Goal: Task Accomplishment & Management: Complete application form

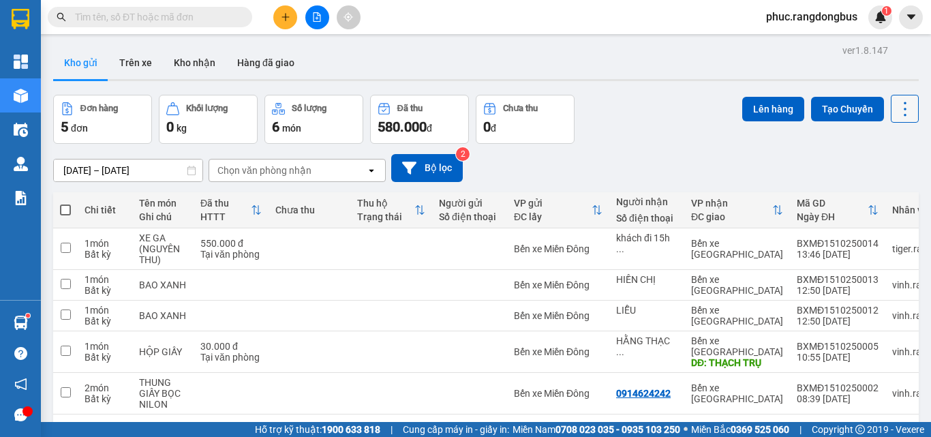
click at [899, 108] on icon at bounding box center [904, 108] width 19 height 19
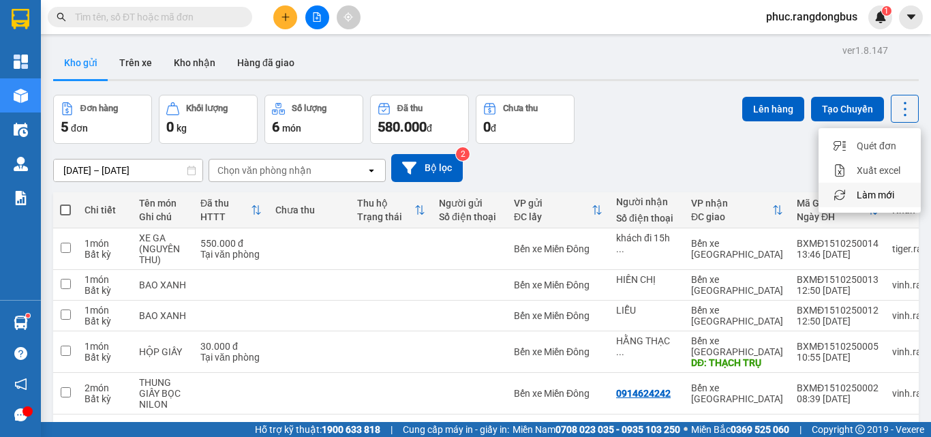
click at [878, 196] on span "Làm mới" at bounding box center [874, 195] width 37 height 14
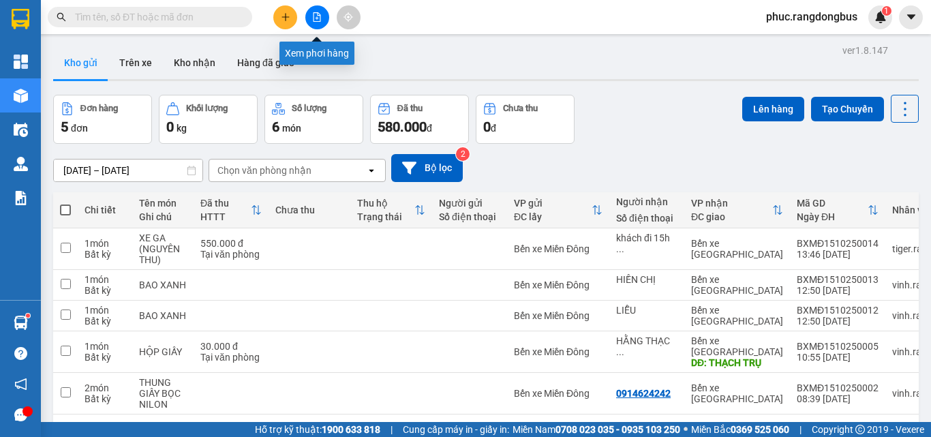
click at [320, 10] on button at bounding box center [317, 17] width 24 height 24
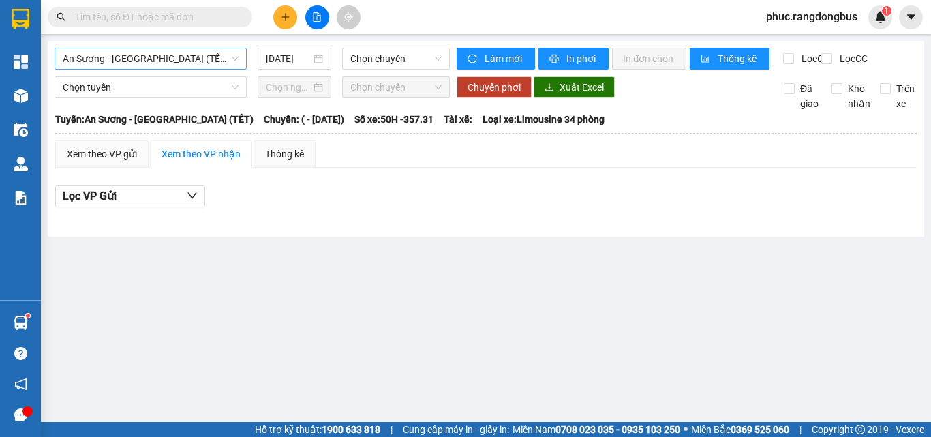
click at [177, 53] on span "An Sương - [GEOGRAPHIC_DATA] (TẾT)" at bounding box center [151, 58] width 176 height 20
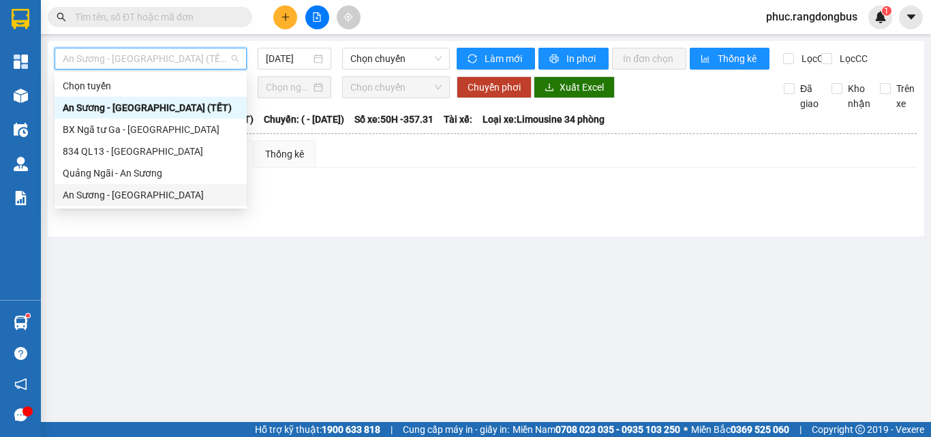
click at [136, 198] on div "An Sương - [GEOGRAPHIC_DATA]" at bounding box center [151, 194] width 176 height 15
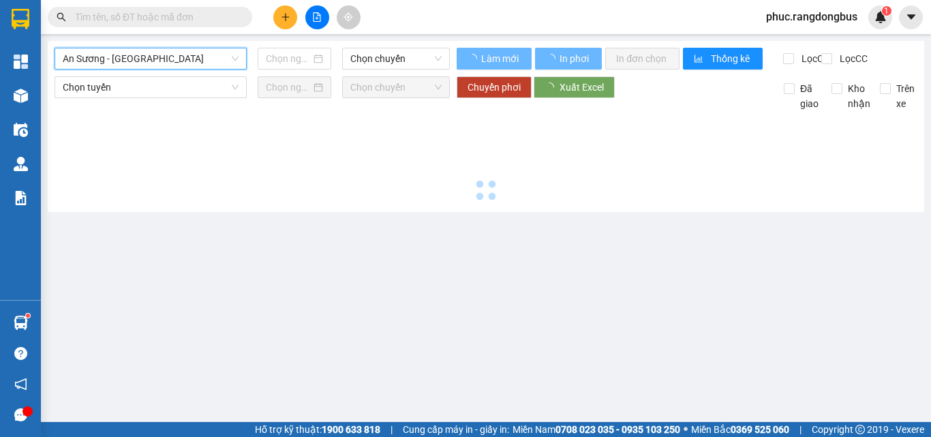
type input "[DATE]"
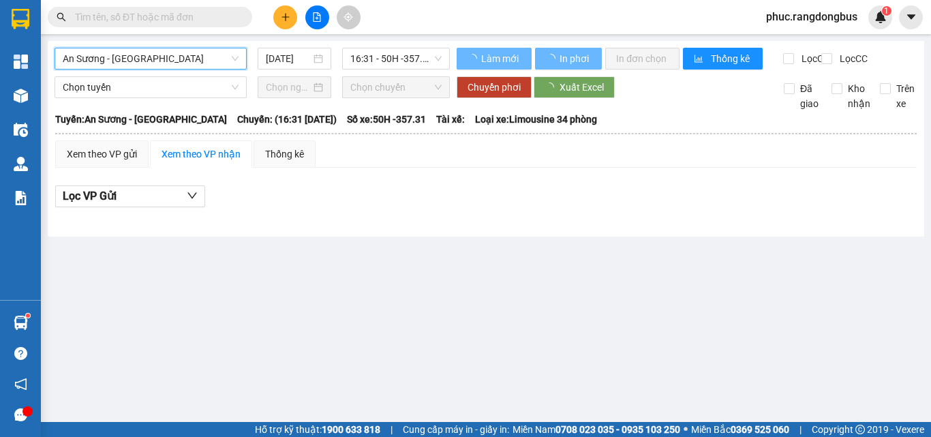
click at [414, 58] on span "16:31 - 50H -357.31" at bounding box center [395, 58] width 91 height 20
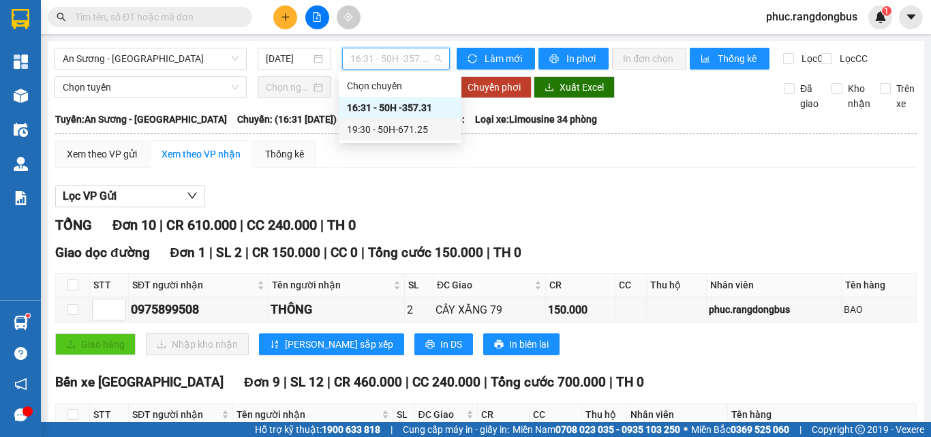
click at [450, 168] on div "Xem theo VP gửi Xem theo VP nhận Thống kê" at bounding box center [485, 153] width 861 height 27
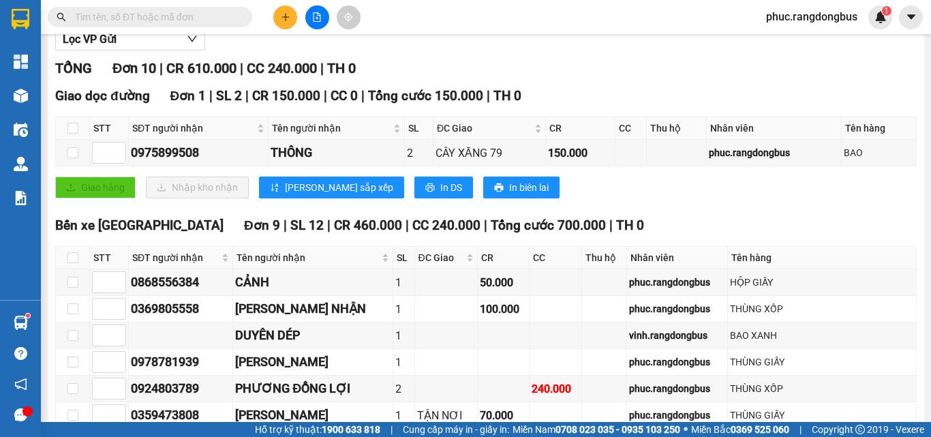
scroll to position [273, 0]
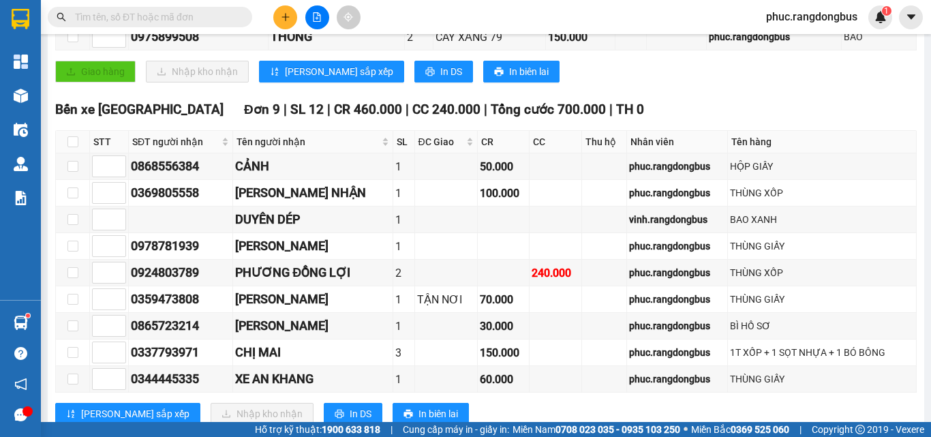
click at [238, 13] on span at bounding box center [150, 17] width 204 height 20
click at [227, 16] on input "text" at bounding box center [155, 17] width 161 height 15
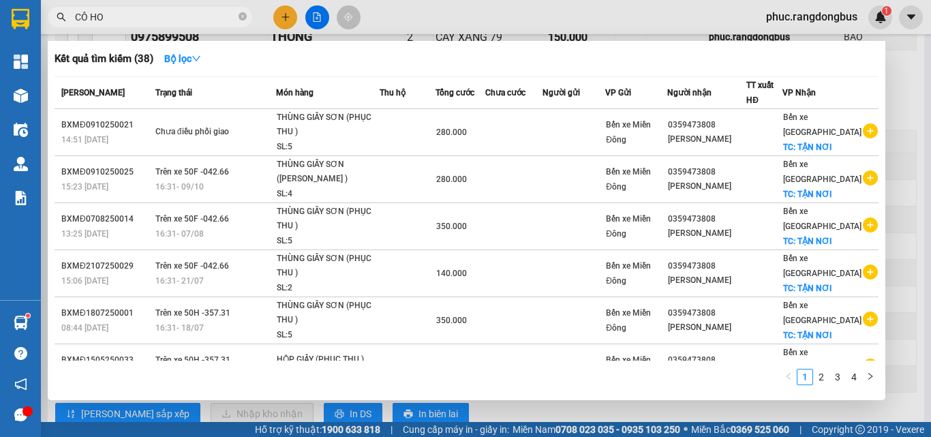
type input "CÔ HOA"
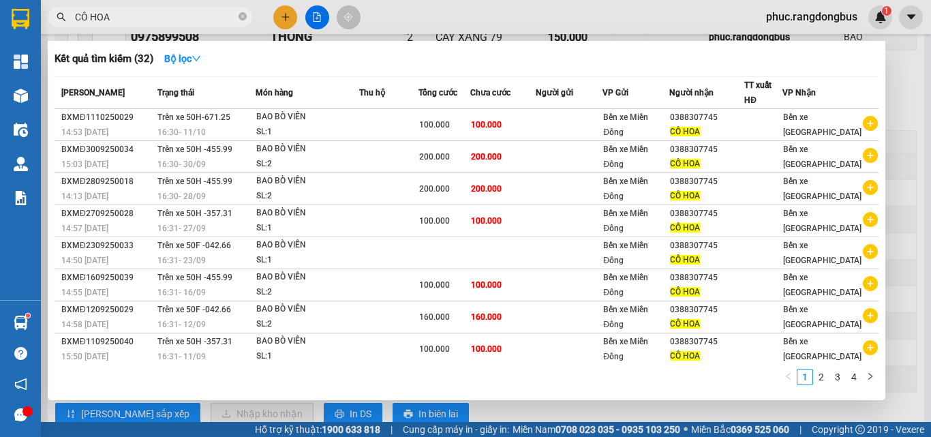
drag, startPoint x: 241, startPoint y: 15, endPoint x: 269, endPoint y: 16, distance: 28.6
click at [240, 14] on icon "close-circle" at bounding box center [242, 16] width 8 height 8
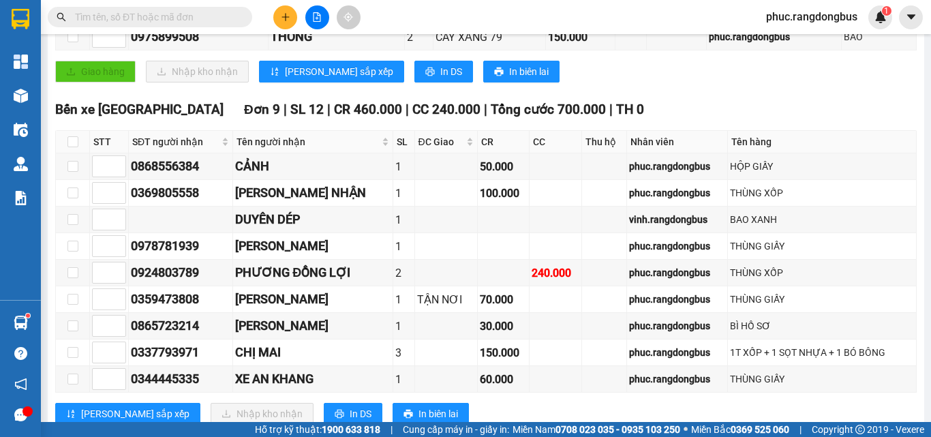
click at [286, 16] on icon "plus" at bounding box center [286, 17] width 10 height 10
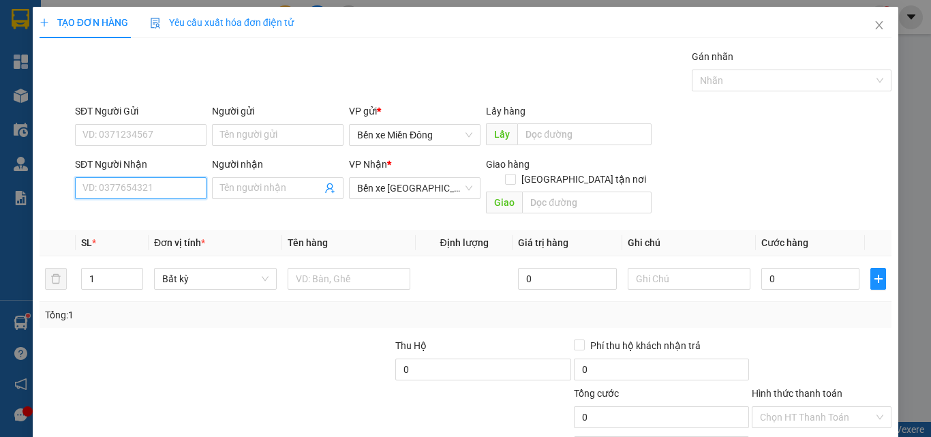
click at [145, 185] on input "SĐT Người Nhận" at bounding box center [141, 188] width 132 height 22
click at [133, 219] on div "0388307745 - CÔ HOA" at bounding box center [139, 215] width 114 height 15
type input "0388307745"
type input "CÔ HOA"
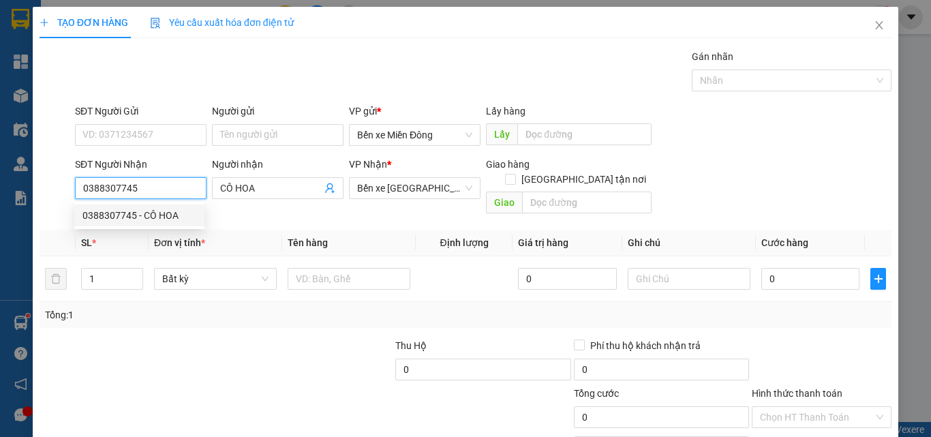
type input "100.000"
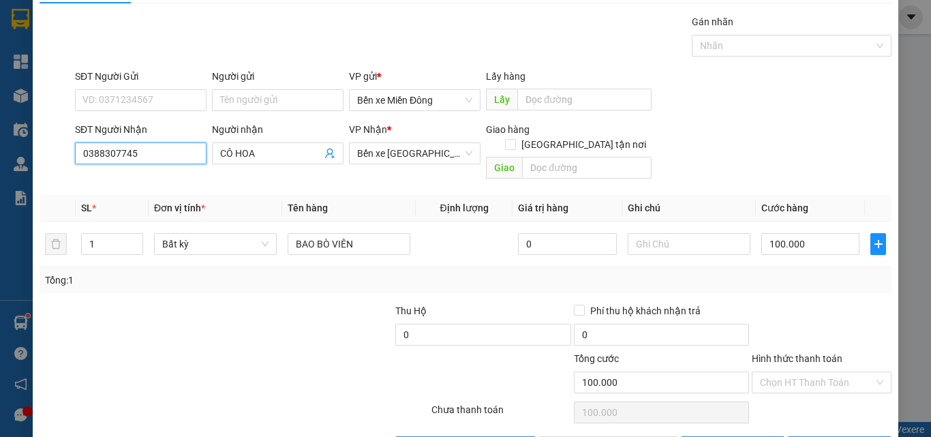
scroll to position [67, 0]
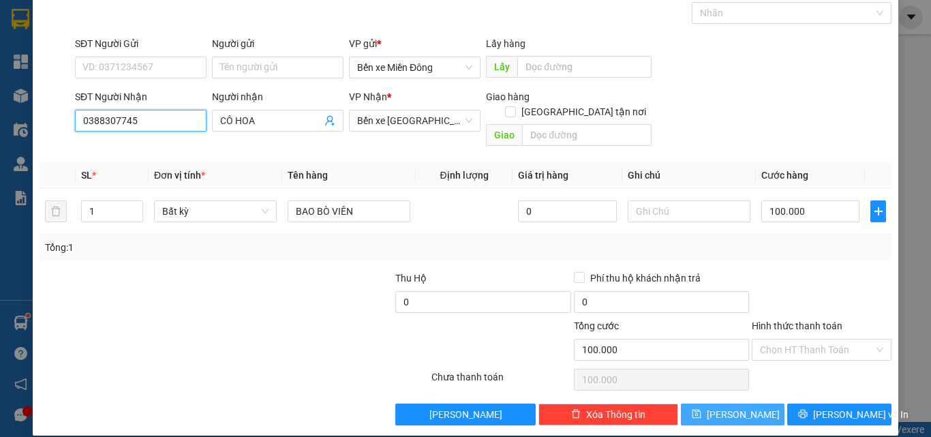
type input "0388307745"
click at [732, 407] on span "[PERSON_NAME]" at bounding box center [743, 414] width 73 height 15
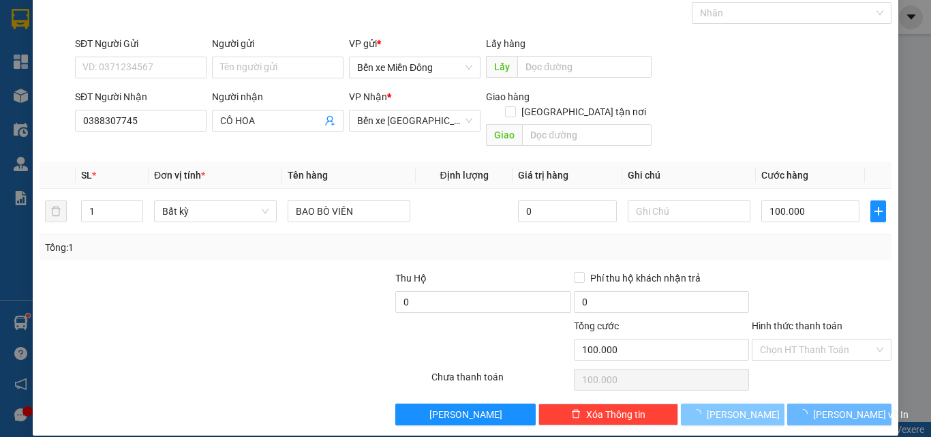
type input "0"
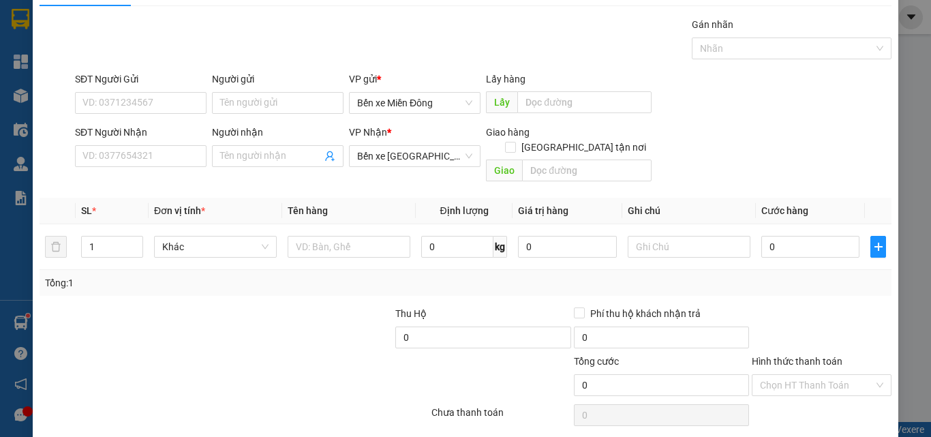
scroll to position [0, 0]
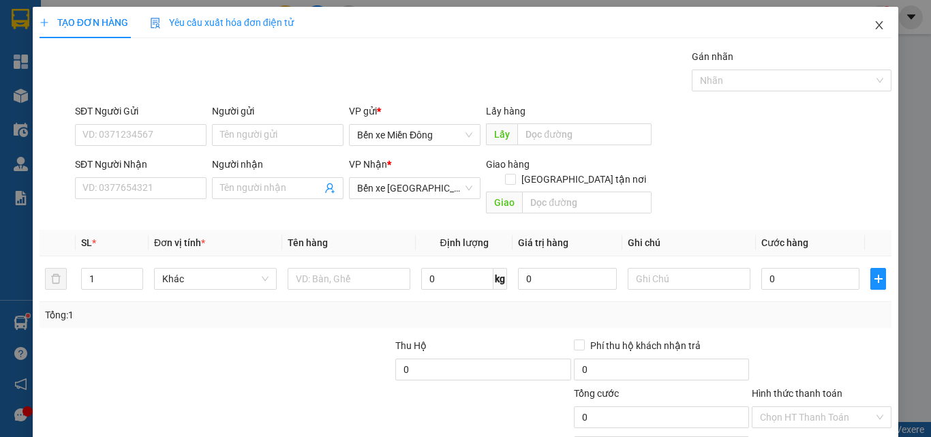
click at [874, 26] on icon "close" at bounding box center [879, 25] width 11 height 11
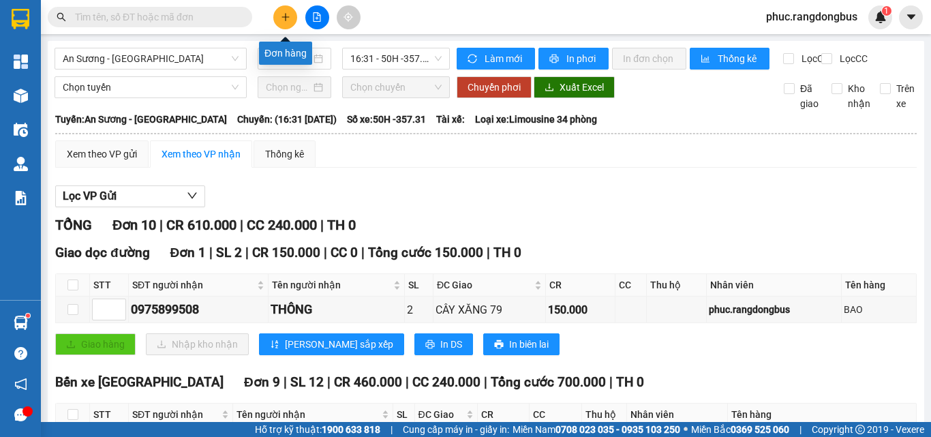
click at [294, 12] on button at bounding box center [285, 17] width 24 height 24
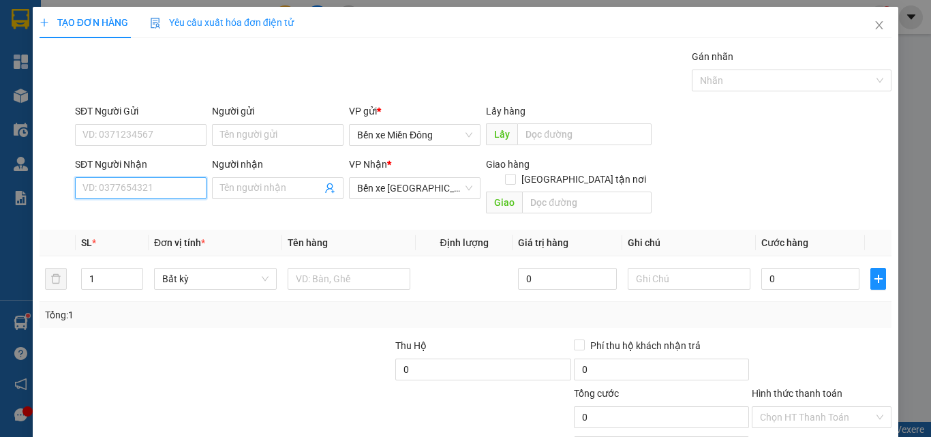
click at [193, 180] on input "SĐT Người Nhận" at bounding box center [141, 188] width 132 height 22
click at [876, 23] on icon "close" at bounding box center [879, 25] width 7 height 8
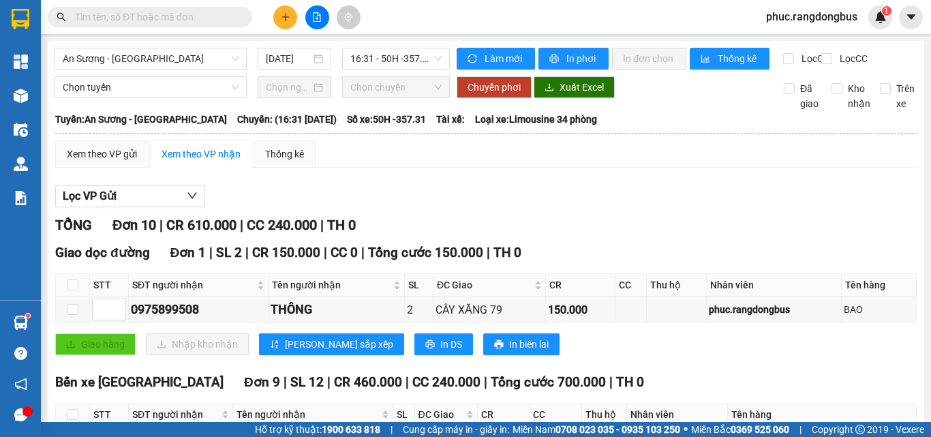
click at [219, 18] on input "text" at bounding box center [155, 17] width 161 height 15
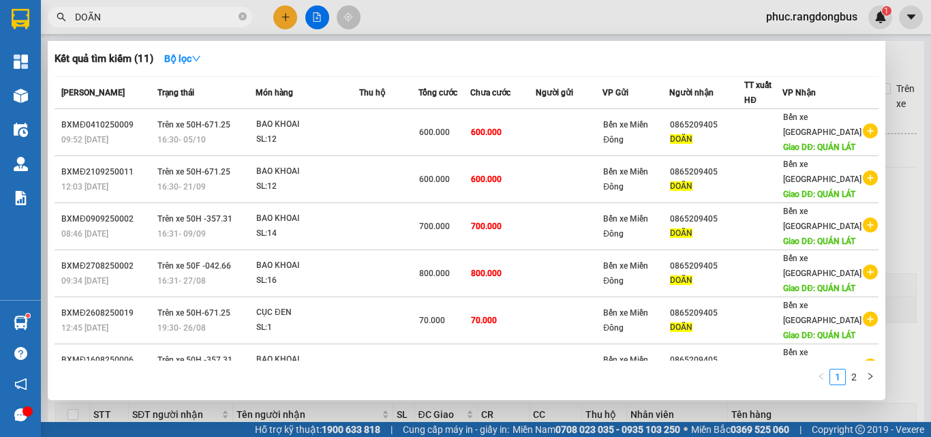
type input "DOÃN"
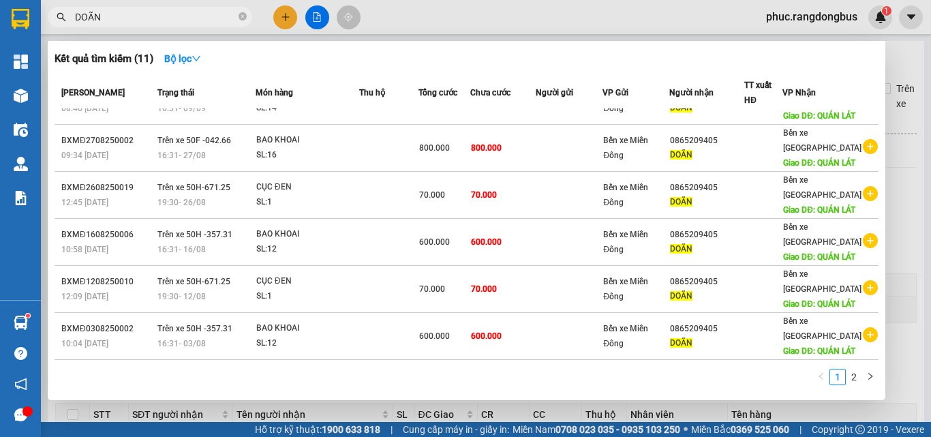
scroll to position [96, 0]
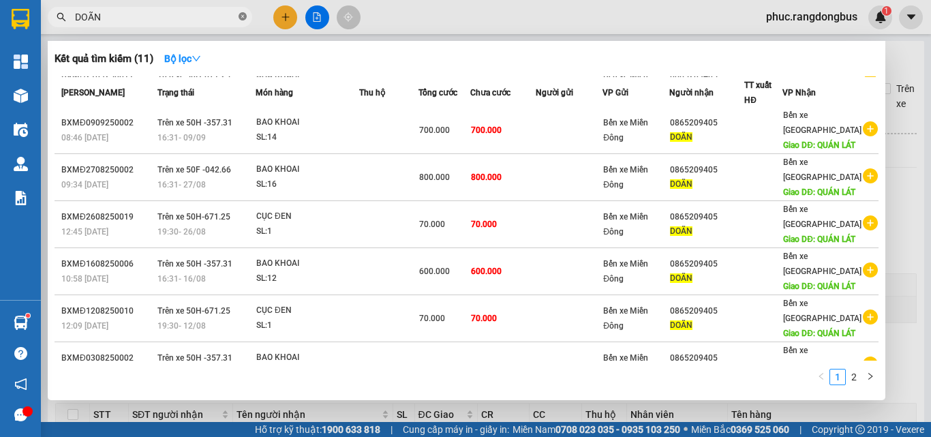
click at [245, 20] on icon "close-circle" at bounding box center [242, 16] width 8 height 8
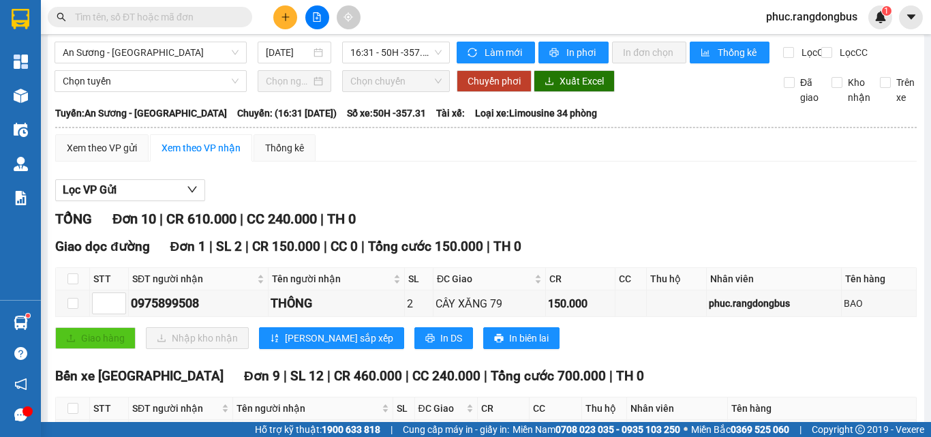
scroll to position [0, 0]
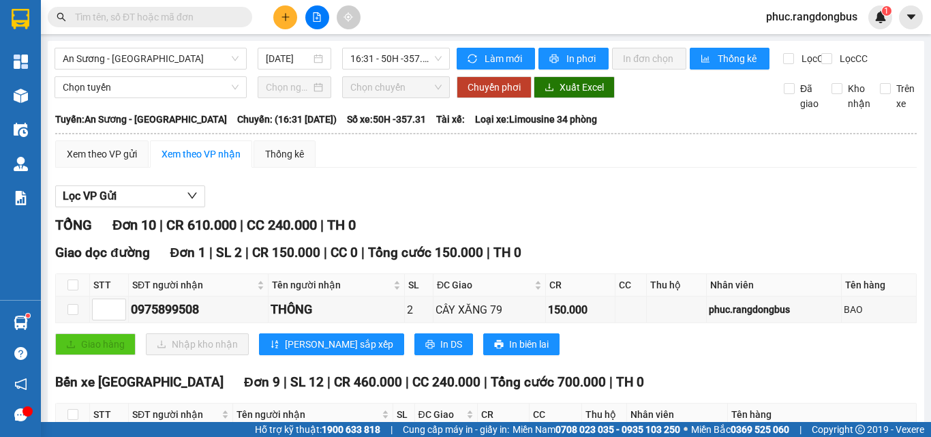
click at [224, 11] on input "text" at bounding box center [155, 17] width 161 height 15
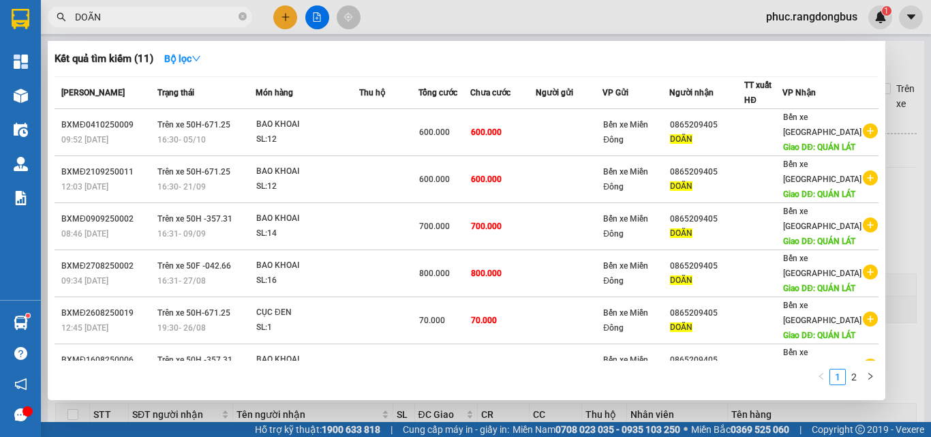
type input "DOÃN"
click at [241, 16] on icon "close-circle" at bounding box center [242, 16] width 8 height 8
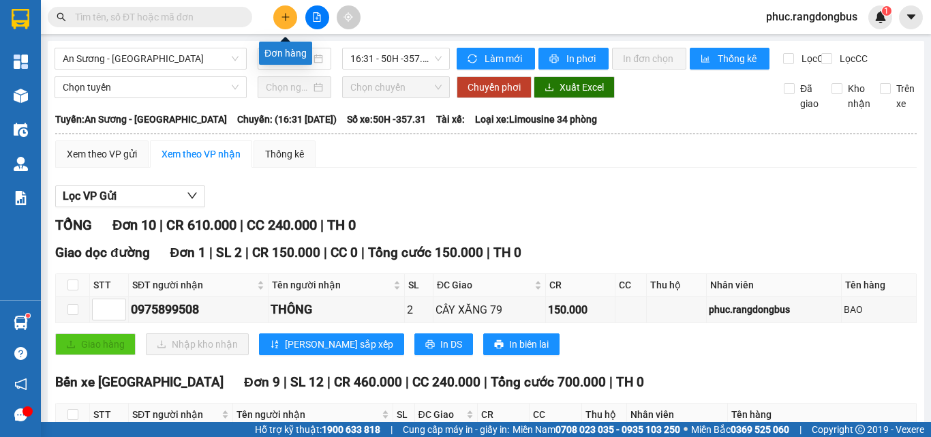
click at [290, 24] on button at bounding box center [285, 17] width 24 height 24
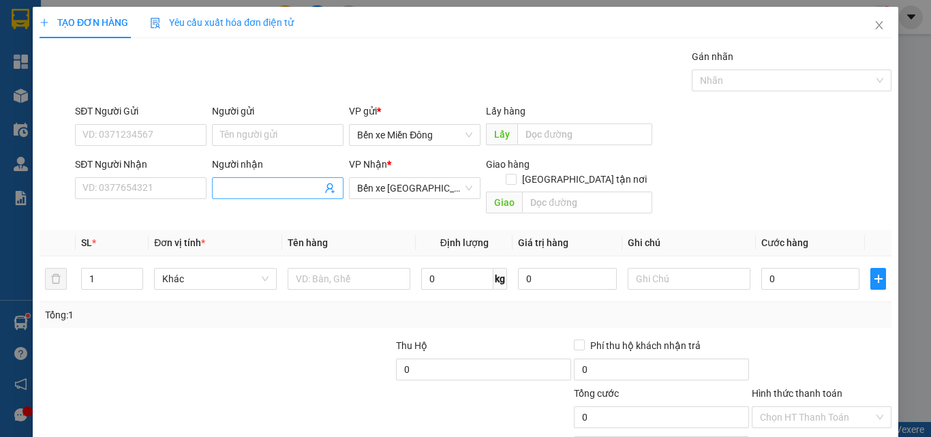
click at [229, 194] on input "Người nhận" at bounding box center [271, 188] width 102 height 15
type input "MISAKI"
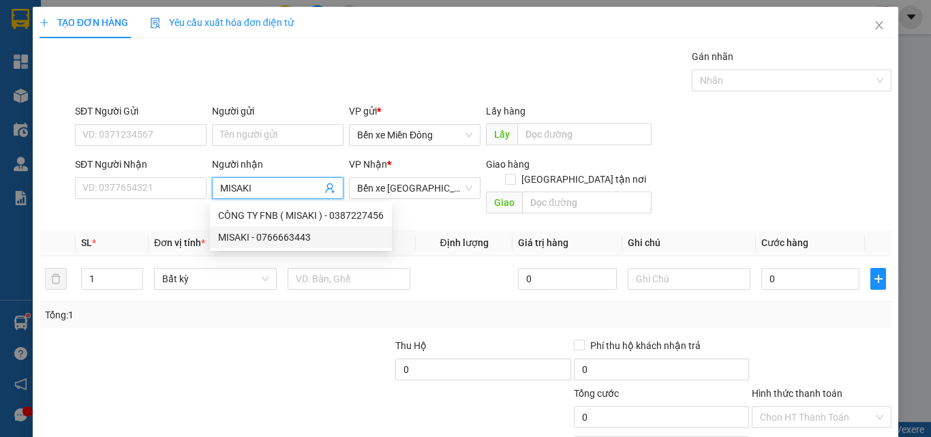
click at [275, 235] on div "MISAKI - 0766663443" at bounding box center [301, 237] width 166 height 15
type input "0766663443"
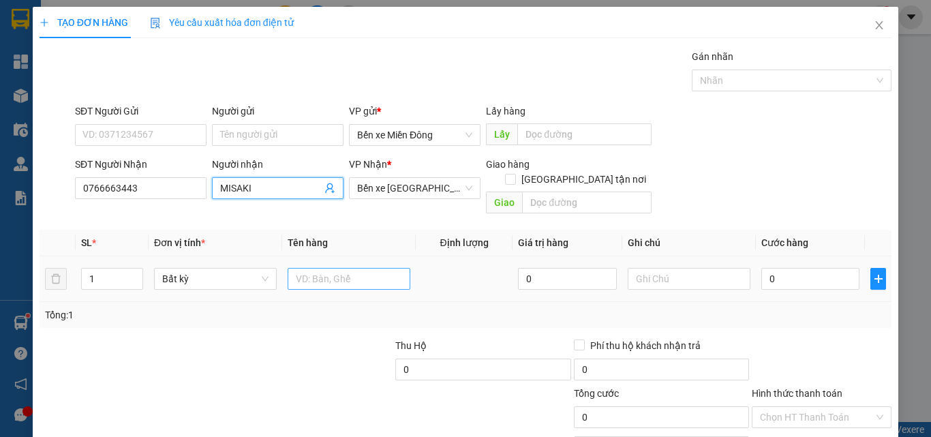
type input "MISAKI"
click at [347, 268] on input "text" at bounding box center [349, 279] width 123 height 22
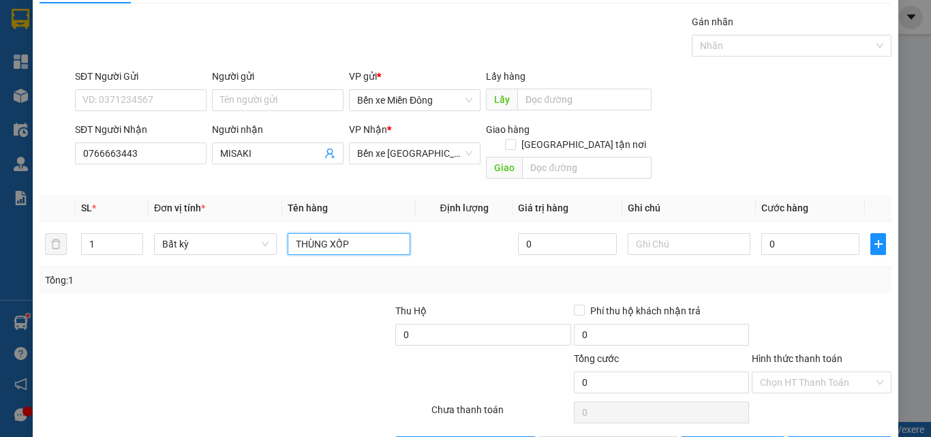
scroll to position [67, 0]
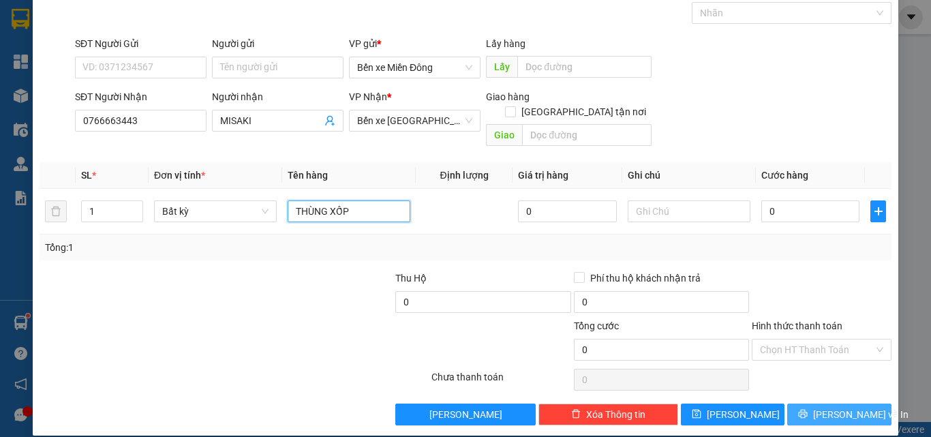
type input "THÙNG XỐP"
click at [835, 407] on span "[PERSON_NAME] và In" at bounding box center [860, 414] width 95 height 15
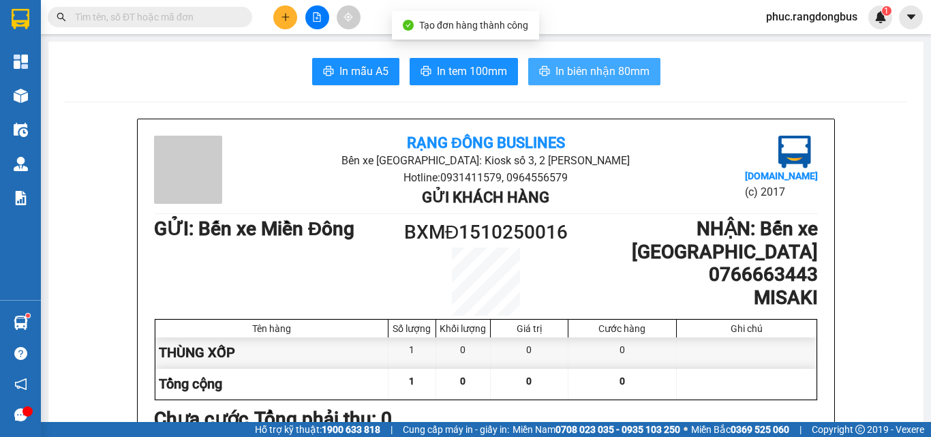
click at [608, 63] on span "In biên nhận 80mm" at bounding box center [602, 71] width 94 height 17
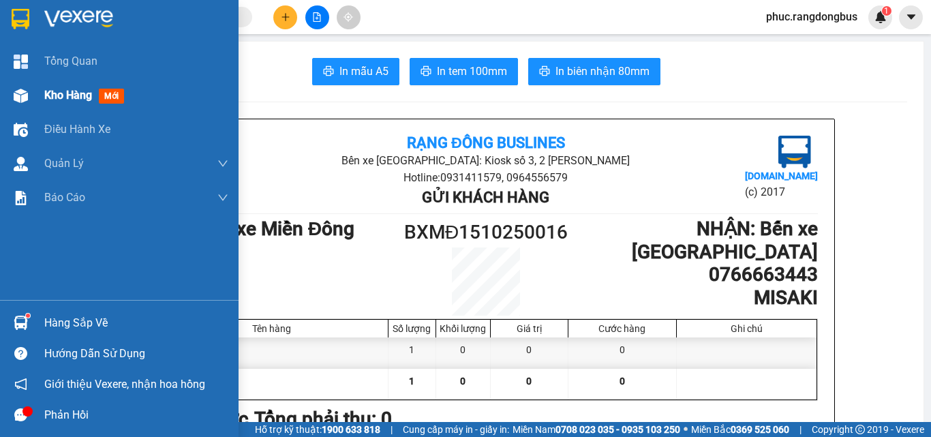
click at [25, 82] on div "Kho hàng mới" at bounding box center [119, 95] width 238 height 34
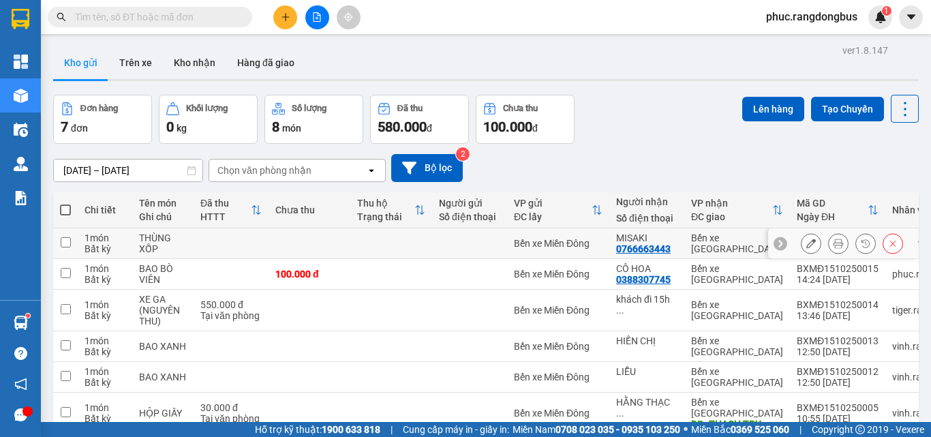
click at [69, 243] on input "checkbox" at bounding box center [66, 242] width 10 height 10
checkbox input "true"
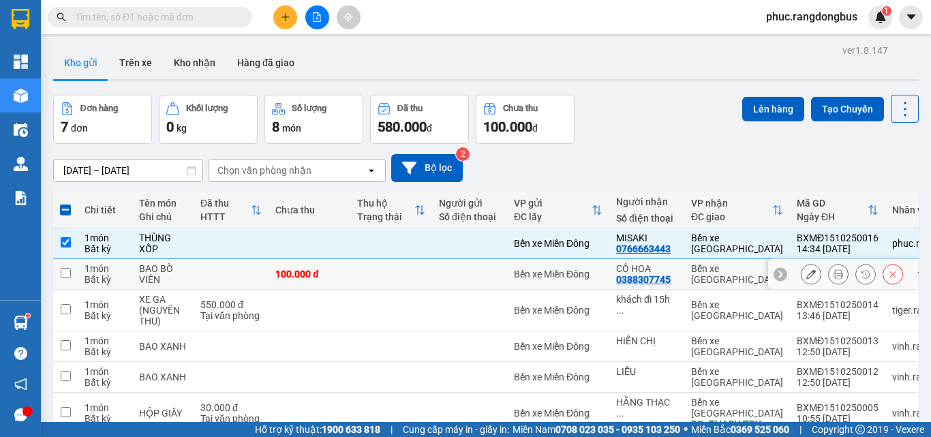
click at [67, 276] on input "checkbox" at bounding box center [66, 273] width 10 height 10
checkbox input "true"
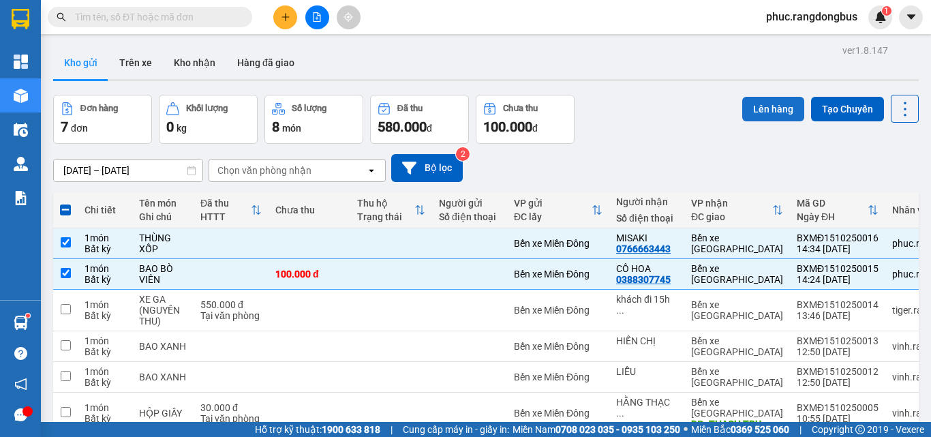
click at [775, 104] on button "Lên hàng" at bounding box center [773, 109] width 62 height 25
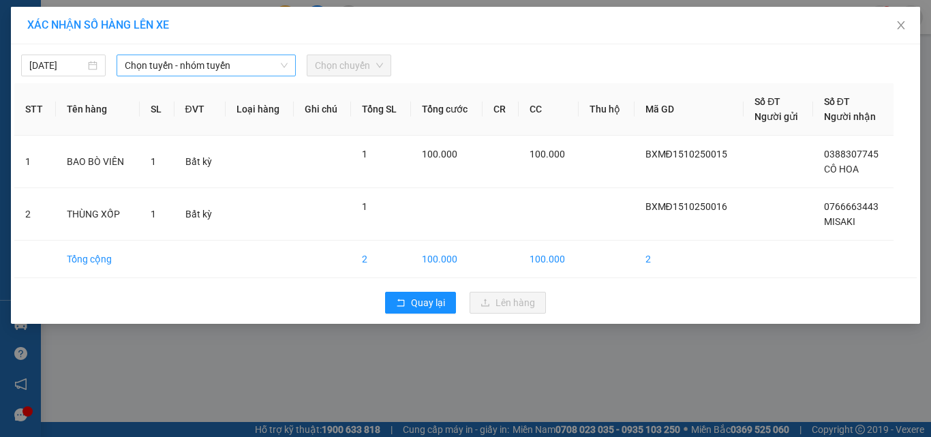
click at [168, 58] on span "Chọn tuyến - nhóm tuyến" at bounding box center [206, 65] width 163 height 20
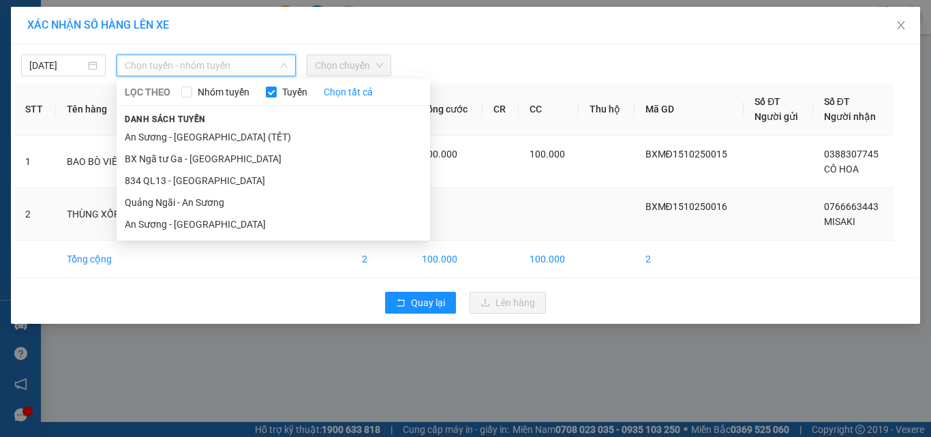
click at [174, 225] on li "An Sương - [GEOGRAPHIC_DATA]" at bounding box center [273, 224] width 313 height 22
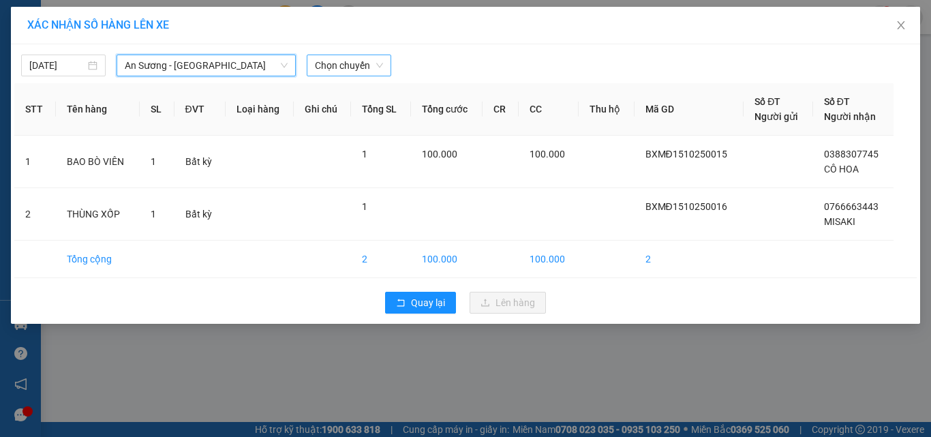
click at [377, 65] on span "Chọn chuyến" at bounding box center [349, 65] width 68 height 20
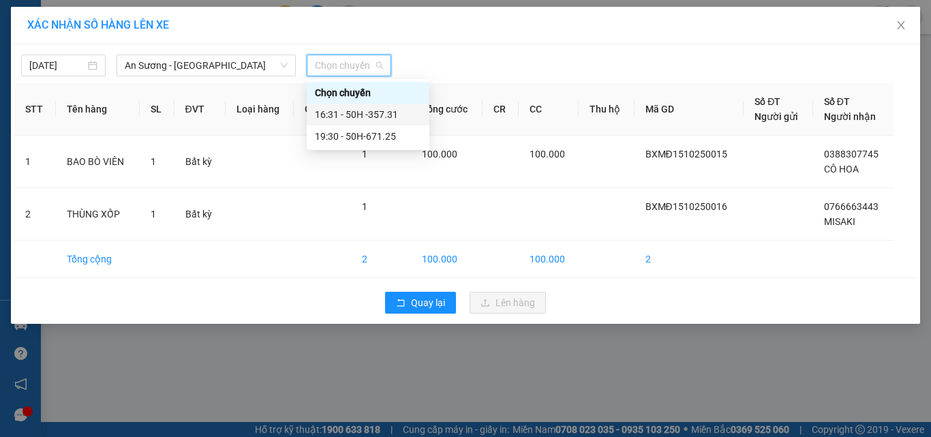
click at [390, 108] on div "16:31 - 50H -357.31" at bounding box center [368, 114] width 106 height 15
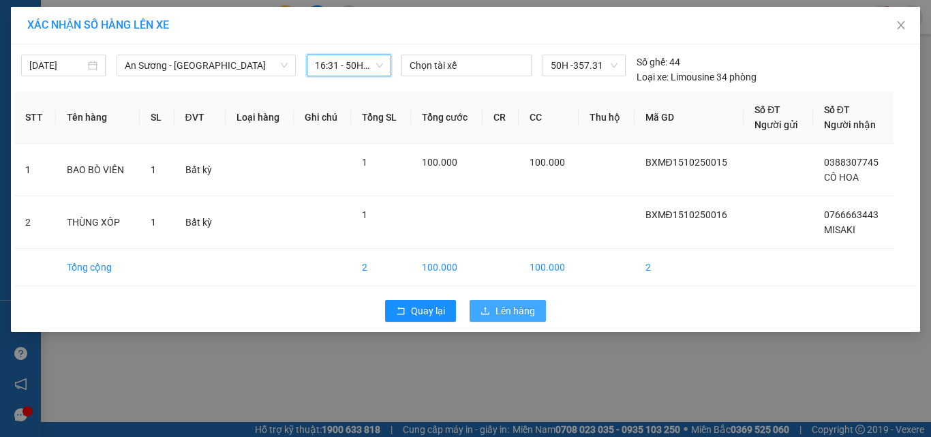
click at [515, 315] on span "Lên hàng" at bounding box center [515, 310] width 40 height 15
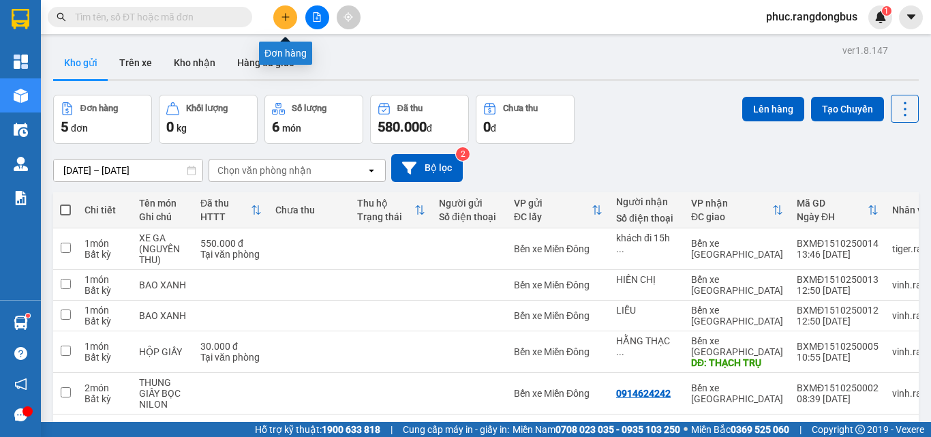
click at [293, 12] on button at bounding box center [285, 17] width 24 height 24
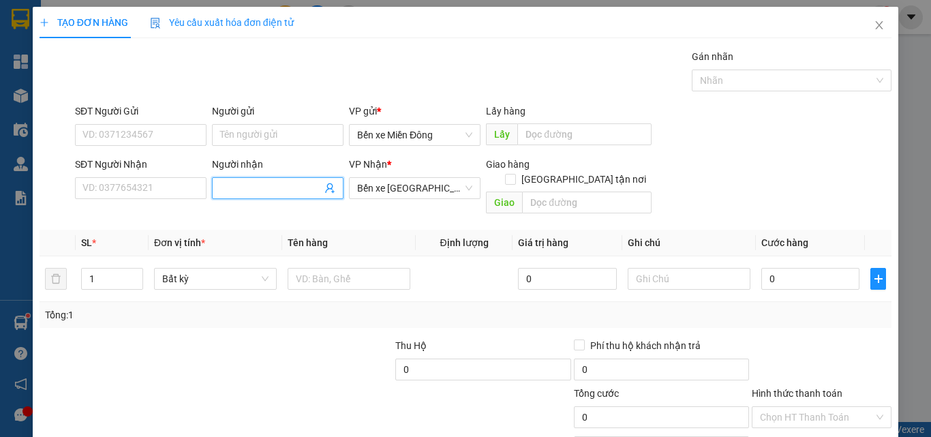
click at [275, 187] on input "Người nhận" at bounding box center [271, 188] width 102 height 15
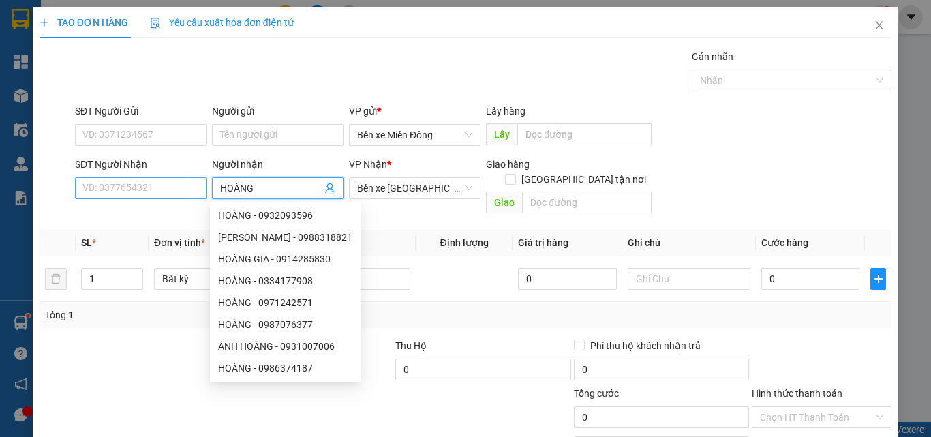
type input "HOÀNG"
click at [181, 185] on input "SĐT Người Nhận" at bounding box center [141, 188] width 132 height 22
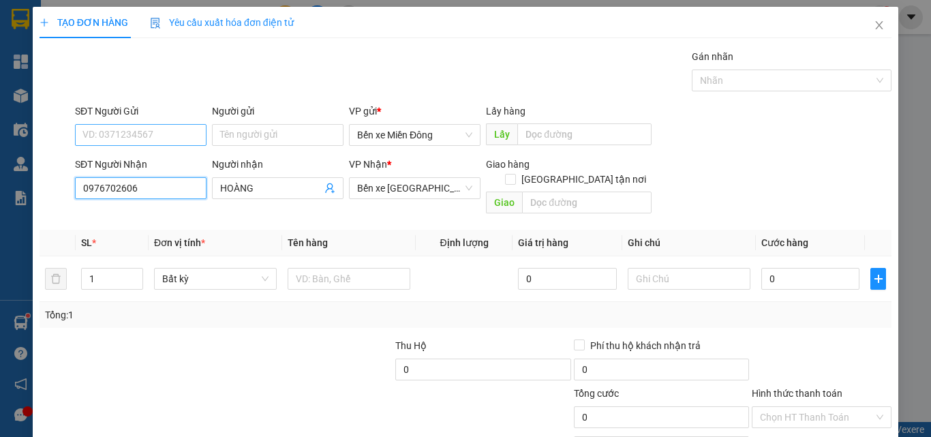
type input "0976702606"
click at [158, 138] on input "SĐT Người Gửi" at bounding box center [141, 135] width 132 height 22
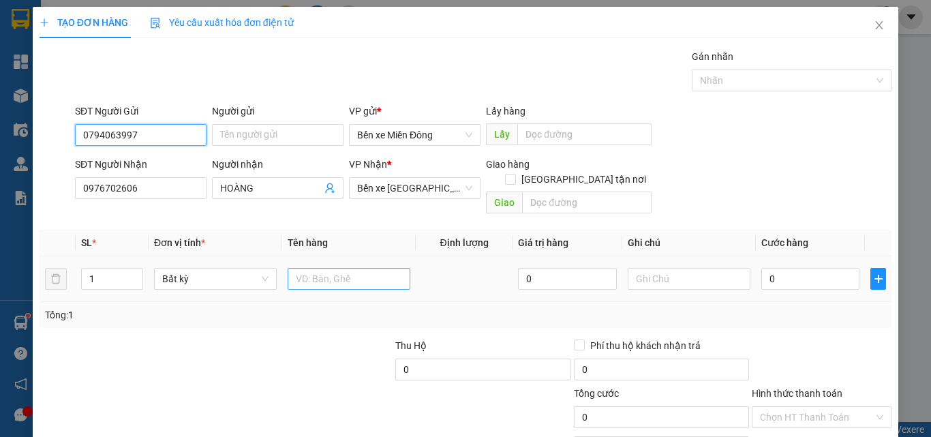
type input "0794063997"
click at [324, 268] on input "text" at bounding box center [349, 279] width 123 height 22
type input "THÙNG XỐP"
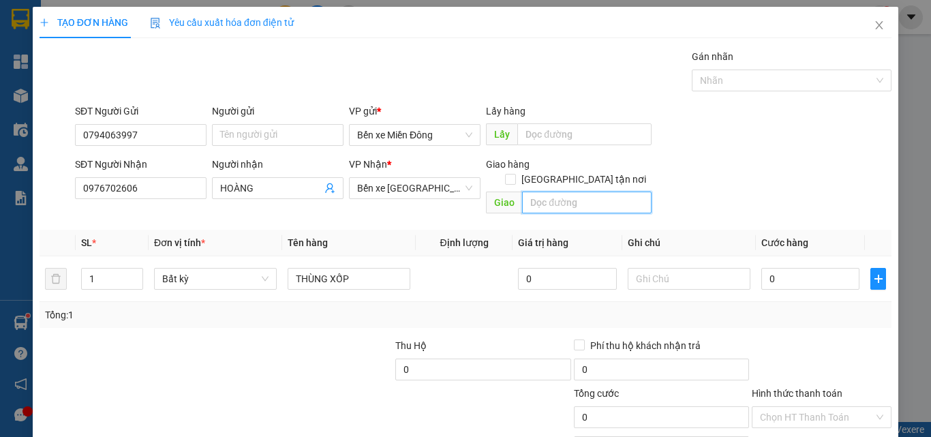
click at [532, 191] on input "text" at bounding box center [586, 202] width 129 height 22
type input "TRẠM THỦY SA HUỲNH"
click at [748, 142] on div "SĐT Người Gửi 0794063997 Người gửi Tên người gửi VP gửi * Bến xe Miền Đông Lấy …" at bounding box center [483, 128] width 822 height 48
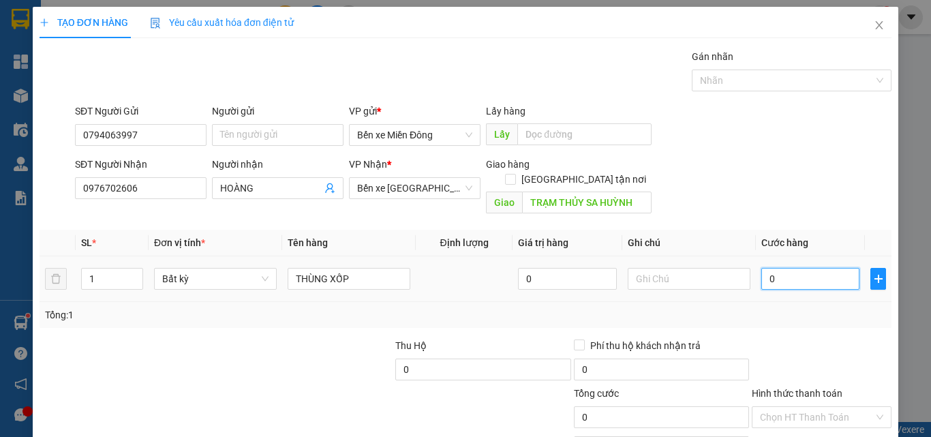
click at [807, 268] on input "0" at bounding box center [810, 279] width 98 height 22
type input "1"
type input "10"
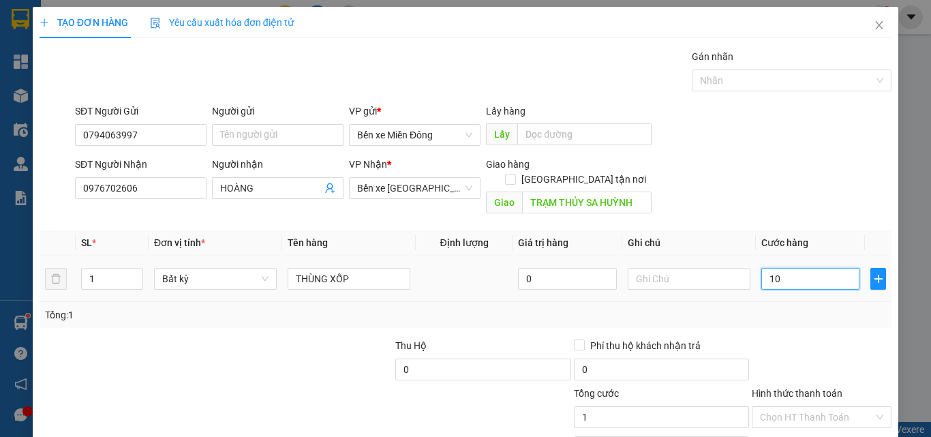
type input "10"
type input "100"
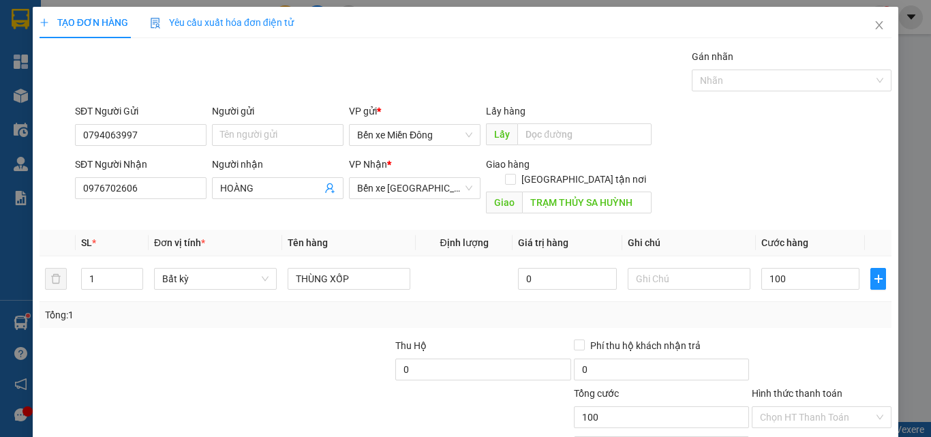
click at [847, 350] on div at bounding box center [821, 362] width 142 height 48
type input "100.000"
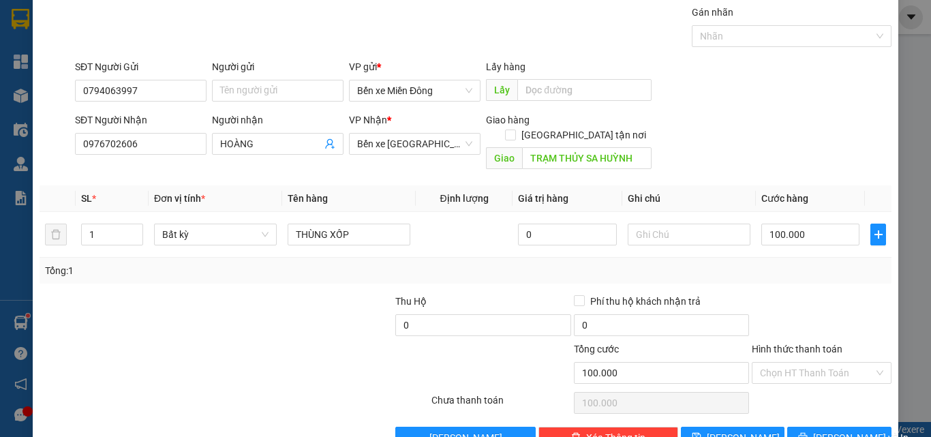
scroll to position [67, 0]
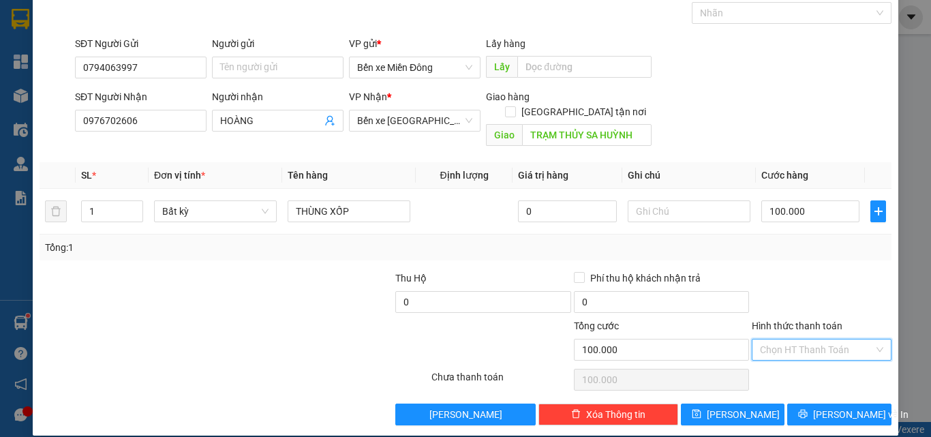
click at [832, 341] on input "Hình thức thanh toán" at bounding box center [817, 349] width 114 height 20
click at [798, 356] on div "Tại văn phòng" at bounding box center [813, 361] width 122 height 15
type input "0"
click at [822, 407] on span "[PERSON_NAME] và In" at bounding box center [860, 414] width 95 height 15
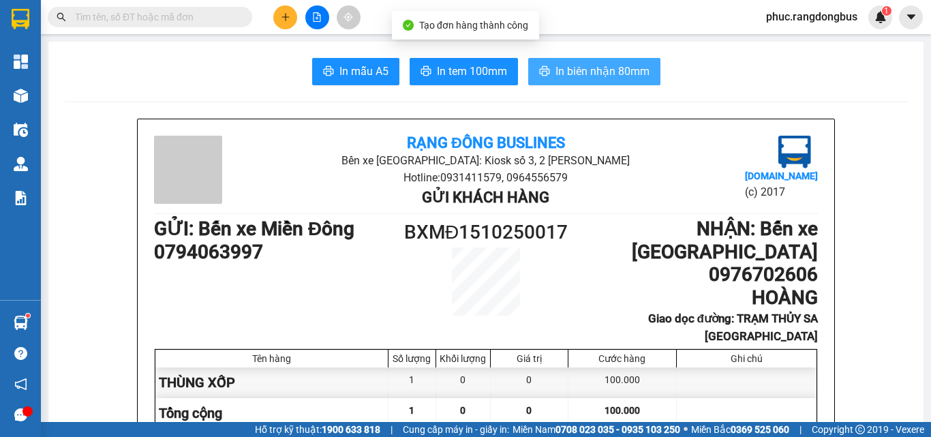
click at [619, 75] on span "In biên nhận 80mm" at bounding box center [602, 71] width 94 height 17
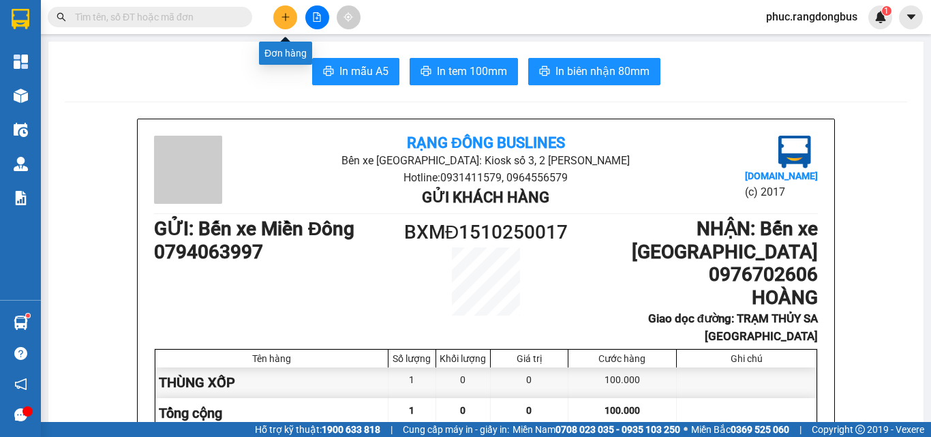
click at [283, 17] on icon "plus" at bounding box center [284, 16] width 7 height 1
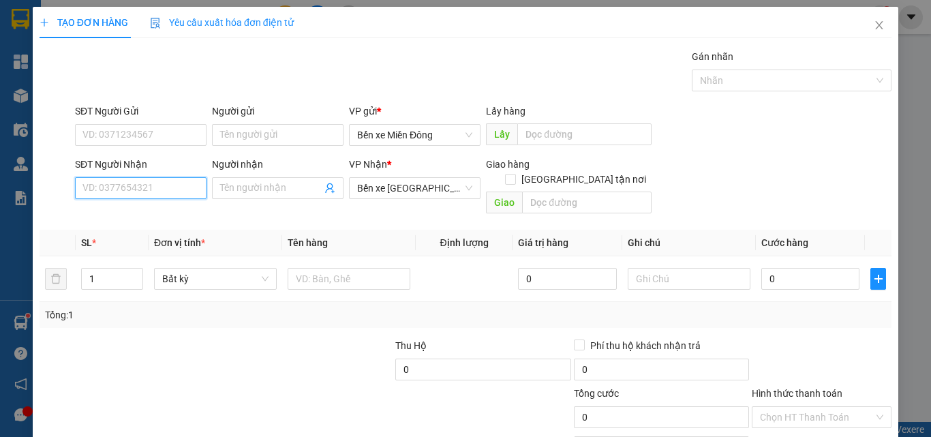
click at [157, 183] on input "SĐT Người Nhận" at bounding box center [141, 188] width 132 height 22
click at [142, 211] on div "0354120821 - HẠ THƯ" at bounding box center [139, 215] width 114 height 15
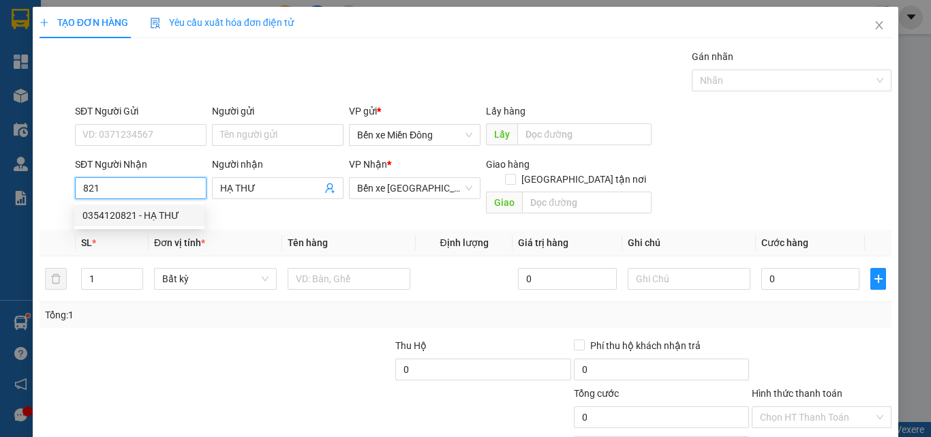
type input "0354120821"
type input "HẠ THƯ"
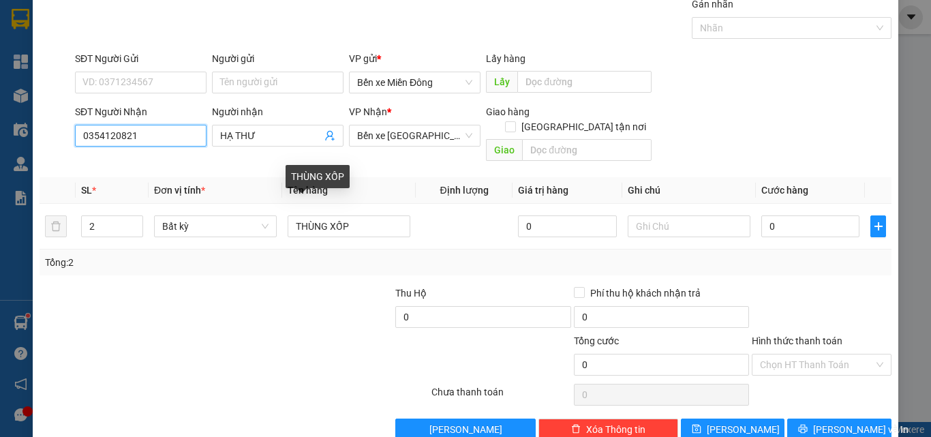
scroll to position [67, 0]
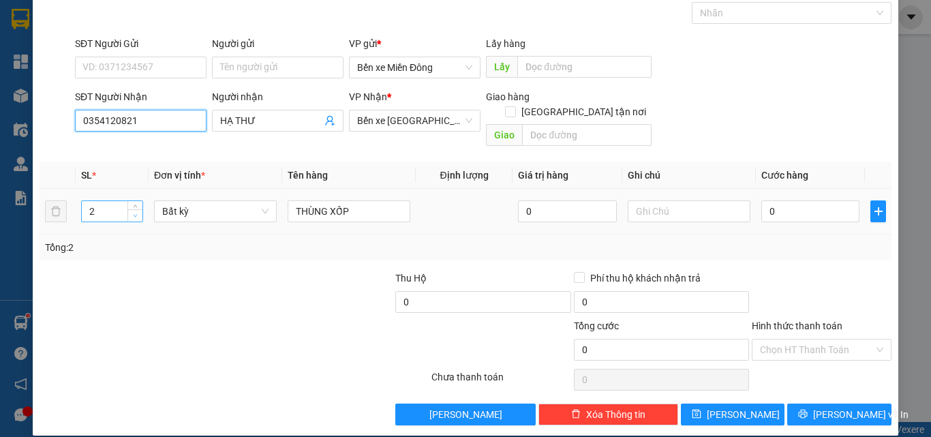
type input "0354120821"
click at [136, 213] on icon "down" at bounding box center [135, 215] width 5 height 5
type input "1"
click at [189, 271] on div at bounding box center [127, 295] width 178 height 48
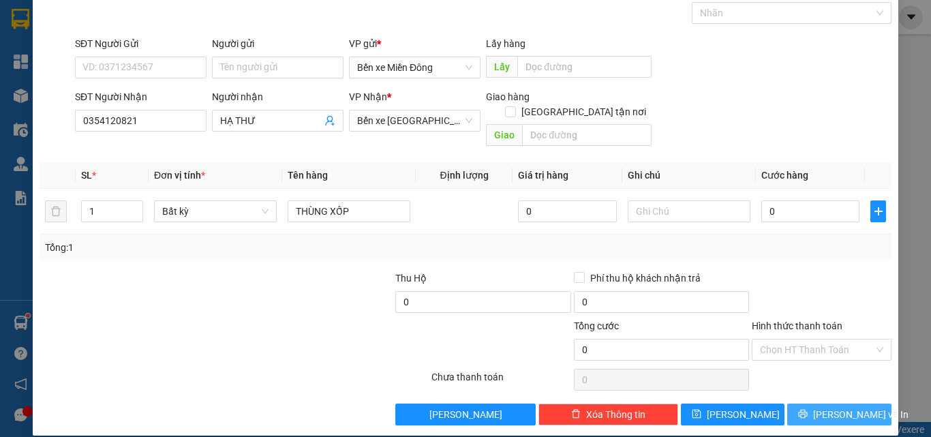
click at [820, 407] on span "[PERSON_NAME] và In" at bounding box center [860, 414] width 95 height 15
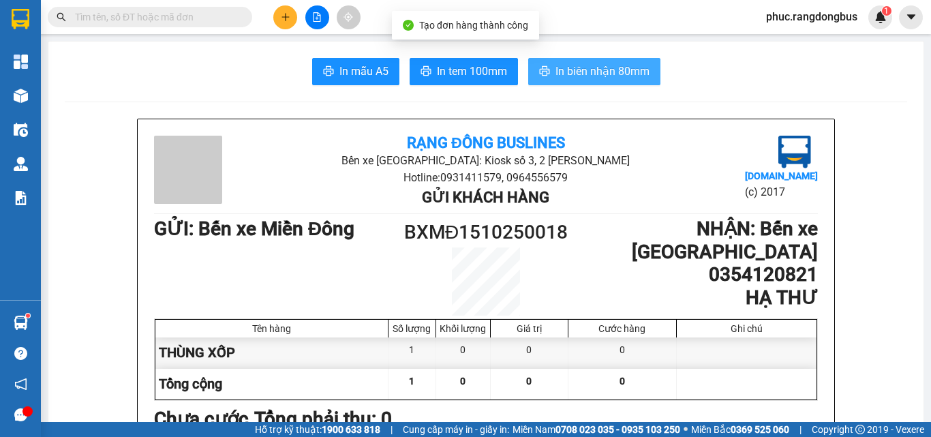
click at [590, 66] on span "In biên nhận 80mm" at bounding box center [602, 71] width 94 height 17
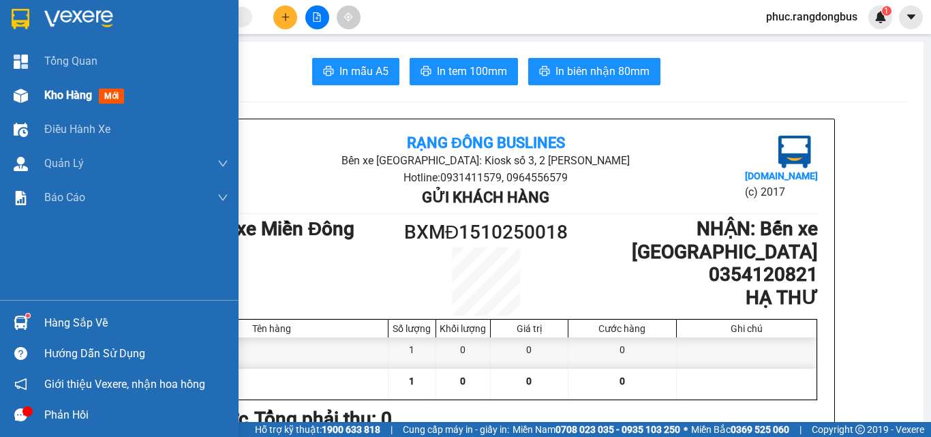
click at [44, 89] on span "Kho hàng" at bounding box center [68, 95] width 48 height 13
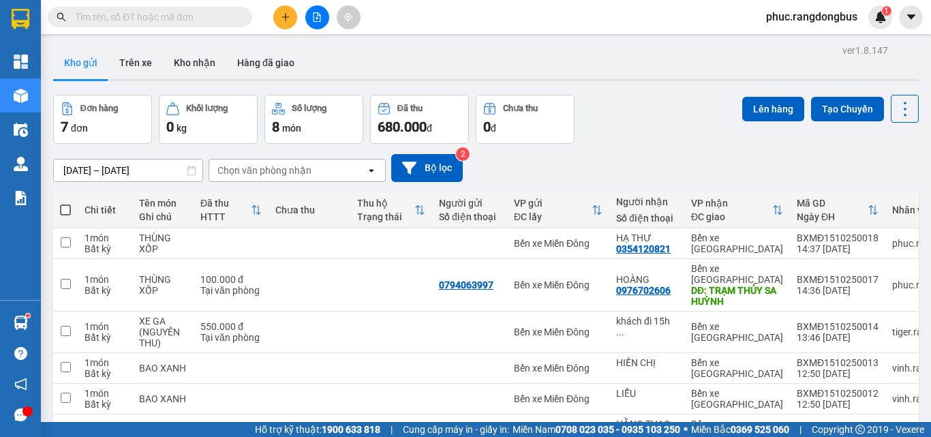
click at [295, 20] on button at bounding box center [285, 17] width 24 height 24
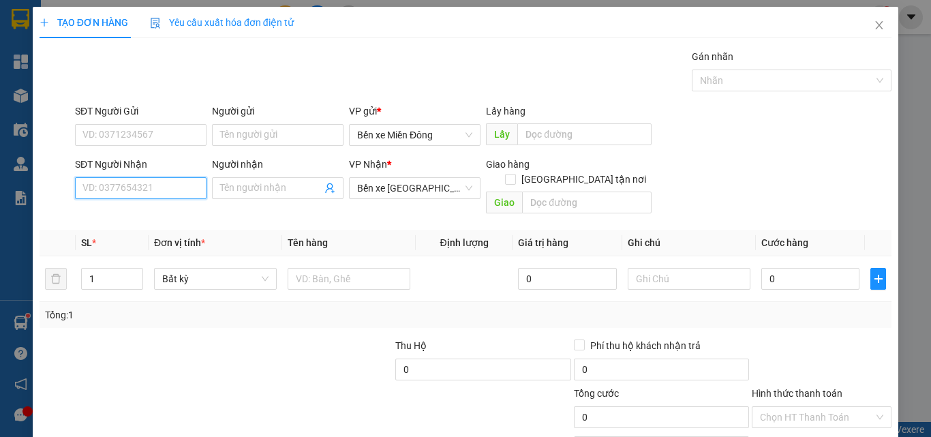
click at [162, 186] on input "SĐT Người Nhận" at bounding box center [141, 188] width 132 height 22
click at [168, 210] on div "0865209405 - DOÃN" at bounding box center [139, 215] width 114 height 15
type input "0865209405"
type input "DOÃN"
type input "QUÁN LÁT"
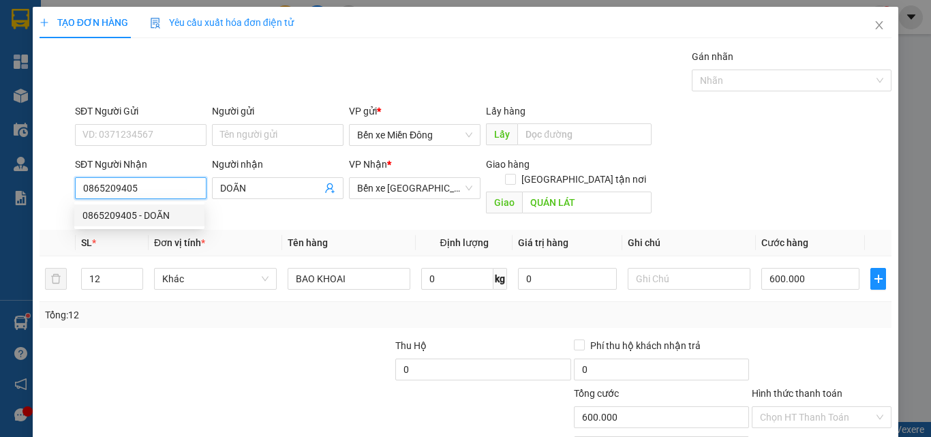
type input "600.000"
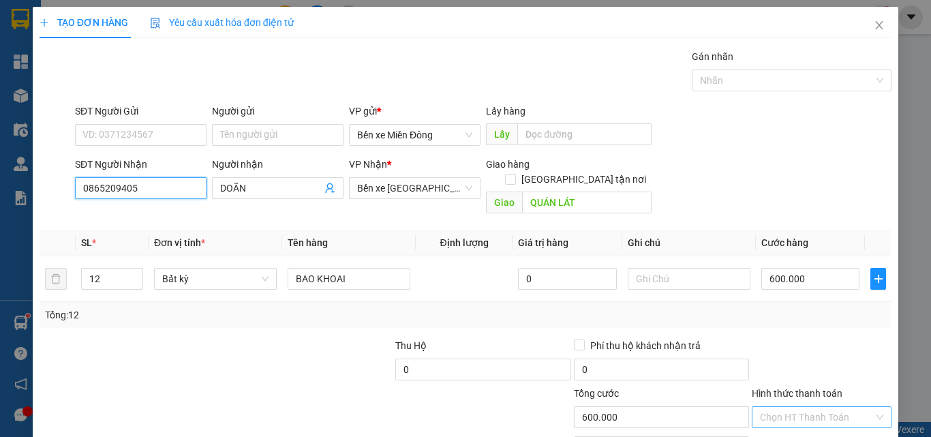
scroll to position [67, 0]
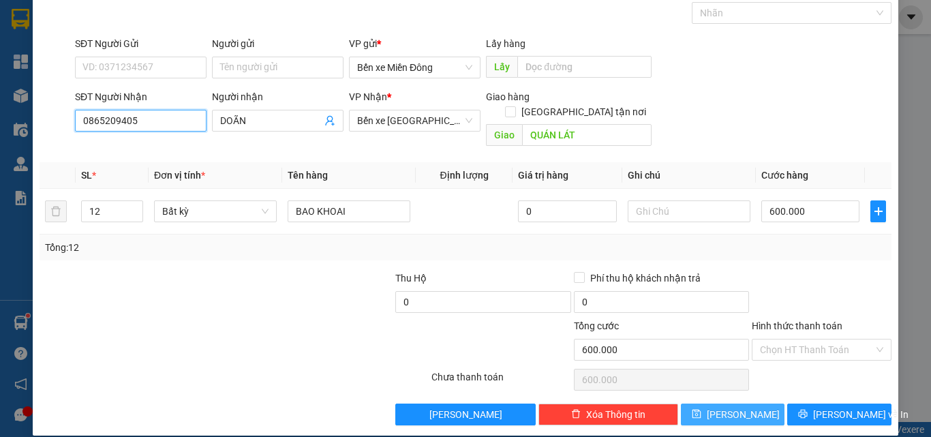
type input "0865209405"
click at [743, 403] on button "[PERSON_NAME]" at bounding box center [733, 414] width 104 height 22
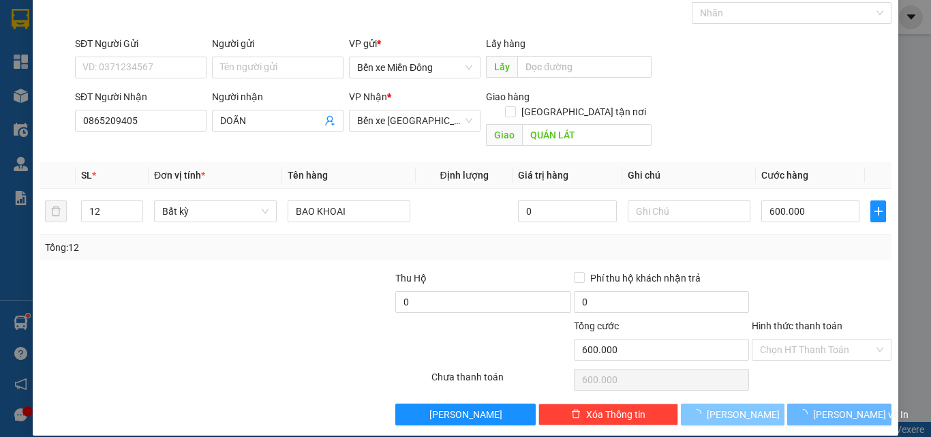
type input "0"
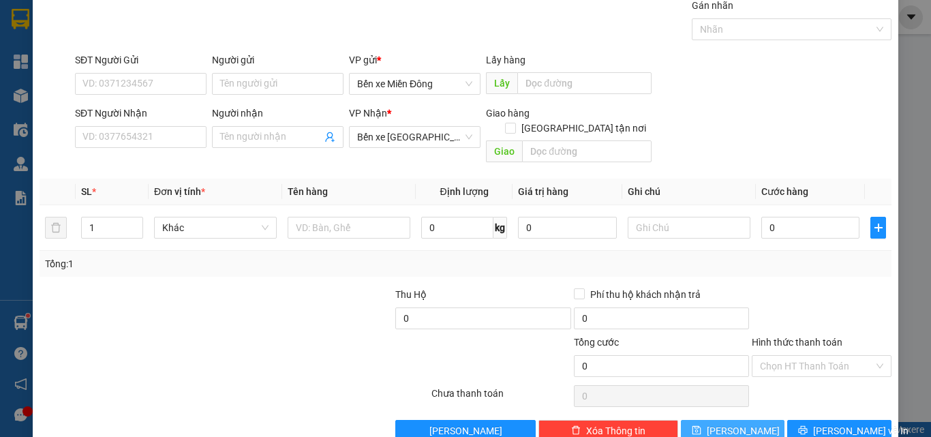
scroll to position [0, 0]
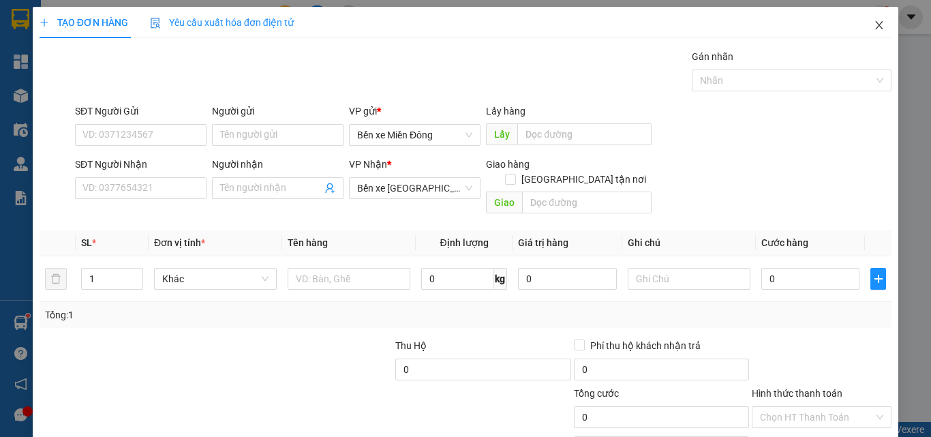
click at [876, 25] on icon "close" at bounding box center [879, 25] width 7 height 8
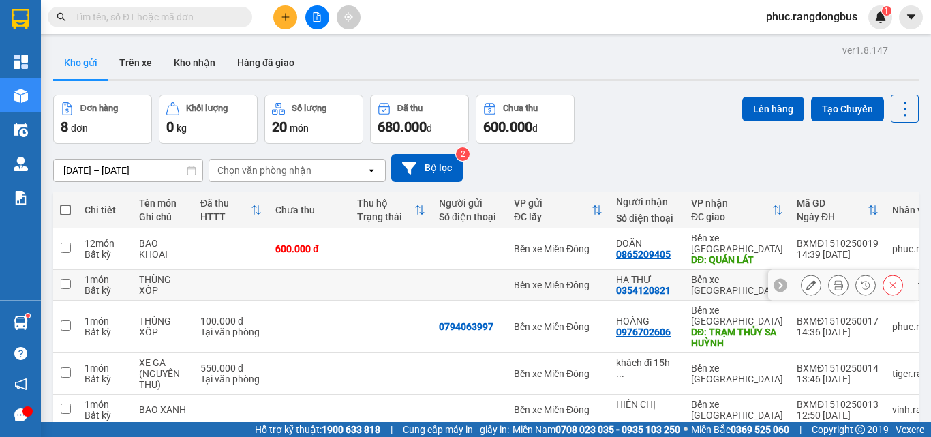
click at [67, 279] on input "checkbox" at bounding box center [66, 284] width 10 height 10
checkbox input "true"
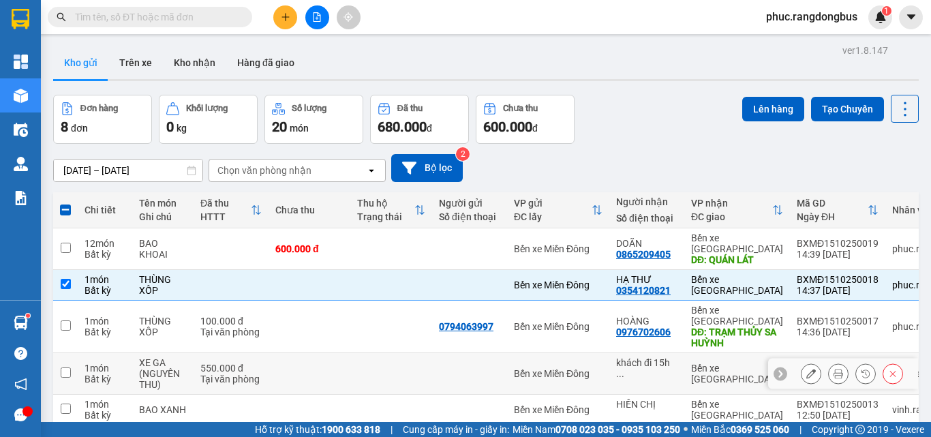
click at [63, 367] on input "checkbox" at bounding box center [66, 372] width 10 height 10
checkbox input "true"
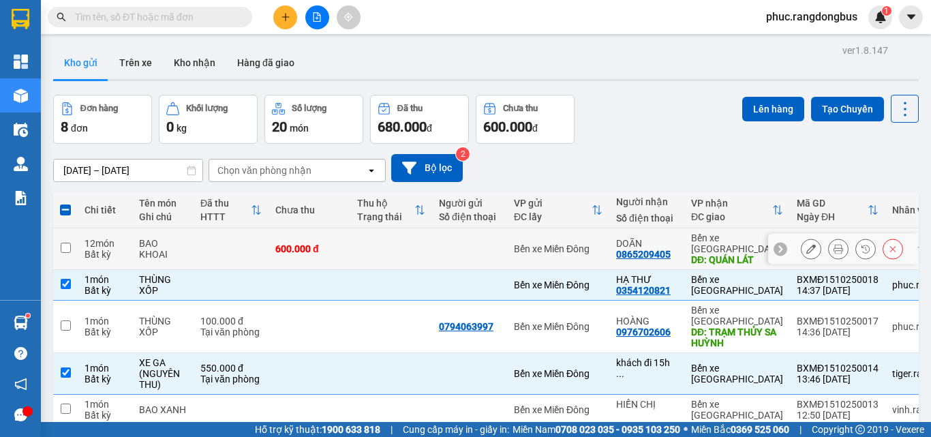
click at [65, 243] on input "checkbox" at bounding box center [66, 248] width 10 height 10
checkbox input "true"
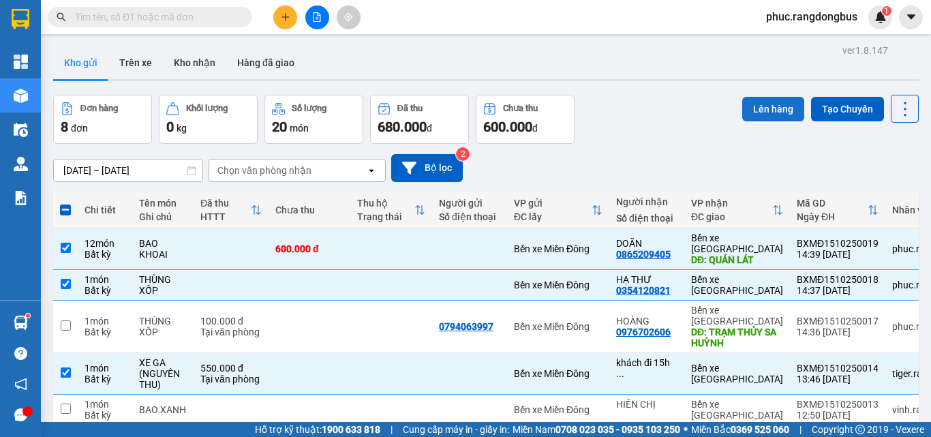
click at [755, 106] on button "Lên hàng" at bounding box center [773, 109] width 62 height 25
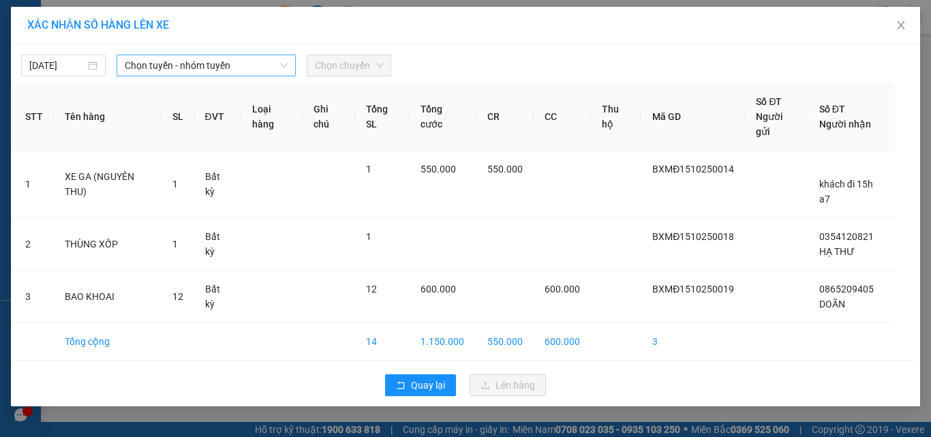
click at [170, 62] on span "Chọn tuyến - nhóm tuyến" at bounding box center [206, 65] width 163 height 20
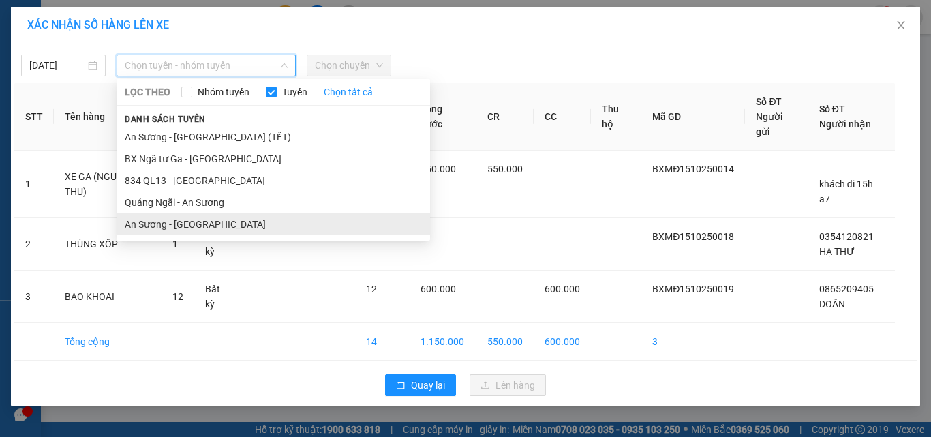
click at [181, 225] on li "An Sương - [GEOGRAPHIC_DATA]" at bounding box center [273, 224] width 313 height 22
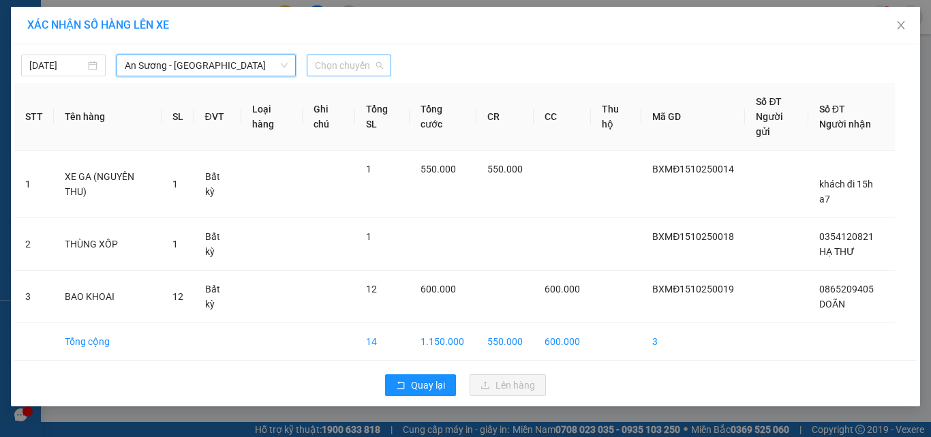
click at [341, 68] on span "Chọn chuyến" at bounding box center [349, 65] width 68 height 20
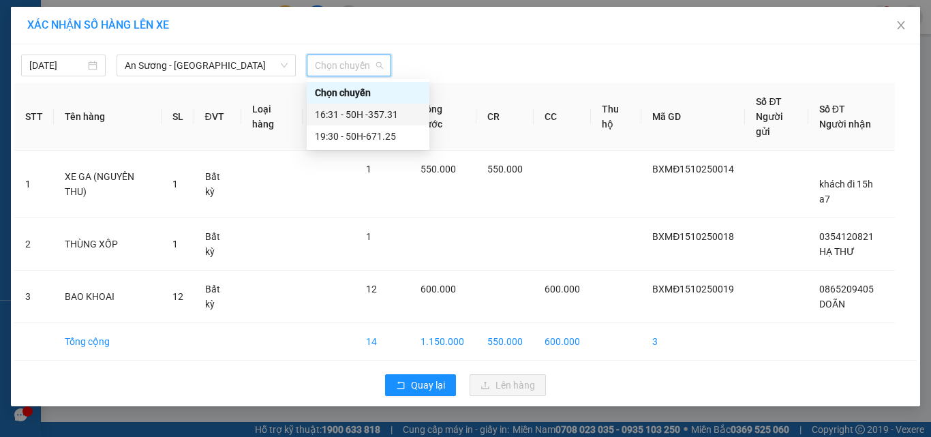
click at [358, 115] on div "16:31 - 50H -357.31" at bounding box center [368, 114] width 106 height 15
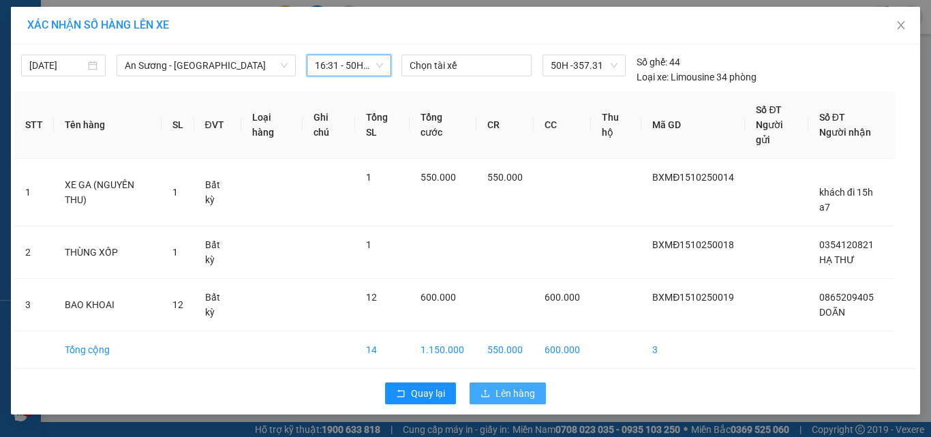
click at [491, 394] on button "Lên hàng" at bounding box center [507, 393] width 76 height 22
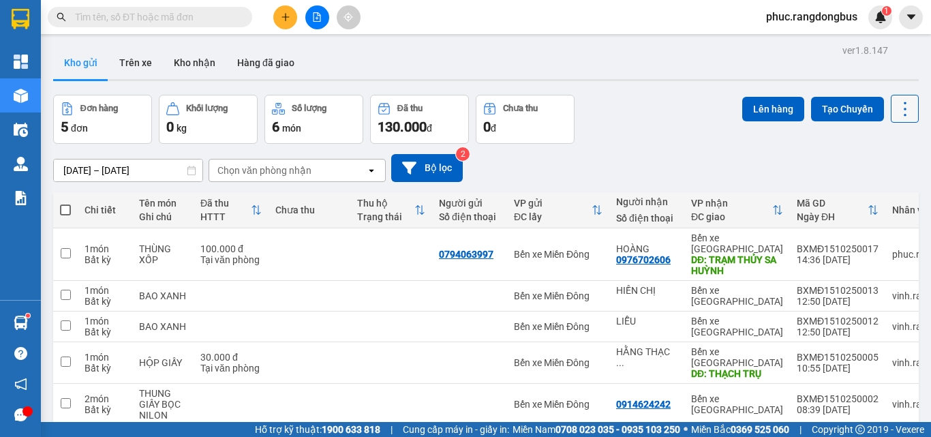
click at [895, 103] on icon at bounding box center [904, 108] width 19 height 19
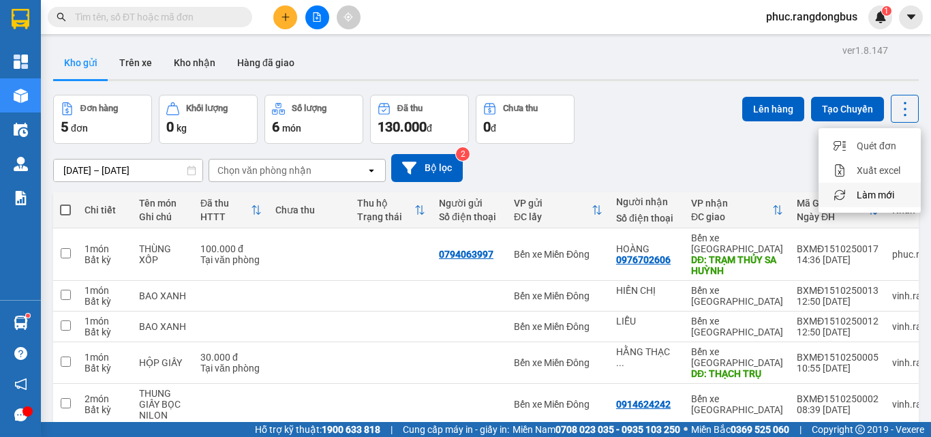
click at [863, 198] on span "Làm mới" at bounding box center [874, 195] width 37 height 14
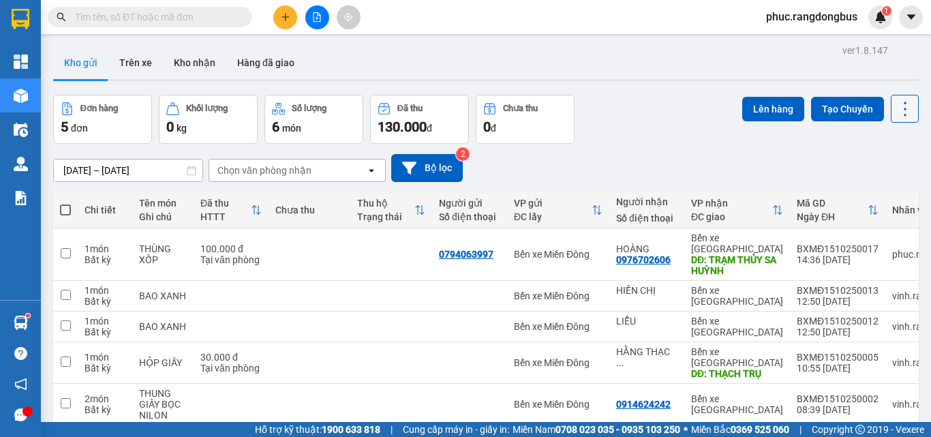
click at [900, 112] on icon at bounding box center [904, 108] width 19 height 19
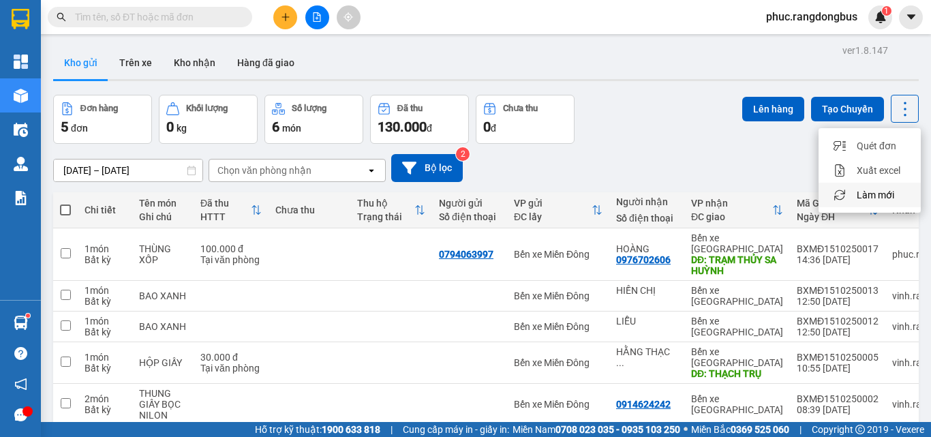
click at [884, 198] on span "Làm mới" at bounding box center [874, 195] width 37 height 14
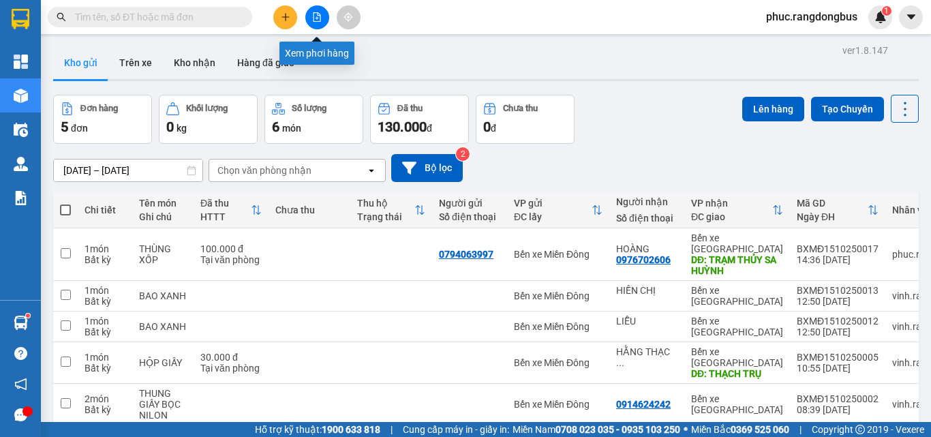
click at [324, 20] on button at bounding box center [317, 17] width 24 height 24
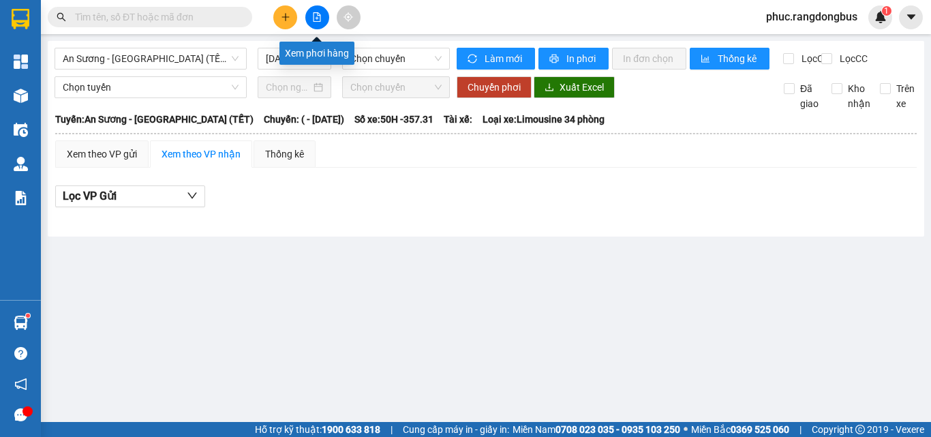
click at [318, 16] on icon "file-add" at bounding box center [316, 17] width 7 height 10
click at [166, 54] on span "An Sương - [GEOGRAPHIC_DATA] (TẾT)" at bounding box center [151, 58] width 176 height 20
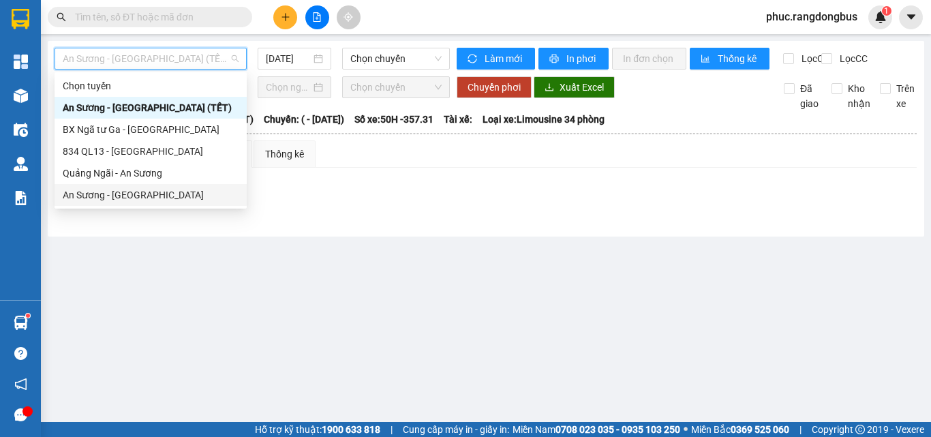
click at [166, 194] on div "An Sương - [GEOGRAPHIC_DATA]" at bounding box center [151, 194] width 176 height 15
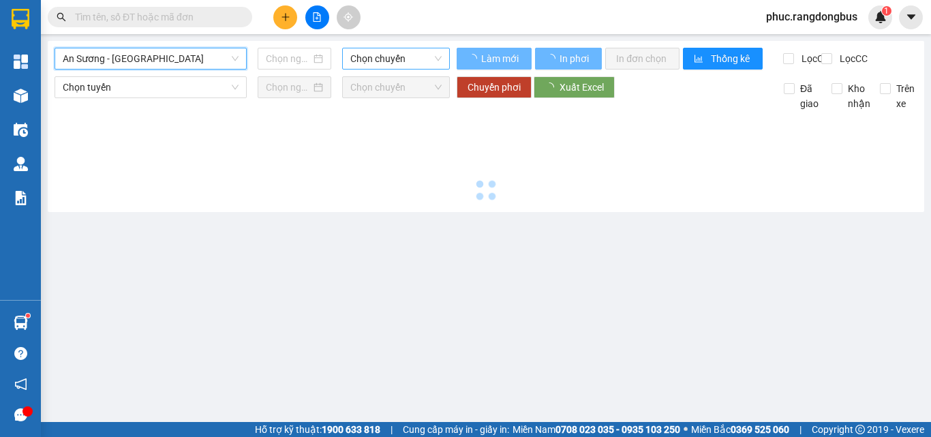
type input "[DATE]"
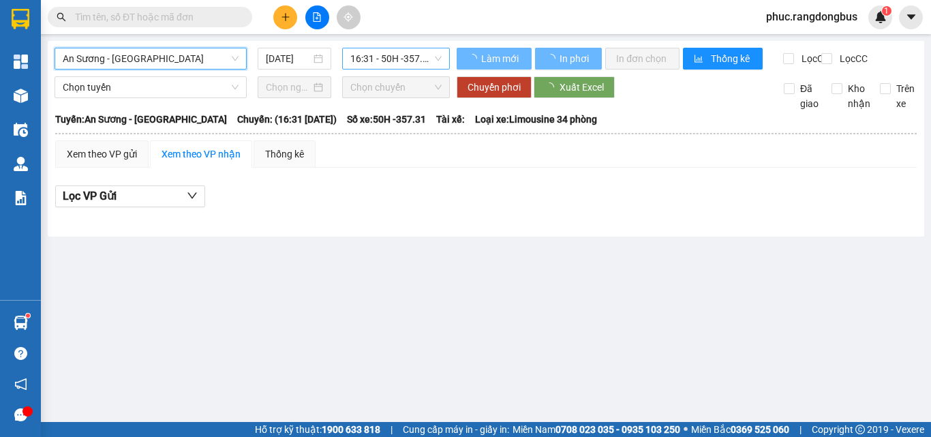
click at [403, 59] on span "16:31 - 50H -357.31" at bounding box center [395, 58] width 91 height 20
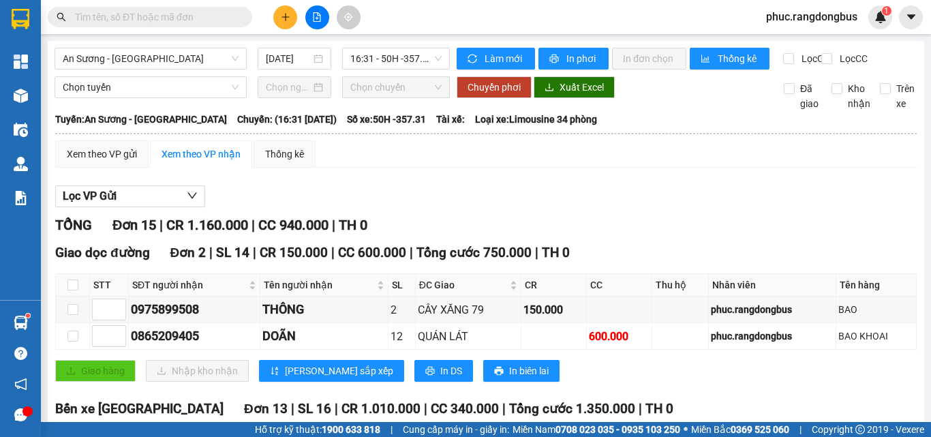
scroll to position [68, 0]
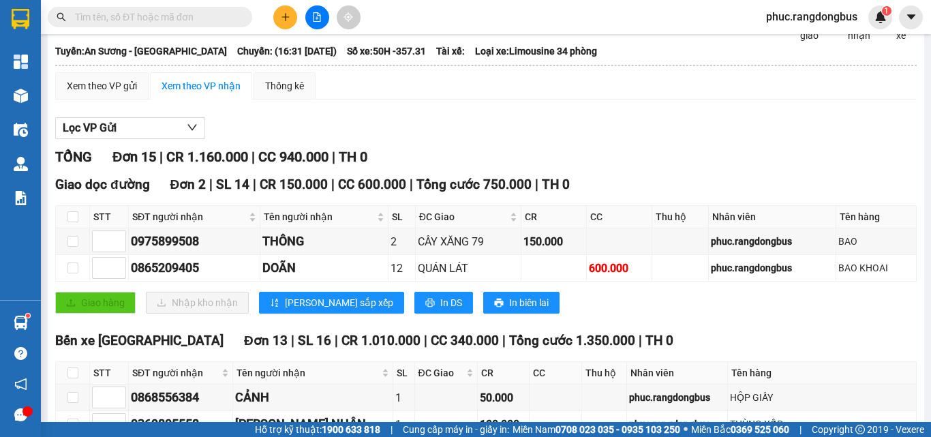
click at [208, 12] on input "text" at bounding box center [155, 17] width 161 height 15
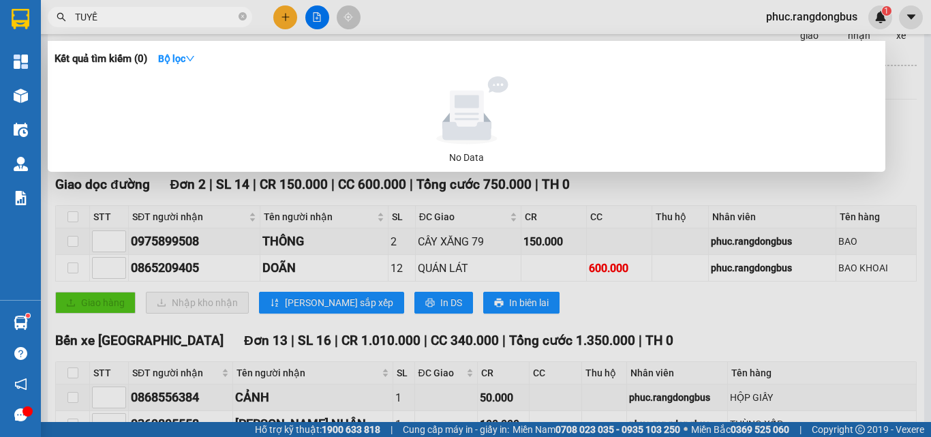
type input "TUYẾT"
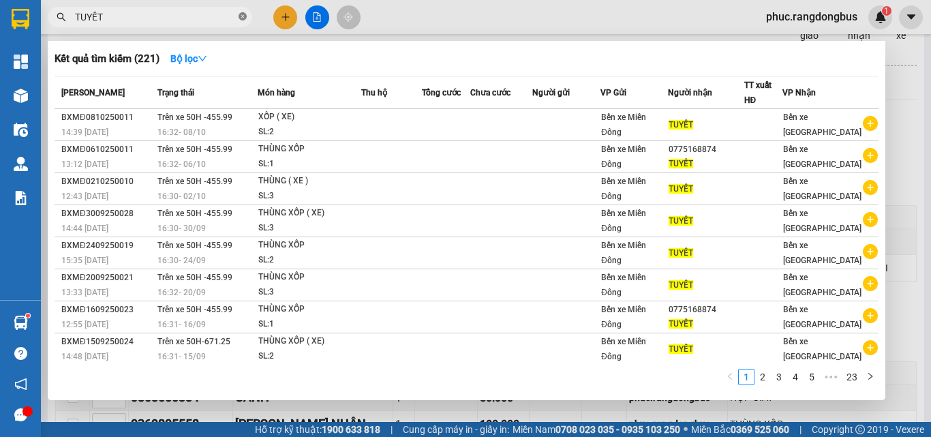
click at [239, 17] on icon "close-circle" at bounding box center [242, 16] width 8 height 8
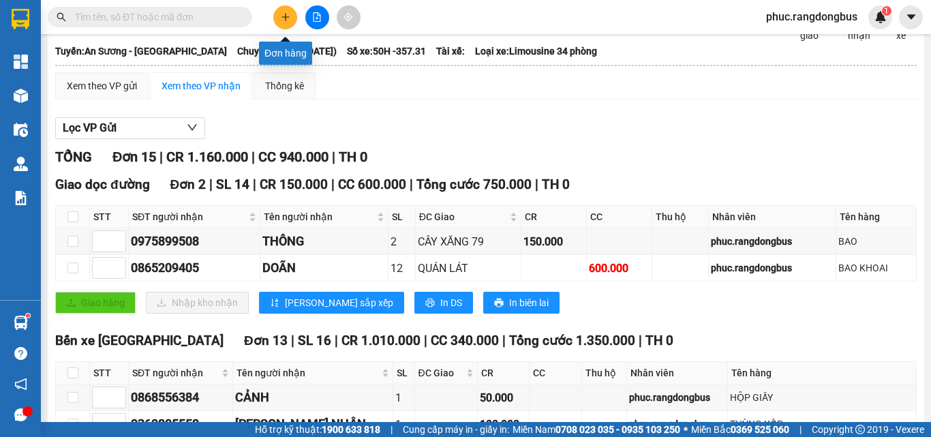
click at [292, 22] on button at bounding box center [285, 17] width 24 height 24
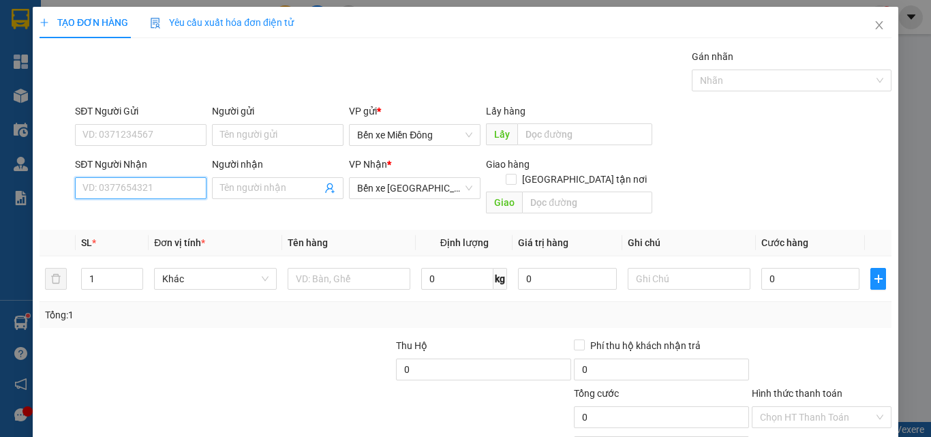
click at [159, 185] on input "SĐT Người Nhận" at bounding box center [141, 188] width 132 height 22
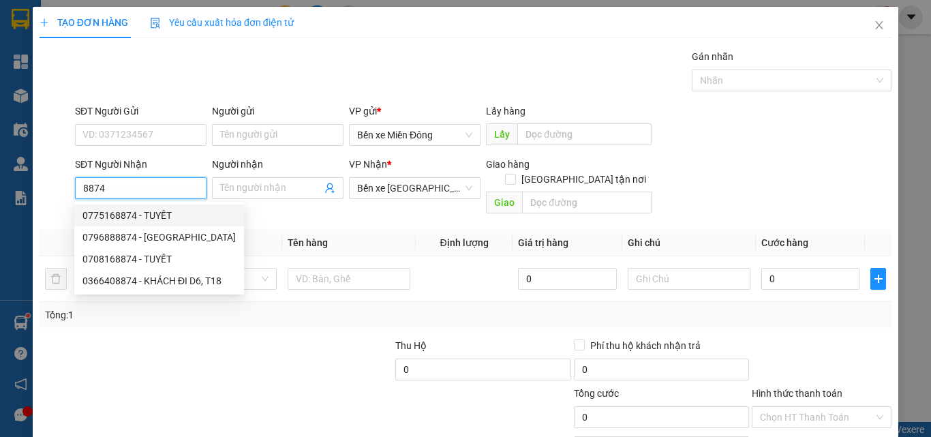
click at [165, 211] on div "0775168874 - TUYẾT" at bounding box center [158, 215] width 153 height 15
type input "0775168874"
type input "TUYẾT"
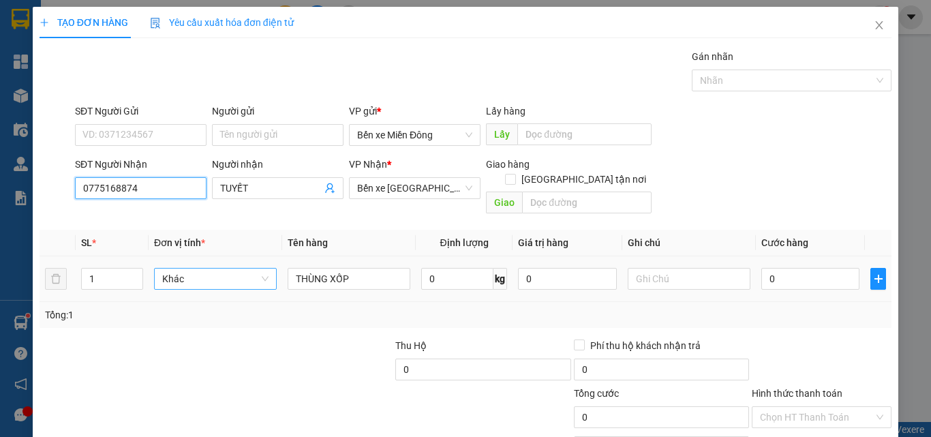
type input "0775168874"
click at [134, 273] on icon "up" at bounding box center [136, 274] width 4 height 3
type input "2"
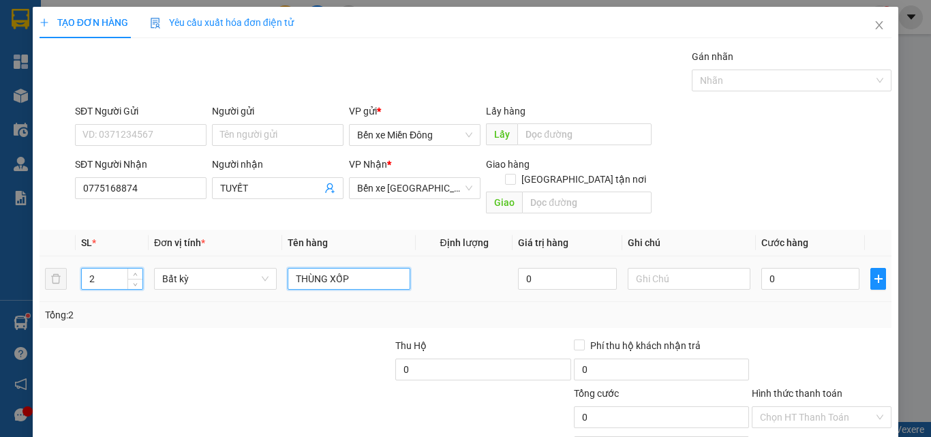
click at [394, 271] on input "THÙNG XỐP" at bounding box center [349, 279] width 123 height 22
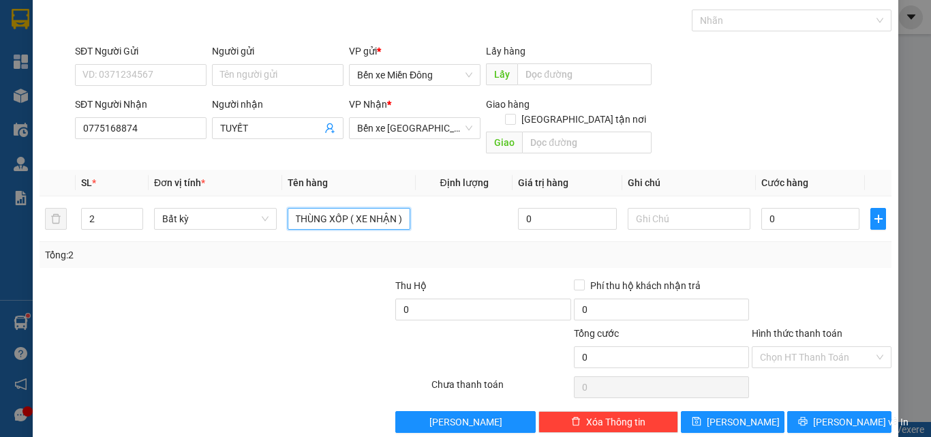
scroll to position [67, 0]
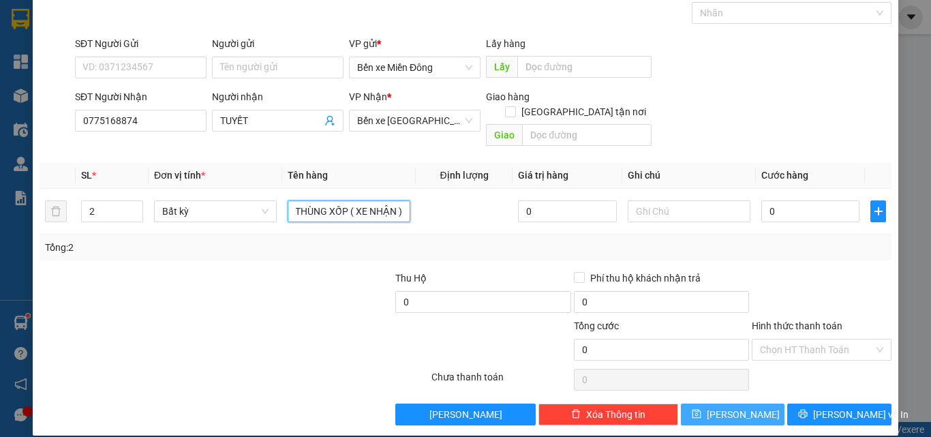
type input "THÙNG XỐP ( XE NHẬN )"
click at [732, 407] on span "[PERSON_NAME]" at bounding box center [743, 414] width 73 height 15
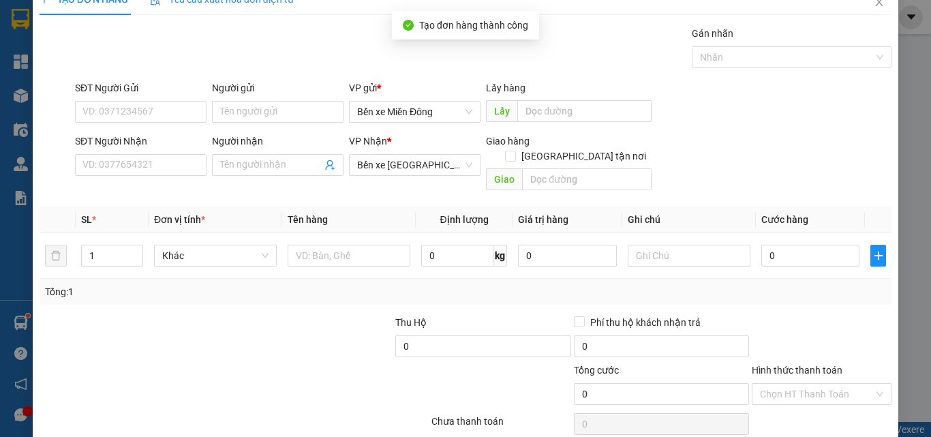
scroll to position [0, 0]
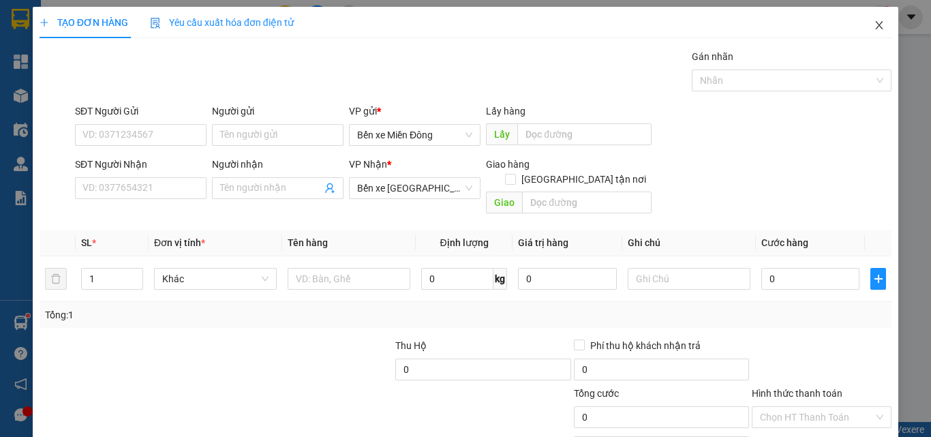
click at [874, 23] on icon "close" at bounding box center [879, 25] width 11 height 11
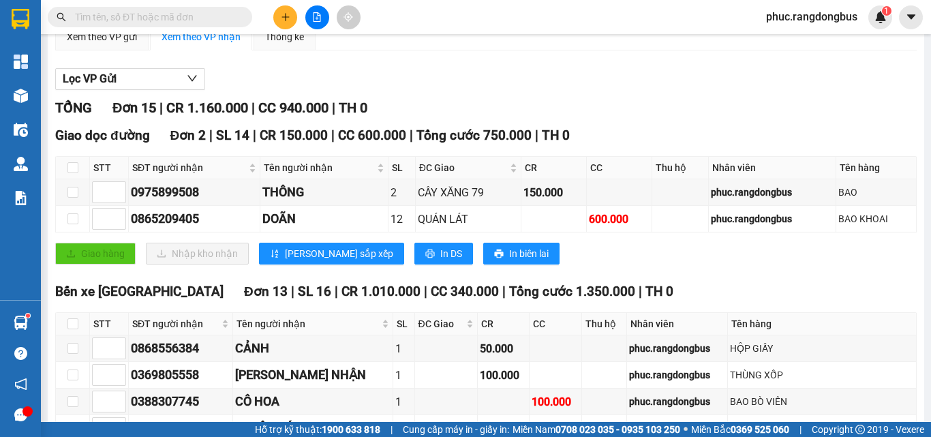
scroll to position [204, 0]
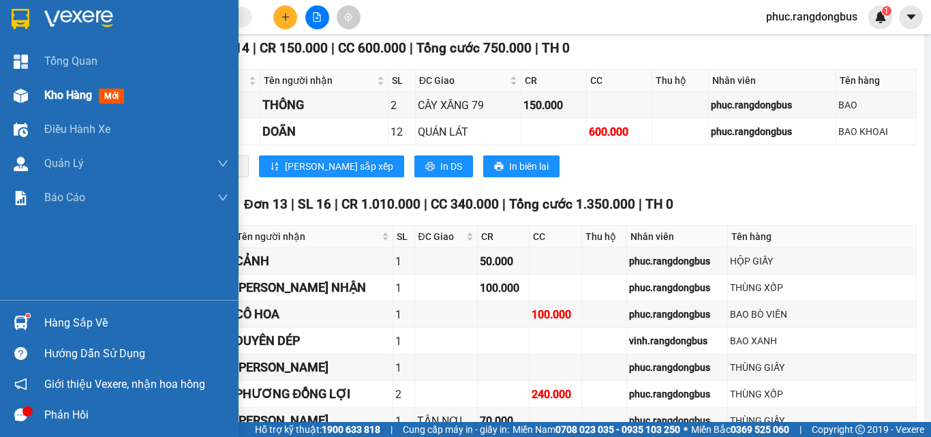
click at [32, 101] on div at bounding box center [21, 96] width 24 height 24
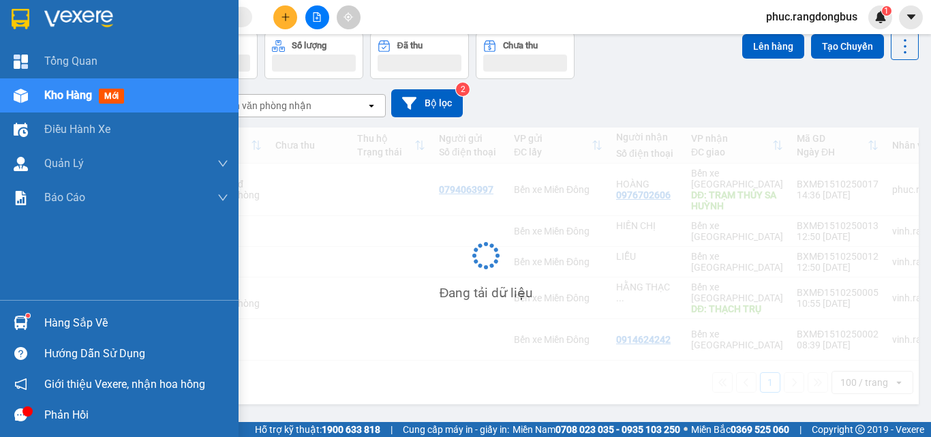
scroll to position [63, 0]
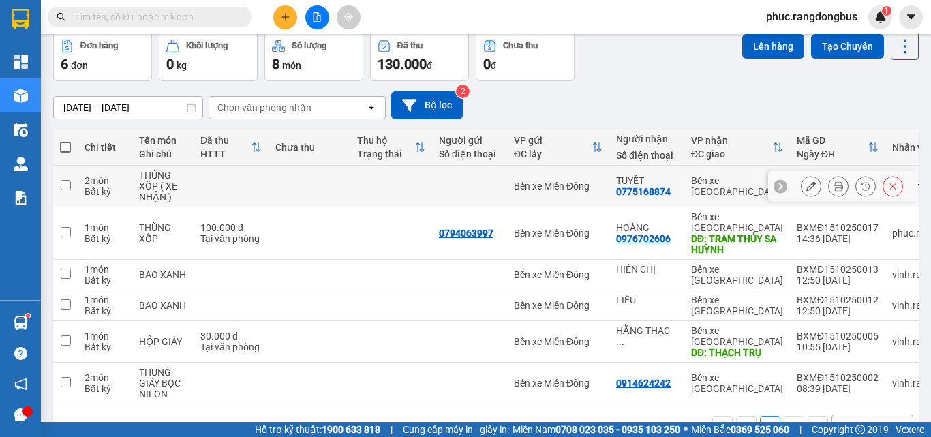
click at [67, 187] on input "checkbox" at bounding box center [66, 185] width 10 height 10
checkbox input "true"
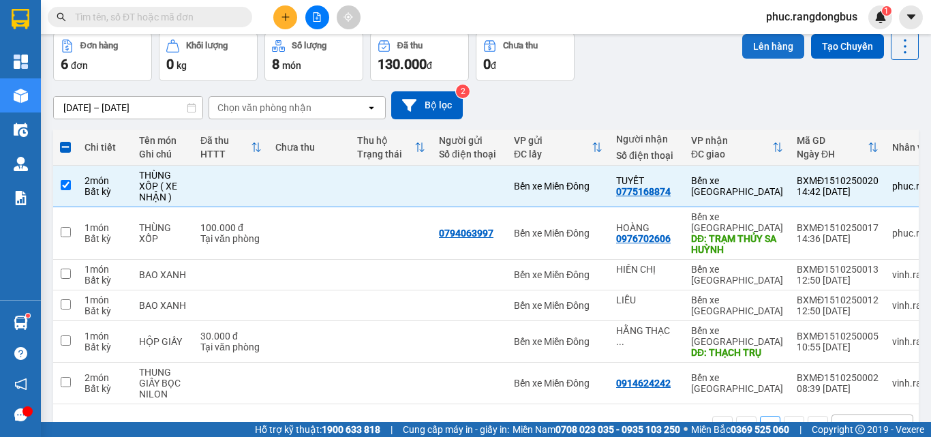
click at [742, 52] on button "Lên hàng" at bounding box center [773, 46] width 62 height 25
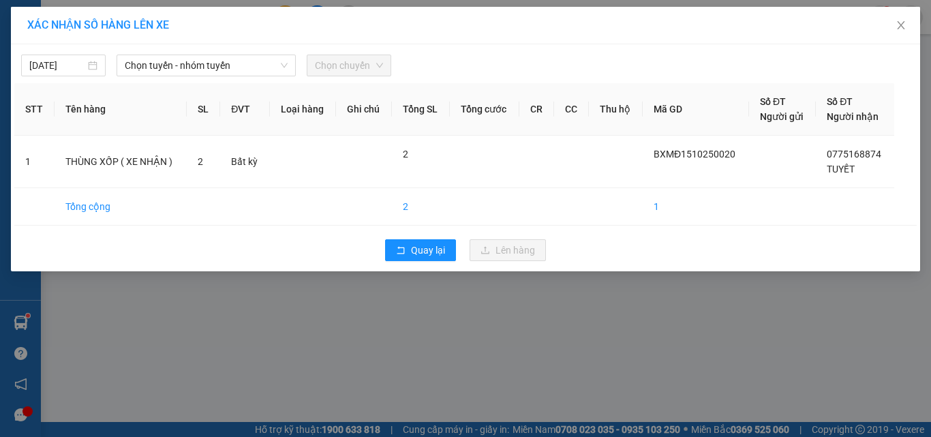
click at [148, 62] on span "Chọn tuyến - nhóm tuyến" at bounding box center [206, 65] width 163 height 20
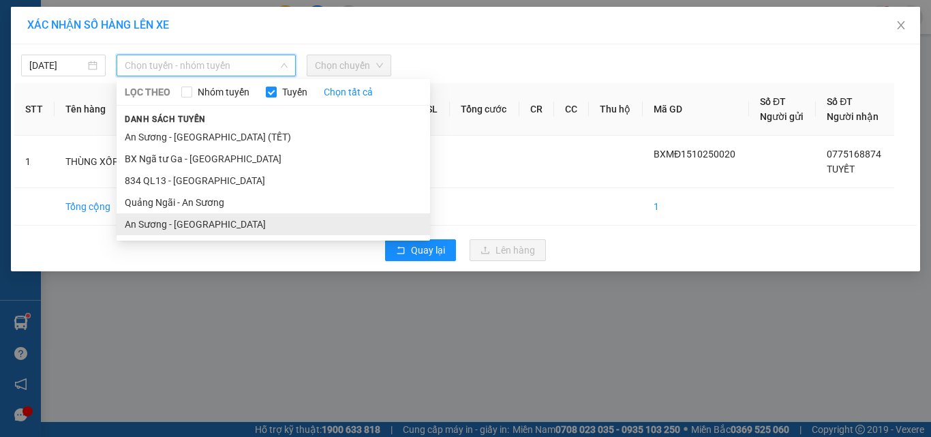
click at [168, 221] on li "An Sương - [GEOGRAPHIC_DATA]" at bounding box center [273, 224] width 313 height 22
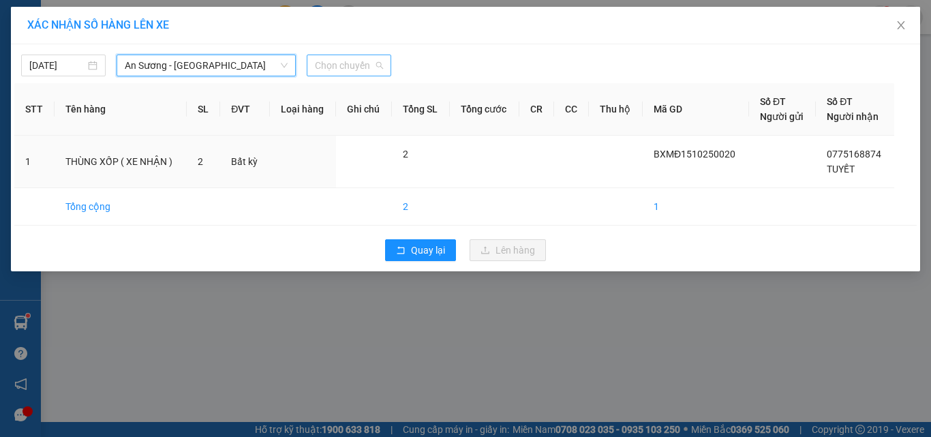
click at [360, 69] on span "Chọn chuyến" at bounding box center [349, 65] width 68 height 20
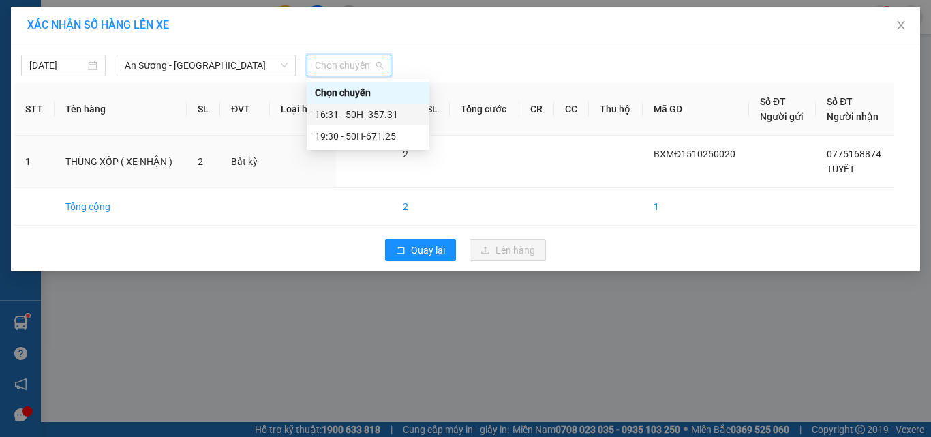
click at [374, 112] on div "16:31 - 50H -357.31" at bounding box center [368, 114] width 106 height 15
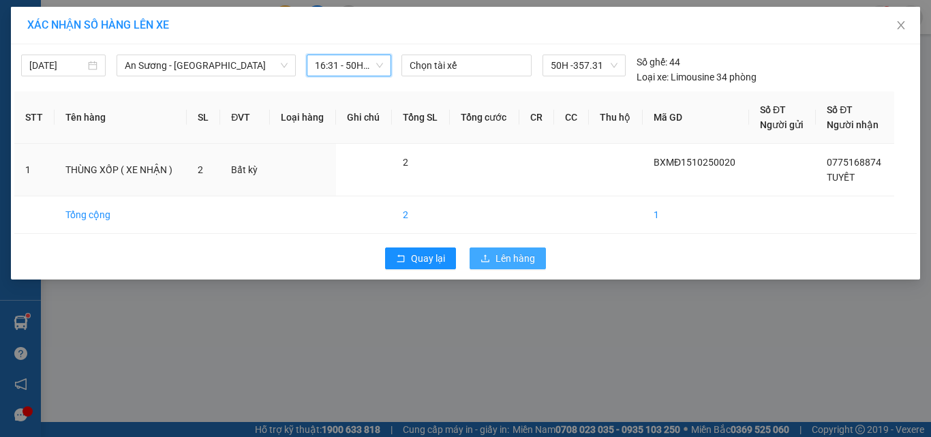
click at [523, 262] on span "Lên hàng" at bounding box center [515, 258] width 40 height 15
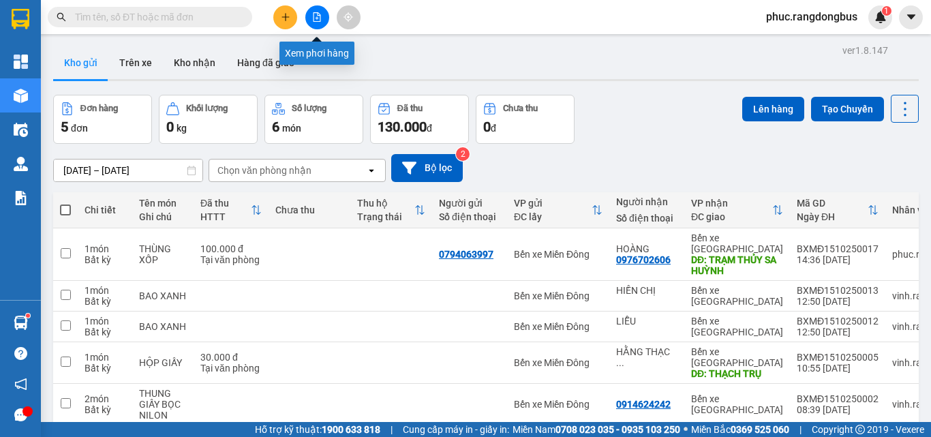
click at [320, 13] on icon "file-add" at bounding box center [317, 17] width 10 height 10
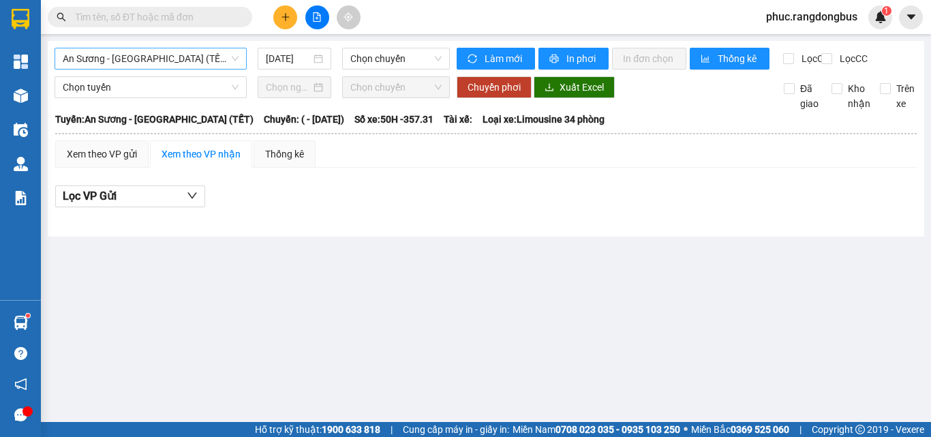
click at [171, 56] on span "An Sương - [GEOGRAPHIC_DATA] (TẾT)" at bounding box center [151, 58] width 176 height 20
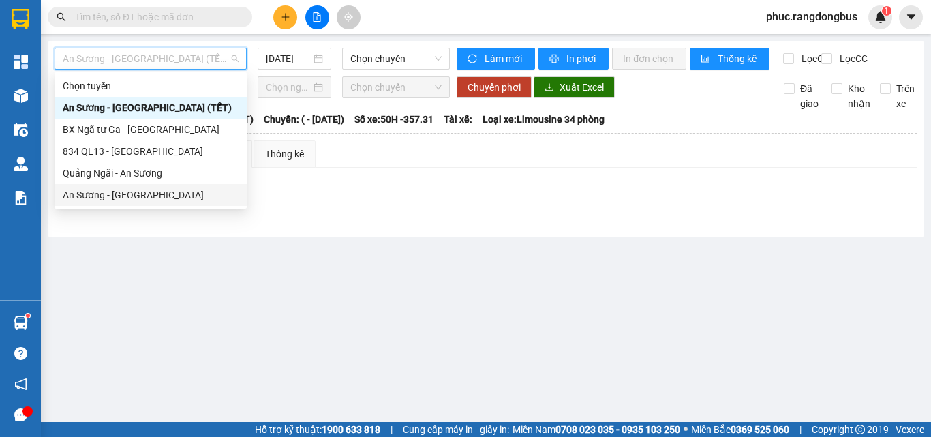
click at [140, 198] on div "An Sương - [GEOGRAPHIC_DATA]" at bounding box center [151, 194] width 176 height 15
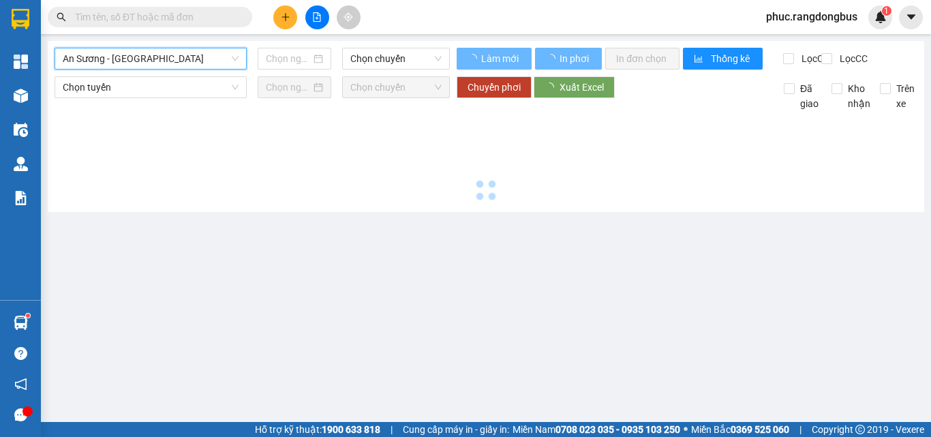
type input "[DATE]"
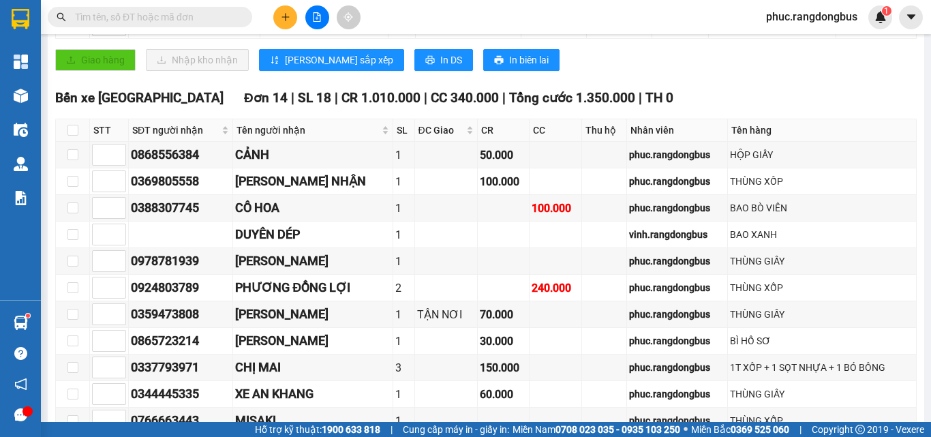
scroll to position [144, 0]
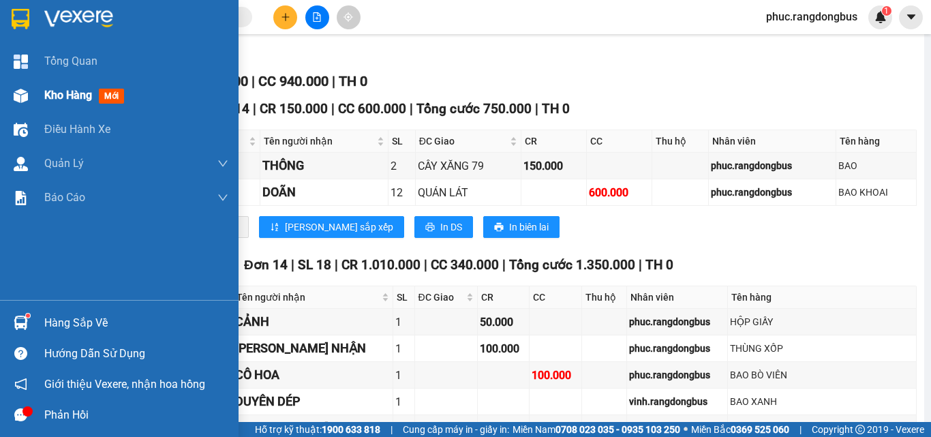
click at [20, 97] on img at bounding box center [21, 96] width 14 height 14
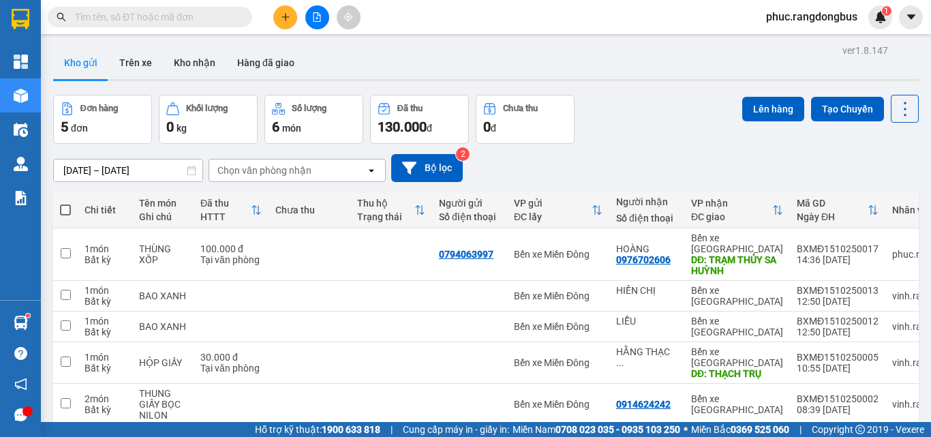
click at [286, 14] on icon "plus" at bounding box center [286, 17] width 10 height 10
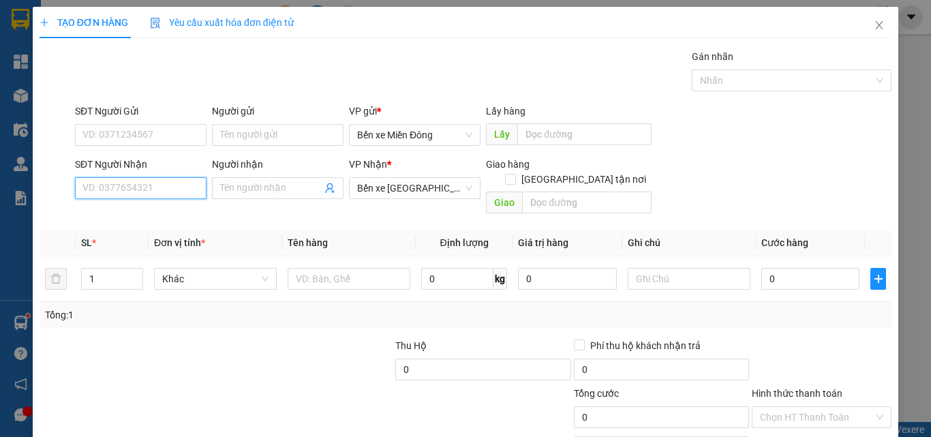
click at [158, 187] on input "SĐT Người Nhận" at bounding box center [141, 188] width 132 height 22
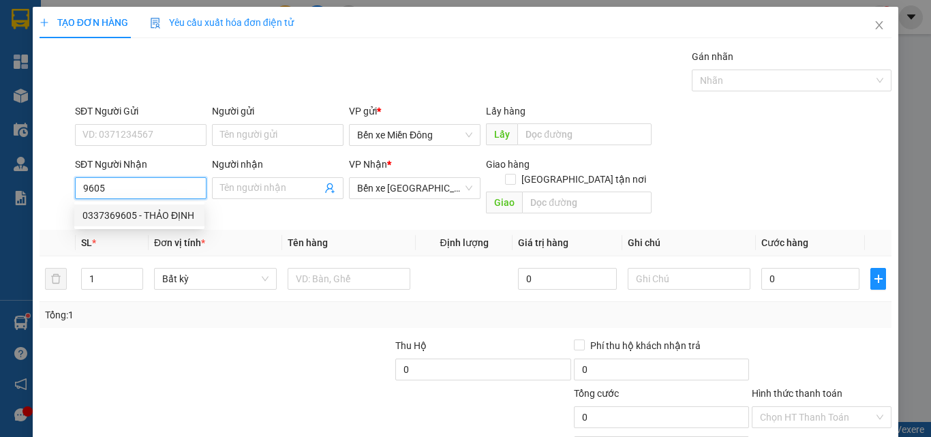
drag, startPoint x: 169, startPoint y: 213, endPoint x: 329, endPoint y: 237, distance: 162.0
click at [168, 213] on div "0337369605 - THẢO ĐỊNH" at bounding box center [139, 215] width 114 height 15
type input "0337369605"
type input "THẢO ĐỊNH"
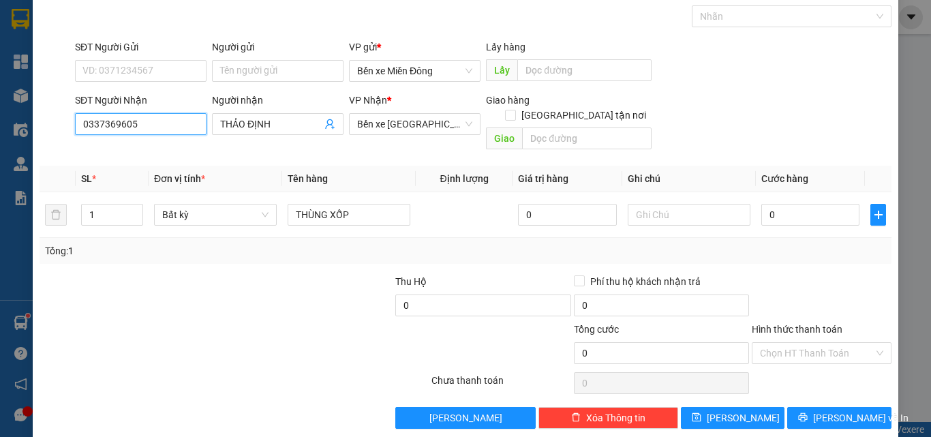
scroll to position [67, 0]
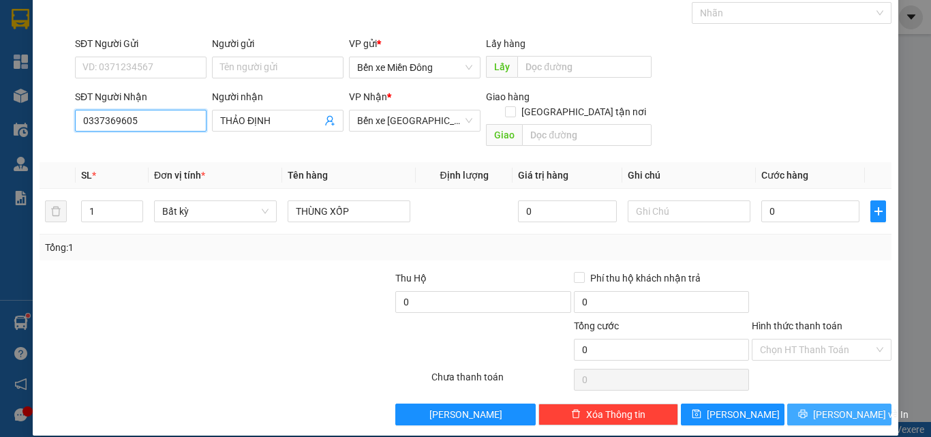
type input "0337369605"
click at [829, 407] on span "[PERSON_NAME] và In" at bounding box center [860, 414] width 95 height 15
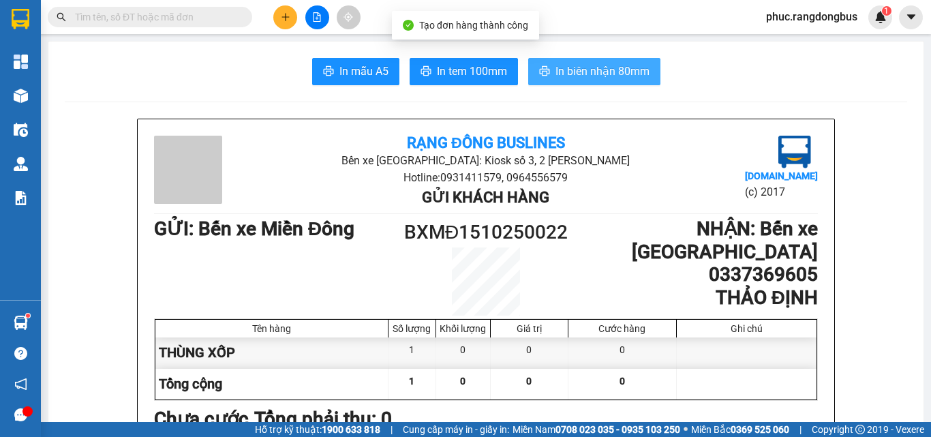
click at [578, 64] on span "In biên nhận 80mm" at bounding box center [602, 71] width 94 height 17
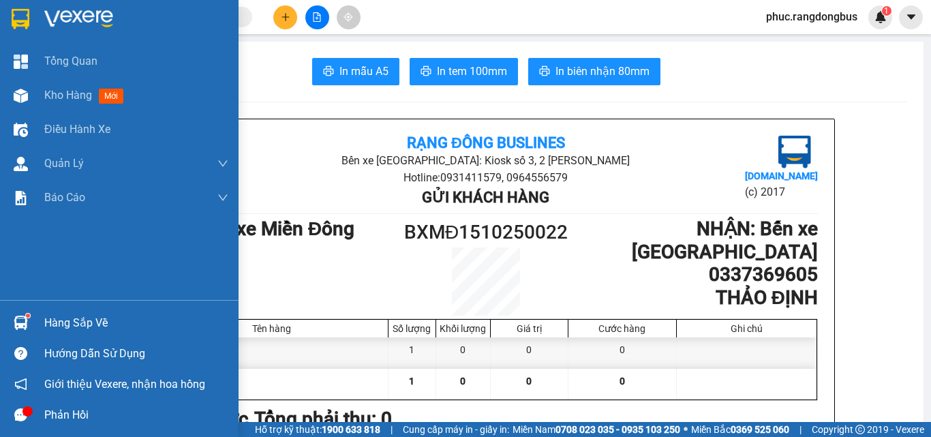
click at [24, 90] on img at bounding box center [21, 96] width 14 height 14
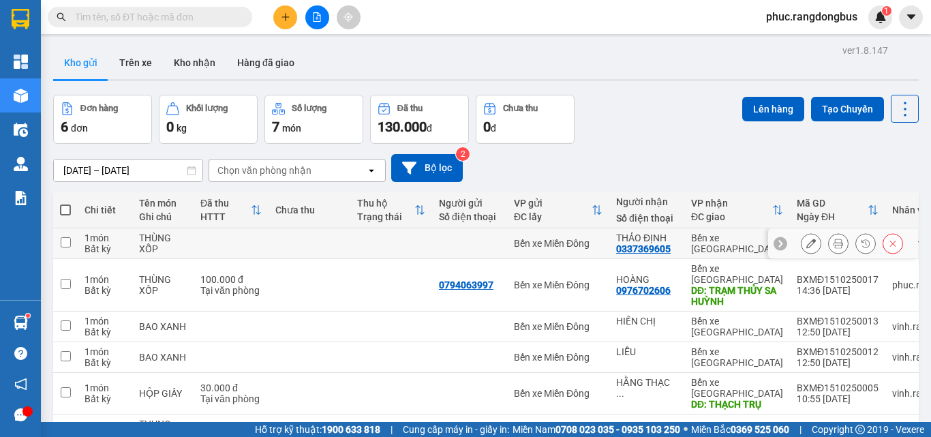
click at [69, 241] on input "checkbox" at bounding box center [66, 242] width 10 height 10
checkbox input "true"
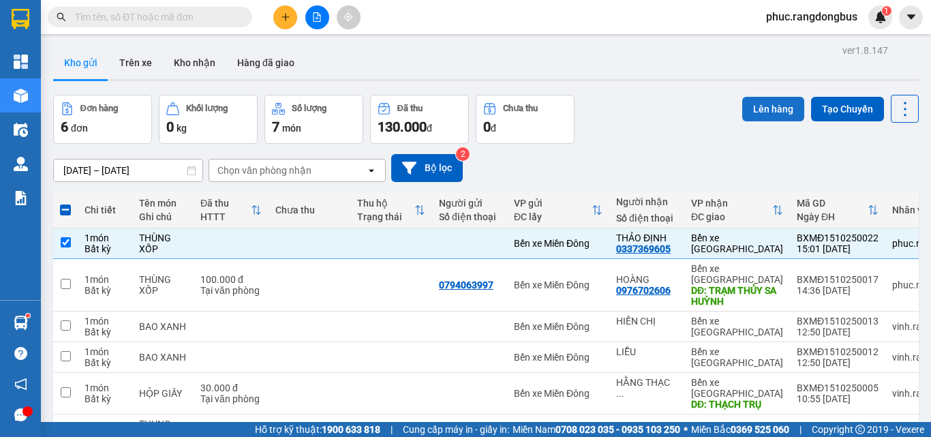
click at [771, 108] on button "Lên hàng" at bounding box center [773, 109] width 62 height 25
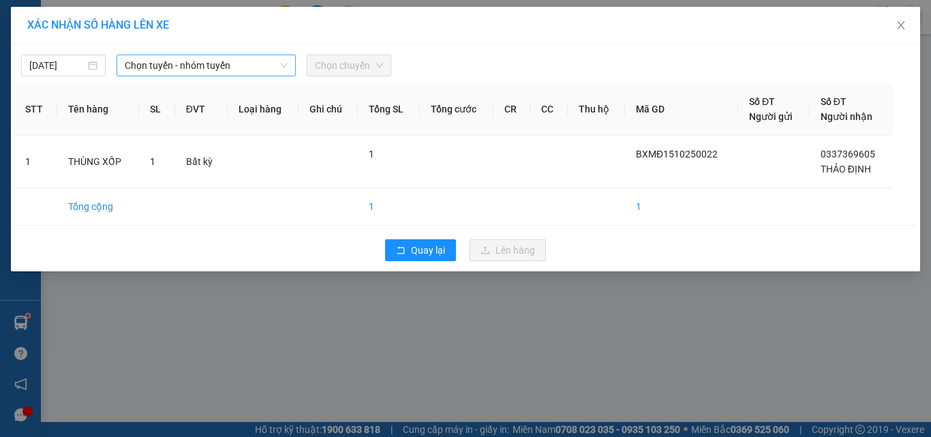
click at [173, 64] on span "Chọn tuyến - nhóm tuyến" at bounding box center [206, 65] width 163 height 20
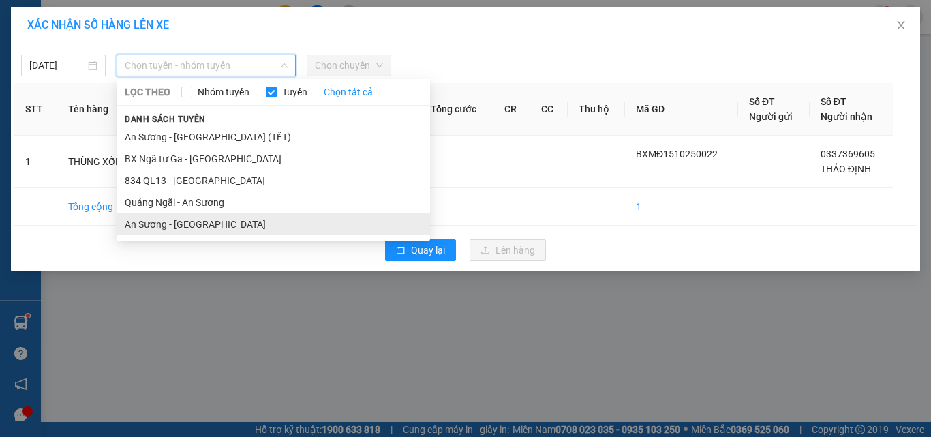
click at [163, 223] on li "An Sương - [GEOGRAPHIC_DATA]" at bounding box center [273, 224] width 313 height 22
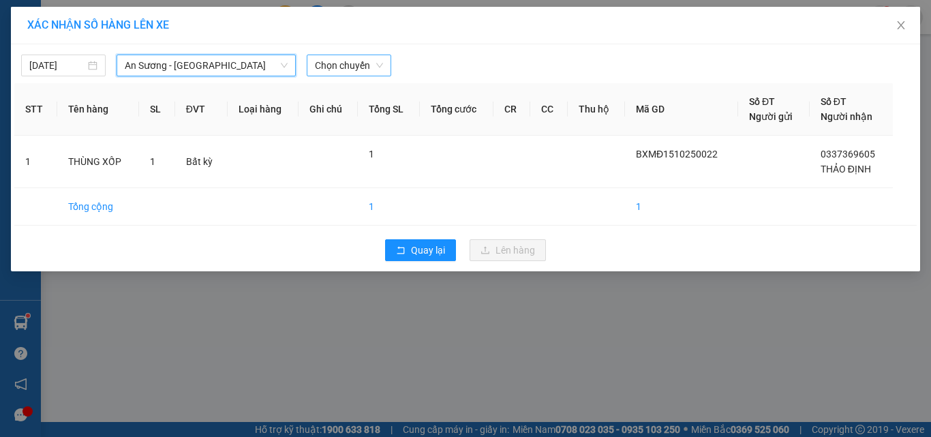
click at [333, 63] on span "Chọn chuyến" at bounding box center [349, 65] width 68 height 20
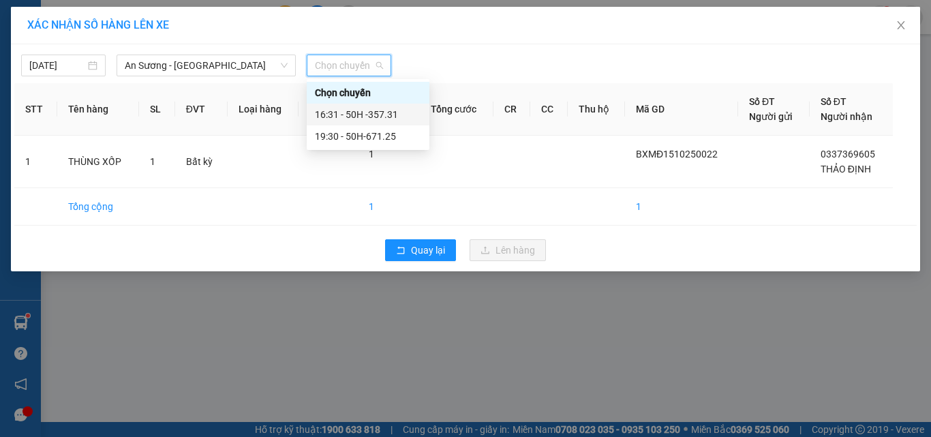
click at [384, 119] on div "16:31 - 50H -357.31" at bounding box center [368, 114] width 106 height 15
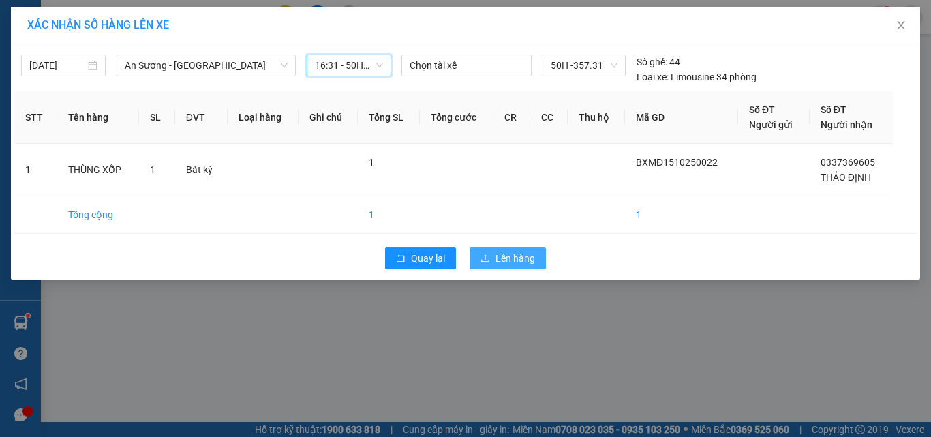
click at [514, 256] on span "Lên hàng" at bounding box center [515, 258] width 40 height 15
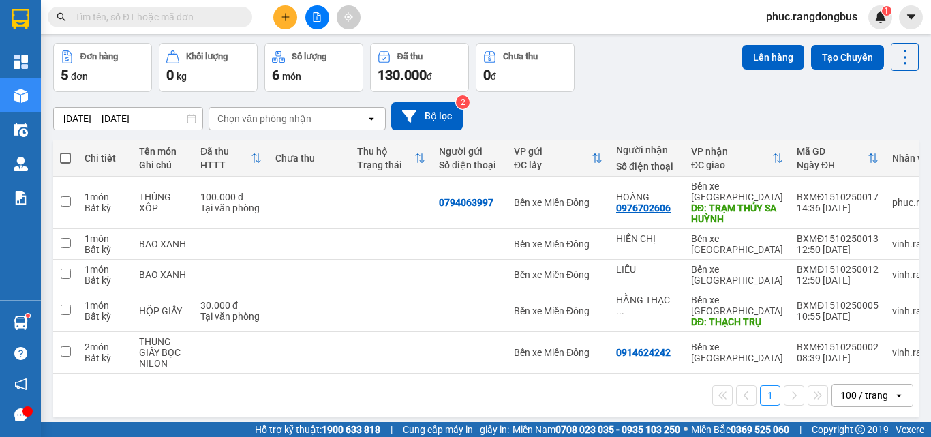
scroll to position [63, 0]
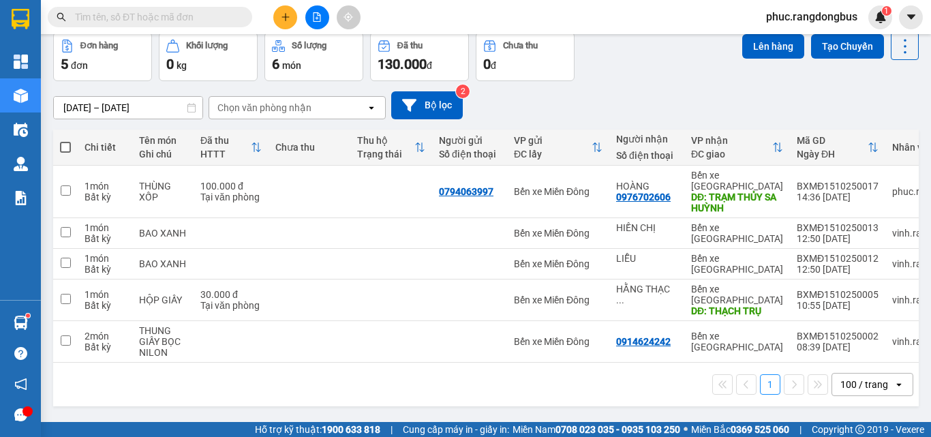
click at [288, 10] on button at bounding box center [285, 17] width 24 height 24
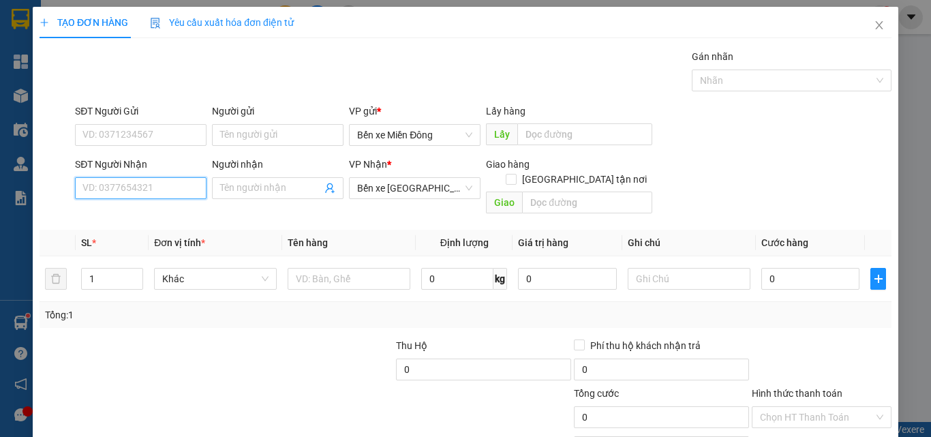
click at [153, 189] on input "SĐT Người Nhận" at bounding box center [141, 188] width 132 height 22
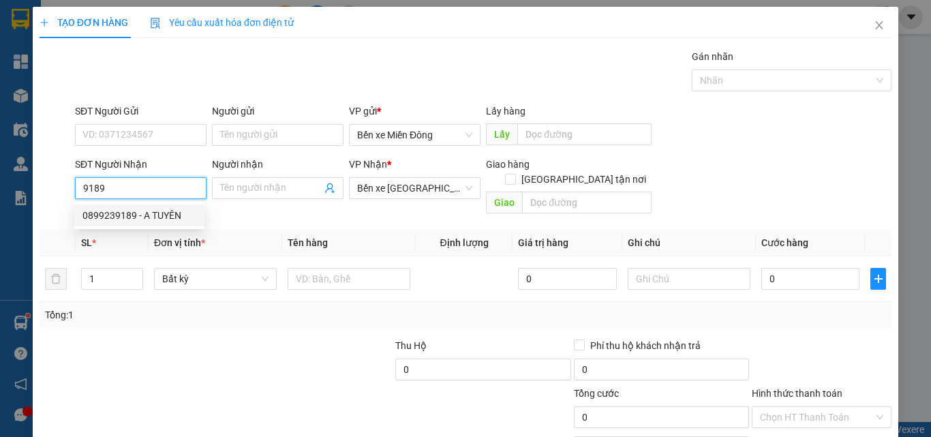
click at [151, 215] on div "0899239189 - A TUYÊN" at bounding box center [139, 215] width 114 height 15
type input "0899239189"
type input "A TUYÊN"
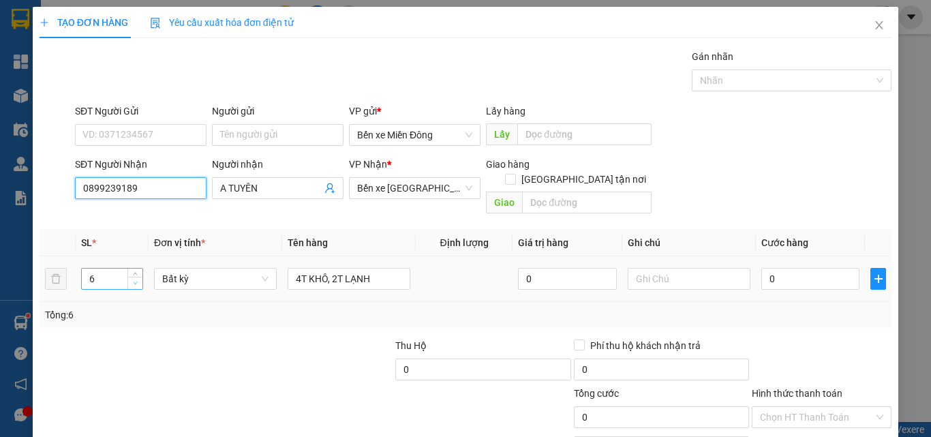
type input "0899239189"
click at [132, 279] on span "down" at bounding box center [136, 283] width 8 height 8
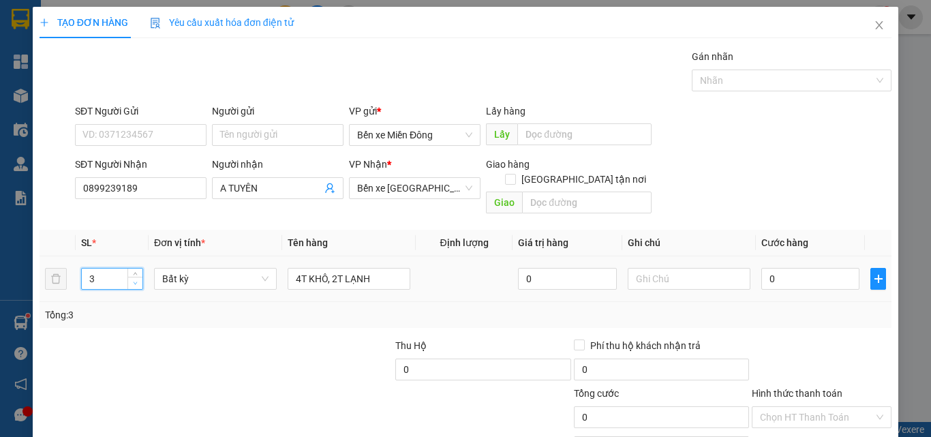
type input "2"
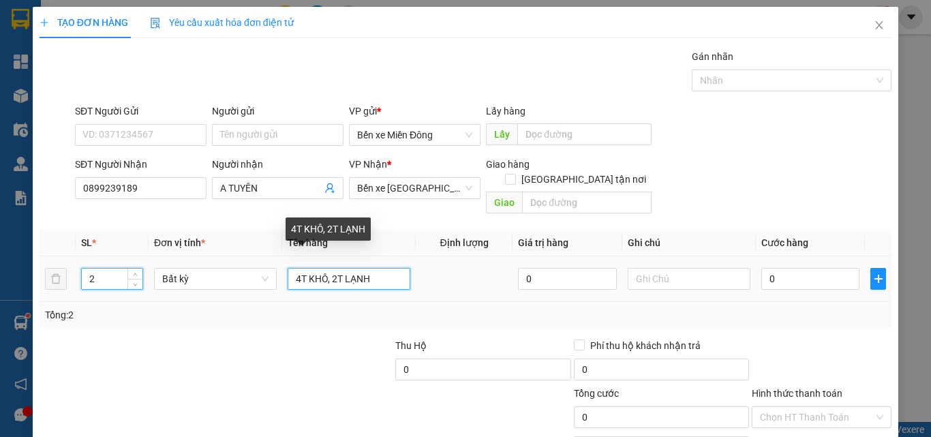
click at [382, 271] on input "4T KHÔ, 2T LẠNH" at bounding box center [349, 279] width 123 height 22
drag, startPoint x: 382, startPoint y: 271, endPoint x: 386, endPoint y: 262, distance: 9.5
click at [383, 269] on input "4T KHÔ, 2T LẠNH" at bounding box center [349, 279] width 123 height 22
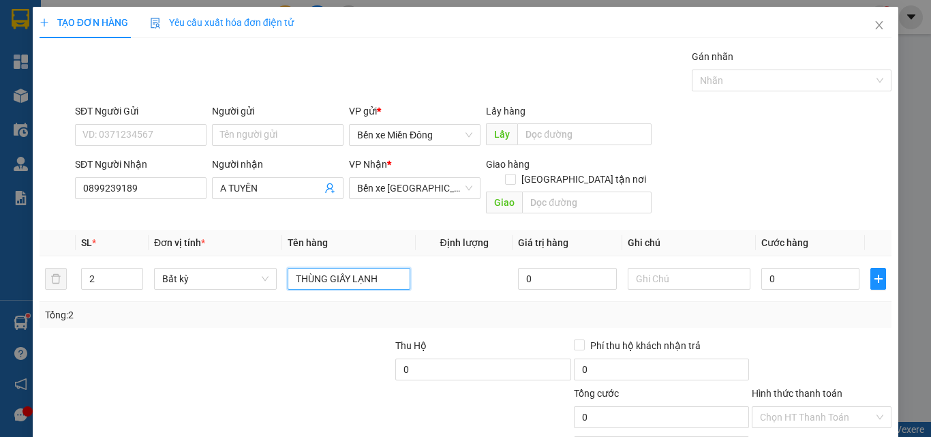
type input "THÙNG GIẤY LẠNH"
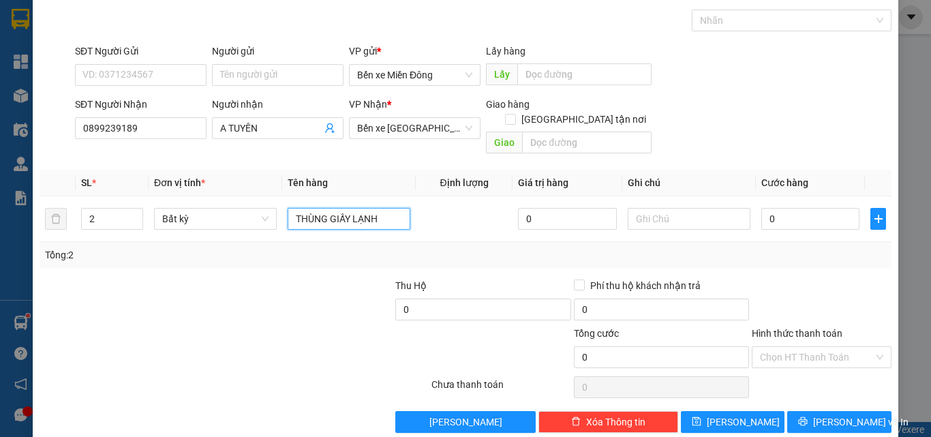
scroll to position [67, 0]
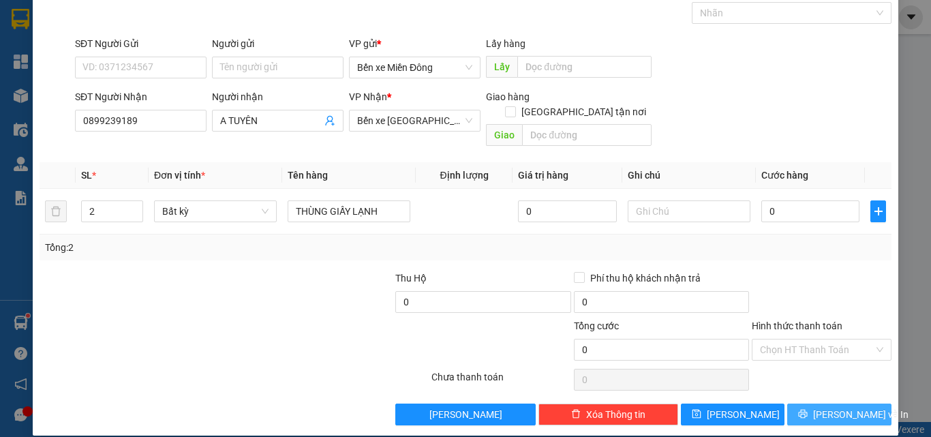
click at [850, 407] on span "[PERSON_NAME] và In" at bounding box center [860, 414] width 95 height 15
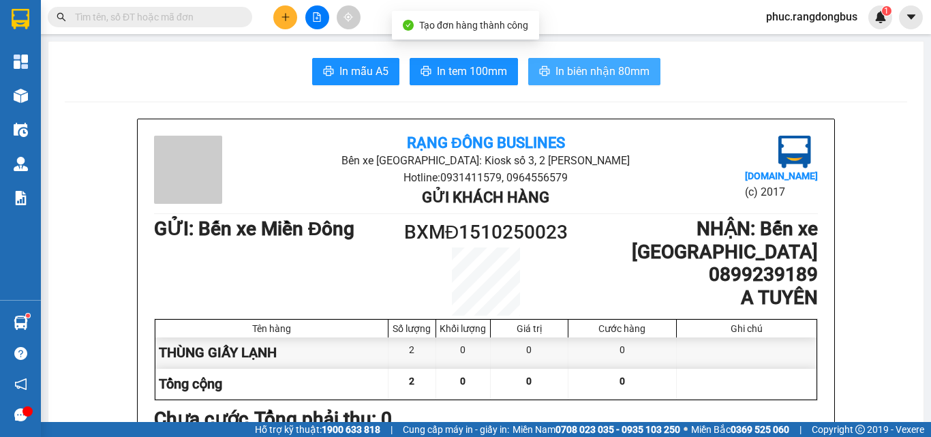
click at [634, 72] on span "In biên nhận 80mm" at bounding box center [602, 71] width 94 height 17
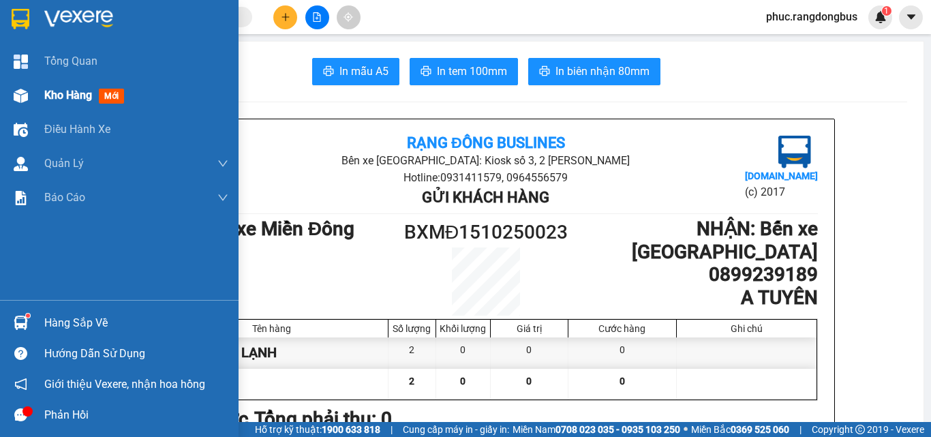
click at [21, 96] on img at bounding box center [21, 96] width 14 height 14
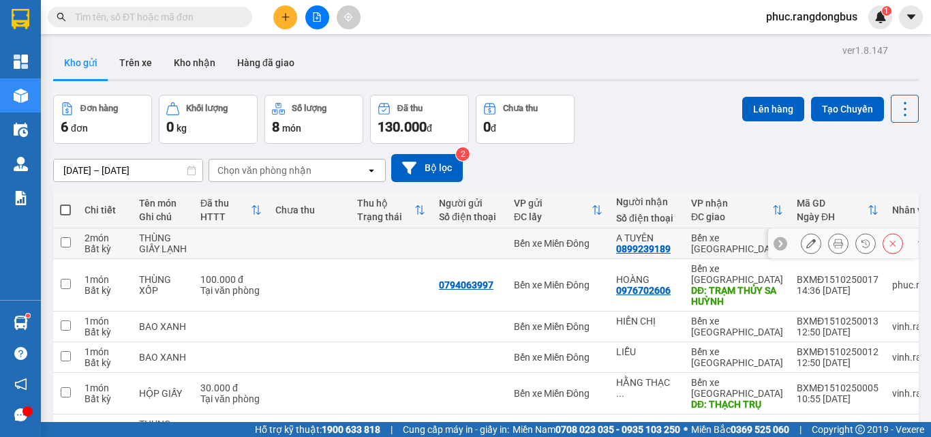
click at [69, 238] on input "checkbox" at bounding box center [66, 242] width 10 height 10
checkbox input "true"
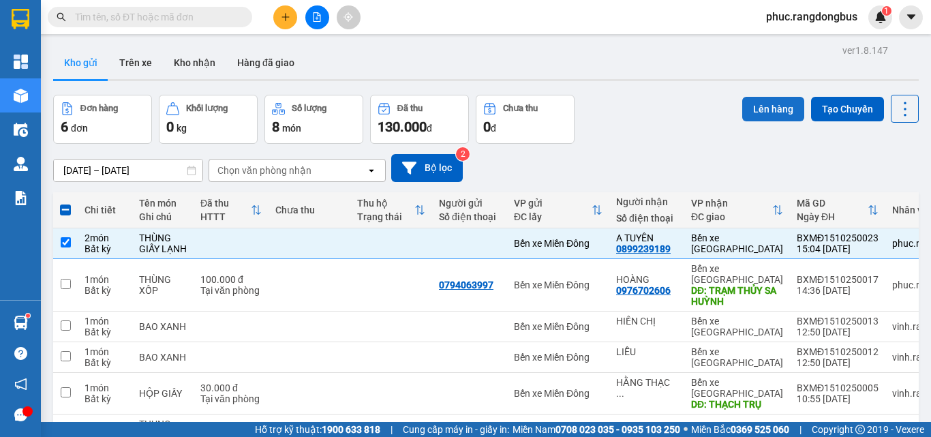
click at [753, 111] on button "Lên hàng" at bounding box center [773, 109] width 62 height 25
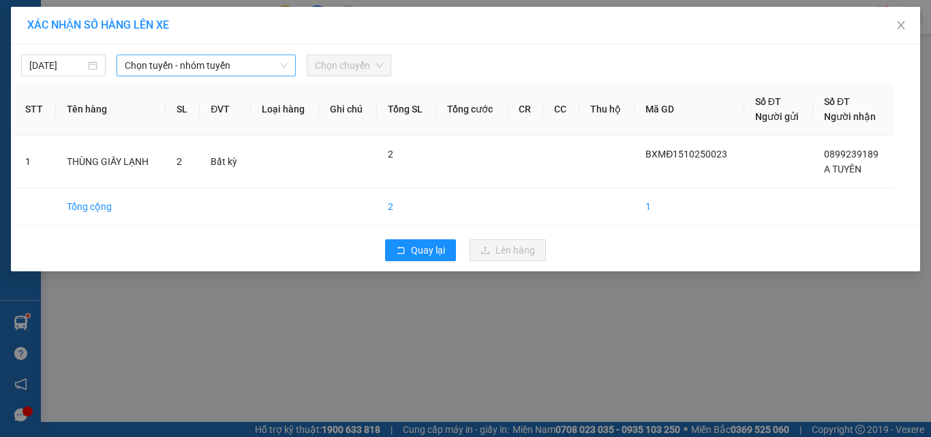
click at [163, 55] on div "Chọn tuyến - nhóm tuyến" at bounding box center [206, 66] width 179 height 22
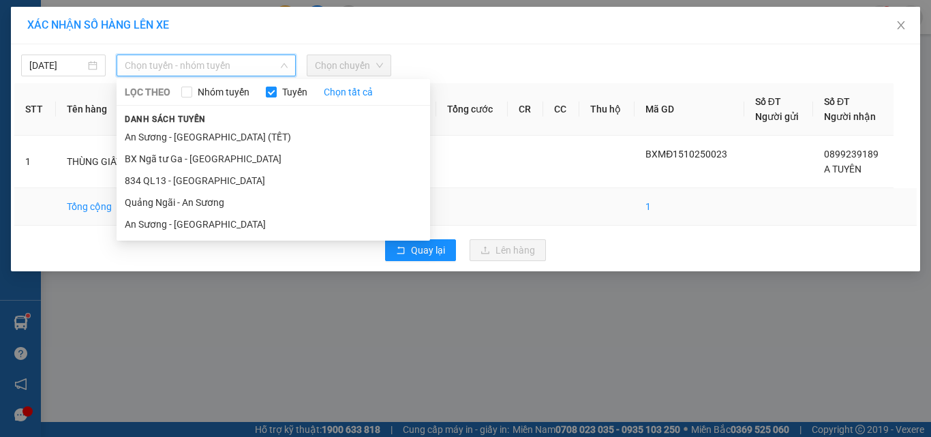
click at [158, 216] on li "An Sương - [GEOGRAPHIC_DATA]" at bounding box center [273, 224] width 313 height 22
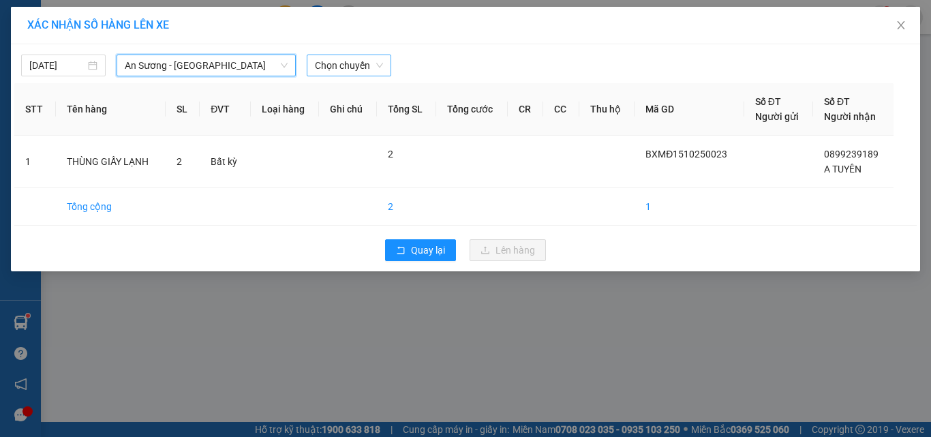
click at [371, 63] on span "Chọn chuyến" at bounding box center [349, 65] width 68 height 20
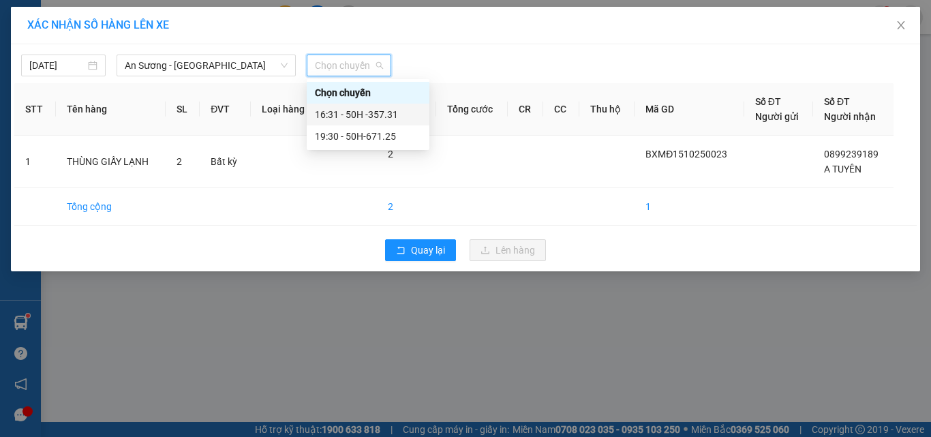
click at [384, 112] on div "16:31 - 50H -357.31" at bounding box center [368, 114] width 106 height 15
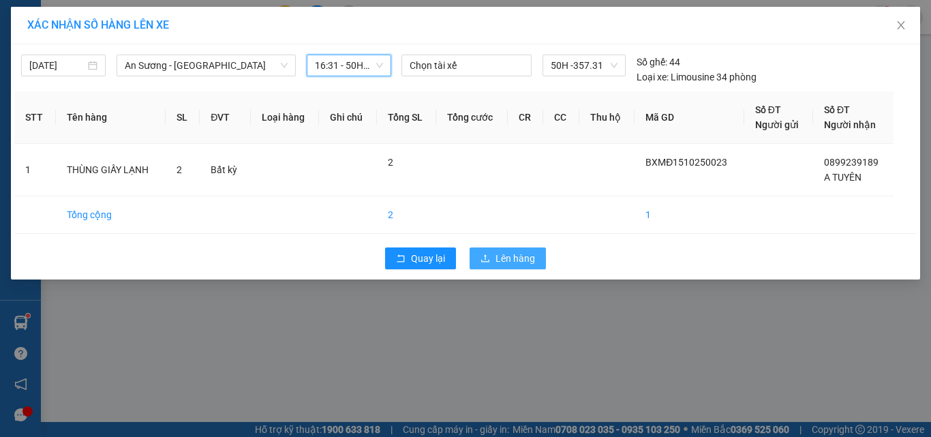
click at [512, 253] on span "Lên hàng" at bounding box center [515, 258] width 40 height 15
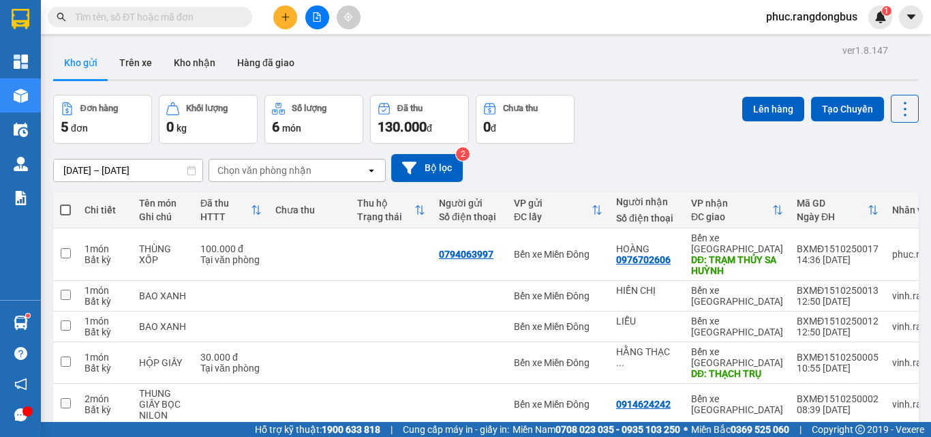
click at [279, 20] on button at bounding box center [285, 17] width 24 height 24
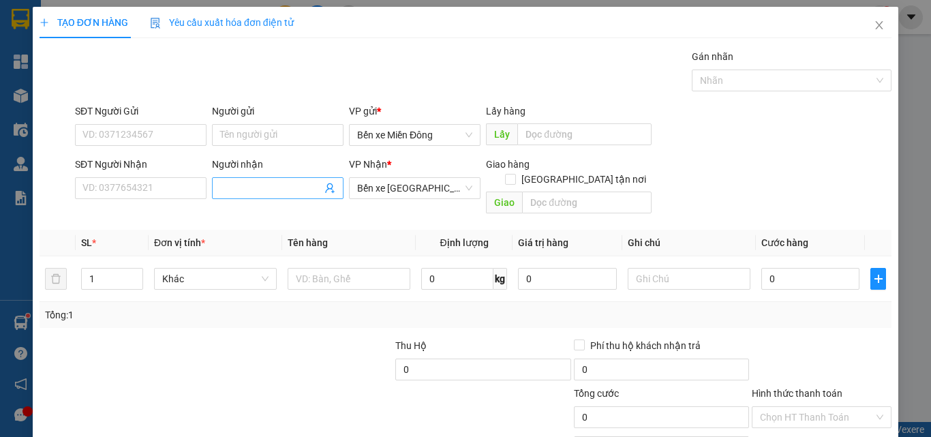
click at [253, 188] on input "Người nhận" at bounding box center [271, 188] width 102 height 15
type input "THANH CA"
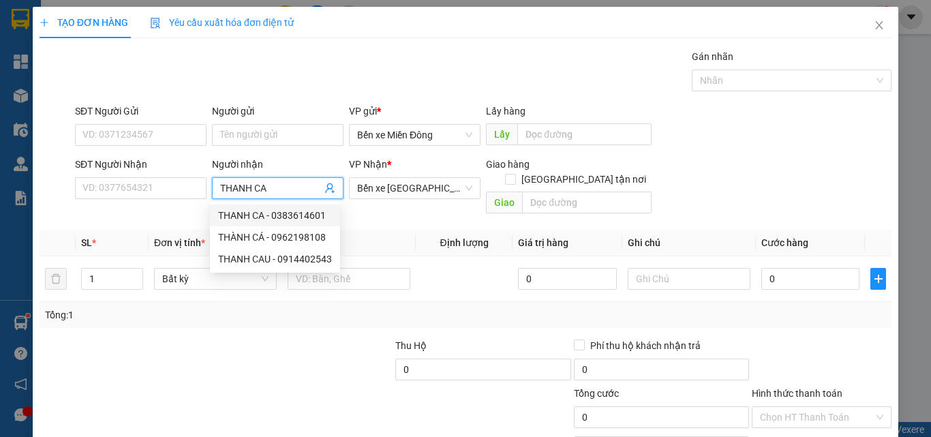
click at [311, 218] on div "THANH CA - 0383614601" at bounding box center [275, 215] width 114 height 15
type input "0383614601"
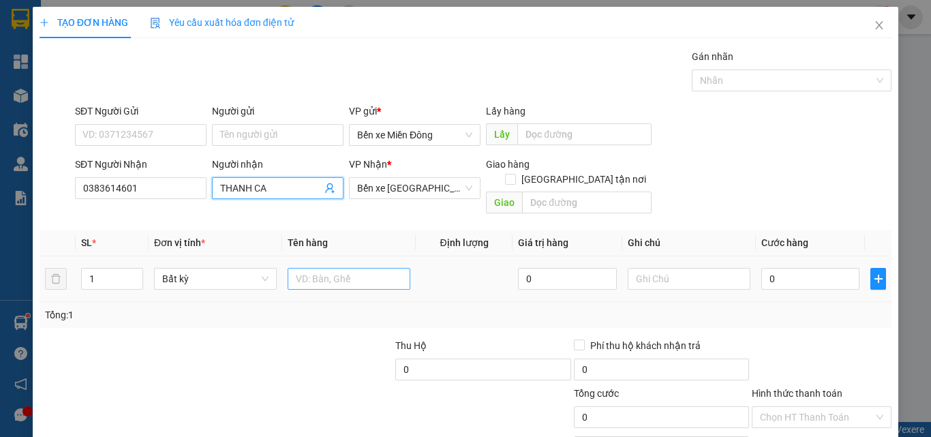
type input "THANH CA"
click at [392, 271] on input "text" at bounding box center [349, 279] width 123 height 22
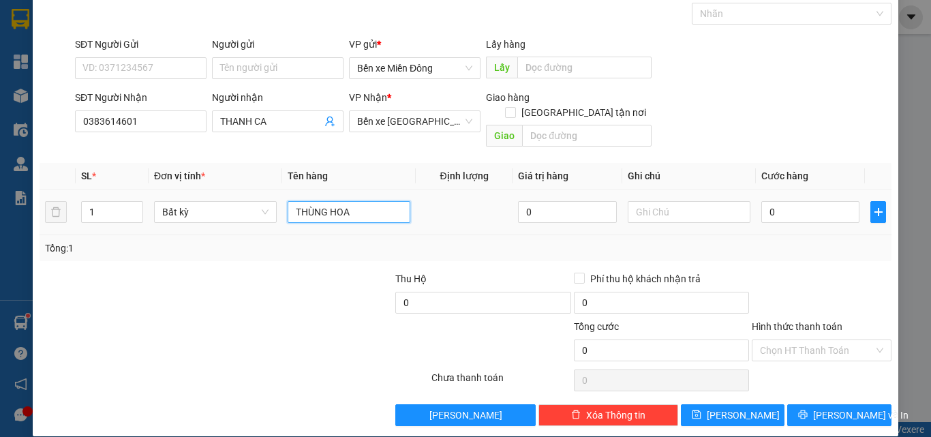
scroll to position [67, 0]
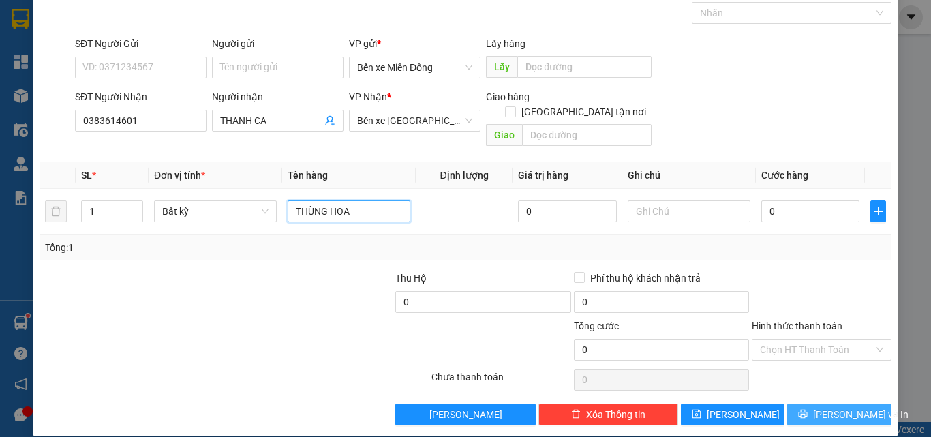
type input "THÙNG HOA"
click at [807, 409] on icon "printer" at bounding box center [803, 414] width 10 height 10
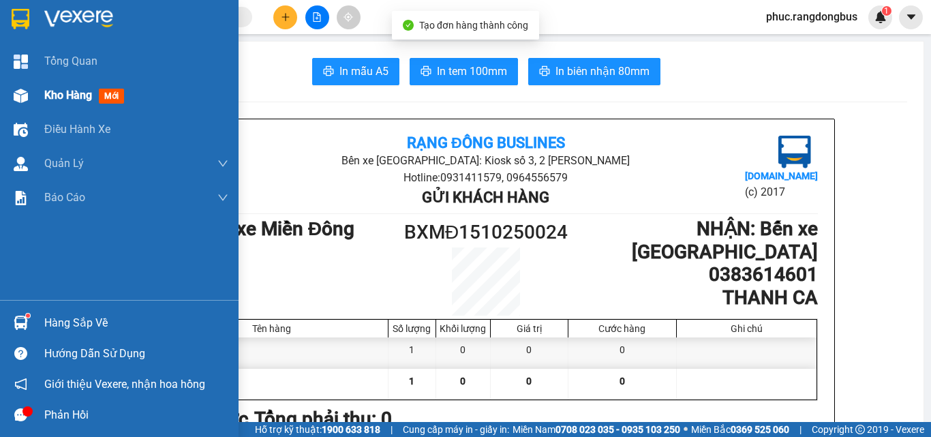
click at [18, 95] on img at bounding box center [21, 96] width 14 height 14
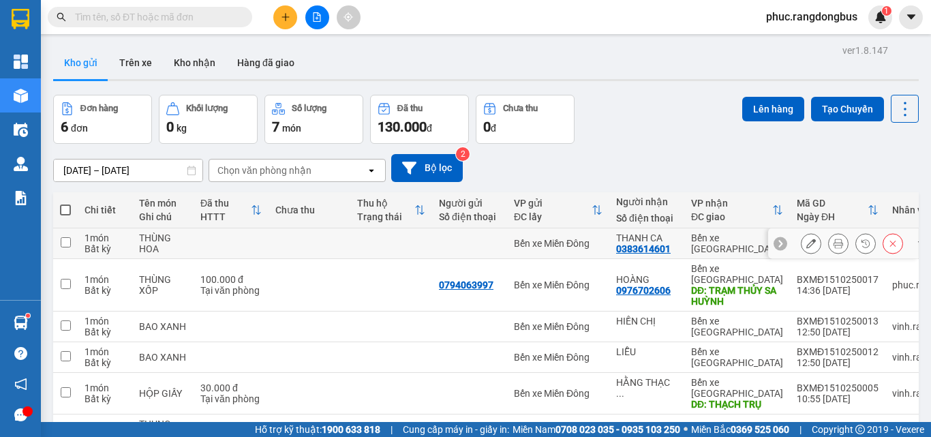
click at [63, 238] on input "checkbox" at bounding box center [66, 242] width 10 height 10
checkbox input "true"
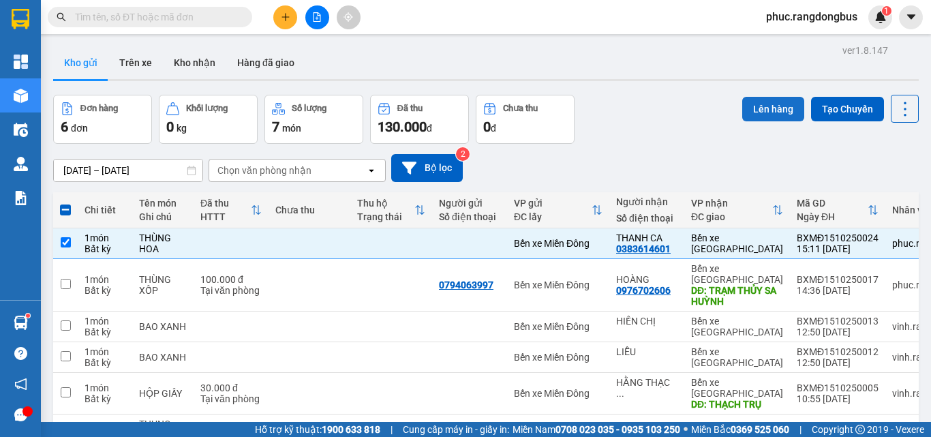
click at [772, 103] on button "Lên hàng" at bounding box center [773, 109] width 62 height 25
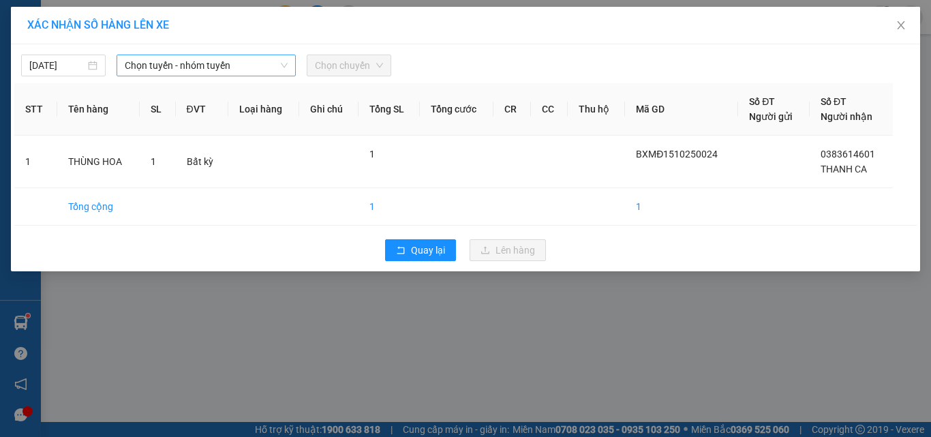
click at [183, 72] on span "Chọn tuyến - nhóm tuyến" at bounding box center [206, 65] width 163 height 20
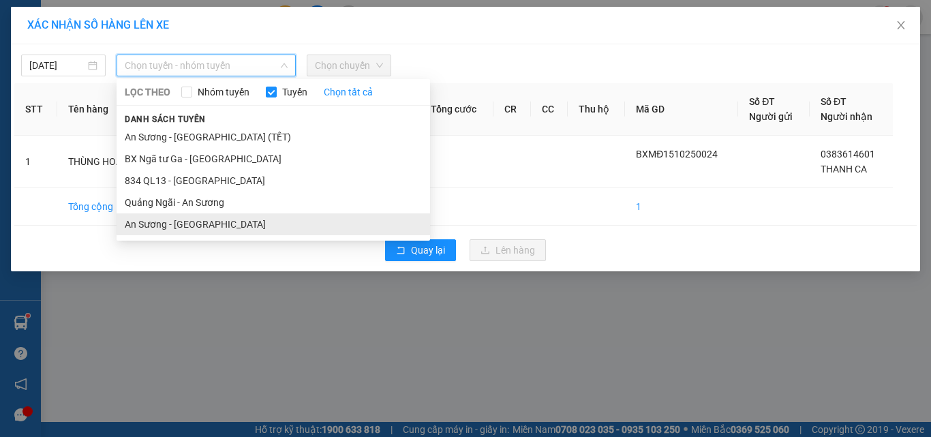
click at [188, 223] on li "An Sương - [GEOGRAPHIC_DATA]" at bounding box center [273, 224] width 313 height 22
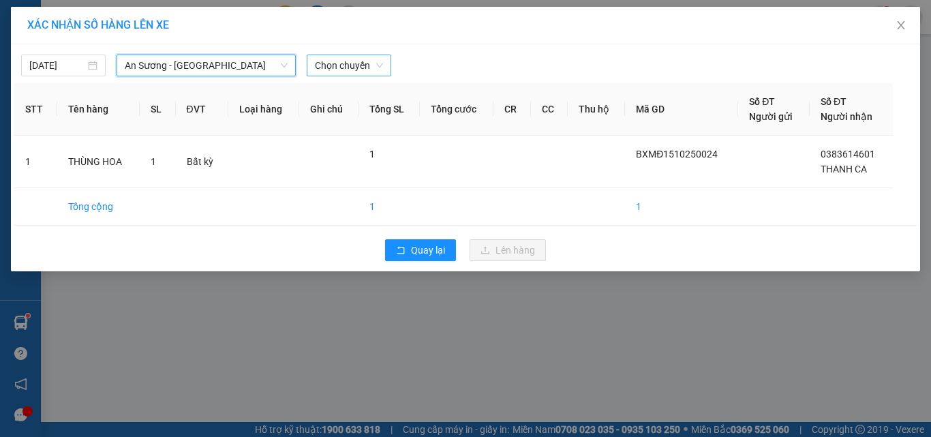
click at [341, 67] on span "Chọn chuyến" at bounding box center [349, 65] width 68 height 20
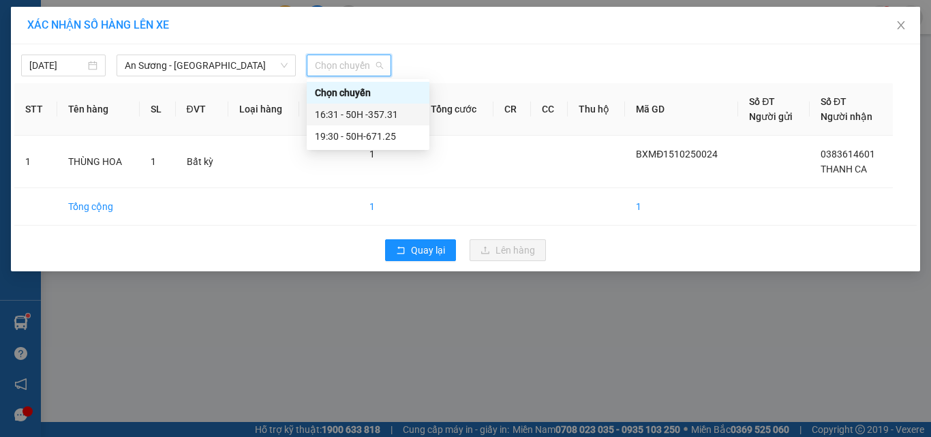
click at [364, 112] on div "16:31 - 50H -357.31" at bounding box center [368, 114] width 106 height 15
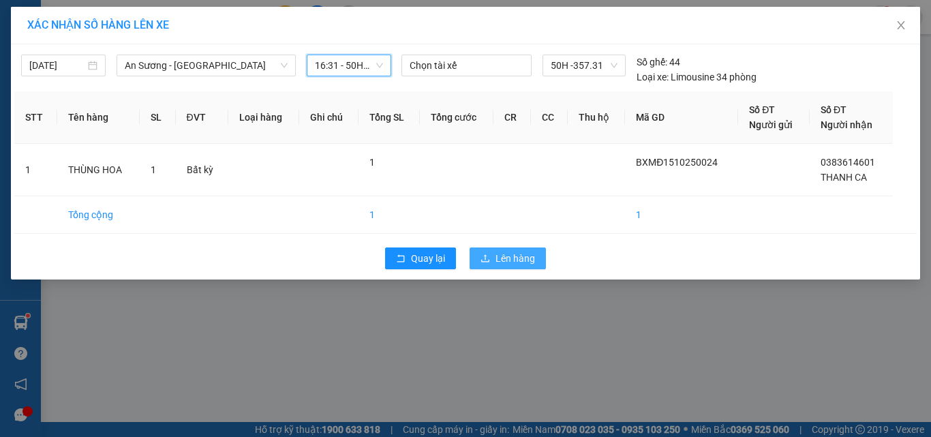
click at [525, 258] on span "Lên hàng" at bounding box center [515, 258] width 40 height 15
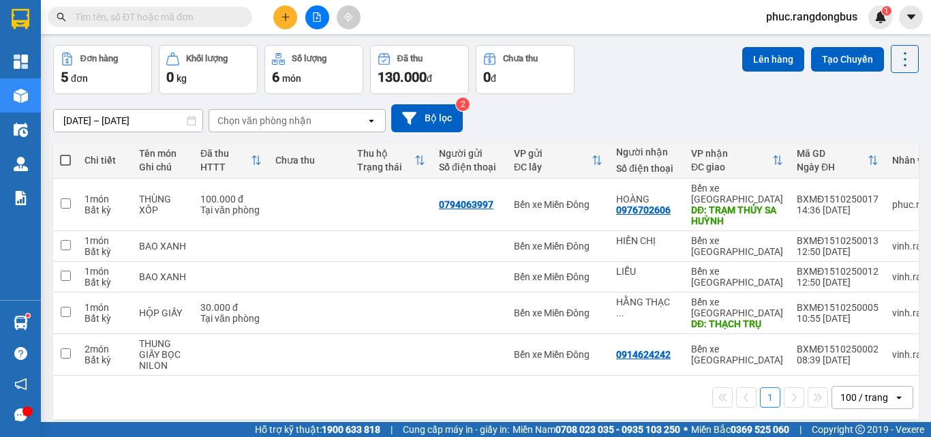
scroll to position [63, 0]
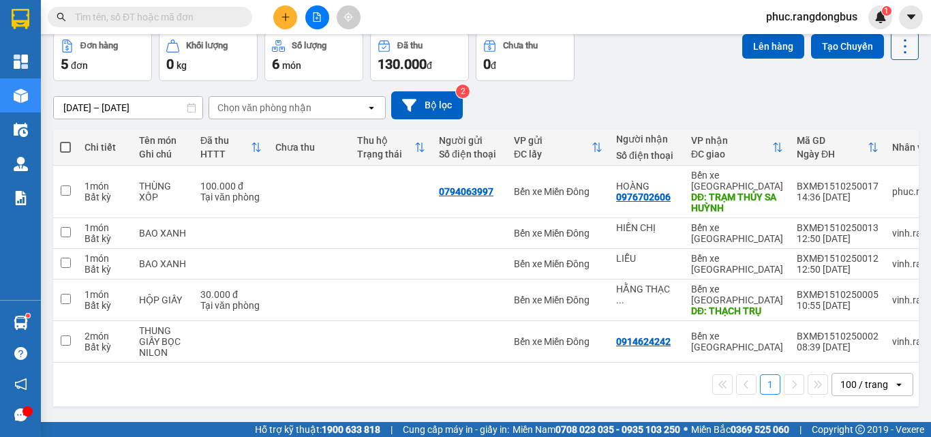
click at [896, 45] on icon at bounding box center [904, 46] width 19 height 19
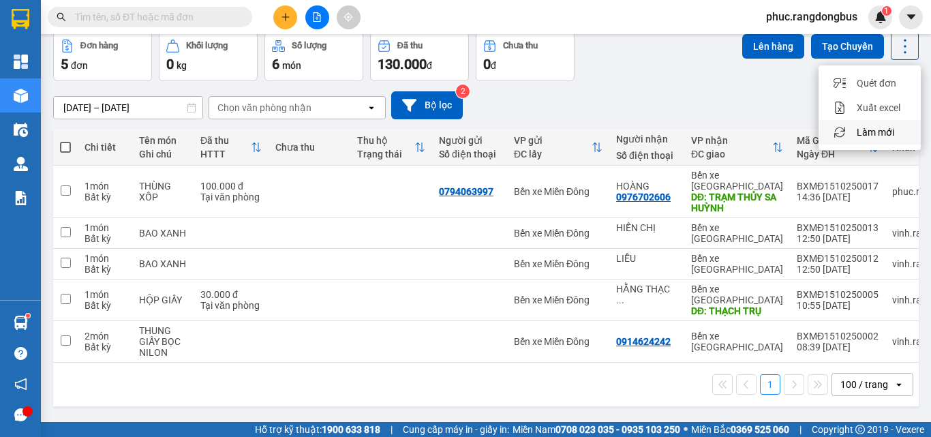
click at [887, 125] on span "Làm mới" at bounding box center [874, 132] width 37 height 14
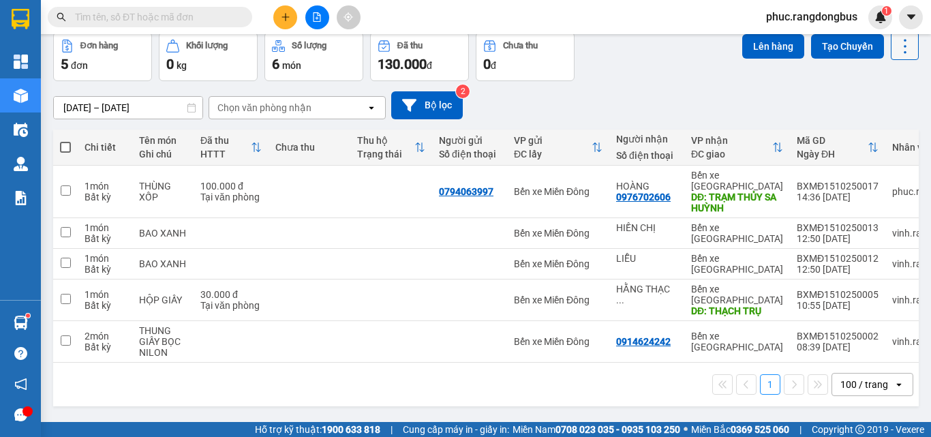
click at [895, 50] on icon at bounding box center [904, 46] width 19 height 19
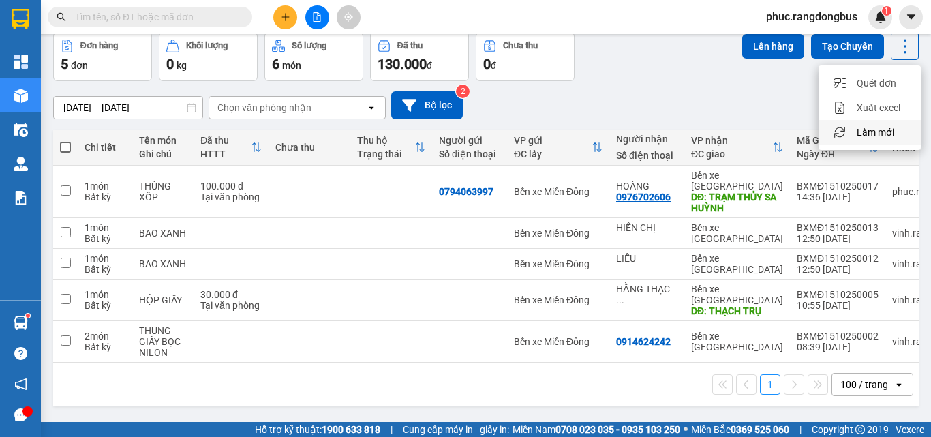
click at [882, 132] on span "Làm mới" at bounding box center [874, 132] width 37 height 14
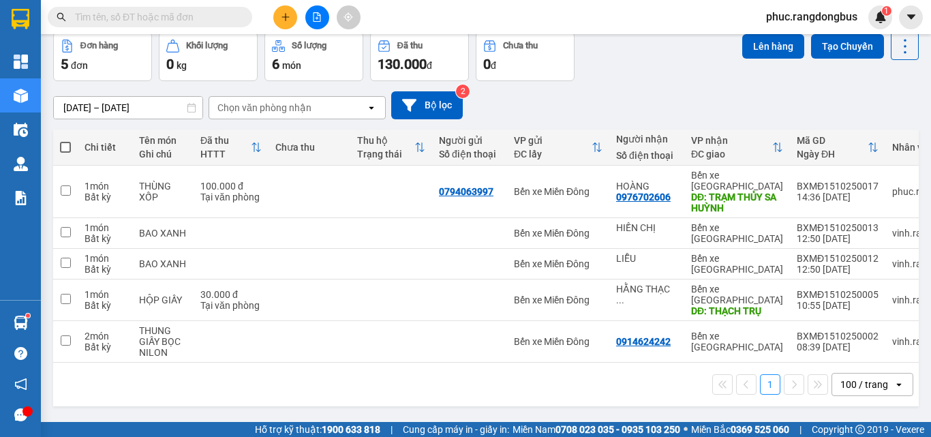
drag, startPoint x: 632, startPoint y: 80, endPoint x: 602, endPoint y: 14, distance: 72.2
click at [630, 72] on div "Đơn hàng 5 đơn Khối lượng 0 kg Số lượng 6 món Đã thu 130.000 đ Chưa thu 0 đ Lên…" at bounding box center [485, 56] width 865 height 49
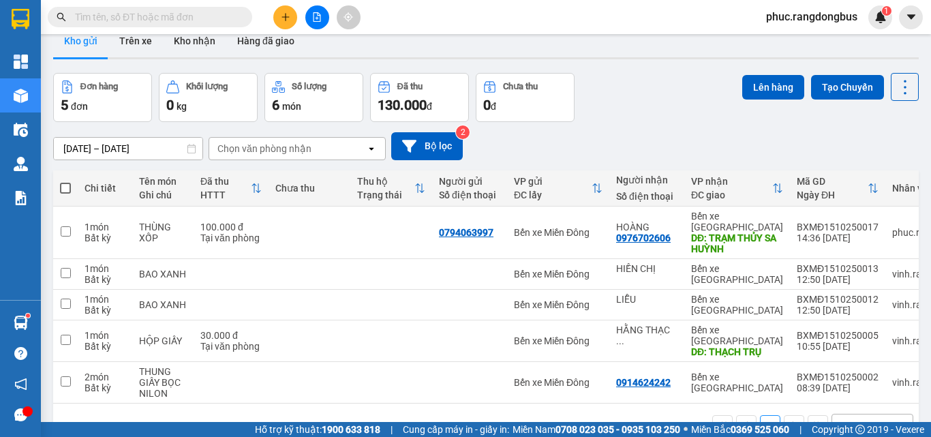
scroll to position [0, 0]
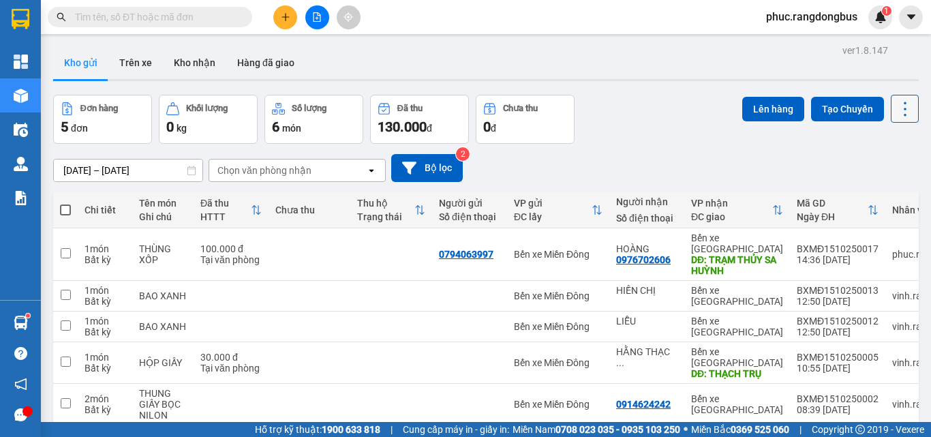
click at [903, 108] on icon at bounding box center [904, 109] width 3 height 14
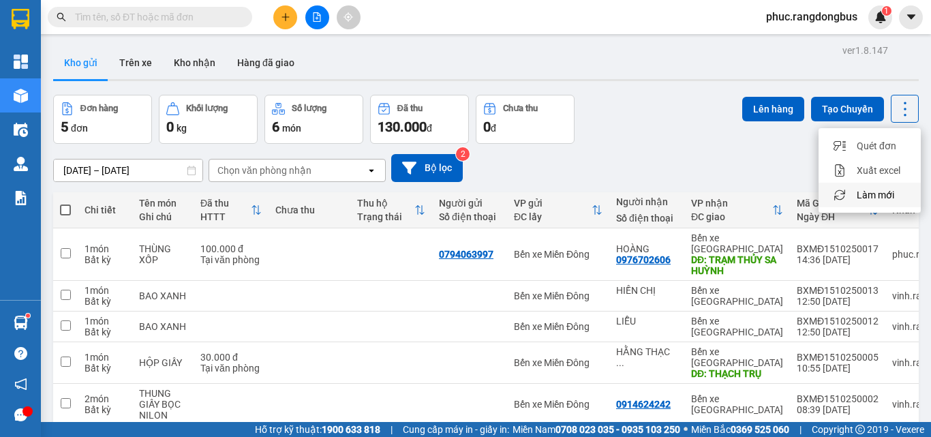
click at [890, 193] on span "Làm mới" at bounding box center [874, 195] width 37 height 14
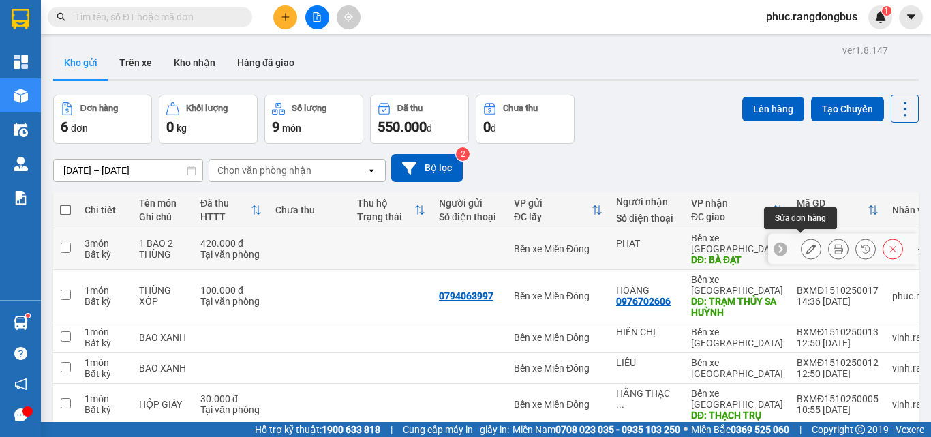
click at [806, 244] on icon at bounding box center [811, 249] width 10 height 10
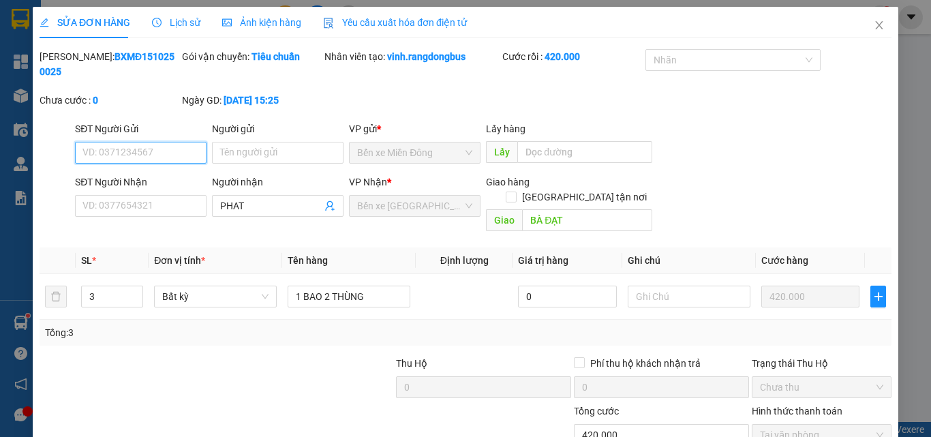
type input "PHAT"
type input "BÀ ĐẠT"
type input "0"
type input "420.000"
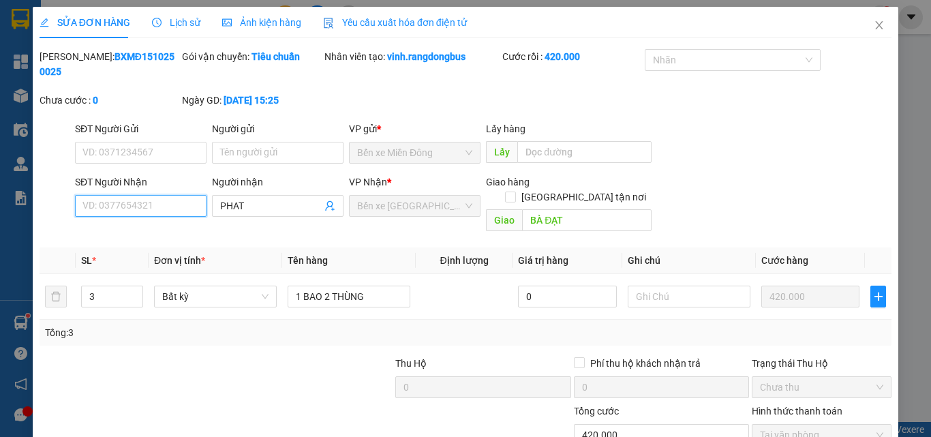
click at [149, 195] on input "SĐT Người Nhận" at bounding box center [141, 206] width 132 height 22
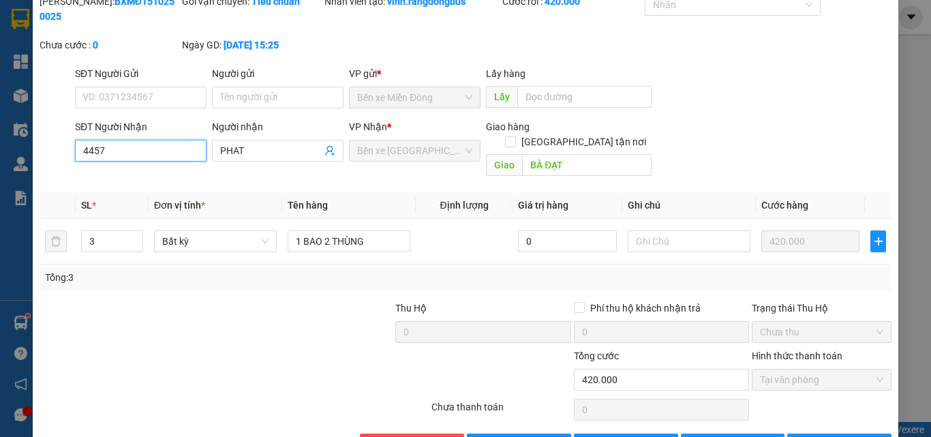
scroll to position [70, 0]
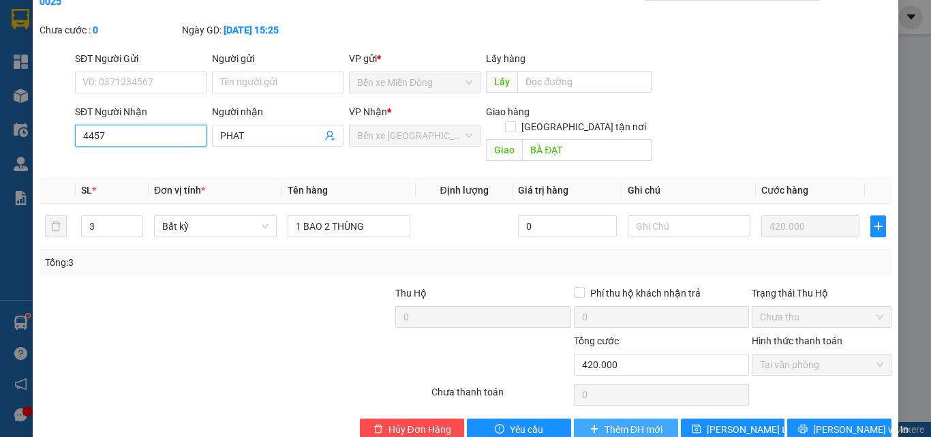
type input "4457"
click at [605, 418] on button "Thêm ĐH mới" at bounding box center [626, 429] width 104 height 22
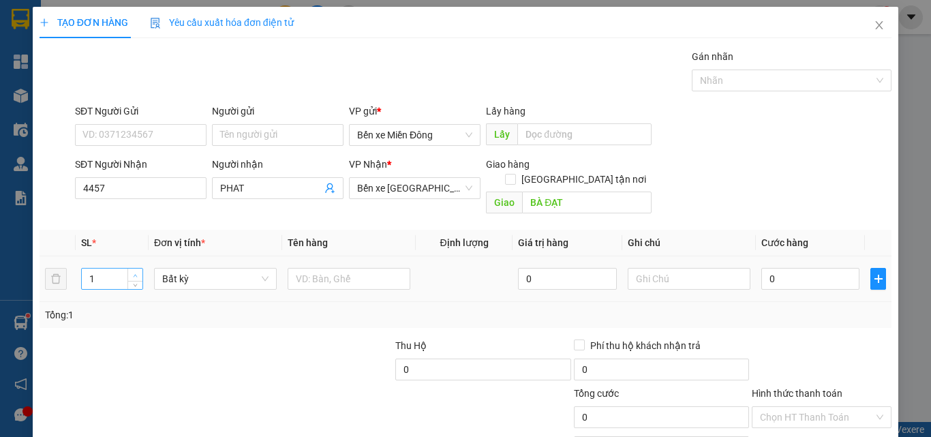
click at [132, 271] on span "up" at bounding box center [136, 275] width 8 height 8
type input "3"
click at [145, 186] on input "4457" at bounding box center [141, 188] width 132 height 22
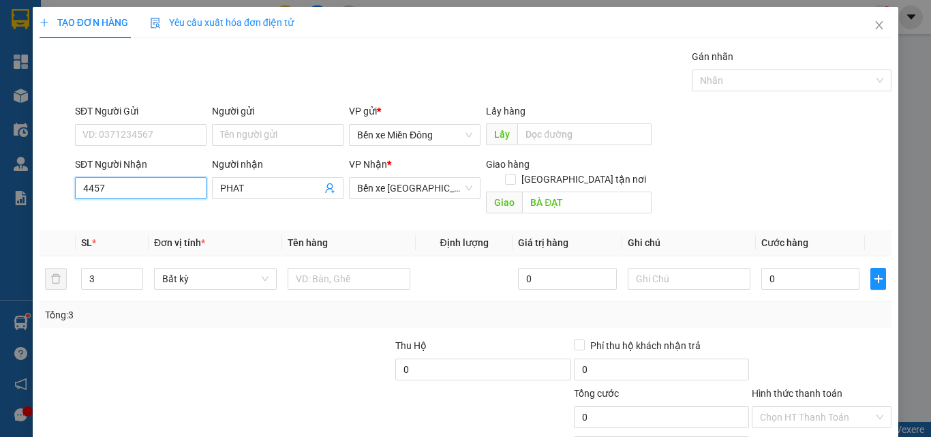
click at [145, 186] on input "4457" at bounding box center [141, 188] width 132 height 22
click at [145, 187] on input "4457" at bounding box center [141, 188] width 132 height 22
click at [134, 210] on div "0373224457 - PHÁT" at bounding box center [139, 215] width 114 height 15
type input "0373224457"
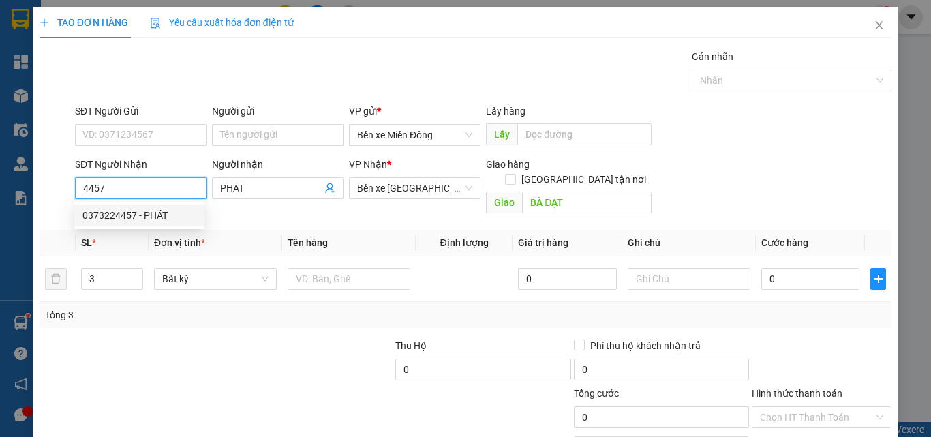
type input "PHÁT"
type input "140.000"
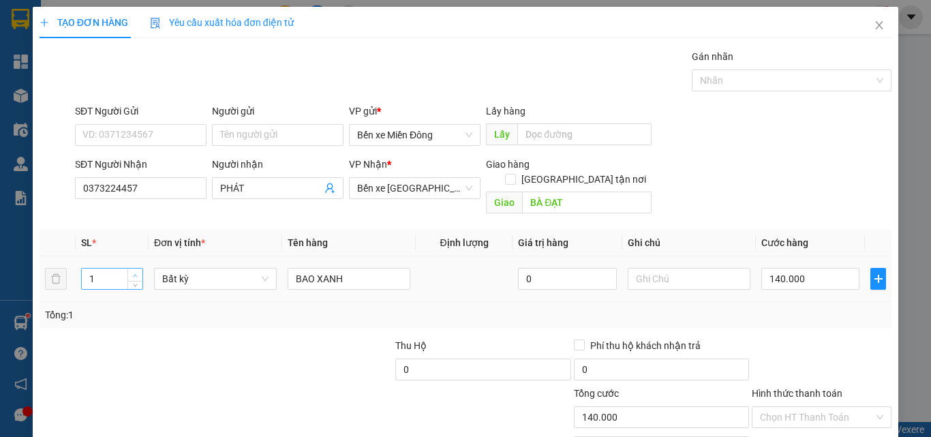
click at [136, 273] on icon "up" at bounding box center [135, 275] width 5 height 5
type input "3"
click at [387, 268] on input "BAO XANH" at bounding box center [349, 279] width 123 height 22
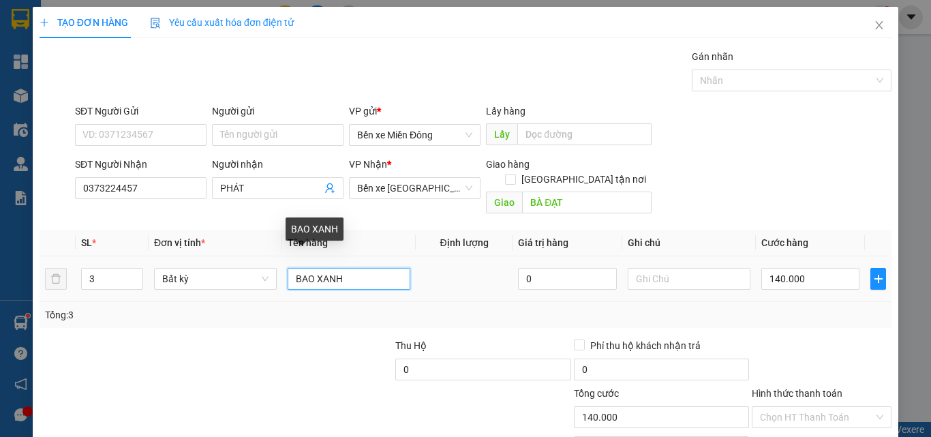
click at [387, 268] on input "BAO XANH" at bounding box center [349, 279] width 123 height 22
type input "0"
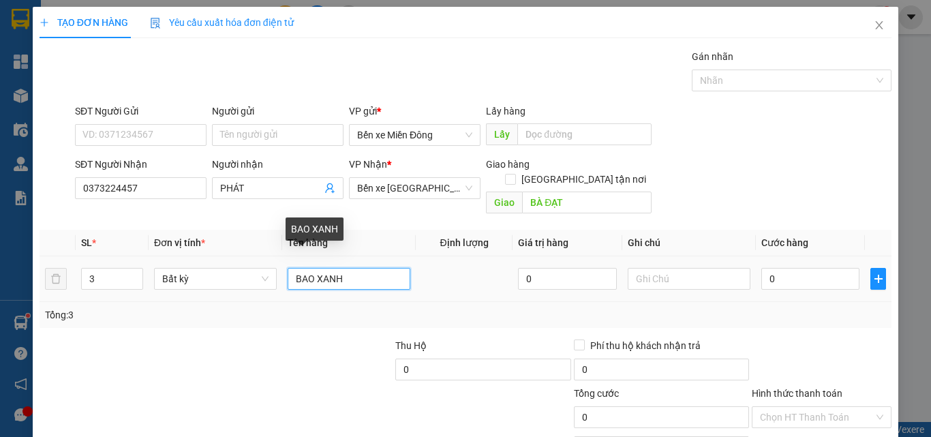
type input "0"
type input "1 BAO + 2 THÙNG"
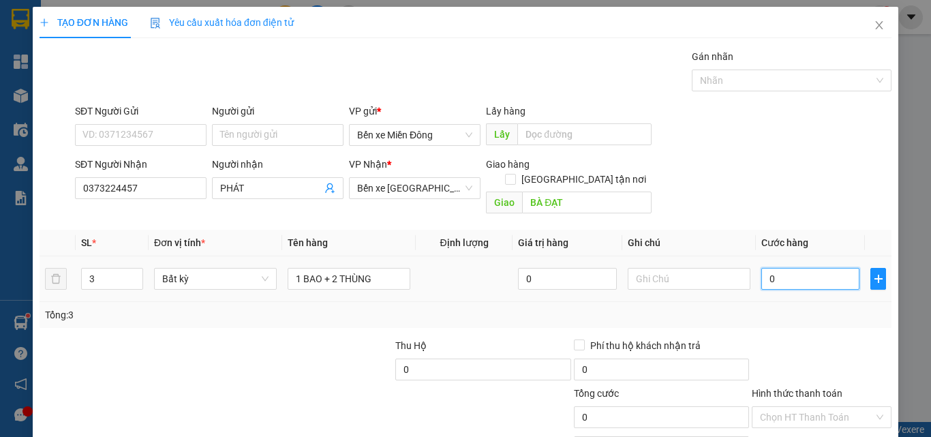
click at [824, 268] on input "0" at bounding box center [810, 279] width 98 height 22
type input "4"
type input "42"
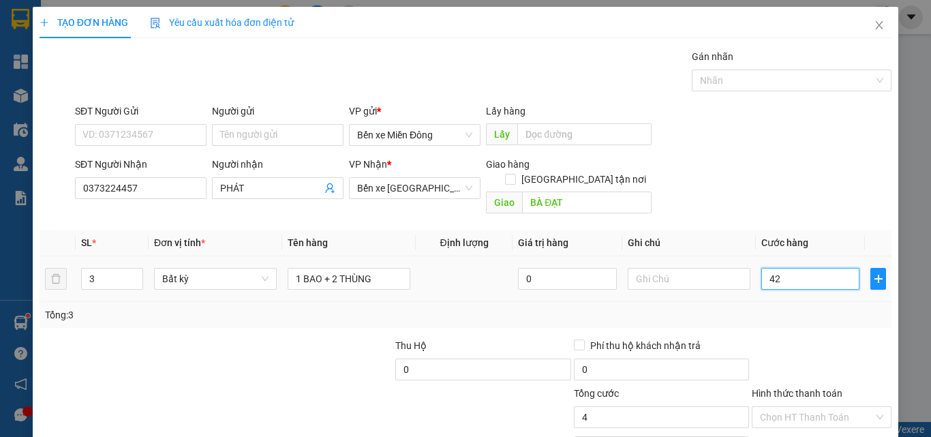
type input "42"
type input "420"
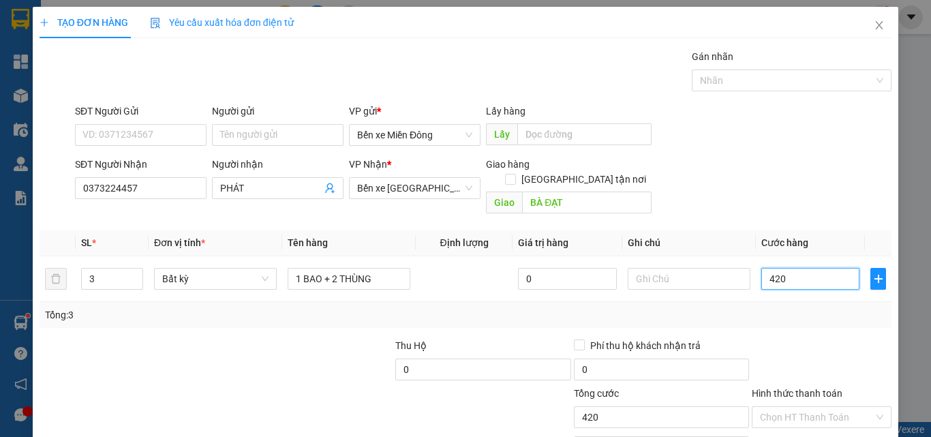
type input "420"
click at [839, 338] on div at bounding box center [821, 362] width 142 height 48
type input "420.000"
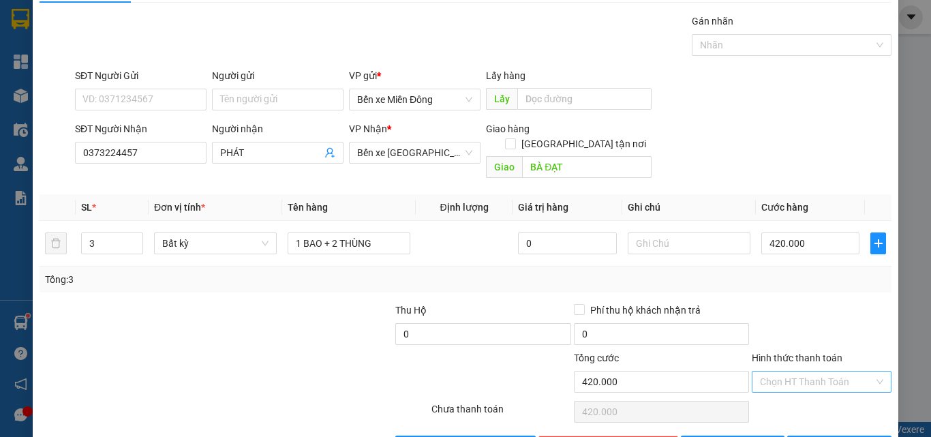
scroll to position [67, 0]
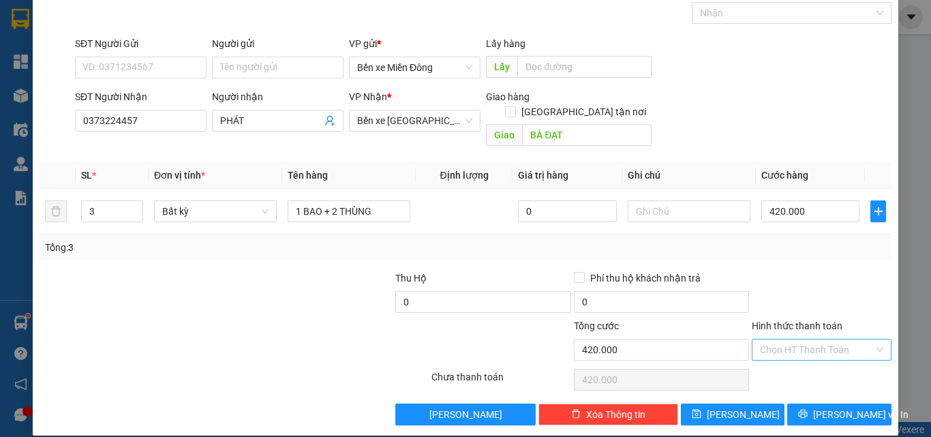
click at [826, 339] on input "Hình thức thanh toán" at bounding box center [817, 349] width 114 height 20
drag, startPoint x: 808, startPoint y: 364, endPoint x: 776, endPoint y: 371, distance: 32.9
click at [806, 364] on div "Tại văn phòng" at bounding box center [813, 361] width 122 height 15
type input "0"
click at [751, 403] on button "[PERSON_NAME]" at bounding box center [733, 414] width 104 height 22
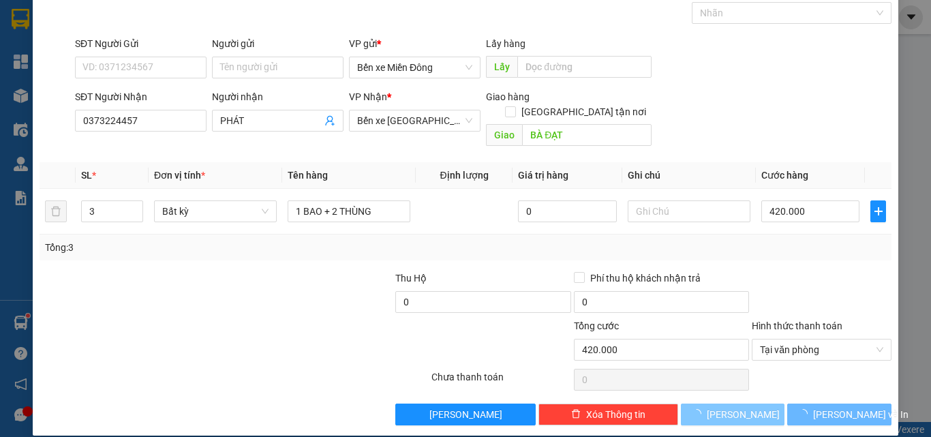
type input "0"
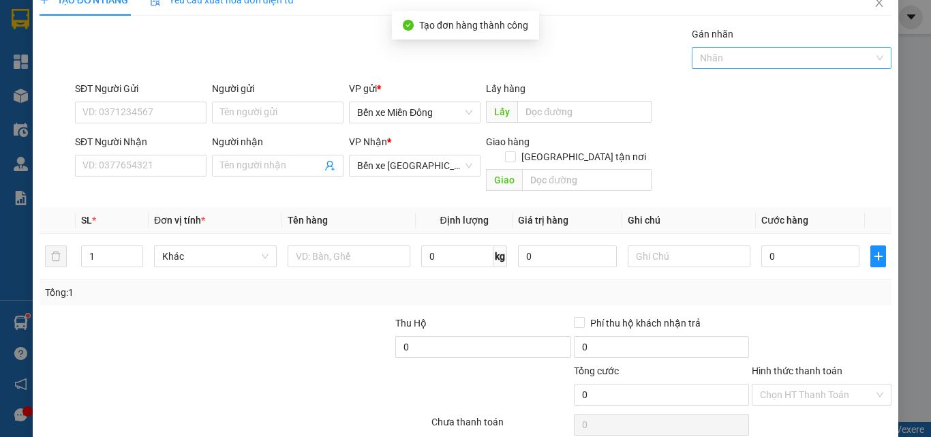
scroll to position [0, 0]
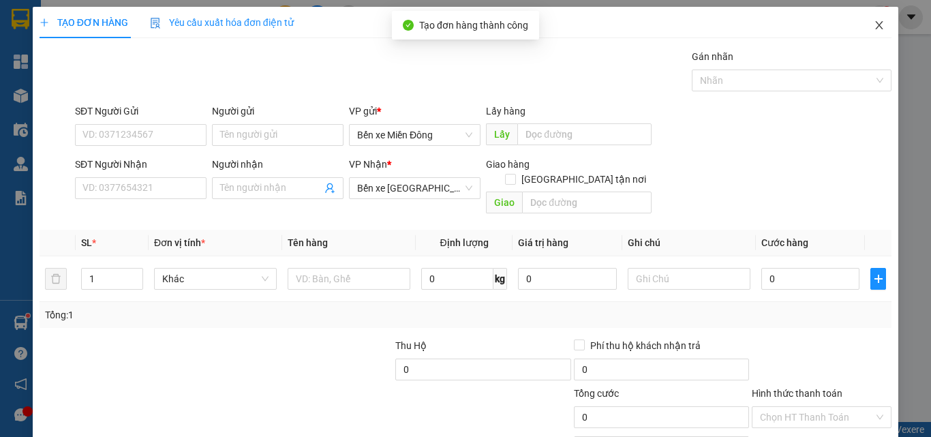
click at [869, 16] on span "Close" at bounding box center [879, 26] width 38 height 38
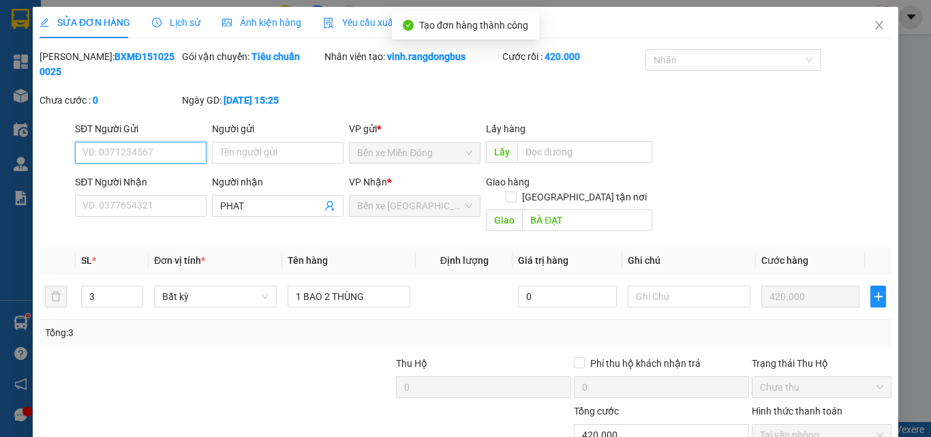
type input "PHAT"
type input "BÀ ĐẠT"
type input "0"
type input "420.000"
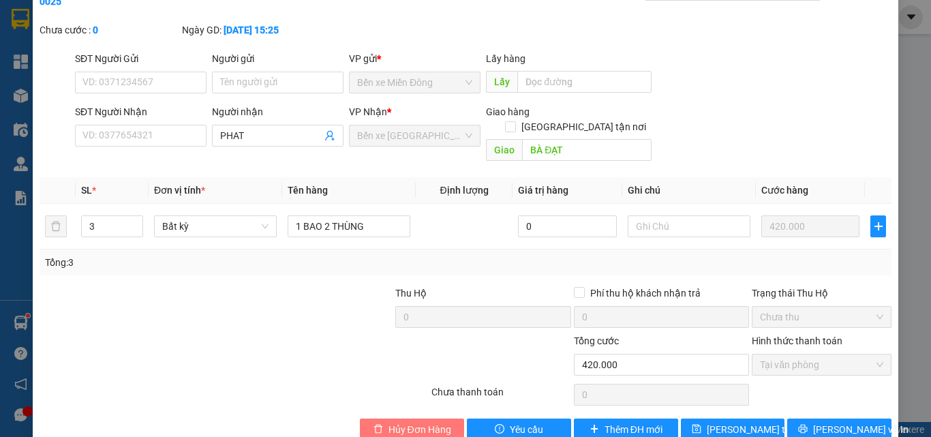
click at [388, 422] on span "Hủy Đơn Hàng" at bounding box center [419, 429] width 63 height 15
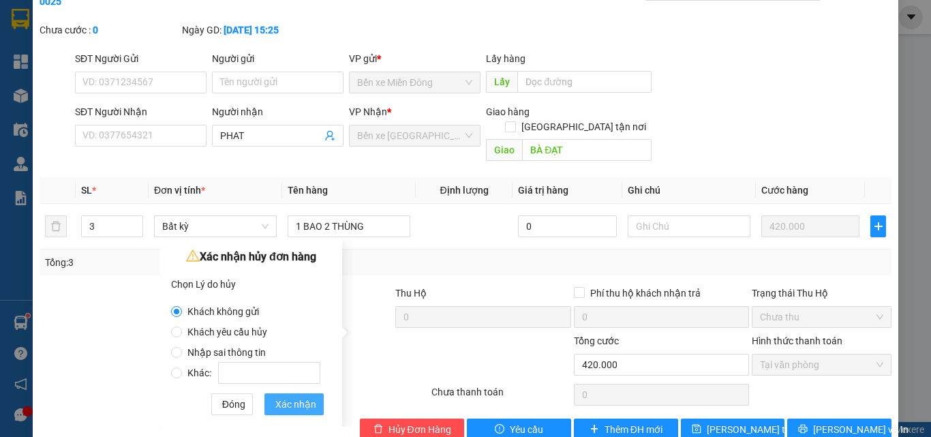
click at [315, 401] on button "Xác nhận" at bounding box center [293, 404] width 59 height 22
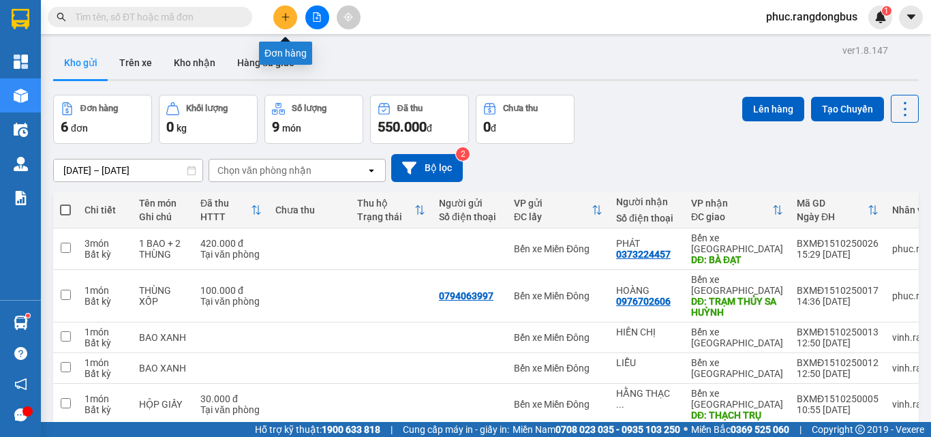
click at [279, 18] on button at bounding box center [285, 17] width 24 height 24
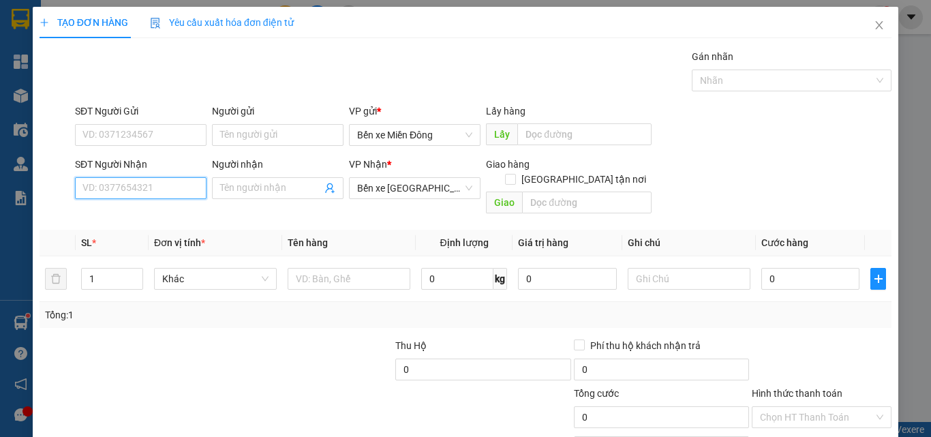
click at [178, 164] on div "SĐT Người Nhận VD: 0377654321" at bounding box center [141, 181] width 132 height 48
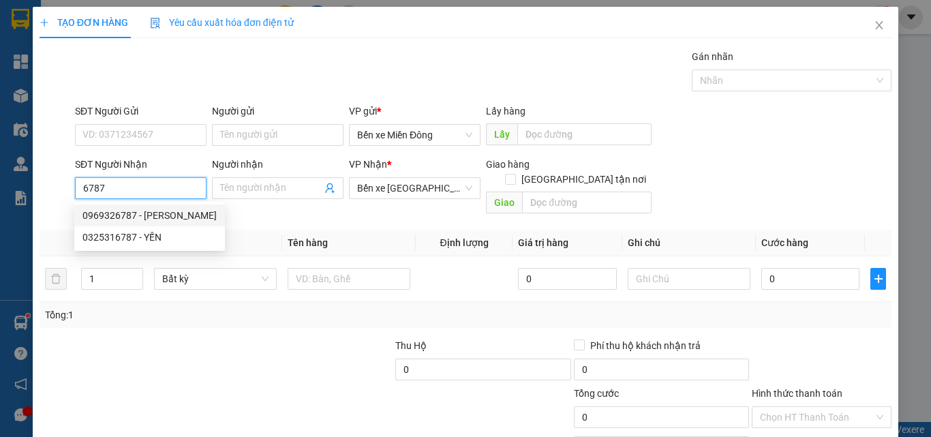
click at [152, 217] on div "0969326787 - [PERSON_NAME]" at bounding box center [149, 215] width 134 height 15
type input "0969326787"
type input "ANH RIN"
type input "310.000"
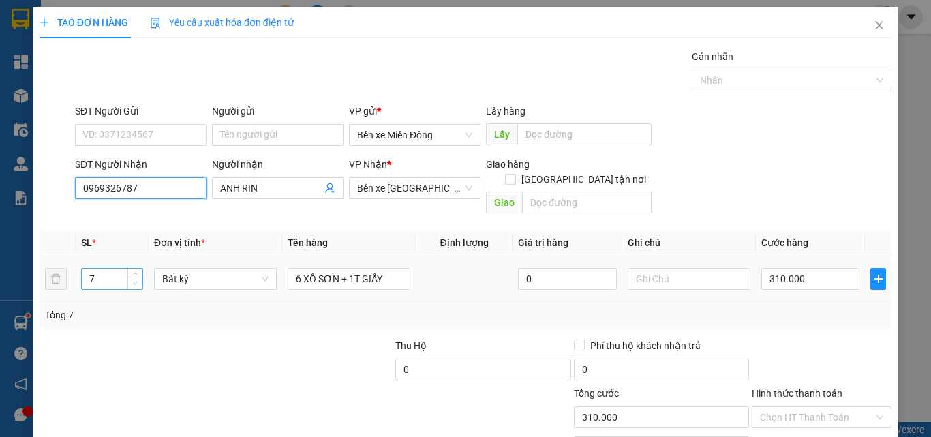
type input "0969326787"
click at [136, 281] on icon "down" at bounding box center [135, 283] width 5 height 5
click at [136, 282] on icon "down" at bounding box center [136, 283] width 4 height 3
type input "4"
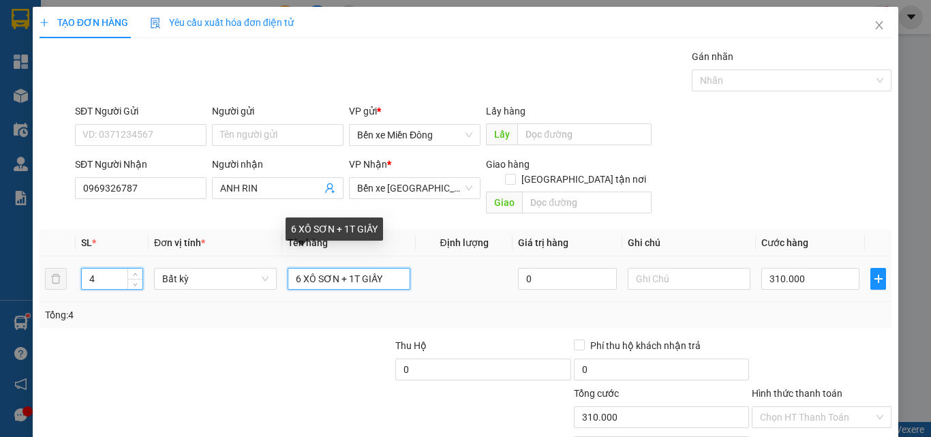
click at [392, 268] on input "6 XÔ SƠN + 1T GIẤY" at bounding box center [349, 279] width 123 height 22
type input "0"
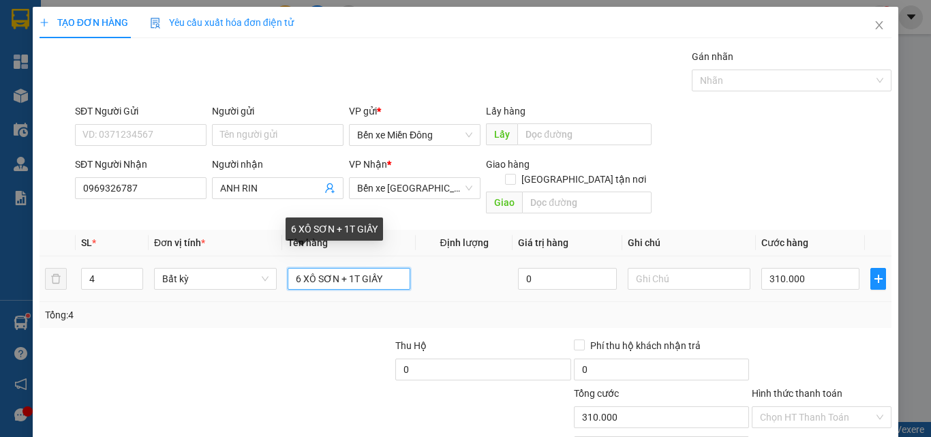
type input "0"
click at [392, 268] on input "6 XÔ SƠN + 1T GIẤY" at bounding box center [349, 279] width 123 height 22
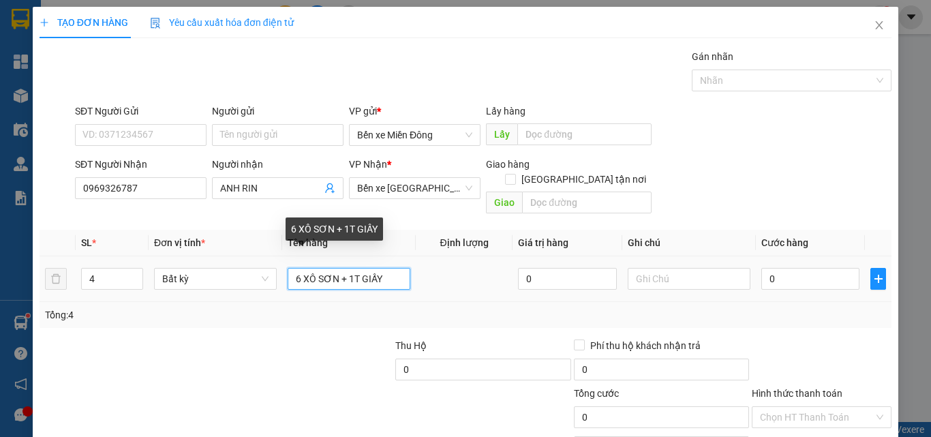
click at [392, 268] on input "6 XÔ SƠN + 1T GIẤY" at bounding box center [349, 279] width 123 height 22
type input "3 XÔ SƠN + 1T GIẤY"
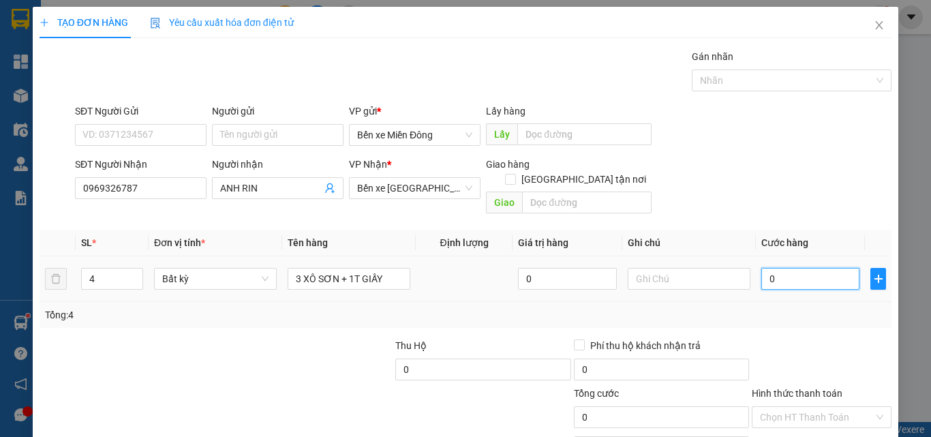
click at [795, 268] on input "0" at bounding box center [810, 279] width 98 height 22
type input "2"
type input "20"
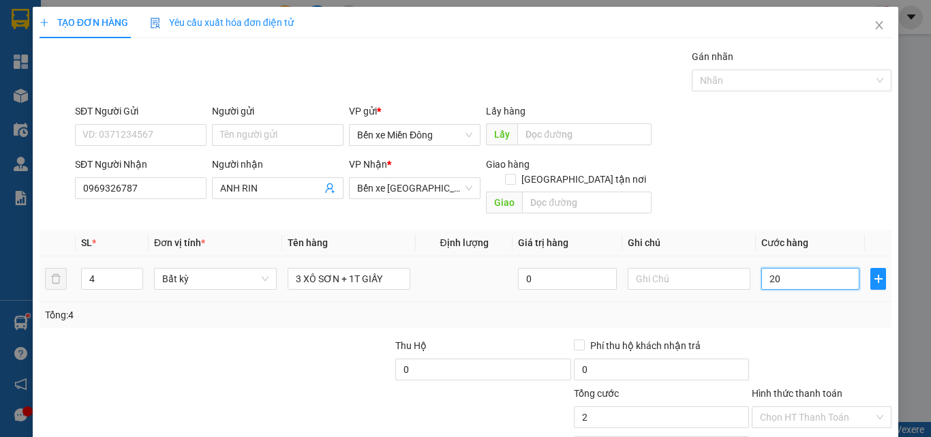
type input "20"
type input "200"
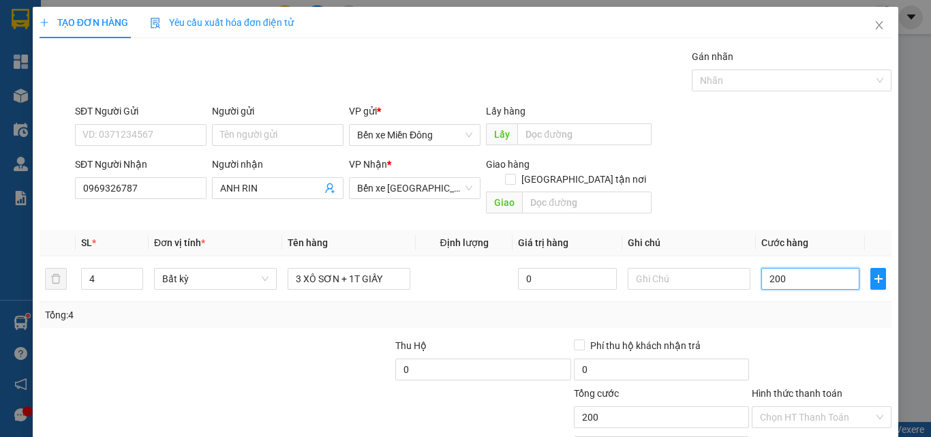
type input "200"
click at [822, 307] on div "Tổng: 4" at bounding box center [465, 314] width 841 height 15
type input "200.000"
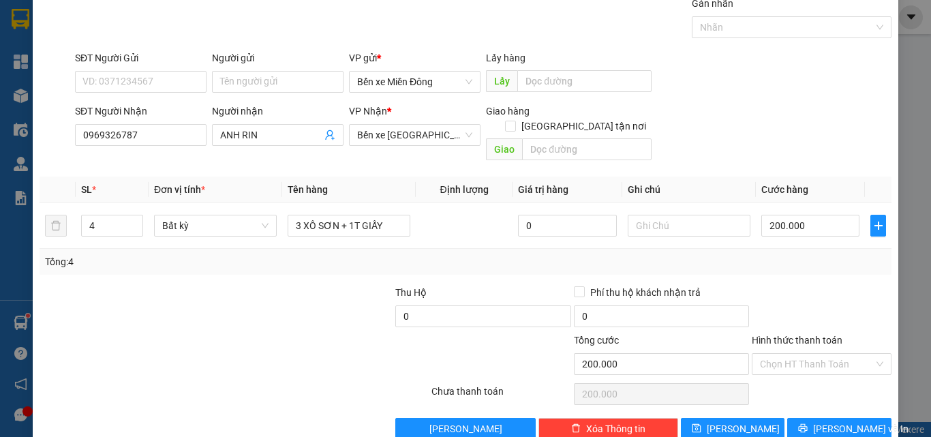
scroll to position [67, 0]
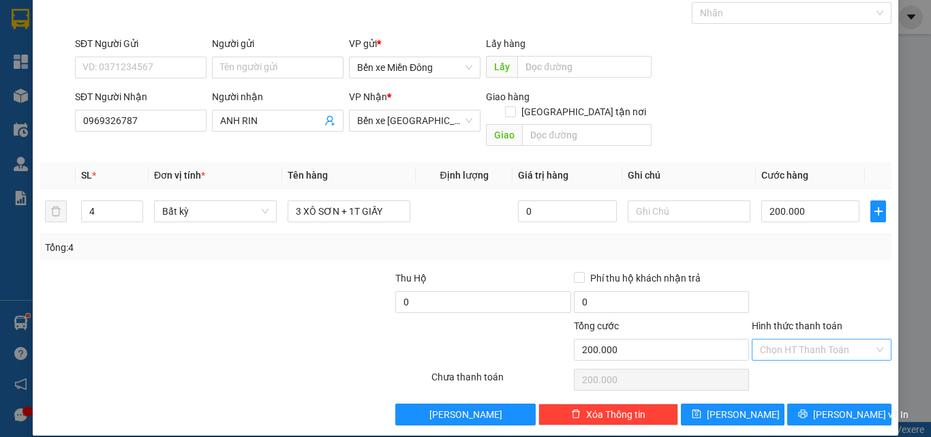
click at [823, 339] on input "Hình thức thanh toán" at bounding box center [817, 349] width 114 height 20
click at [808, 364] on div "Tại văn phòng" at bounding box center [813, 361] width 122 height 15
type input "0"
click at [828, 407] on span "[PERSON_NAME] và In" at bounding box center [860, 414] width 95 height 15
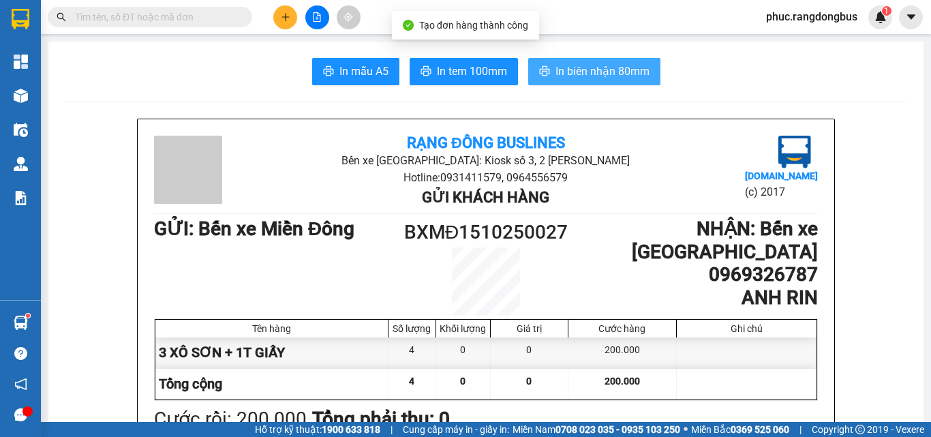
click at [579, 72] on span "In biên nhận 80mm" at bounding box center [602, 71] width 94 height 17
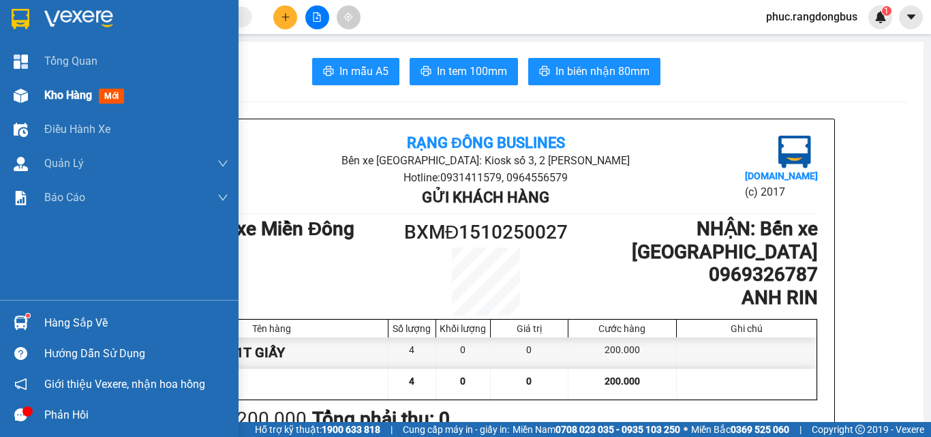
click at [36, 93] on div "Kho hàng mới" at bounding box center [119, 95] width 238 height 34
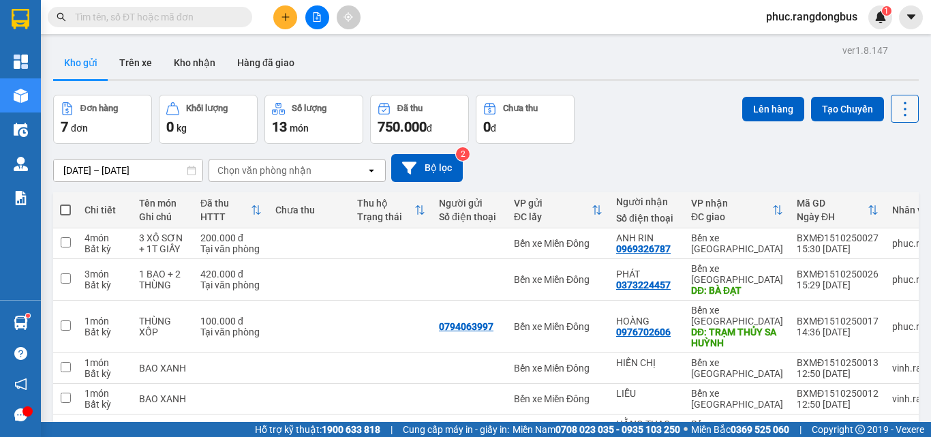
click at [895, 112] on icon at bounding box center [904, 108] width 19 height 19
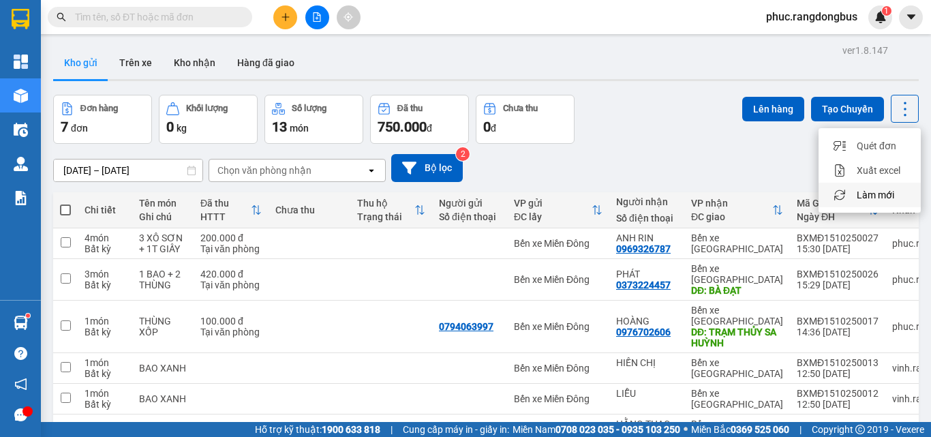
click at [879, 188] on span "Làm mới" at bounding box center [874, 195] width 37 height 14
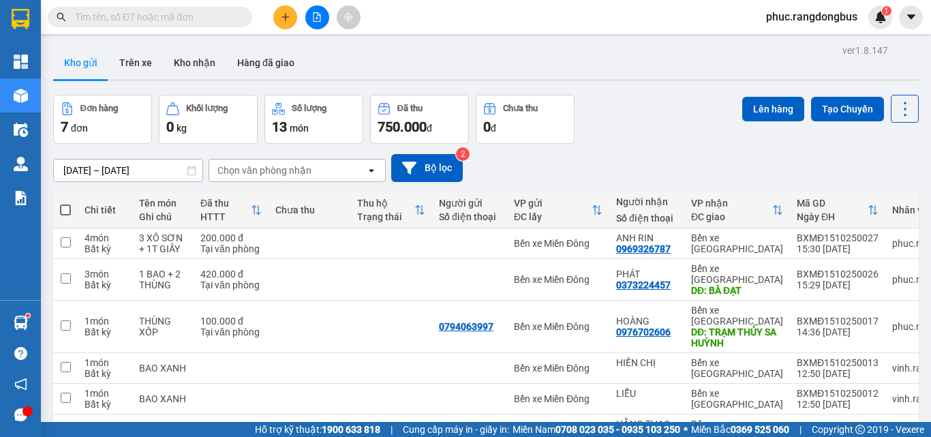
click at [184, 20] on input "text" at bounding box center [155, 17] width 161 height 15
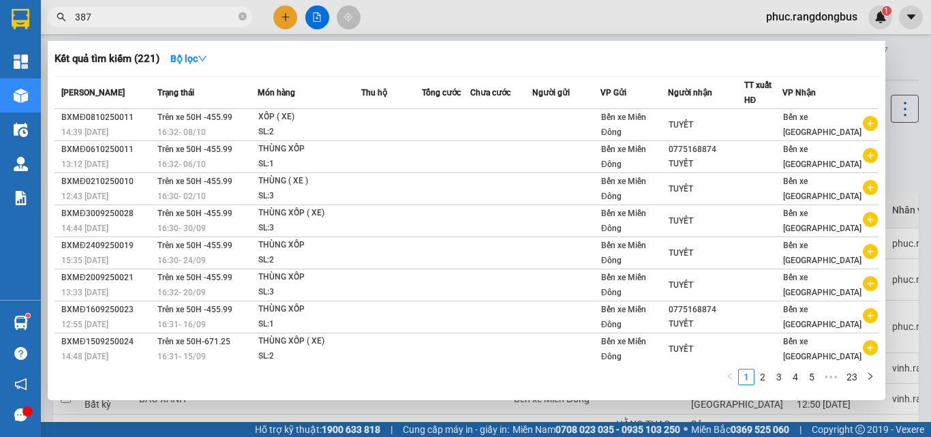
type input "3879"
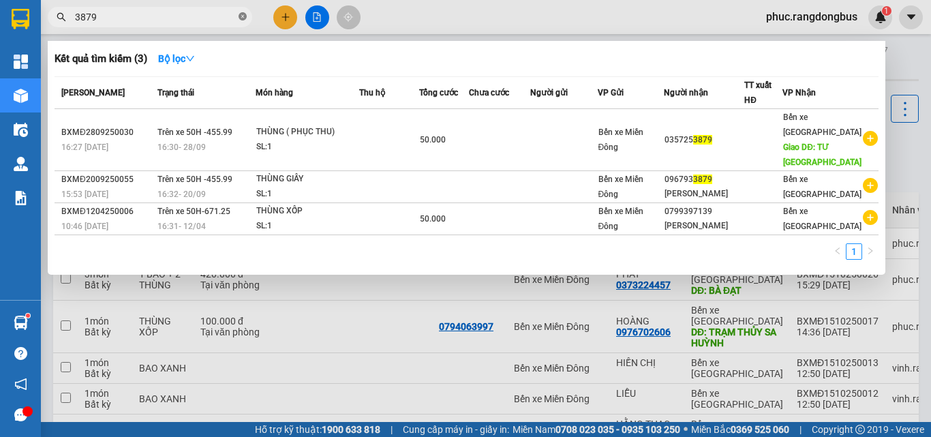
click at [244, 14] on icon "close-circle" at bounding box center [242, 16] width 8 height 8
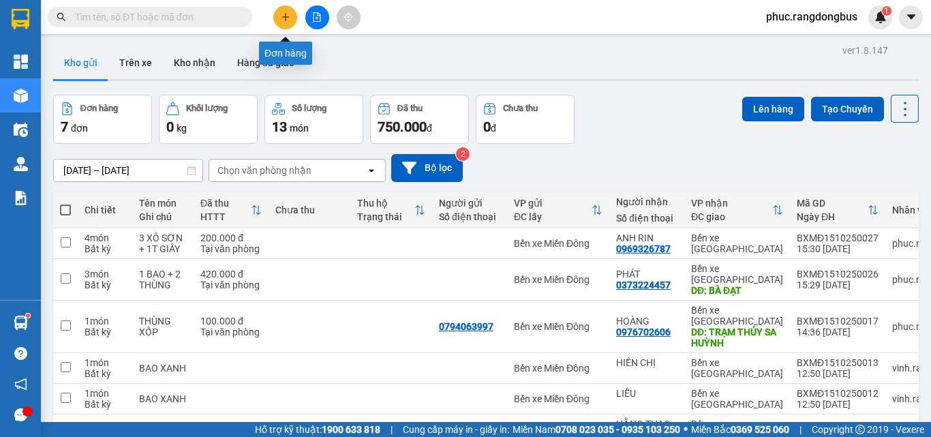
click at [277, 20] on button at bounding box center [285, 17] width 24 height 24
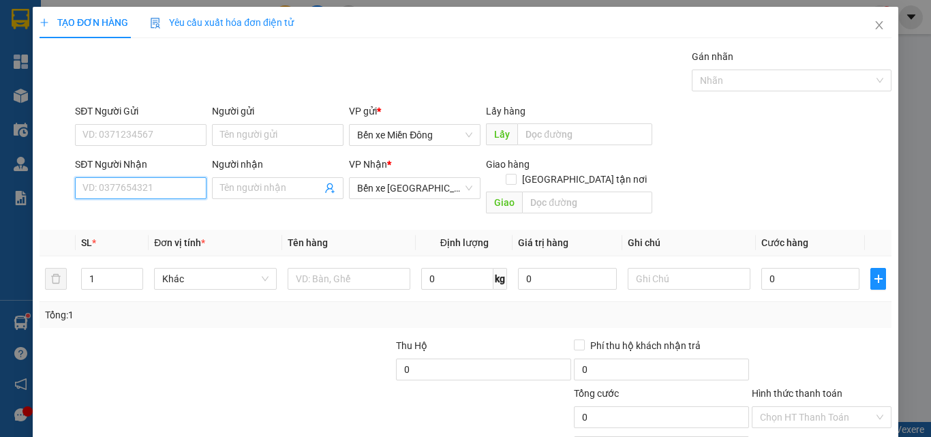
click at [164, 177] on input "SĐT Người Nhận" at bounding box center [141, 188] width 132 height 22
click at [165, 182] on input "SĐT Người Nhận" at bounding box center [141, 188] width 132 height 22
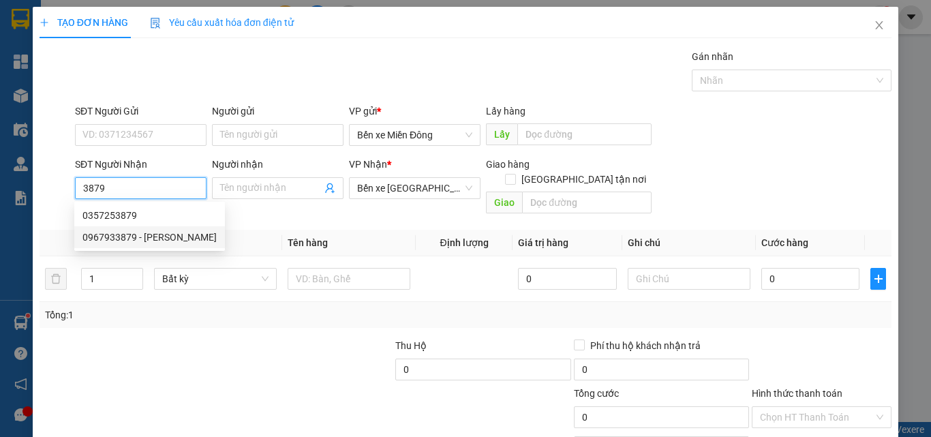
click at [157, 236] on div "0967933879 - [PERSON_NAME]" at bounding box center [149, 237] width 134 height 15
type input "0967933879"
type input "[PERSON_NAME]"
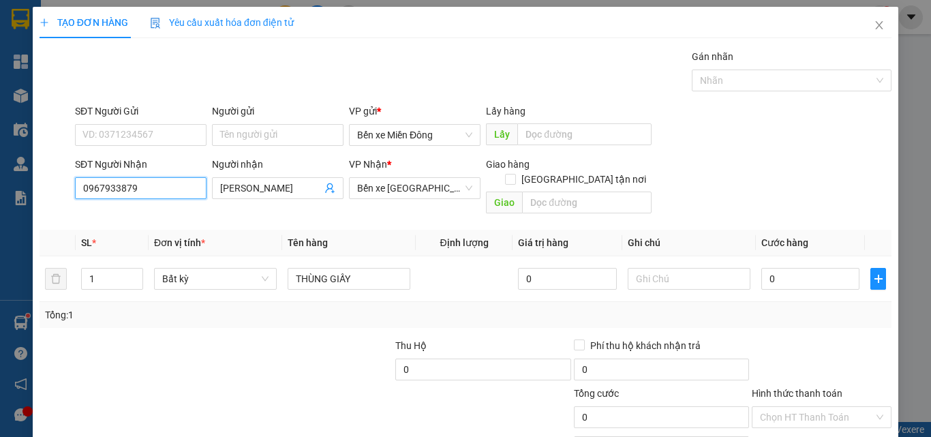
type input "0967933879"
click at [169, 341] on div at bounding box center [127, 362] width 178 height 48
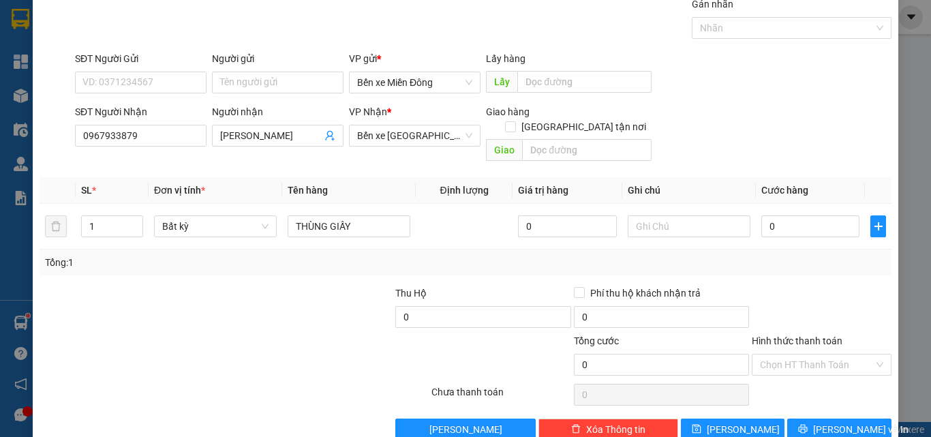
scroll to position [67, 0]
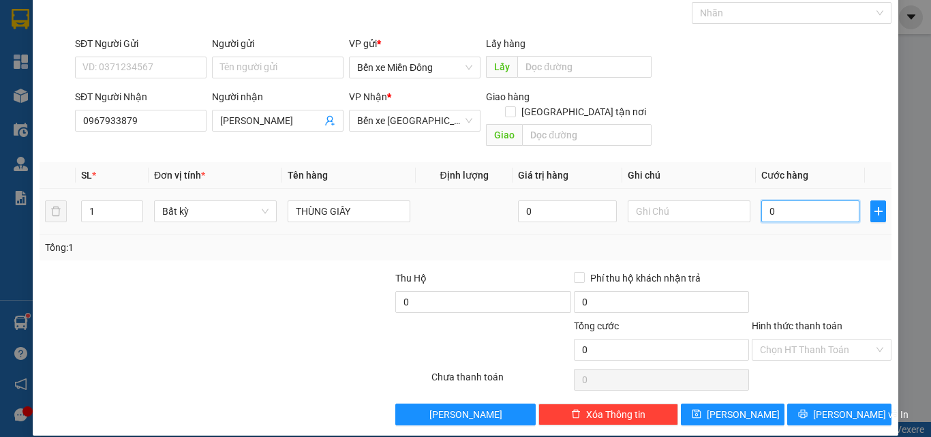
click at [792, 200] on input "0" at bounding box center [810, 211] width 98 height 22
type input "1"
type input "10"
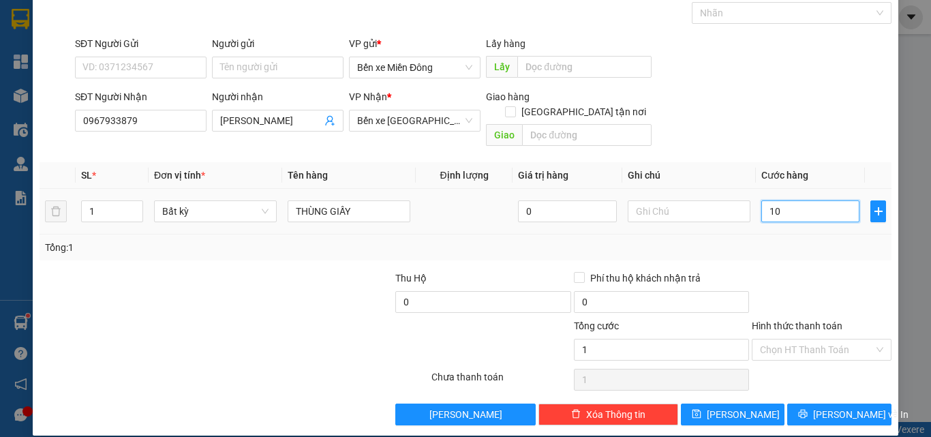
type input "10"
type input "100"
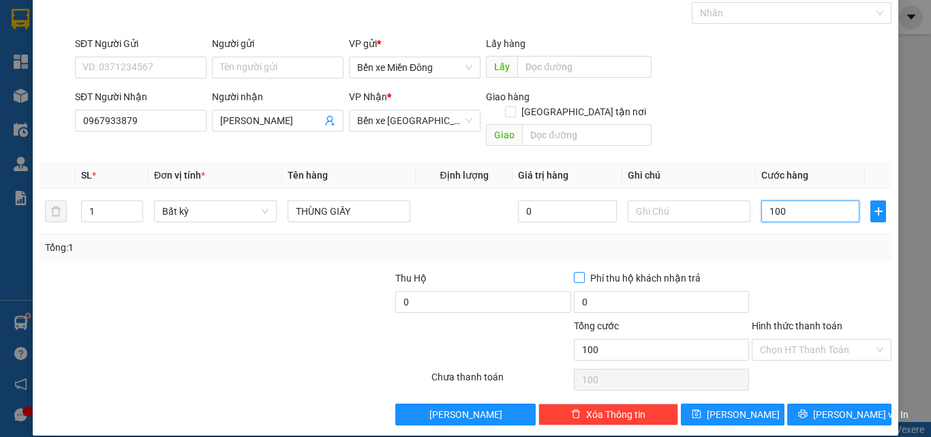
type input "100"
click at [830, 240] on div "Tổng: 1" at bounding box center [465, 247] width 841 height 15
type input "100.000"
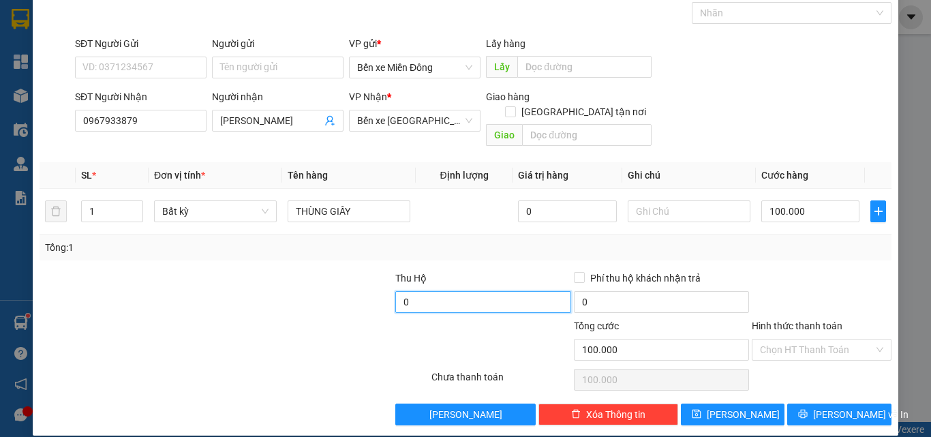
click at [527, 291] on input "0" at bounding box center [482, 302] width 175 height 22
type input "6.222.000"
click at [356, 296] on div at bounding box center [305, 295] width 178 height 48
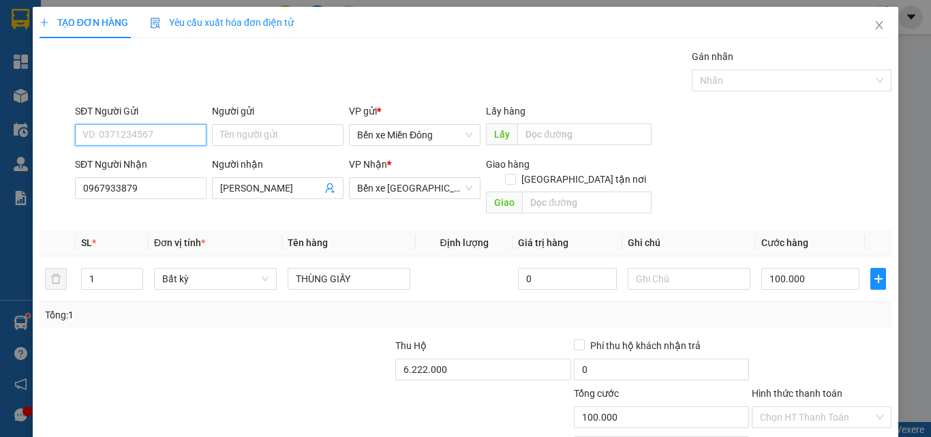
click at [154, 142] on input "SĐT Người Gửi" at bounding box center [141, 135] width 132 height 22
type input "0888600456"
drag, startPoint x: 191, startPoint y: 326, endPoint x: 247, endPoint y: 319, distance: 55.6
click at [195, 338] on div at bounding box center [127, 362] width 178 height 48
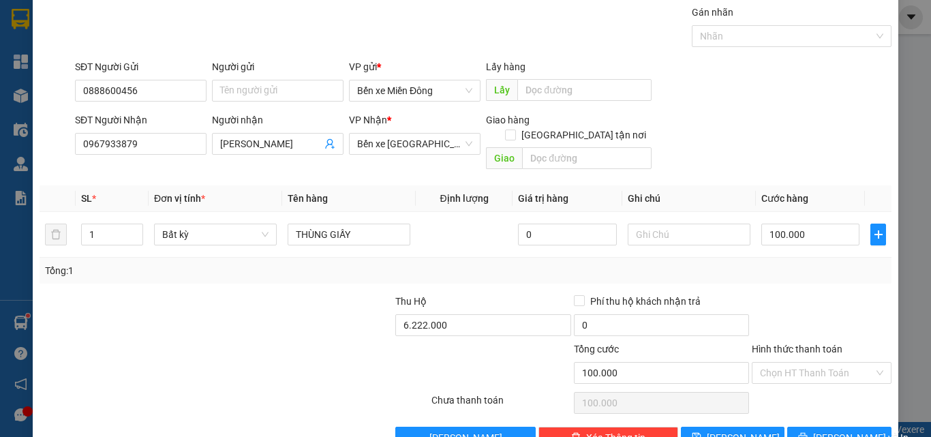
scroll to position [67, 0]
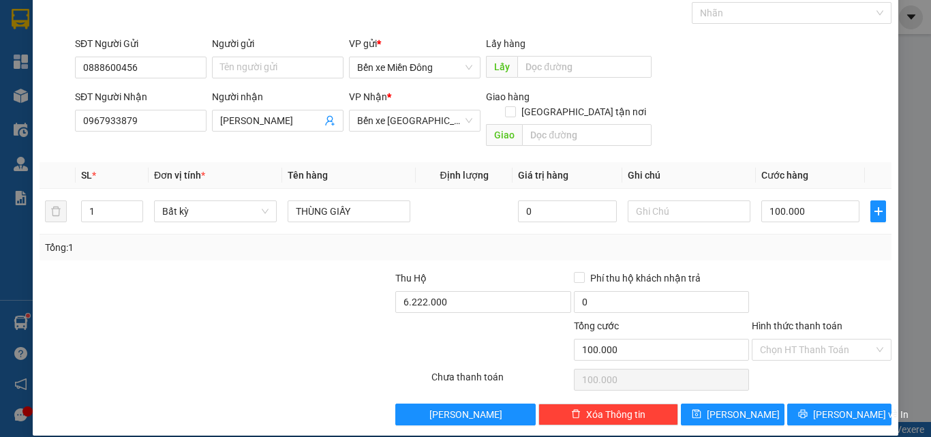
click at [814, 276] on div at bounding box center [821, 295] width 142 height 48
click at [814, 200] on input "100.000" at bounding box center [810, 211] width 98 height 22
click at [841, 249] on div "Transit Pickup Surcharge Ids Transit Deliver Surcharge Ids Transit Deliver Surc…" at bounding box center [466, 204] width 852 height 444
click at [816, 200] on input "100.000" at bounding box center [810, 211] width 98 height 22
type input "7"
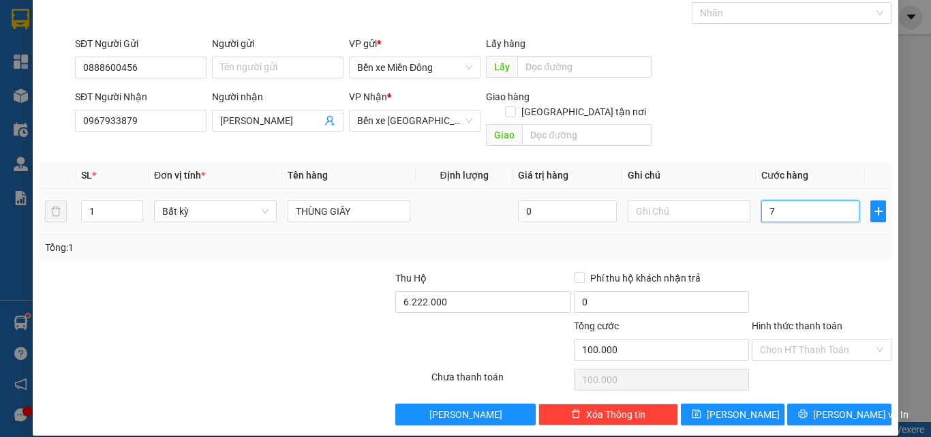
type input "7"
type input "70"
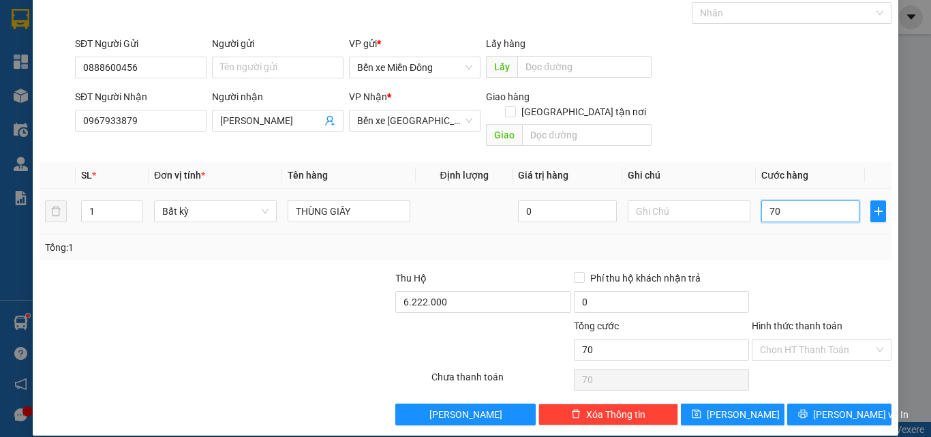
type input "7"
type input "0"
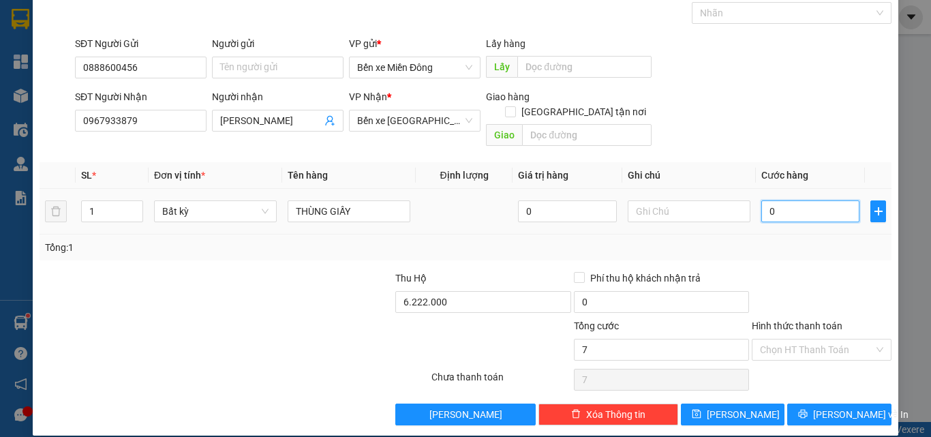
type input "0"
type input "06"
type input "6"
type input "060"
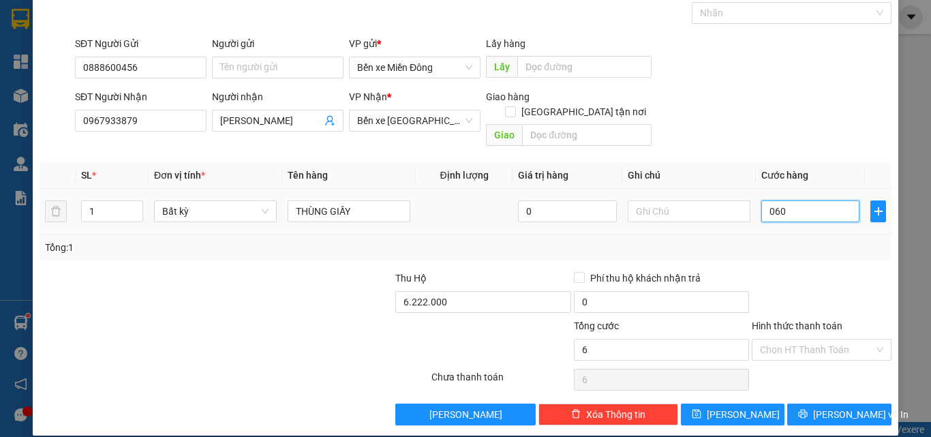
type input "60"
type input "060"
click at [819, 250] on div "Transit Pickup Surcharge Ids Transit Deliver Surcharge Ids Transit Deliver Surc…" at bounding box center [466, 204] width 852 height 444
type input "60.000"
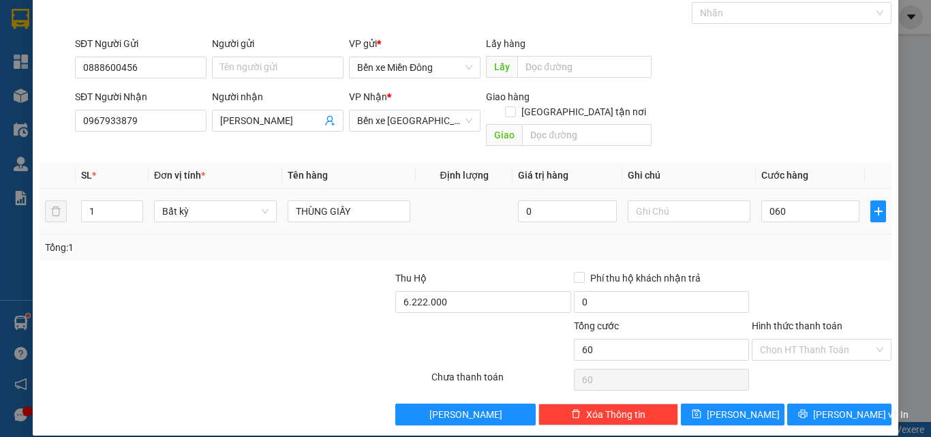
type input "60.000"
click at [288, 332] on div at bounding box center [359, 342] width 142 height 48
click at [839, 407] on span "[PERSON_NAME] và In" at bounding box center [860, 414] width 95 height 15
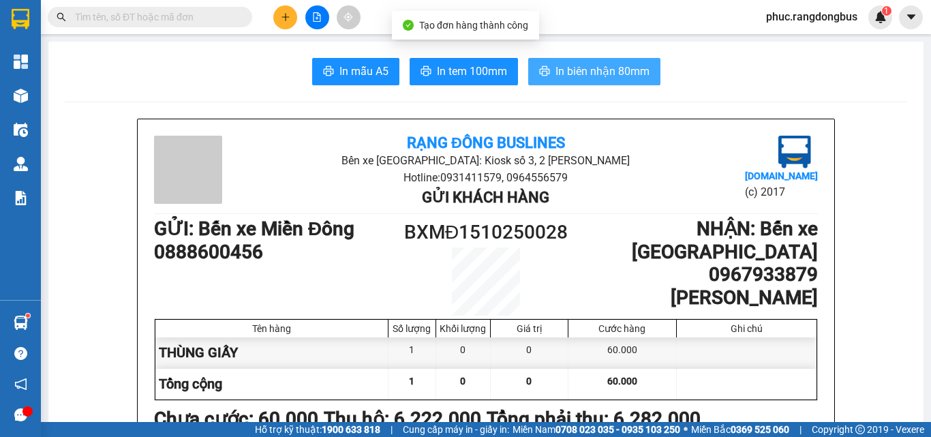
click at [618, 73] on span "In biên nhận 80mm" at bounding box center [602, 71] width 94 height 17
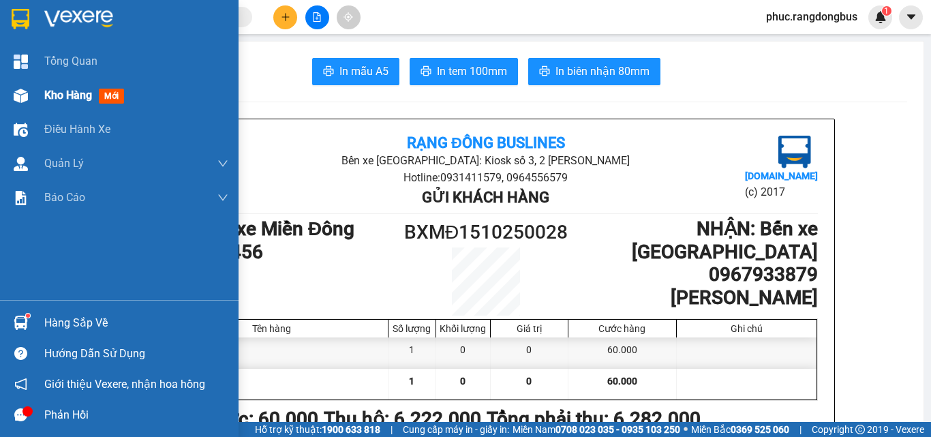
click at [10, 99] on div at bounding box center [21, 96] width 24 height 24
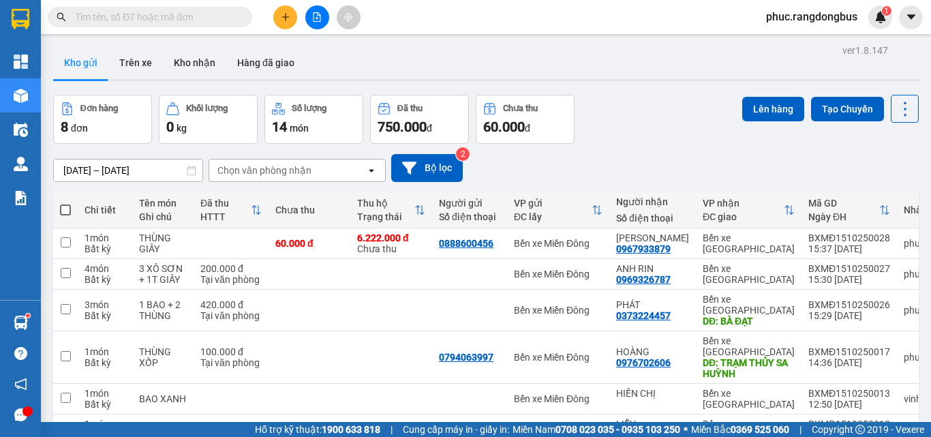
click at [159, 20] on input "text" at bounding box center [155, 17] width 161 height 15
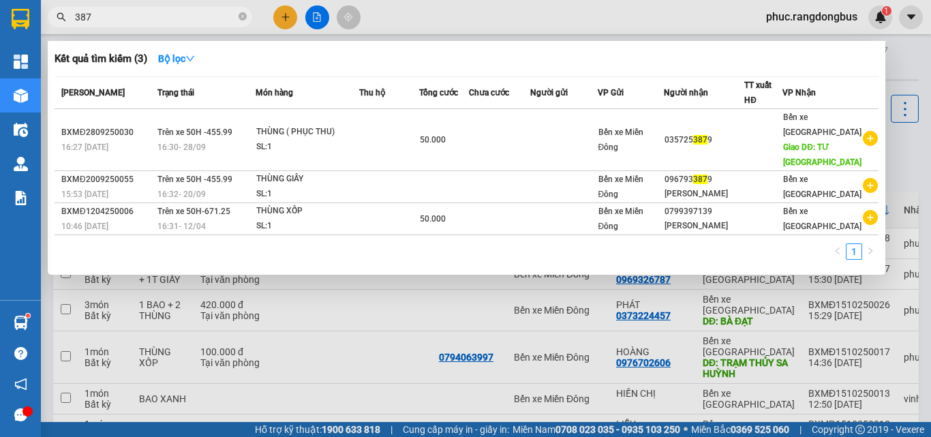
type input "3879"
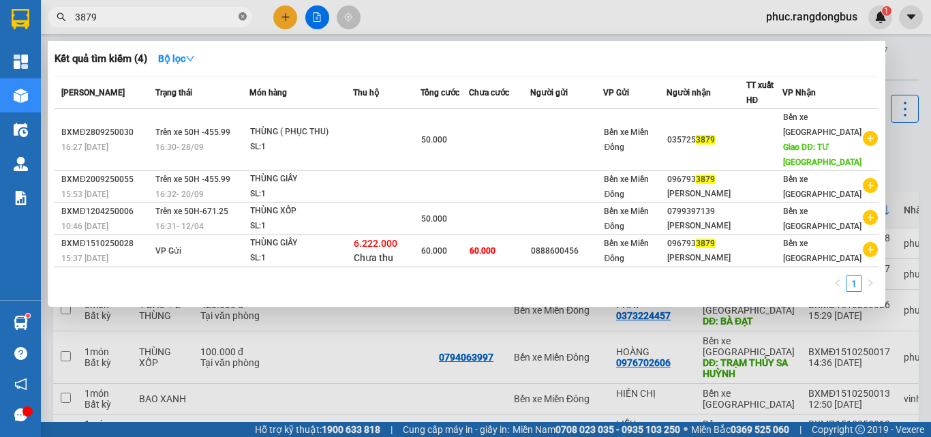
click at [245, 16] on icon "close-circle" at bounding box center [242, 16] width 8 height 8
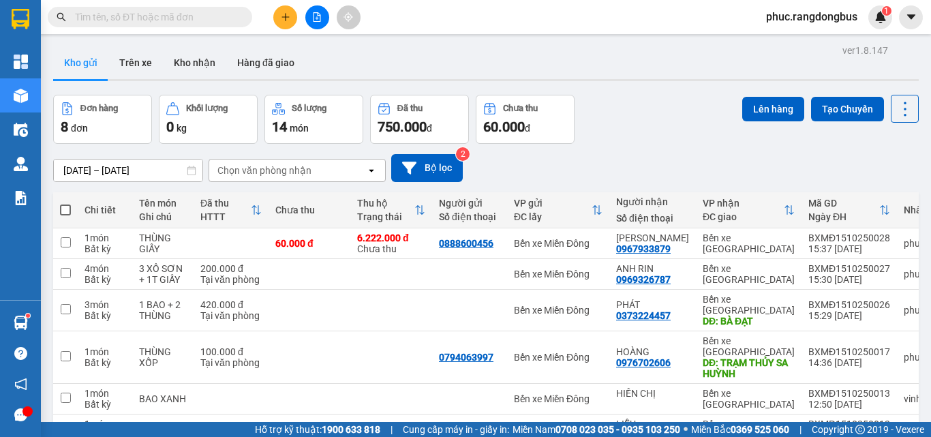
click at [233, 14] on input "text" at bounding box center [155, 17] width 161 height 15
click at [217, 21] on input "text" at bounding box center [155, 17] width 161 height 15
click at [216, 15] on input "text" at bounding box center [155, 17] width 161 height 15
click at [291, 16] on button at bounding box center [285, 17] width 24 height 24
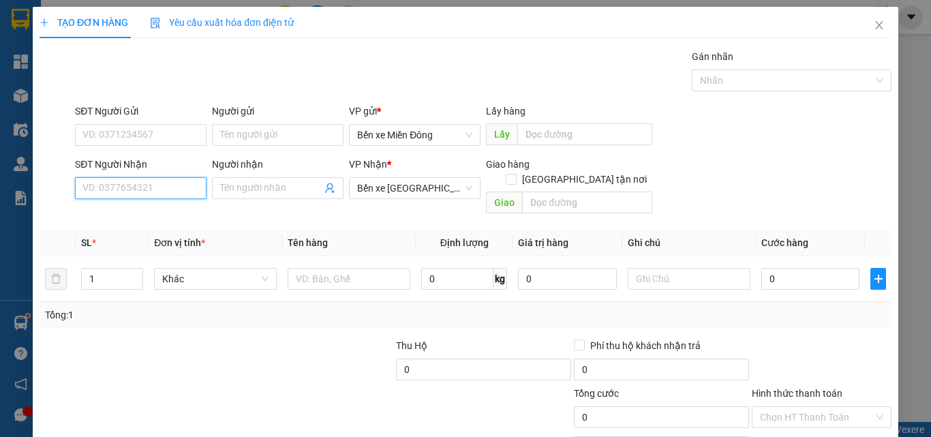
click at [153, 188] on input "SĐT Người Nhận" at bounding box center [141, 188] width 132 height 22
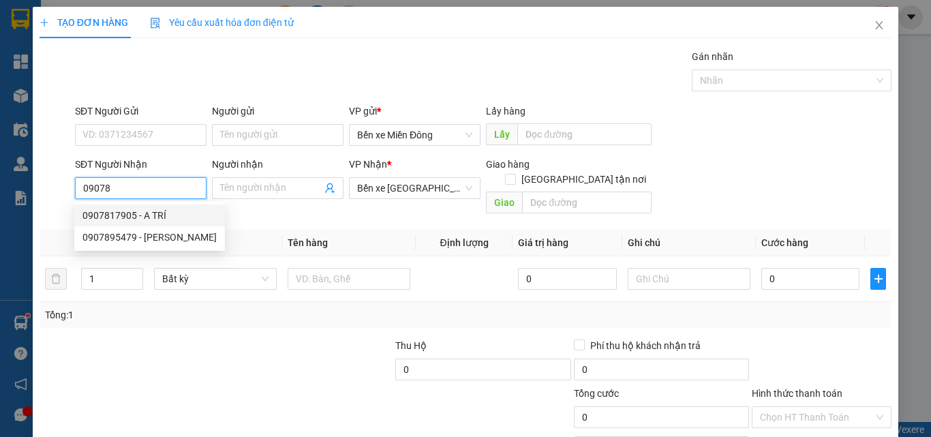
drag, startPoint x: 160, startPoint y: 211, endPoint x: 160, endPoint y: 219, distance: 8.2
click at [160, 211] on div "0907817905 - A TRÍ" at bounding box center [149, 215] width 134 height 15
type input "0907817905"
type input "A TRÍ"
type input "50.000"
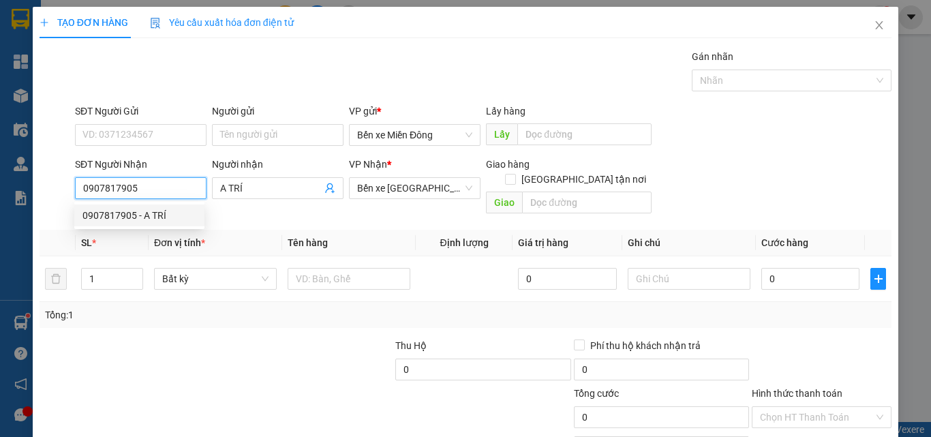
type input "50.000"
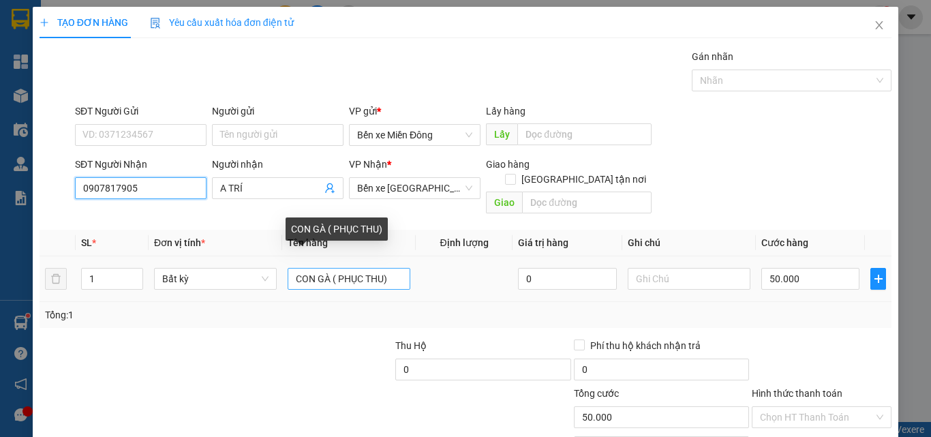
type input "0907817905"
click at [398, 268] on input "CON GÀ ( PHỤC THU)" at bounding box center [349, 279] width 123 height 22
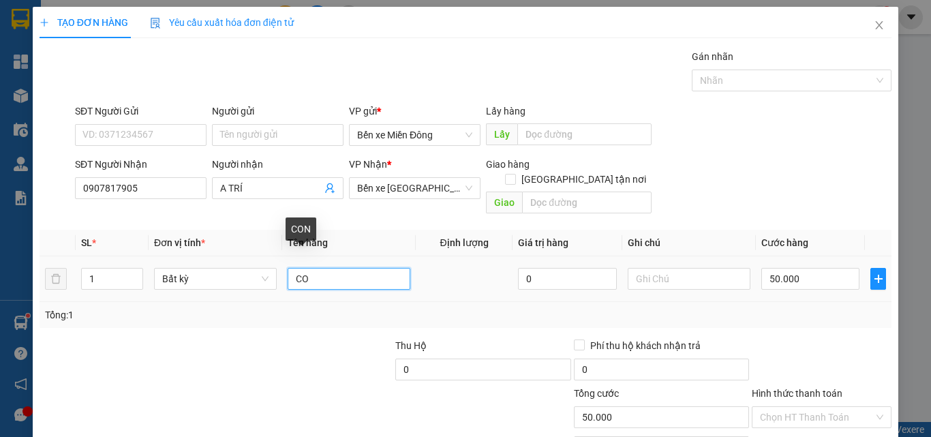
type input "C"
type input "GIỎ GÀ"
click at [277, 312] on div "Tổng: 1" at bounding box center [466, 315] width 852 height 26
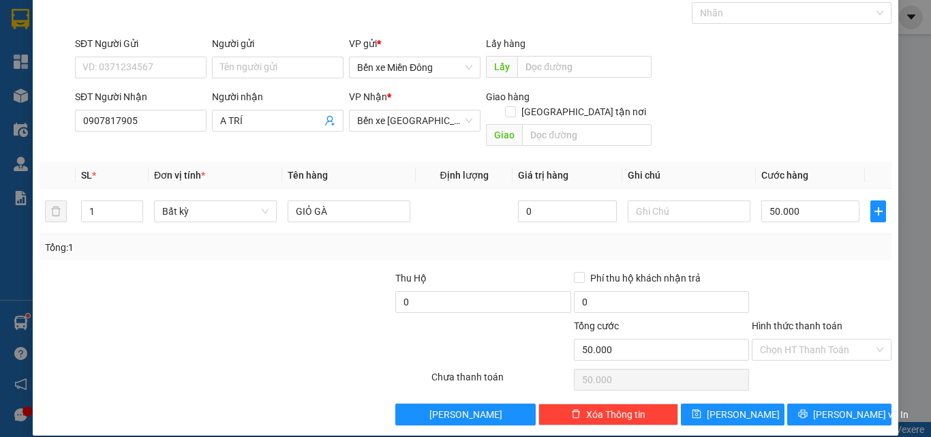
click at [775, 271] on div at bounding box center [821, 295] width 142 height 48
click at [839, 273] on div at bounding box center [821, 295] width 142 height 48
click at [830, 339] on input "Hình thức thanh toán" at bounding box center [817, 349] width 114 height 20
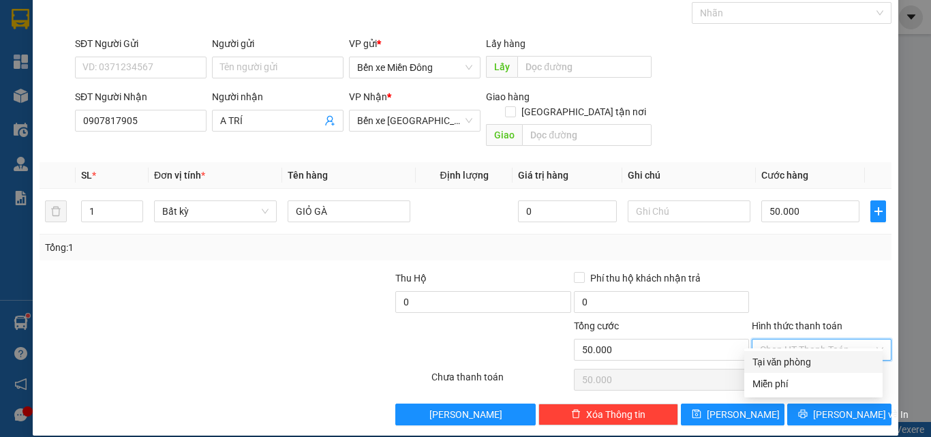
click at [824, 248] on div "Transit Pickup Surcharge Ids Transit Deliver Surcharge Ids Transit Deliver Surc…" at bounding box center [466, 204] width 852 height 444
click at [828, 339] on input "Hình thức thanh toán" at bounding box center [817, 349] width 114 height 20
click at [809, 363] on div "Tại văn phòng" at bounding box center [813, 361] width 122 height 15
type input "0"
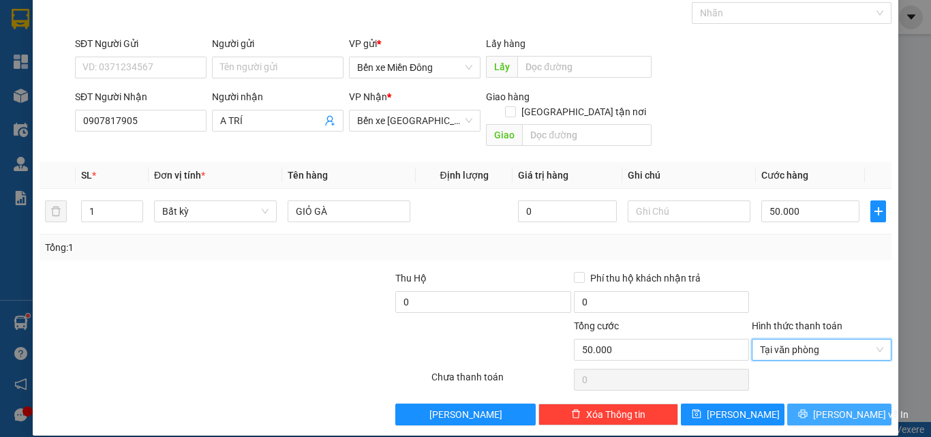
click at [829, 407] on span "[PERSON_NAME] và In" at bounding box center [860, 414] width 95 height 15
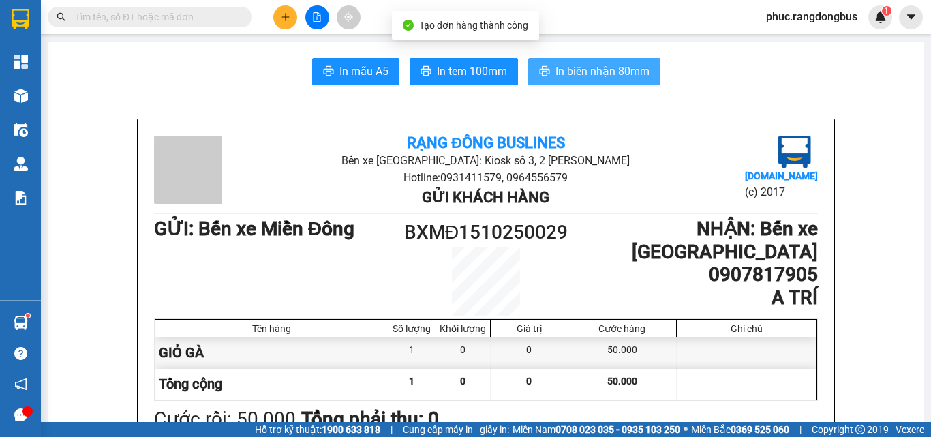
click at [562, 74] on span "In biên nhận 80mm" at bounding box center [602, 71] width 94 height 17
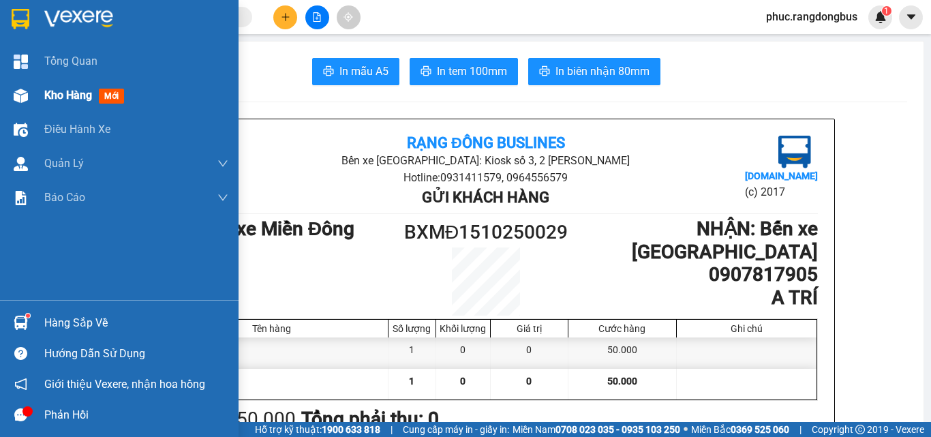
click at [19, 86] on div at bounding box center [21, 96] width 24 height 24
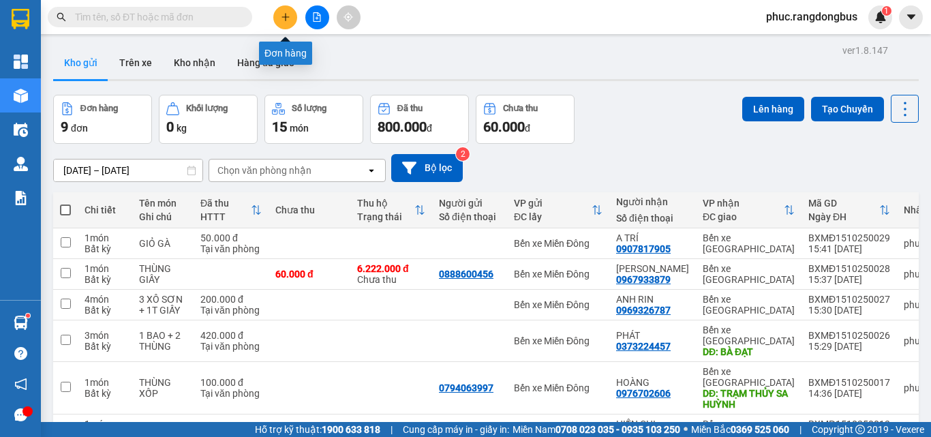
click at [284, 16] on icon "plus" at bounding box center [286, 17] width 10 height 10
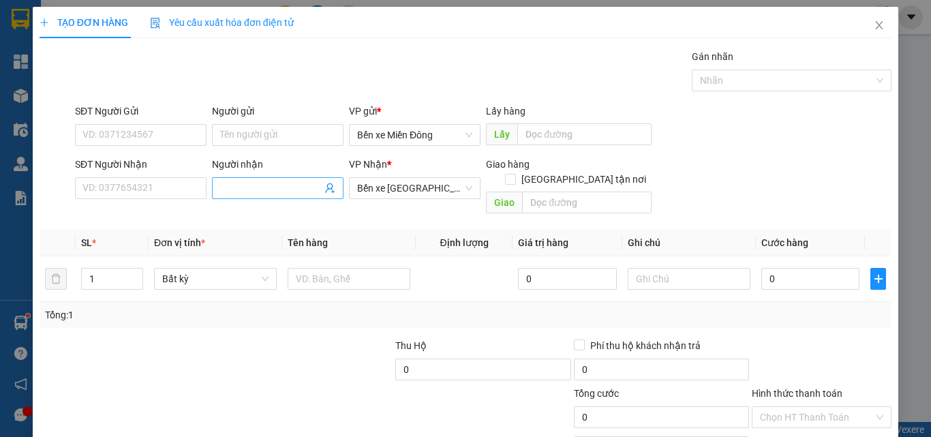
click at [241, 183] on input "Người nhận" at bounding box center [271, 188] width 102 height 15
click at [241, 183] on input "MY" at bounding box center [271, 188] width 102 height 15
type input "MY"
click at [146, 195] on input "SĐT Người Nhận" at bounding box center [141, 188] width 132 height 22
click at [146, 194] on input "SĐT Người Nhận" at bounding box center [141, 188] width 132 height 22
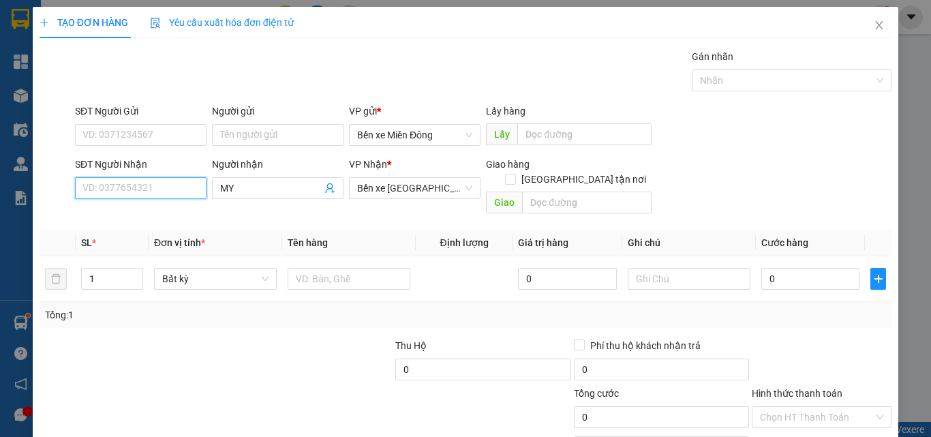
click at [114, 183] on input "SĐT Người Nhận" at bounding box center [141, 188] width 132 height 22
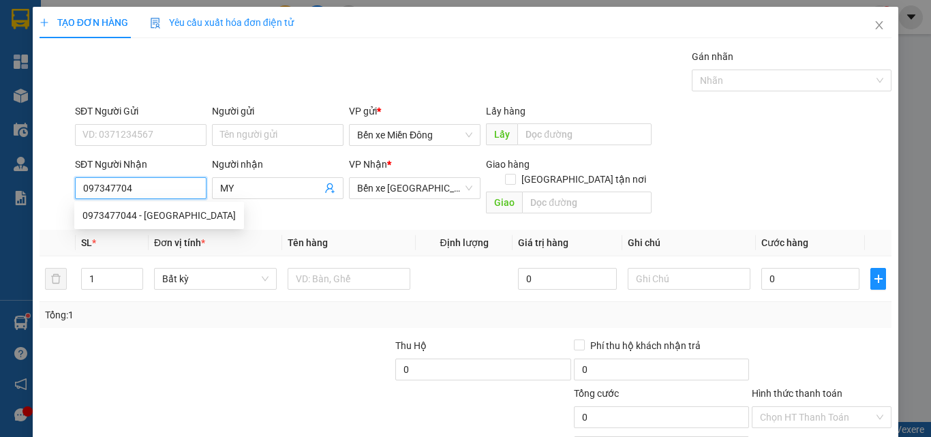
type input "0973477044"
click at [157, 215] on div "0973477044 - KIỀU MỸ" at bounding box center [158, 215] width 153 height 15
type input "KIỀU MỸ"
type input "50.000"
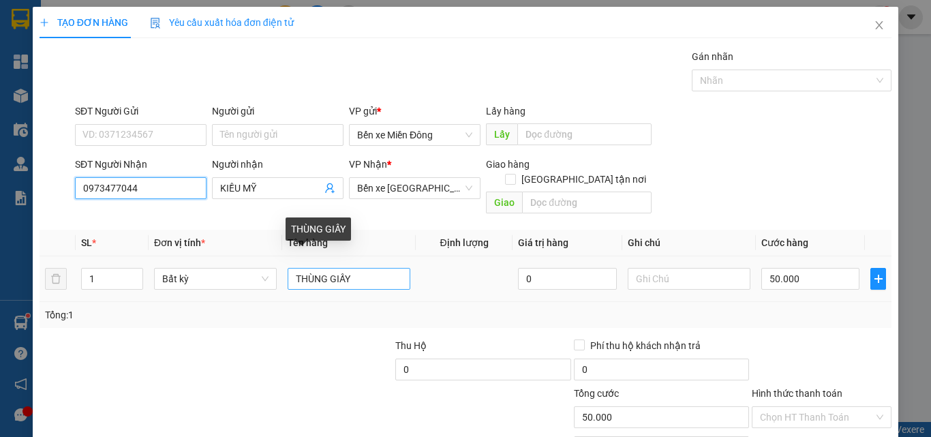
type input "0973477044"
click at [356, 268] on input "THÙNG GIẤY" at bounding box center [349, 279] width 123 height 22
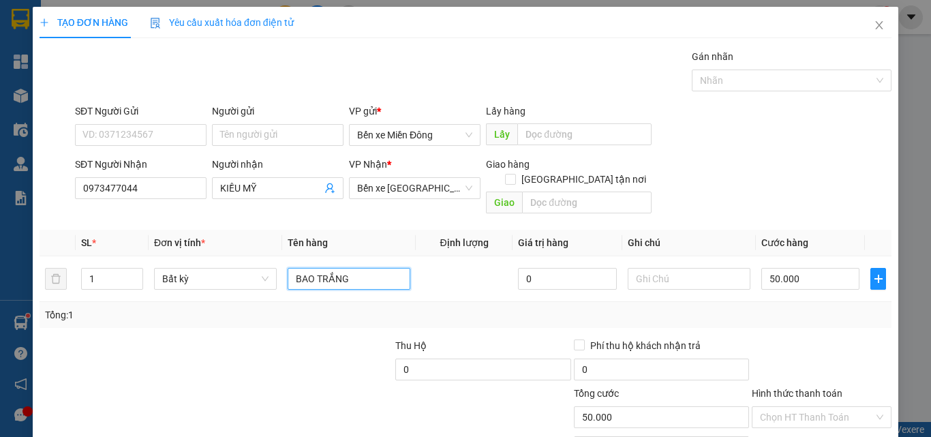
type input "BAO TRẮNG"
click at [837, 315] on div "Transit Pickup Surcharge Ids Transit Deliver Surcharge Ids Transit Deliver Surc…" at bounding box center [466, 271] width 852 height 444
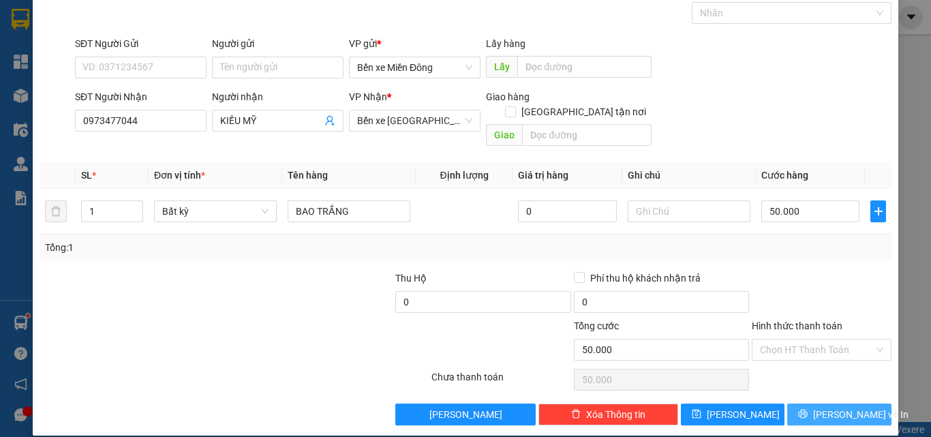
click at [814, 403] on button "[PERSON_NAME] và In" at bounding box center [839, 414] width 104 height 22
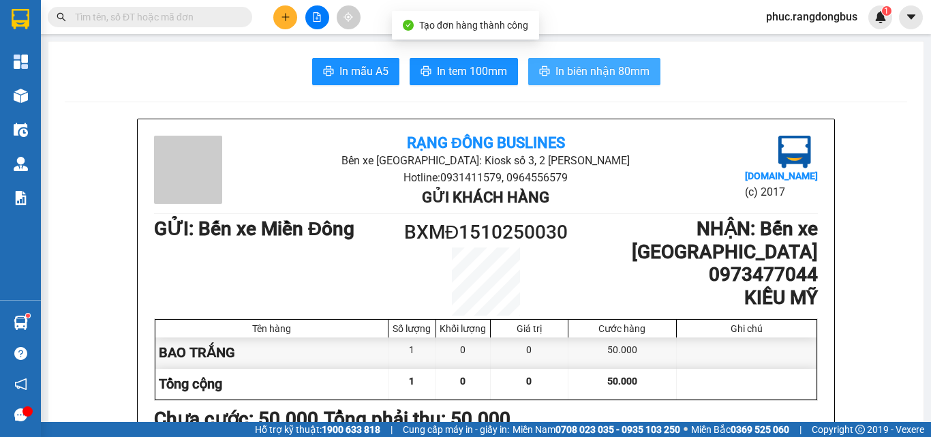
click at [583, 69] on span "In biên nhận 80mm" at bounding box center [602, 71] width 94 height 17
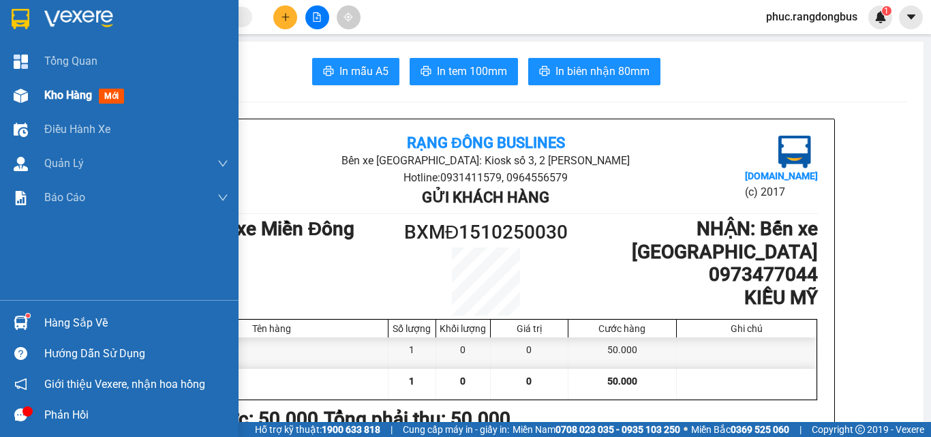
click at [33, 84] on div "Kho hàng mới" at bounding box center [119, 95] width 238 height 34
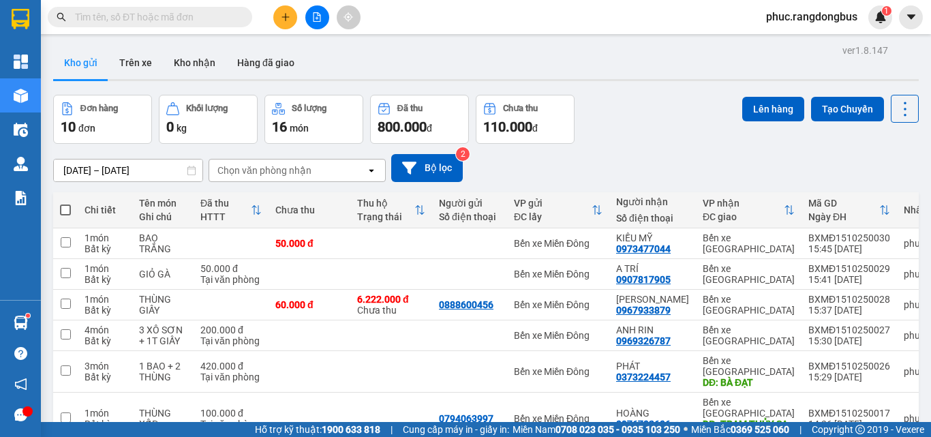
click at [281, 15] on icon "plus" at bounding box center [286, 17] width 10 height 10
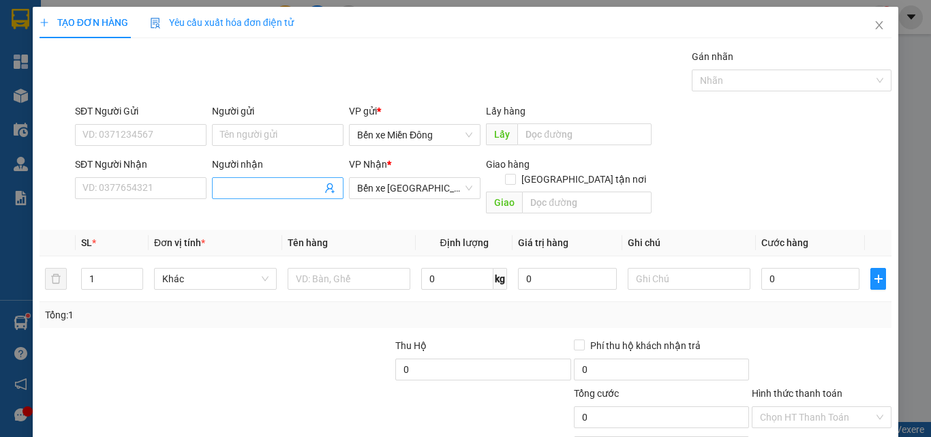
click at [266, 184] on input "Người nhận" at bounding box center [271, 188] width 102 height 15
type input "THỤ"
click at [189, 191] on input "SĐT Người Nhận" at bounding box center [141, 188] width 132 height 22
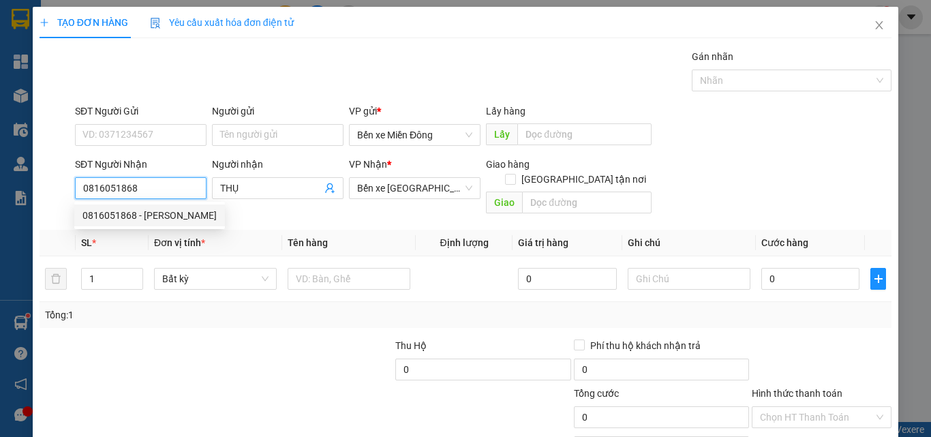
type input "0816051868"
click at [268, 369] on div at bounding box center [305, 362] width 178 height 48
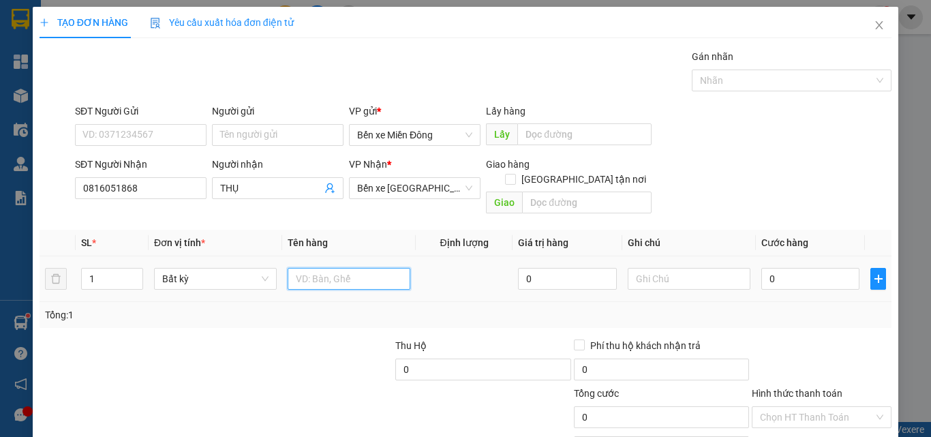
click at [332, 268] on input "text" at bounding box center [349, 279] width 123 height 22
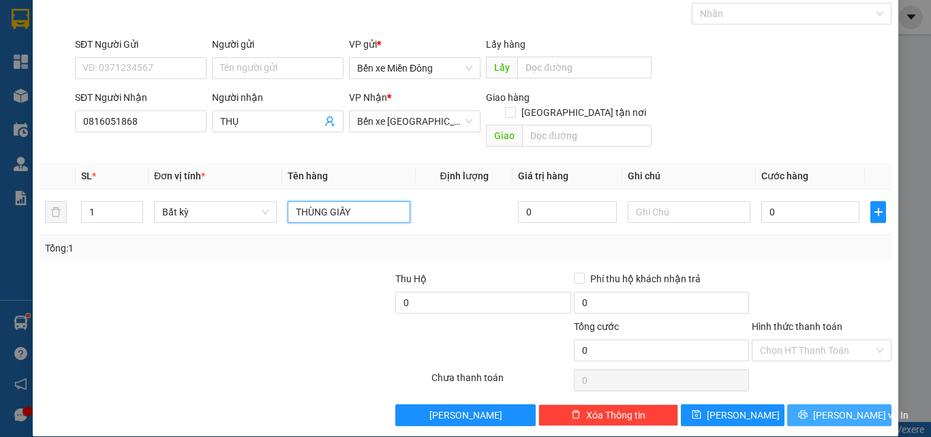
scroll to position [67, 0]
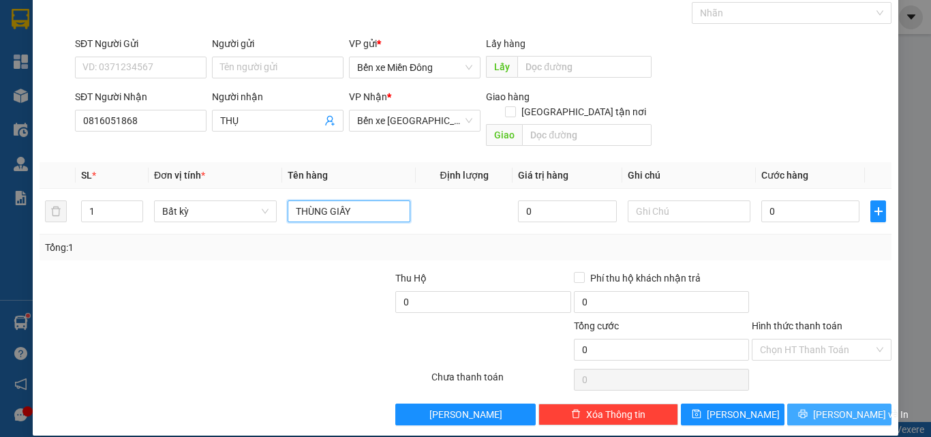
type input "THÙNG GIẤY"
click at [807, 410] on icon "printer" at bounding box center [803, 414] width 9 height 9
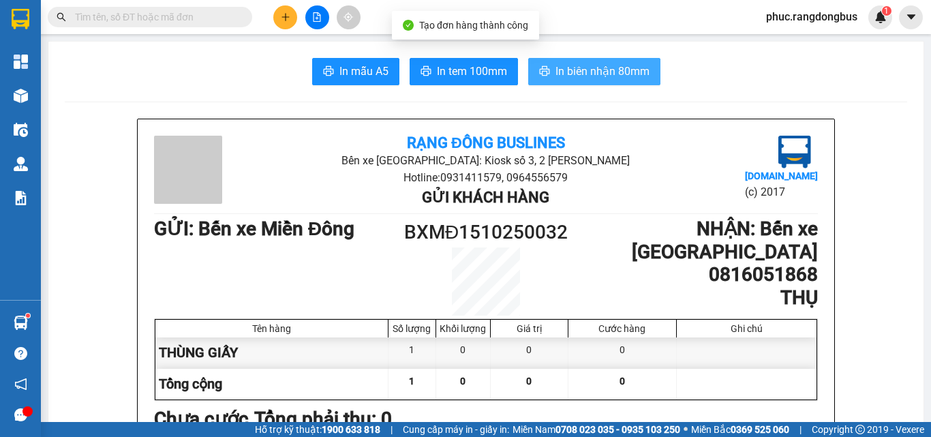
click at [623, 79] on span "In biên nhận 80mm" at bounding box center [602, 71] width 94 height 17
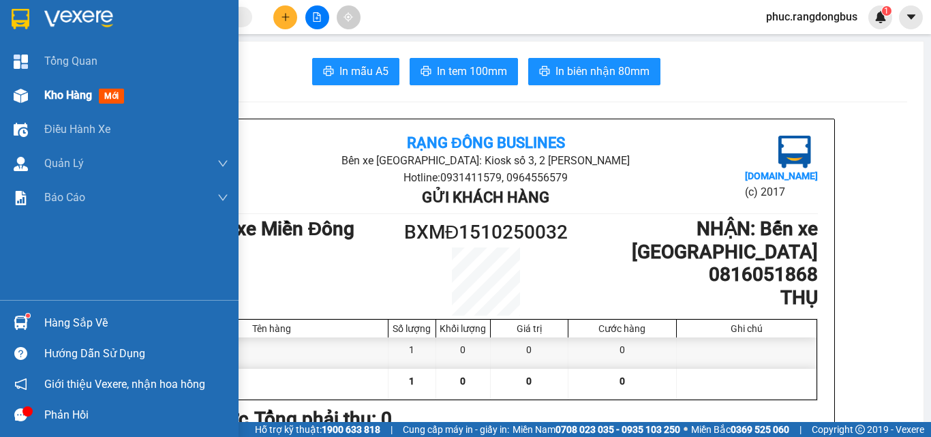
click at [10, 91] on div at bounding box center [21, 96] width 24 height 24
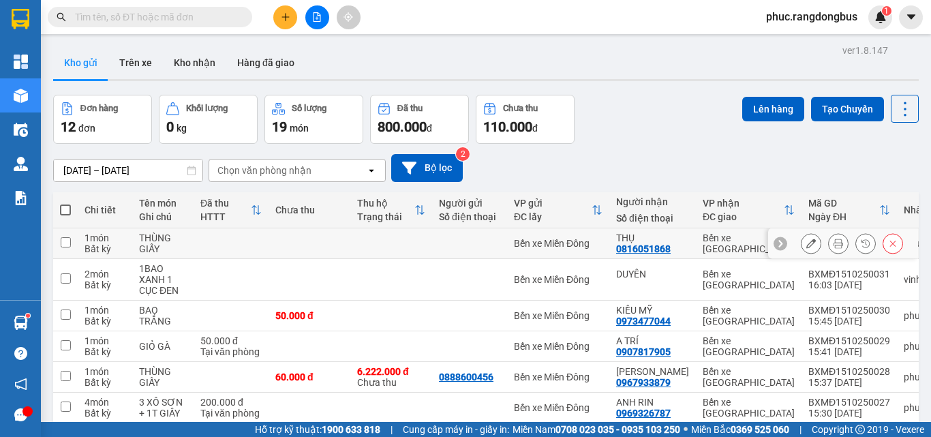
click at [65, 241] on input "checkbox" at bounding box center [66, 242] width 10 height 10
checkbox input "true"
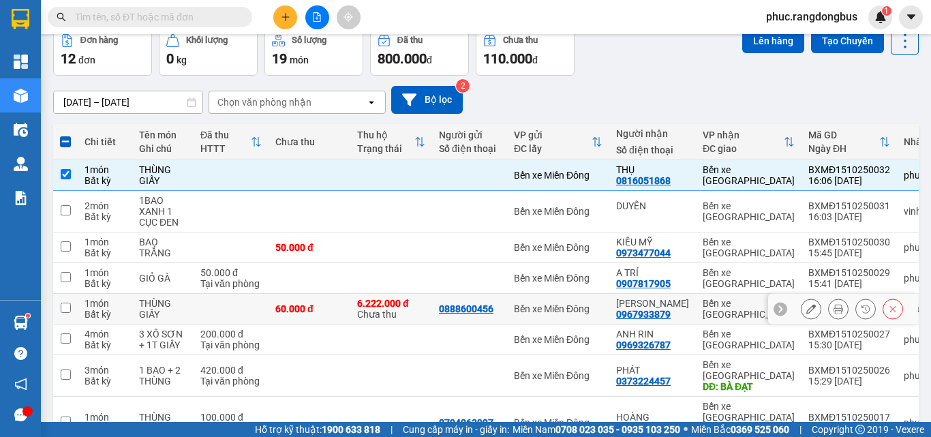
scroll to position [136, 0]
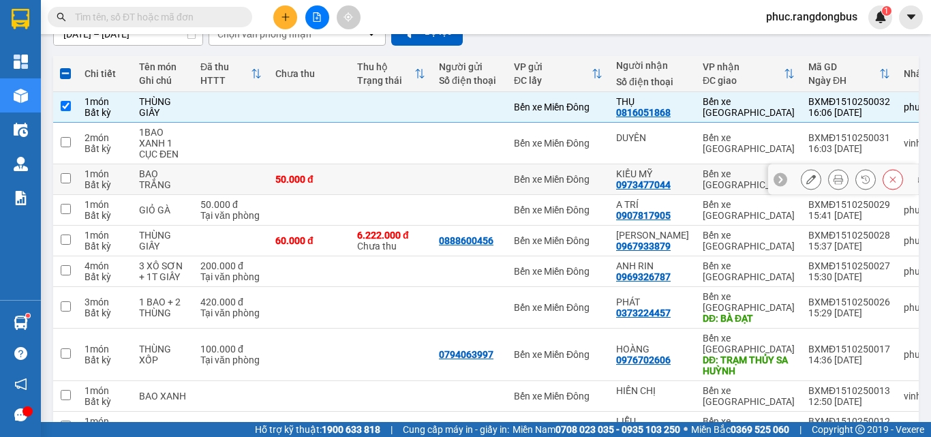
click at [65, 179] on input "checkbox" at bounding box center [66, 178] width 10 height 10
checkbox input "true"
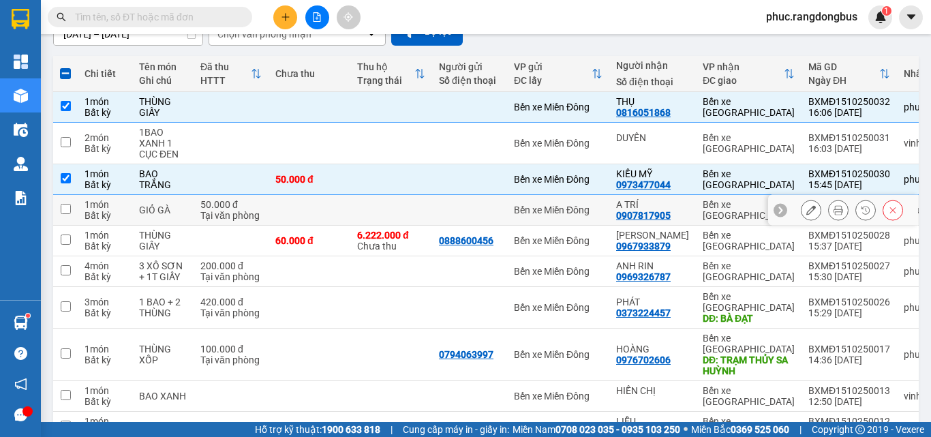
click at [62, 206] on input "checkbox" at bounding box center [66, 209] width 10 height 10
checkbox input "true"
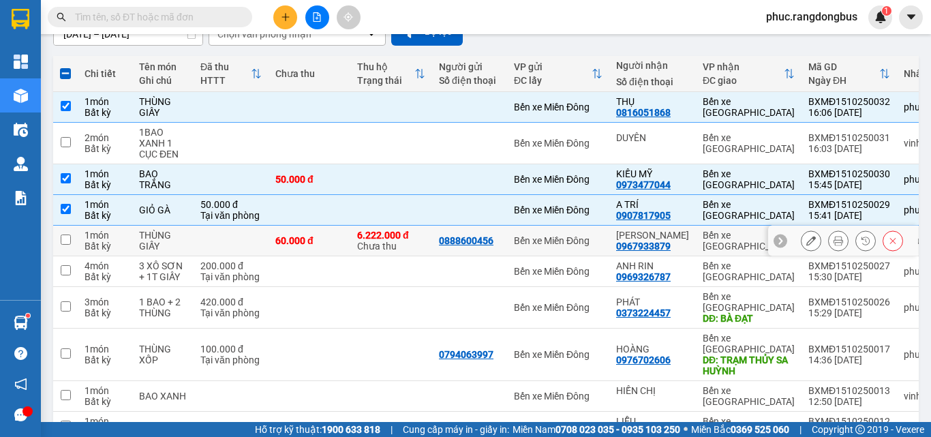
click at [69, 241] on input "checkbox" at bounding box center [66, 239] width 10 height 10
checkbox input "true"
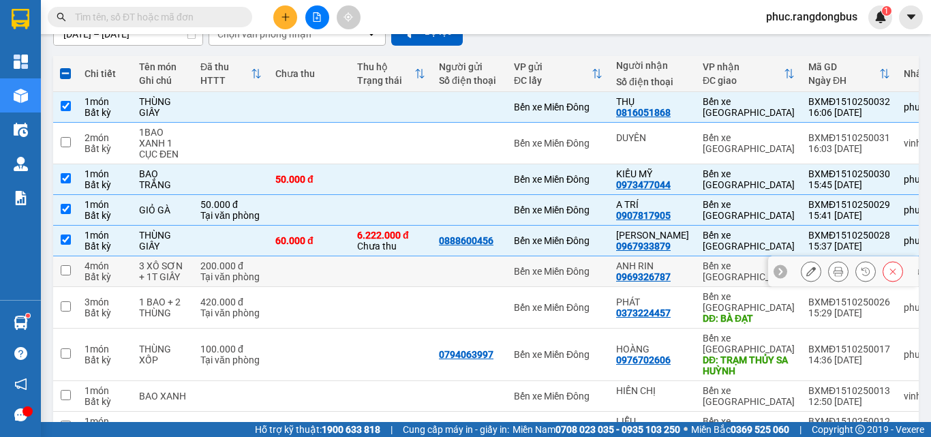
drag, startPoint x: 62, startPoint y: 268, endPoint x: 413, endPoint y: 236, distance: 352.4
click at [63, 268] on input "checkbox" at bounding box center [66, 270] width 10 height 10
checkbox input "true"
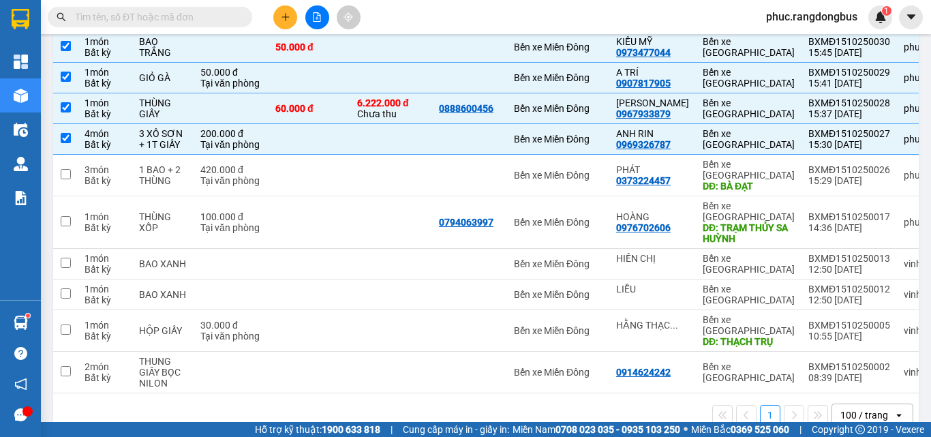
scroll to position [0, 0]
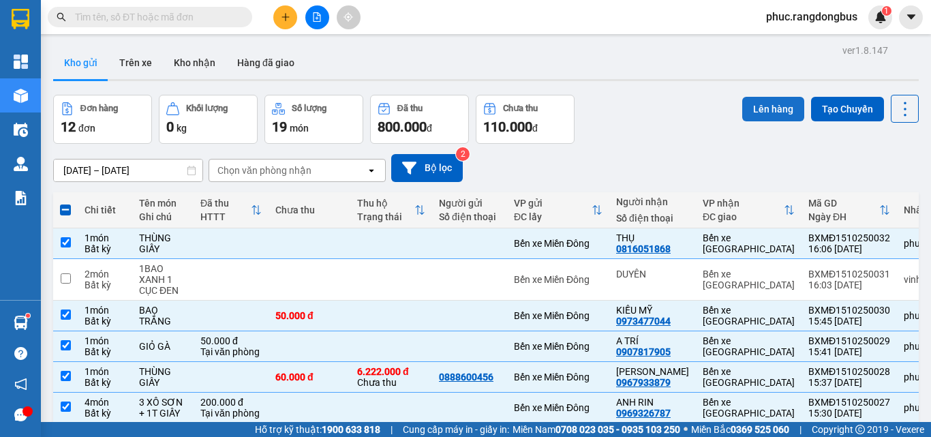
click at [786, 109] on button "Lên hàng" at bounding box center [773, 109] width 62 height 25
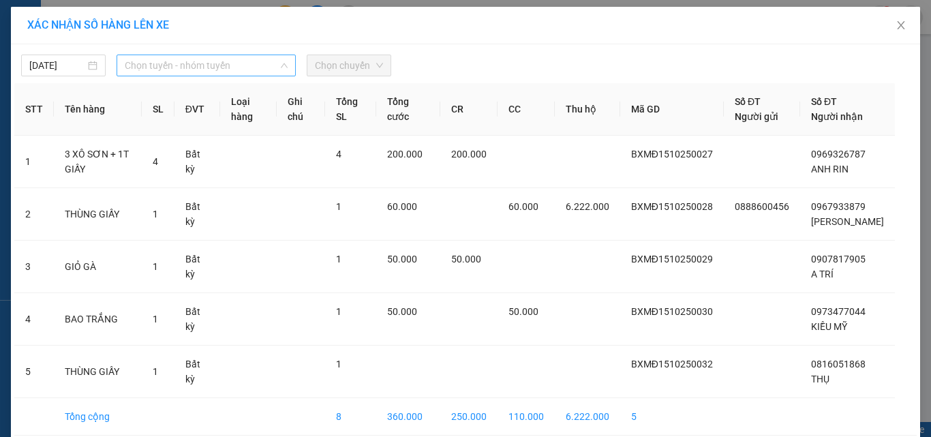
drag, startPoint x: 145, startPoint y: 58, endPoint x: 170, endPoint y: 126, distance: 72.7
click at [145, 57] on span "Chọn tuyến - nhóm tuyến" at bounding box center [206, 65] width 163 height 20
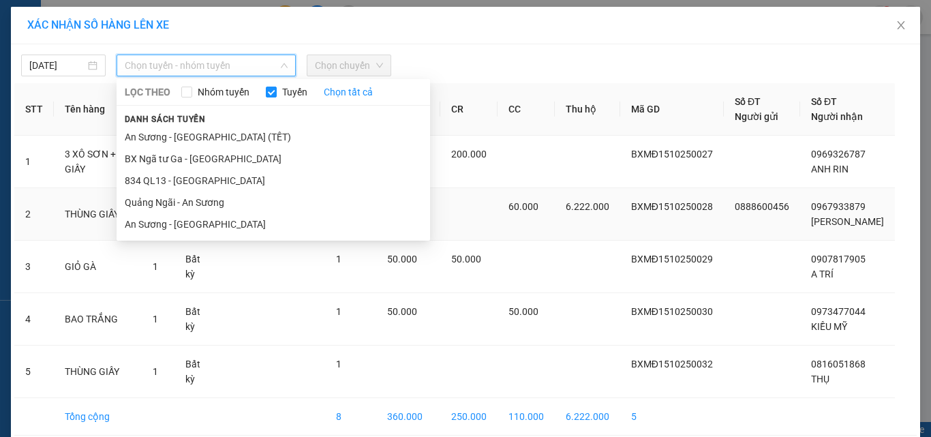
drag, startPoint x: 172, startPoint y: 215, endPoint x: 181, endPoint y: 204, distance: 14.0
click at [172, 216] on li "An Sương - [GEOGRAPHIC_DATA]" at bounding box center [273, 224] width 313 height 22
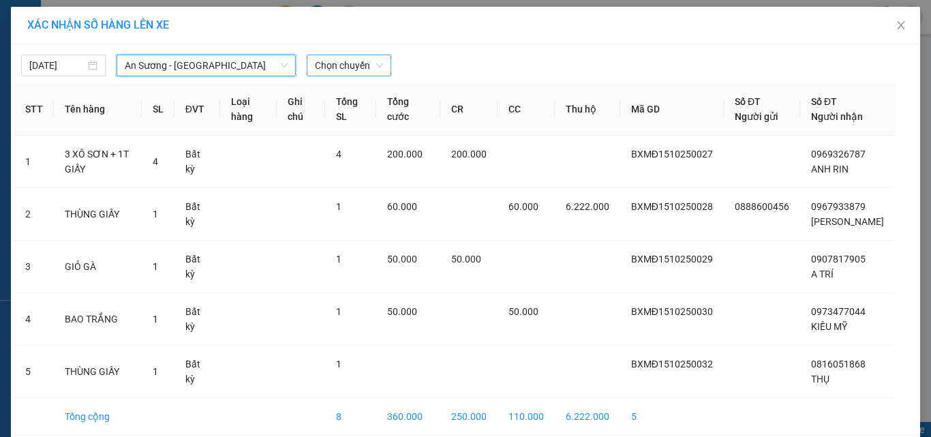
click at [348, 57] on span "Chọn chuyến" at bounding box center [349, 65] width 68 height 20
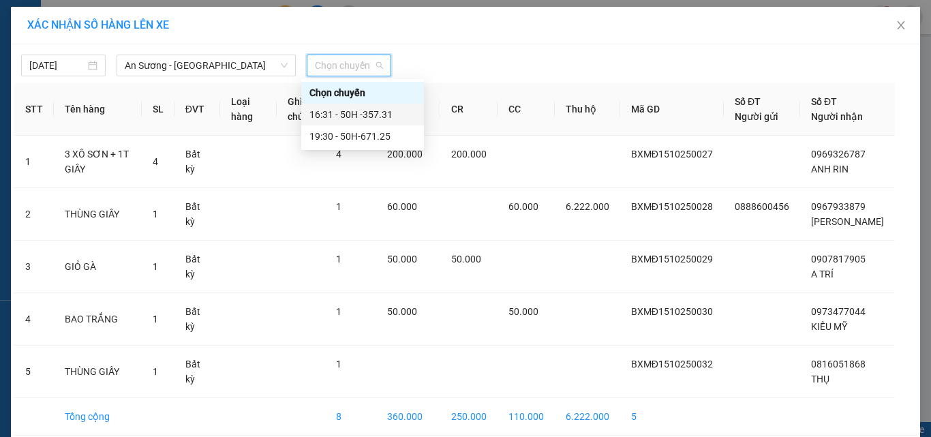
click at [369, 110] on div "16:31 - 50H -357.31" at bounding box center [362, 114] width 106 height 15
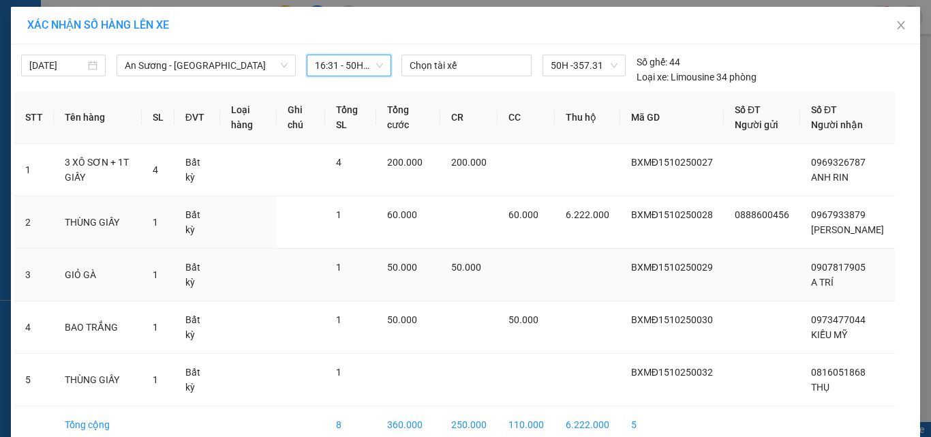
scroll to position [84, 0]
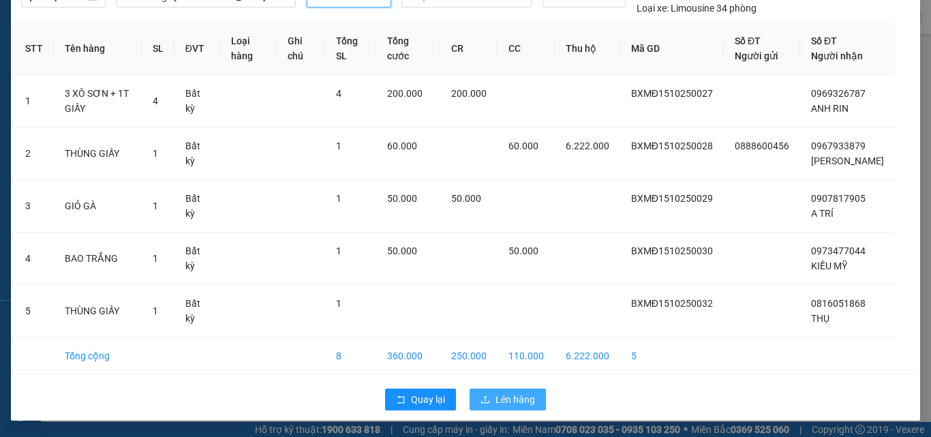
click at [519, 395] on span "Lên hàng" at bounding box center [515, 399] width 40 height 15
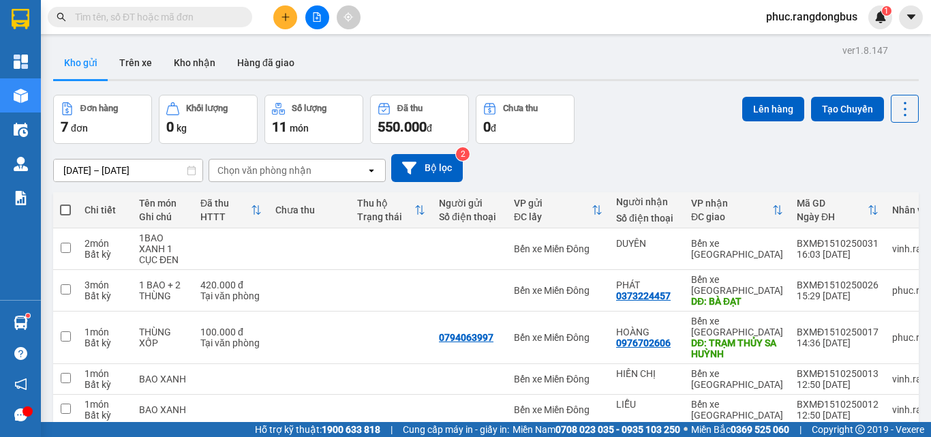
drag, startPoint x: 315, startPoint y: 22, endPoint x: 336, endPoint y: 3, distance: 28.9
click at [315, 22] on button at bounding box center [317, 17] width 24 height 24
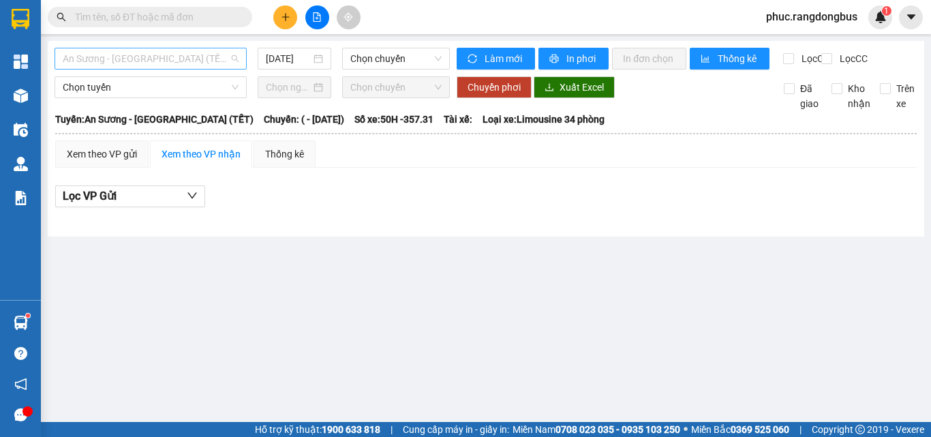
click at [157, 57] on span "An Sương - [GEOGRAPHIC_DATA] (TẾT)" at bounding box center [151, 58] width 176 height 20
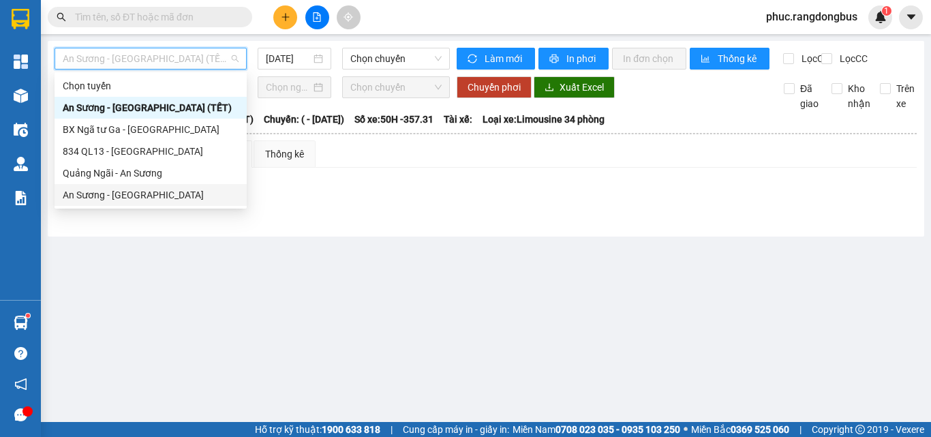
click at [127, 201] on div "An Sương - [GEOGRAPHIC_DATA]" at bounding box center [151, 194] width 176 height 15
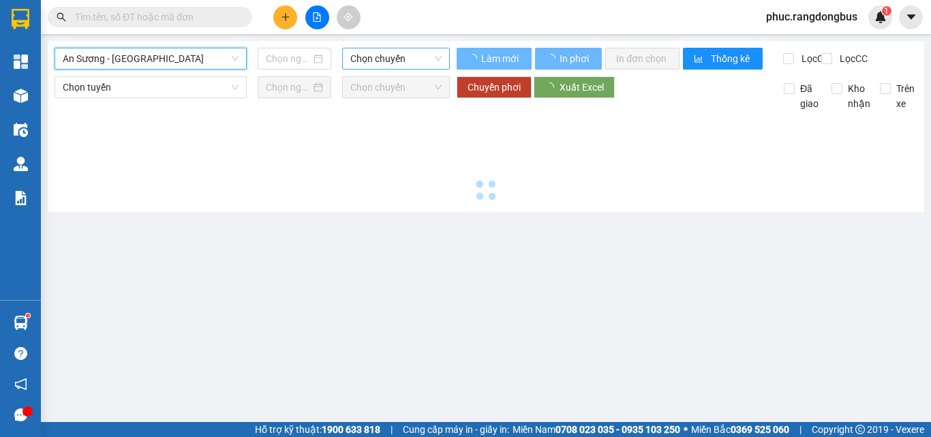
type input "[DATE]"
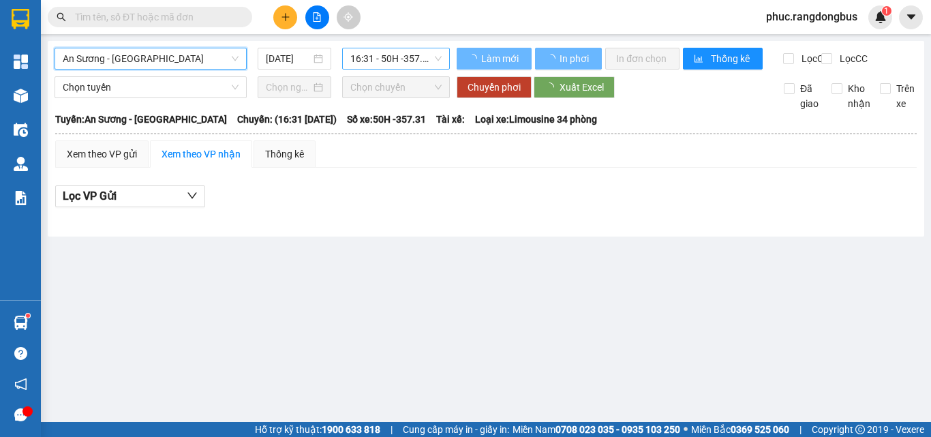
click at [387, 55] on span "16:31 - 50H -357.31" at bounding box center [395, 58] width 91 height 20
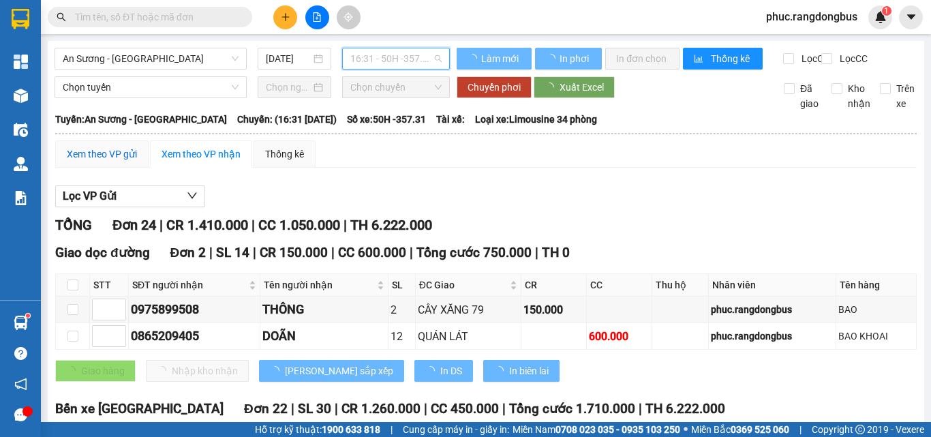
click at [95, 161] on div "Xem theo VP gửi" at bounding box center [102, 153] width 70 height 15
click at [99, 161] on div "Xem theo VP gửi" at bounding box center [102, 153] width 70 height 15
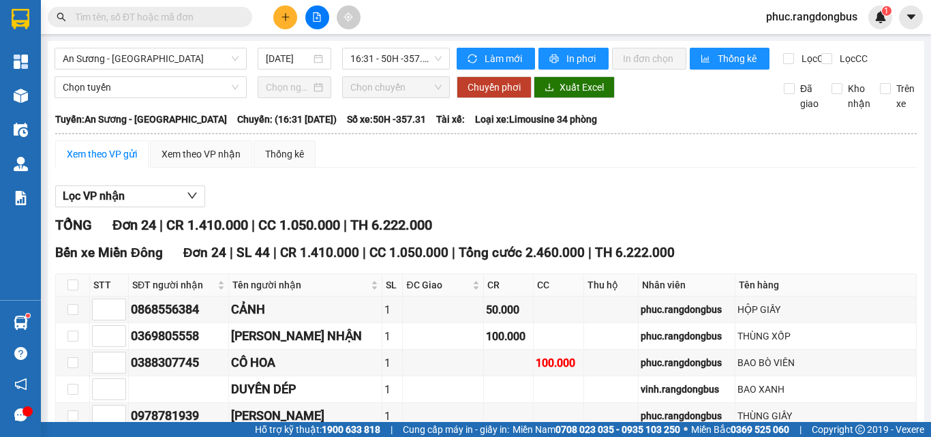
scroll to position [594, 0]
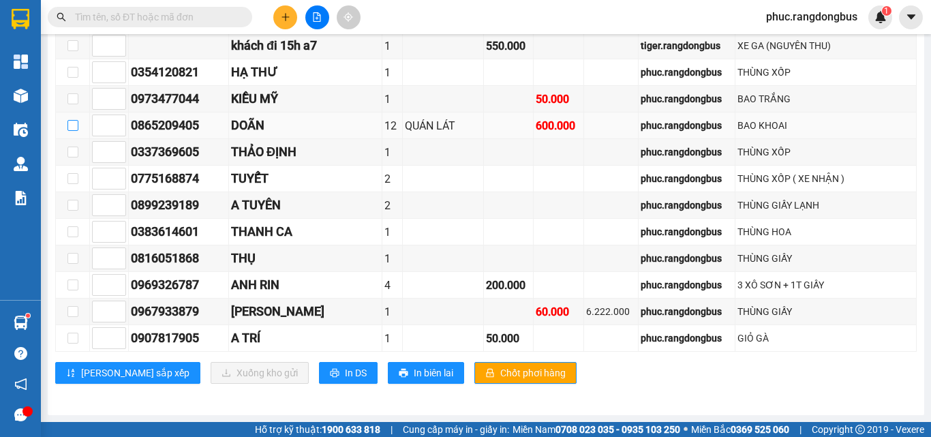
click at [77, 126] on input "checkbox" at bounding box center [72, 125] width 11 height 11
checkbox input "true"
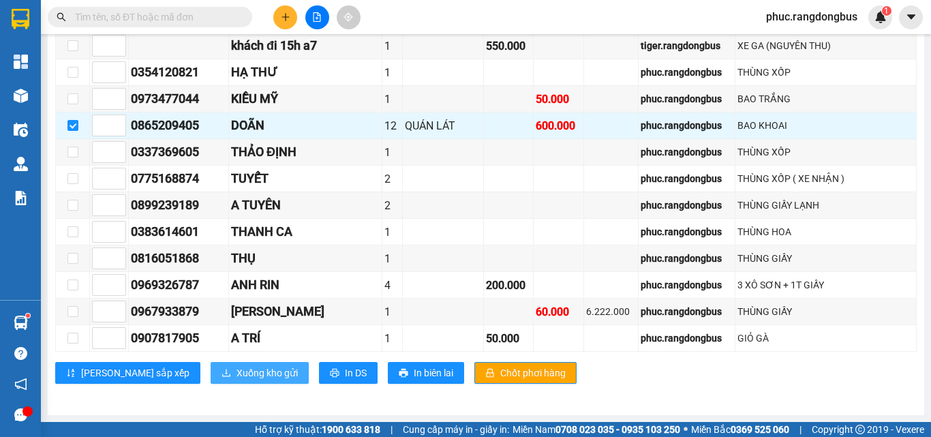
click at [236, 376] on span "Xuống kho gửi" at bounding box center [266, 372] width 61 height 15
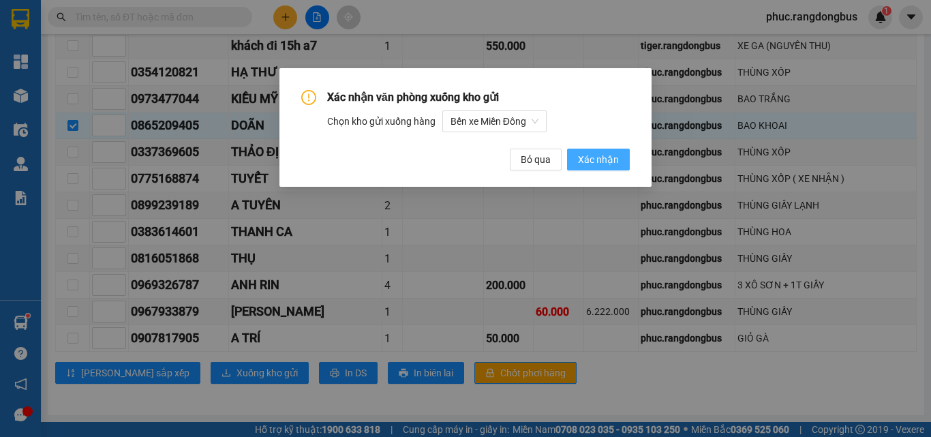
click at [616, 165] on span "Xác nhận" at bounding box center [598, 159] width 41 height 15
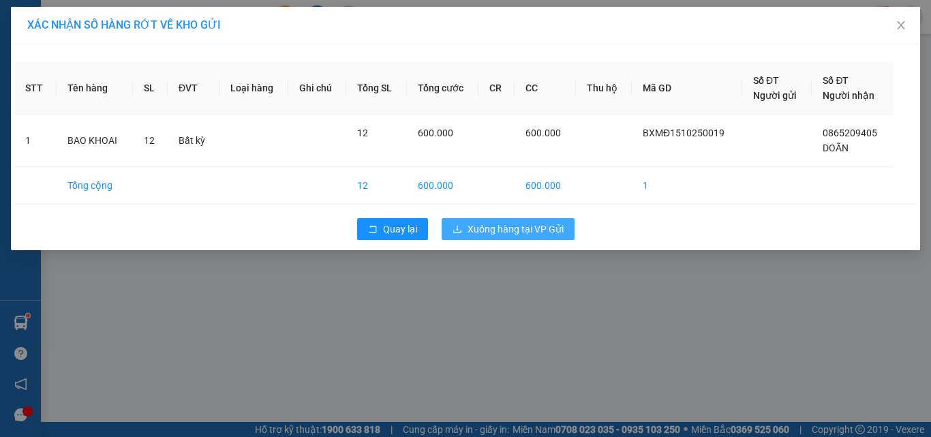
click at [564, 219] on button "Xuống hàng tại VP Gửi" at bounding box center [508, 229] width 133 height 22
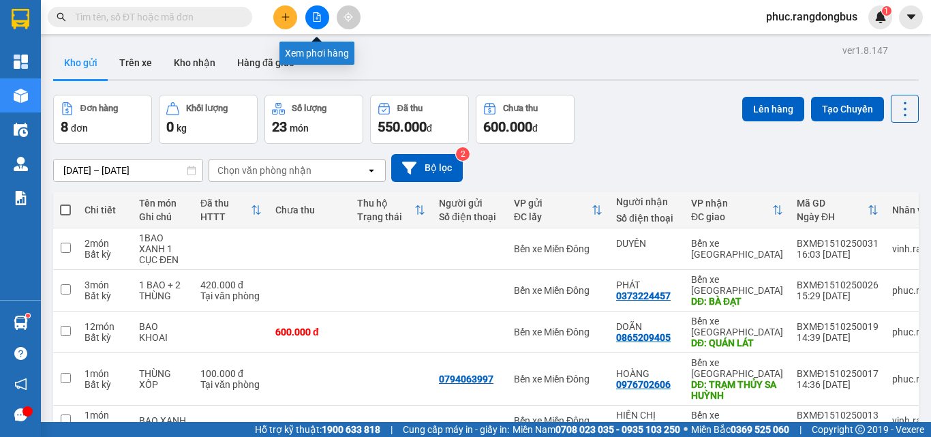
click at [314, 16] on icon "file-add" at bounding box center [317, 17] width 10 height 10
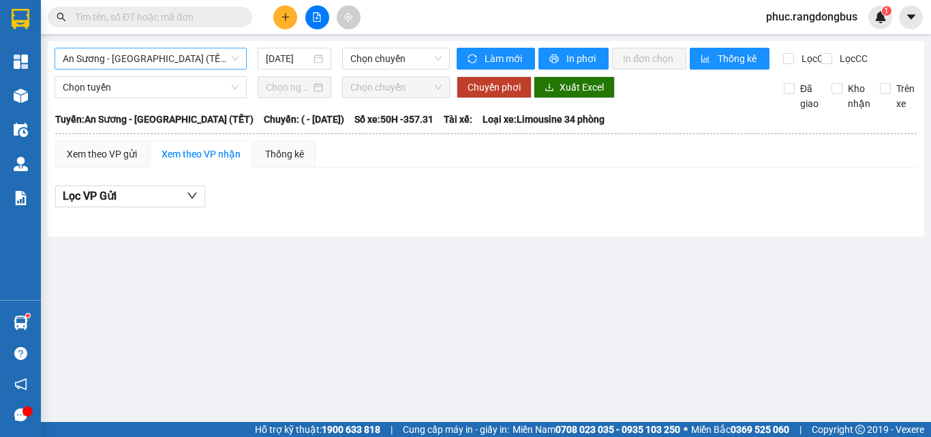
click at [152, 58] on span "An Sương - [GEOGRAPHIC_DATA] (TẾT)" at bounding box center [151, 58] width 176 height 20
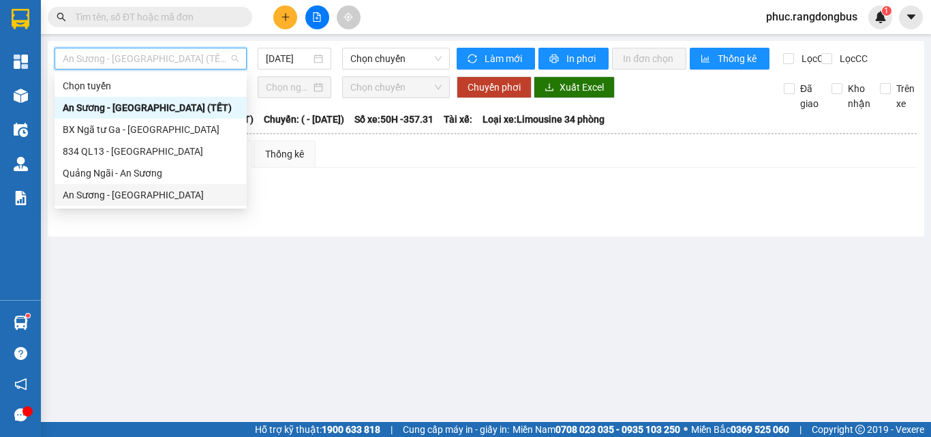
click at [132, 191] on div "An Sương - [GEOGRAPHIC_DATA]" at bounding box center [151, 194] width 176 height 15
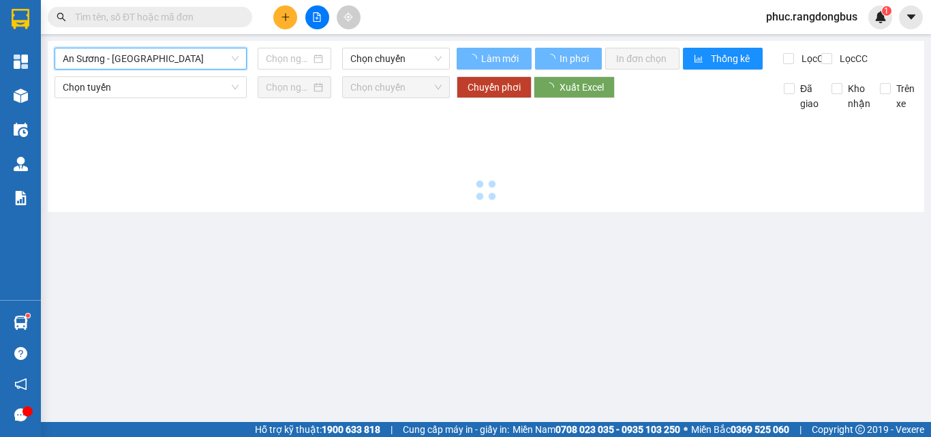
type input "[DATE]"
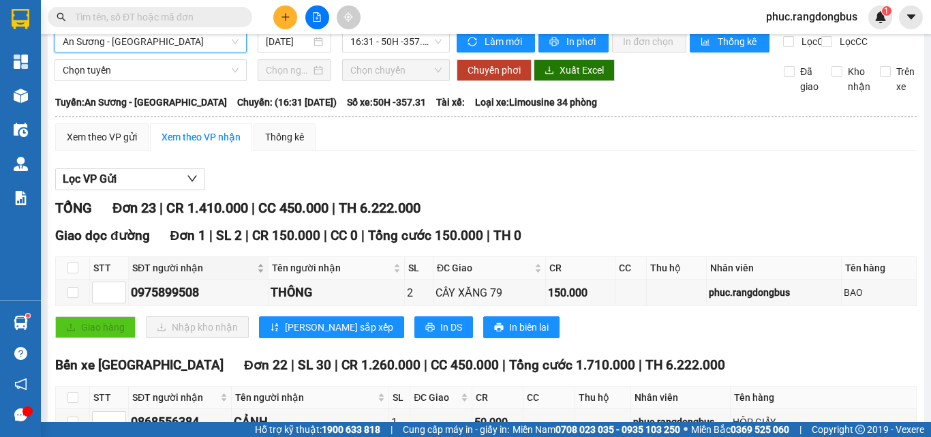
scroll to position [68, 0]
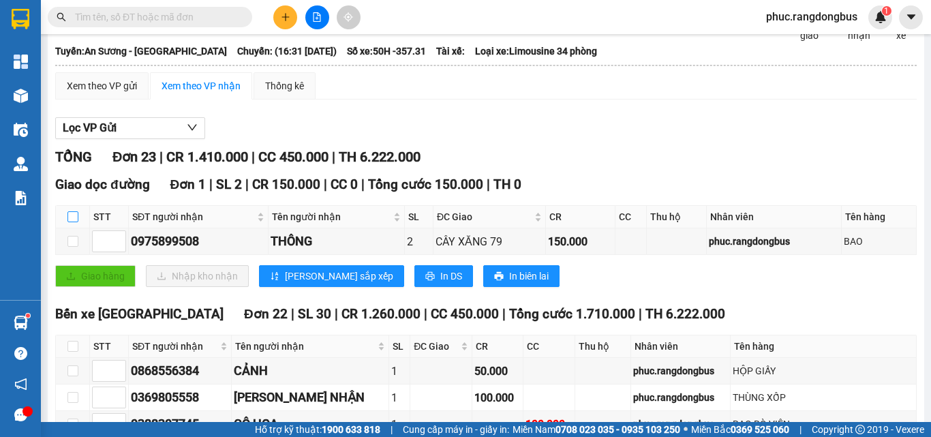
click at [74, 222] on input "checkbox" at bounding box center [72, 216] width 11 height 11
checkbox input "true"
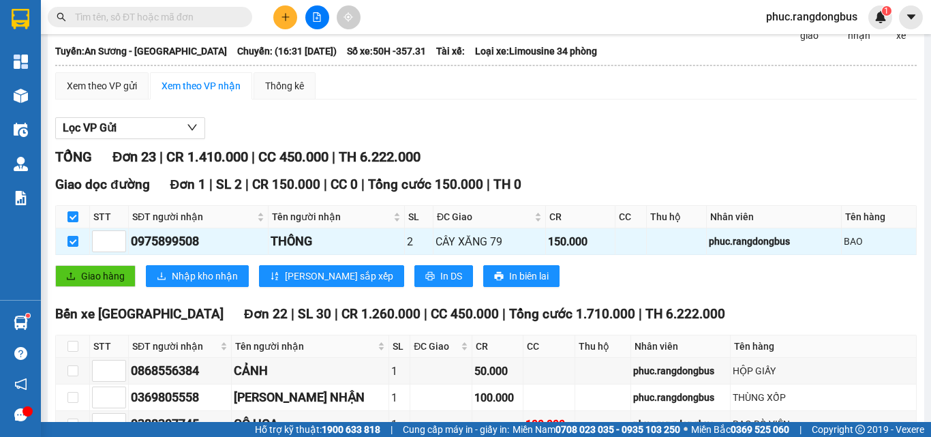
scroll to position [204, 0]
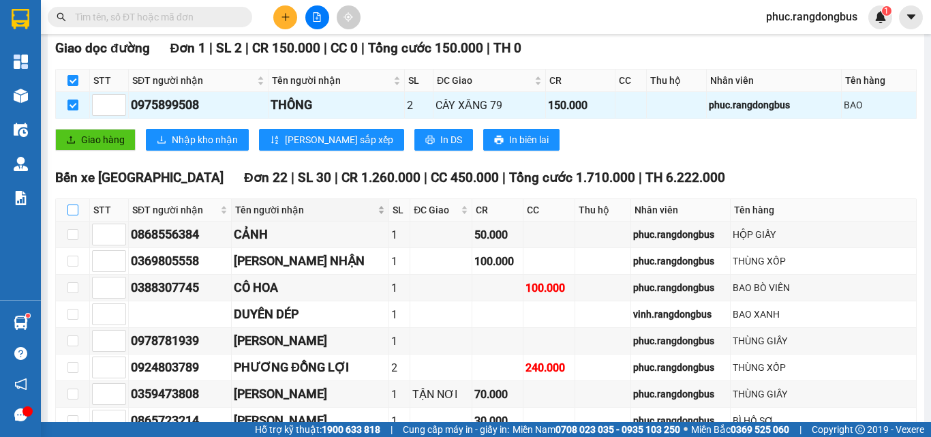
drag, startPoint x: 68, startPoint y: 221, endPoint x: 313, endPoint y: 213, distance: 245.5
click at [69, 215] on input "checkbox" at bounding box center [72, 209] width 11 height 11
checkbox input "true"
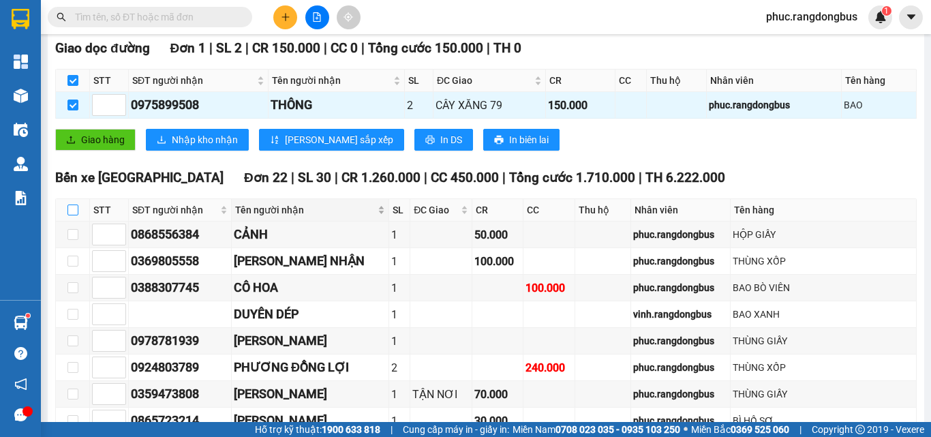
checkbox input "true"
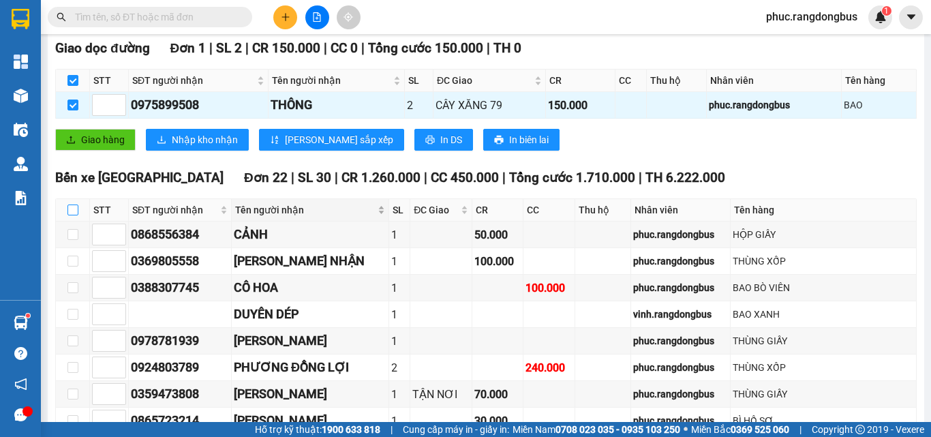
checkbox input "true"
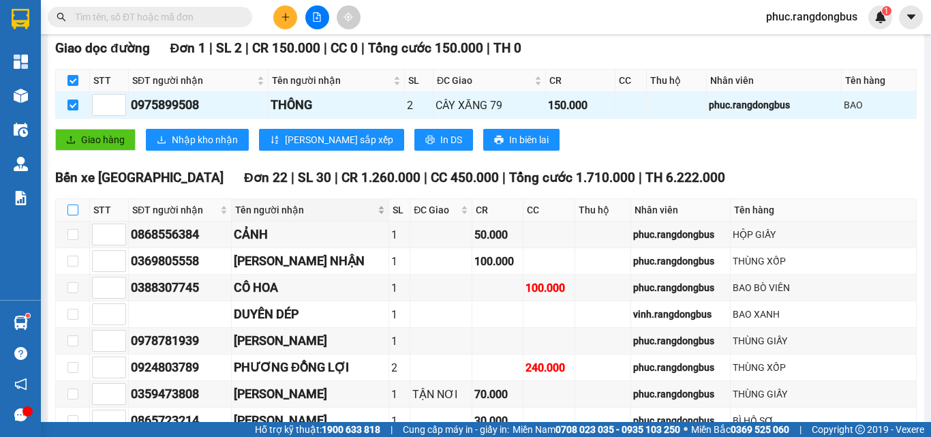
checkbox input "true"
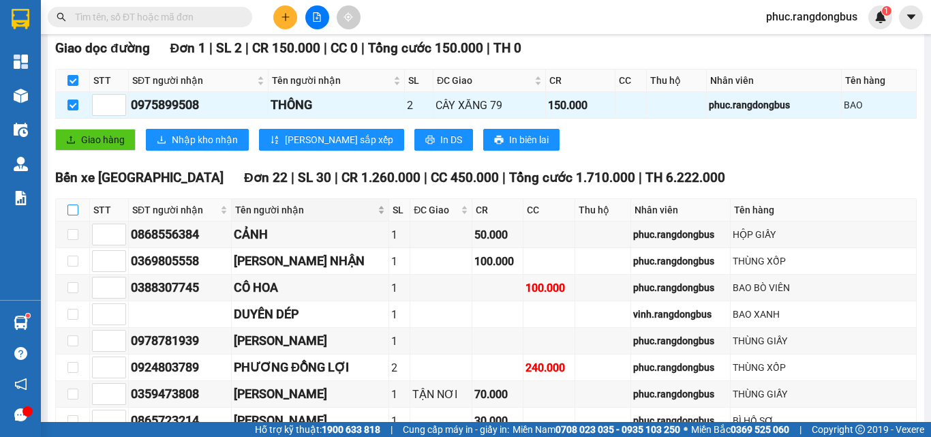
checkbox input "true"
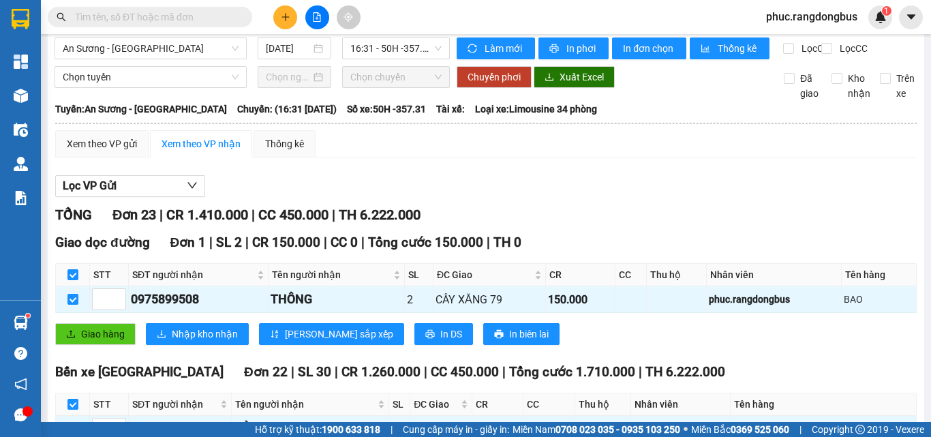
scroll to position [0, 0]
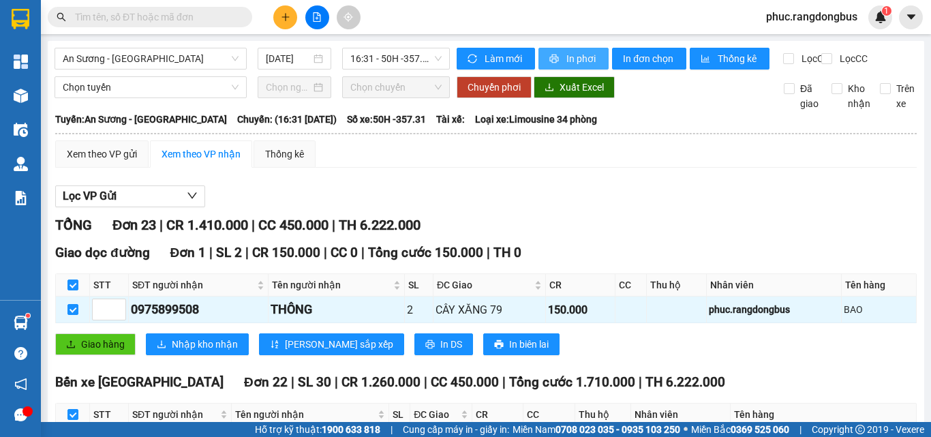
click at [581, 57] on span "In phơi" at bounding box center [581, 58] width 31 height 15
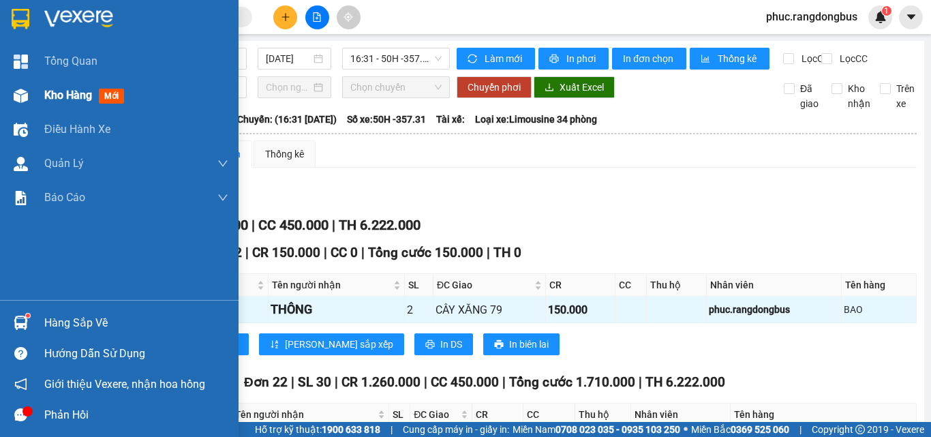
click at [56, 92] on span "Kho hàng" at bounding box center [68, 95] width 48 height 13
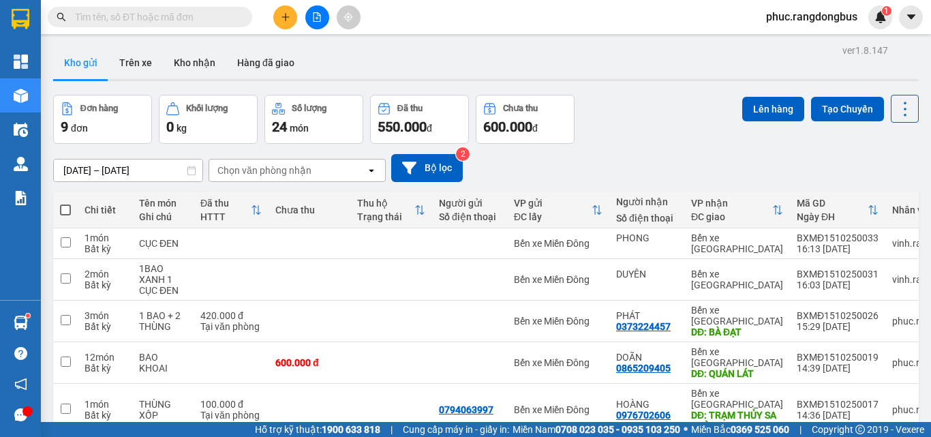
click at [290, 19] on icon "plus" at bounding box center [286, 17] width 10 height 10
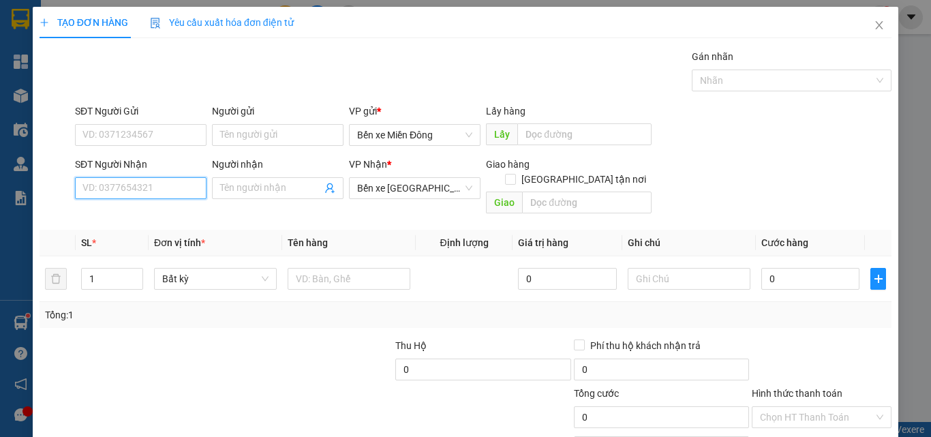
click at [185, 187] on input "SĐT Người Nhận" at bounding box center [141, 188] width 132 height 22
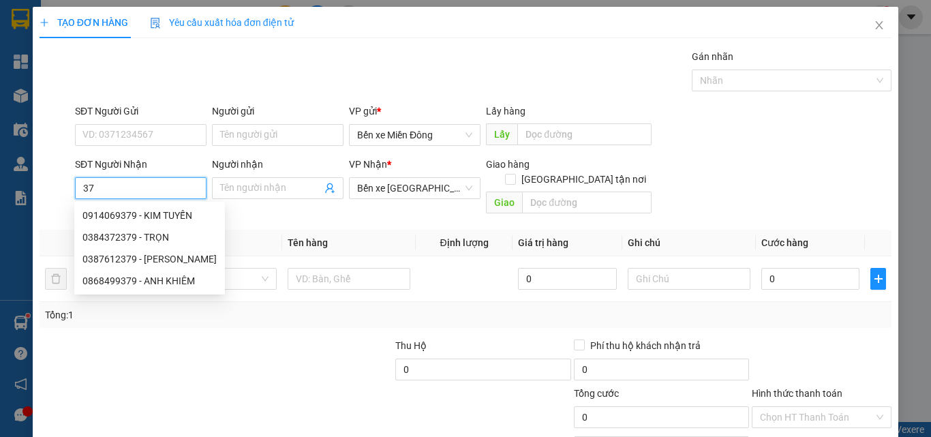
type input "3"
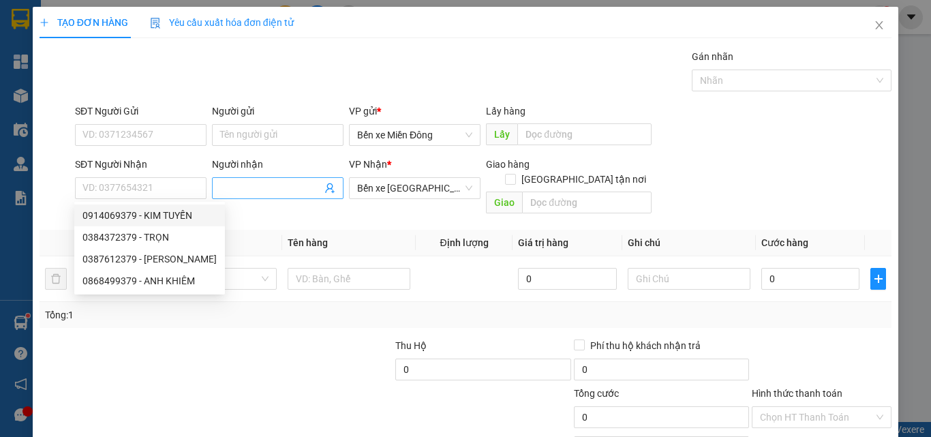
click at [251, 187] on input "Người nhận" at bounding box center [271, 188] width 102 height 15
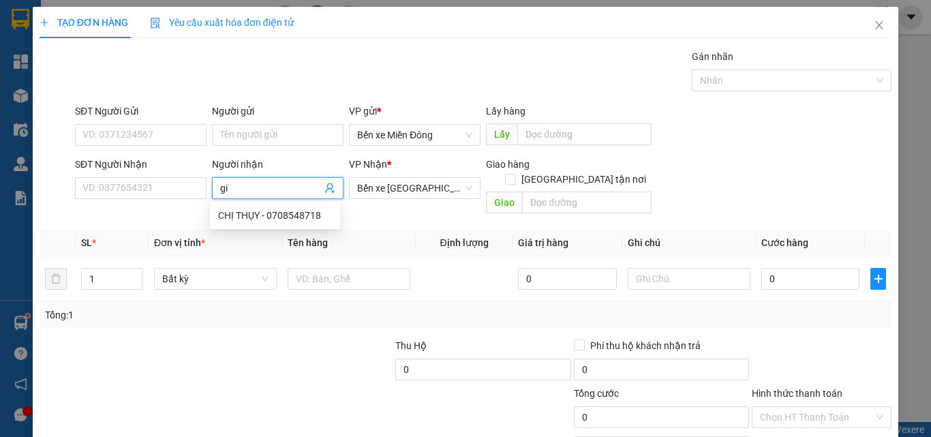
type input "g"
type input "GIA RIN"
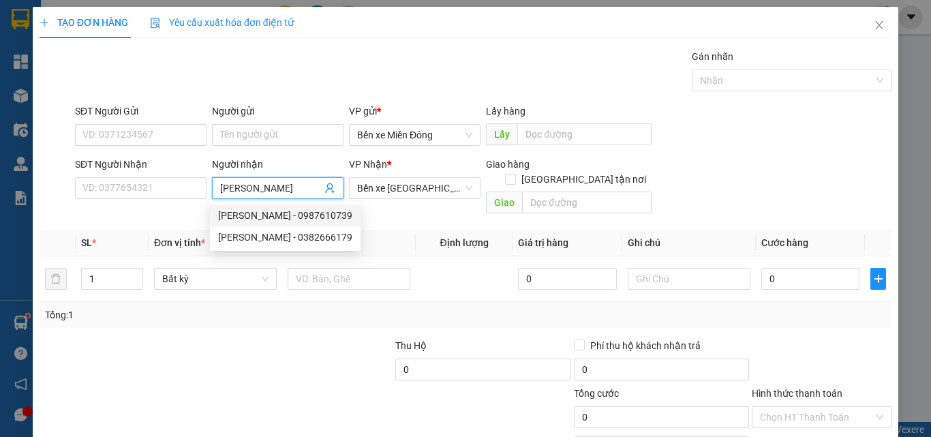
click at [307, 213] on div "GIA RIN - 0987610739" at bounding box center [285, 215] width 134 height 15
type input "0987610739"
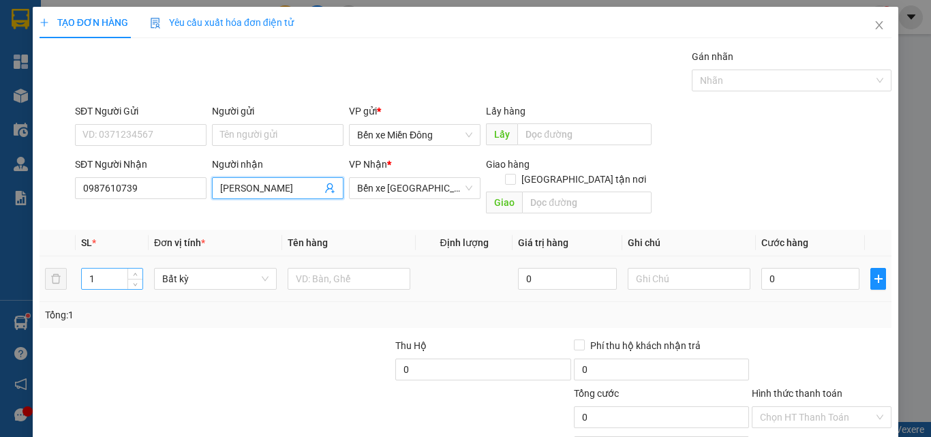
type input "GIA RIN"
click at [108, 268] on input "1" at bounding box center [112, 278] width 61 height 20
type input "3"
click at [354, 268] on input "text" at bounding box center [349, 279] width 123 height 22
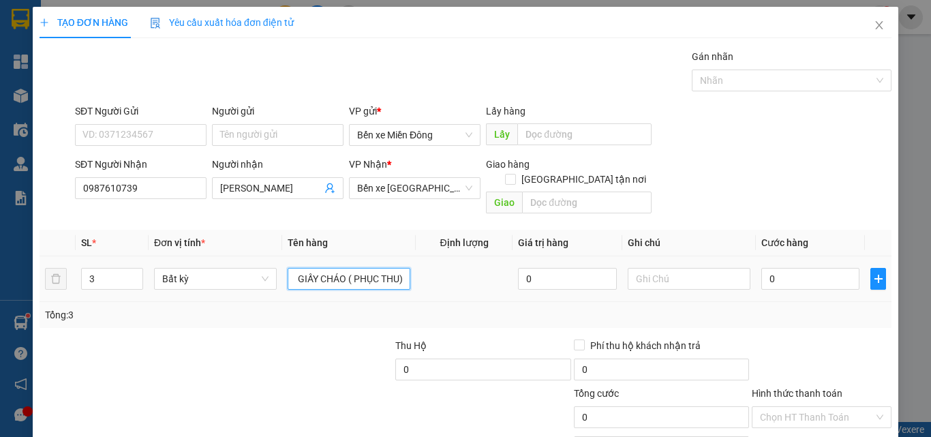
scroll to position [0, 35]
type input "THÙNG GIẤY CHÁO ( PHỤC THU)"
click at [809, 265] on div "0" at bounding box center [810, 278] width 98 height 27
click at [820, 268] on input "0" at bounding box center [810, 279] width 98 height 22
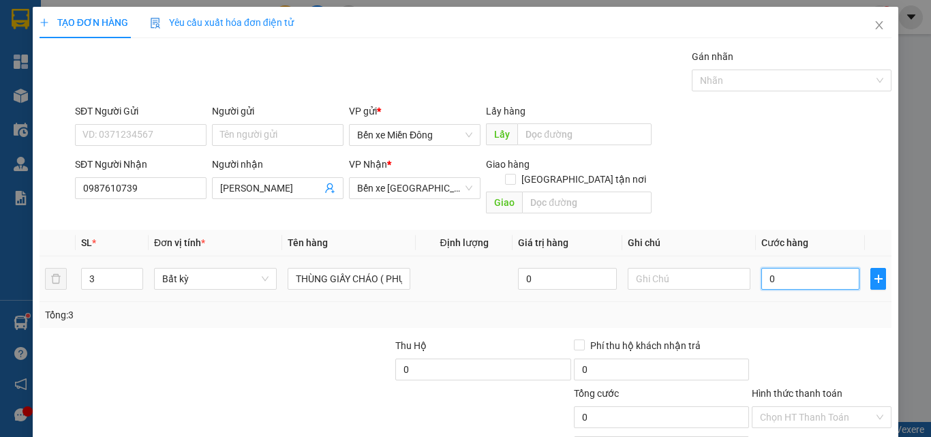
type input "3"
type input "30"
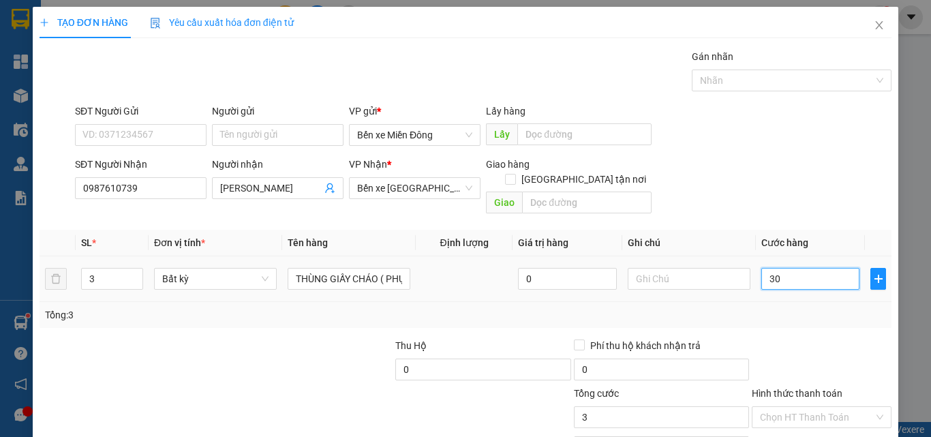
type input "30"
type input "300"
click at [816, 407] on input "Hình thức thanh toán" at bounding box center [817, 417] width 114 height 20
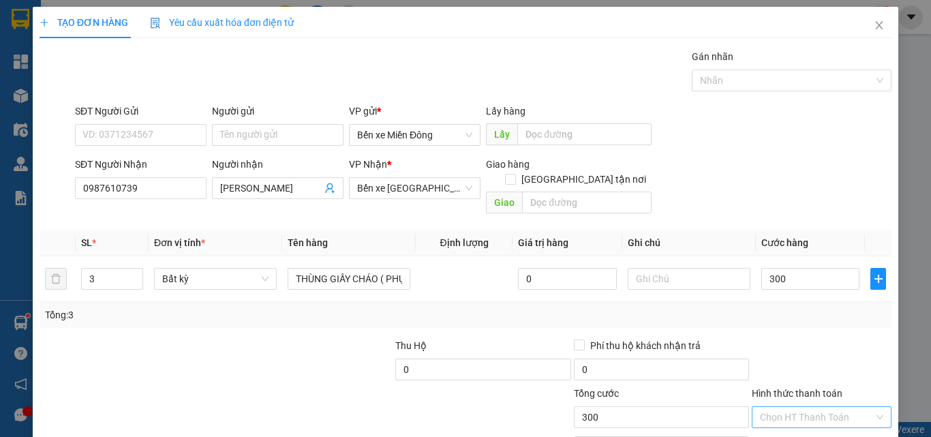
type input "300.000"
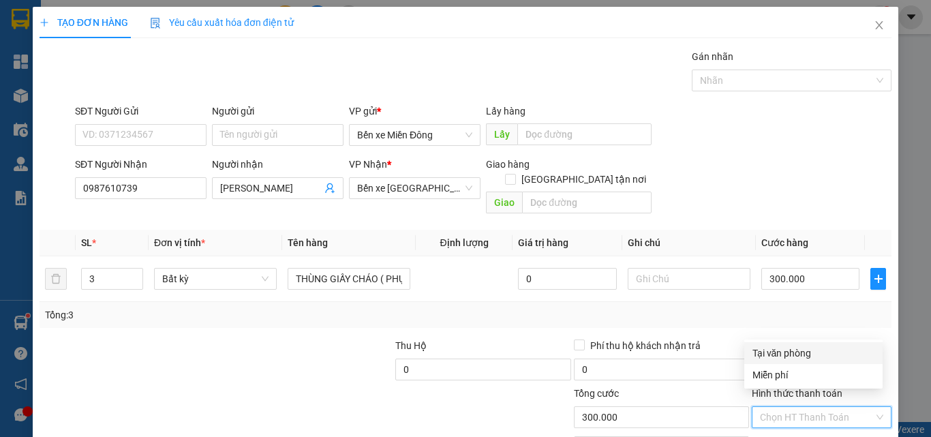
click at [792, 351] on div "Tại văn phòng" at bounding box center [813, 352] width 122 height 15
type input "0"
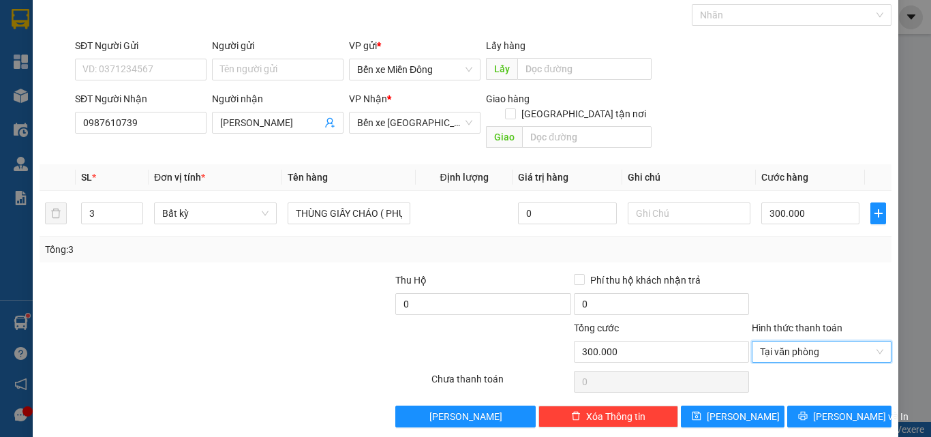
scroll to position [67, 0]
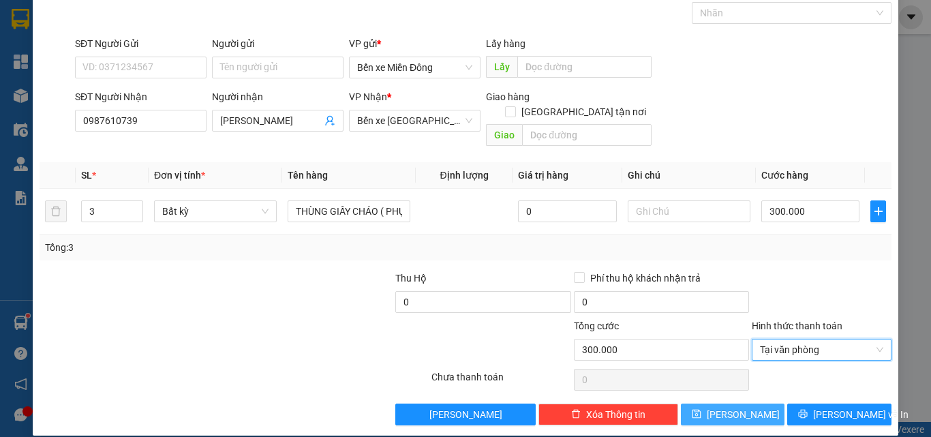
click at [737, 407] on span "[PERSON_NAME]" at bounding box center [743, 414] width 73 height 15
type input "1"
type input "0"
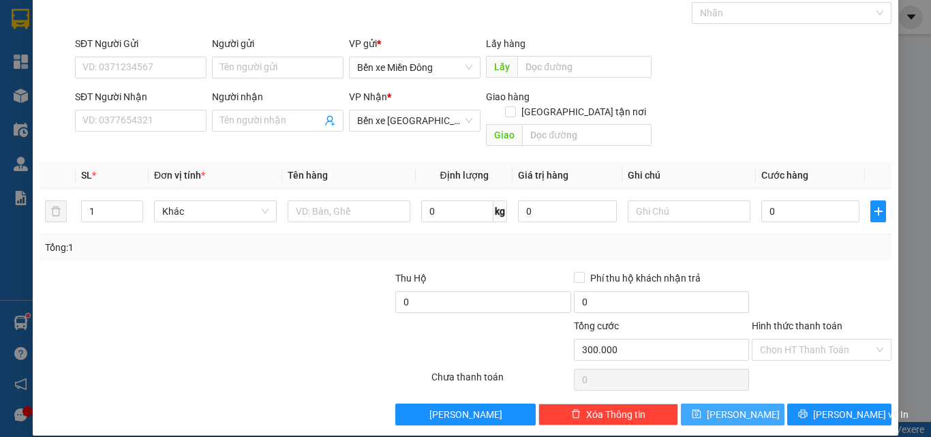
type input "0"
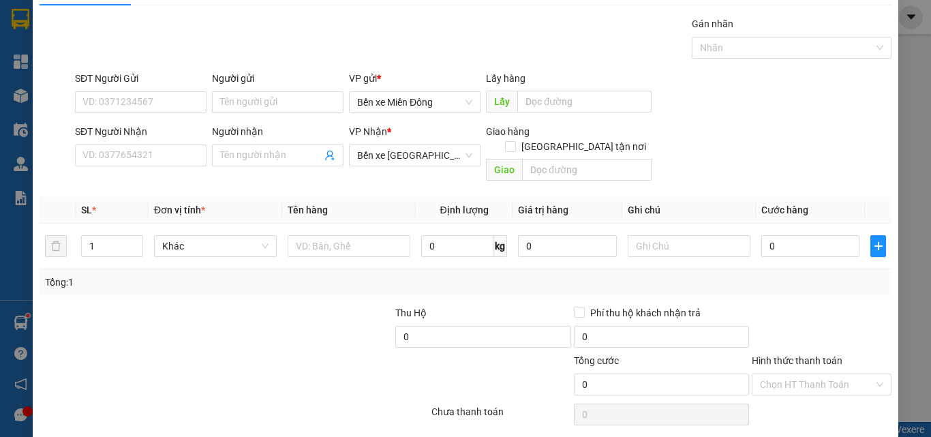
scroll to position [0, 0]
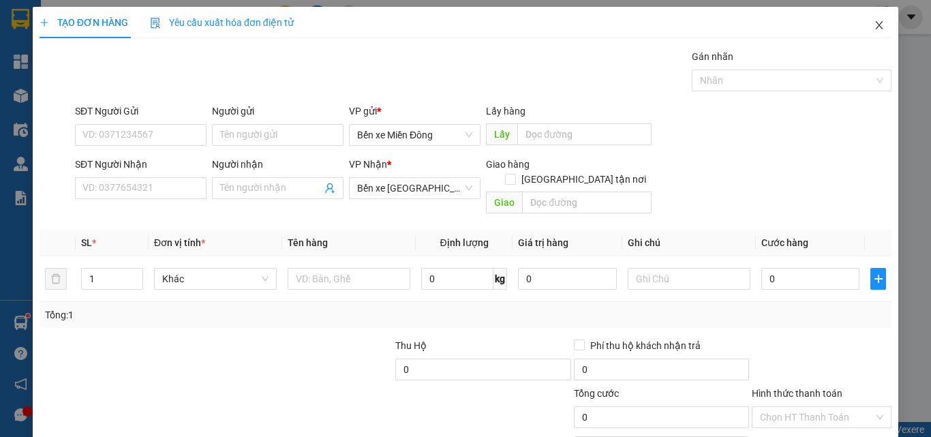
click at [876, 28] on icon "close" at bounding box center [879, 25] width 7 height 8
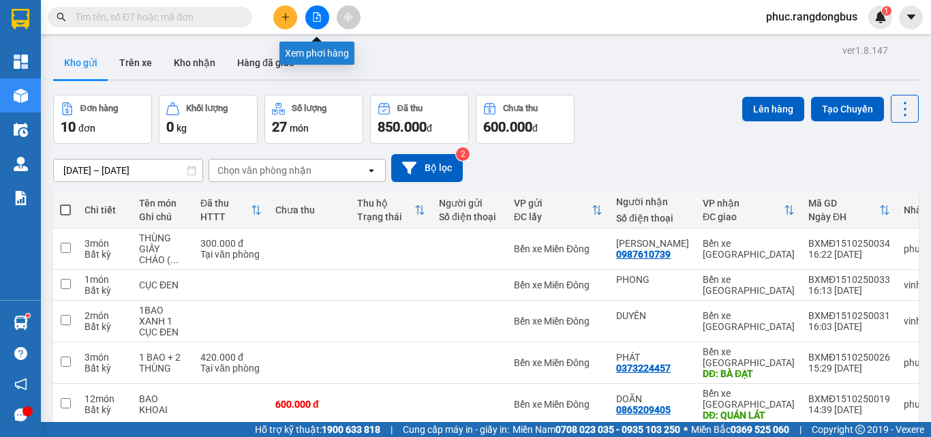
click at [307, 16] on button at bounding box center [317, 17] width 24 height 24
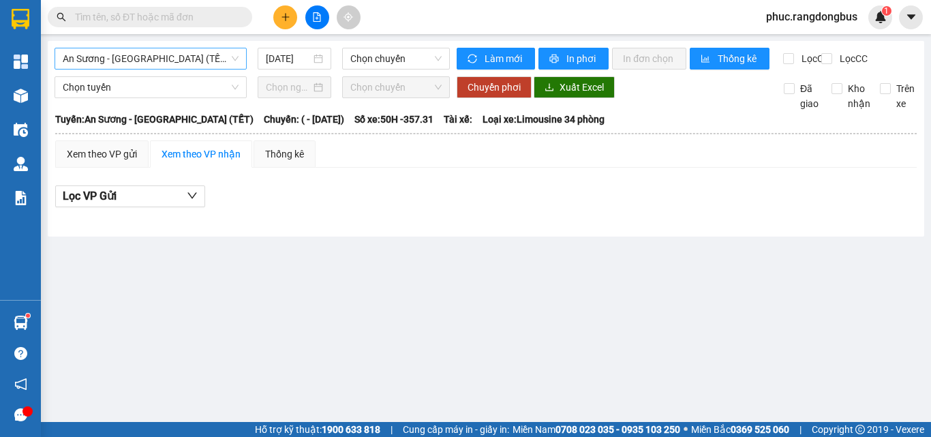
click at [153, 62] on span "An Sương - [GEOGRAPHIC_DATA] (TẾT)" at bounding box center [151, 58] width 176 height 20
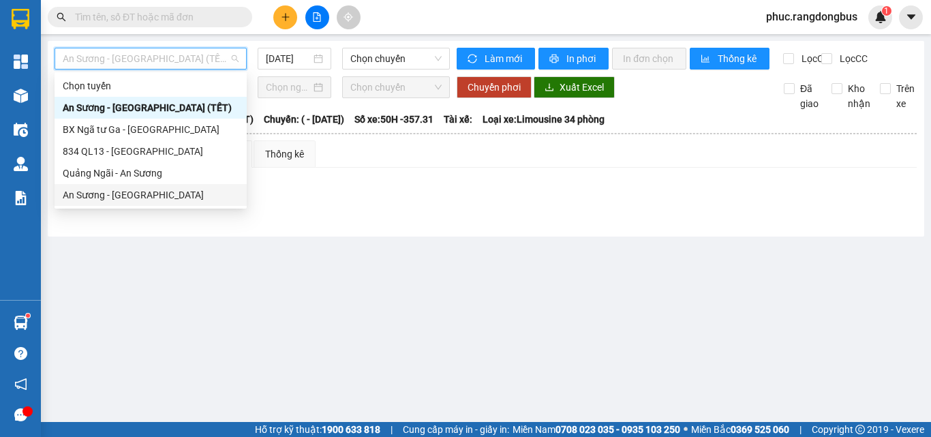
click at [153, 199] on div "An Sương - [GEOGRAPHIC_DATA]" at bounding box center [151, 194] width 176 height 15
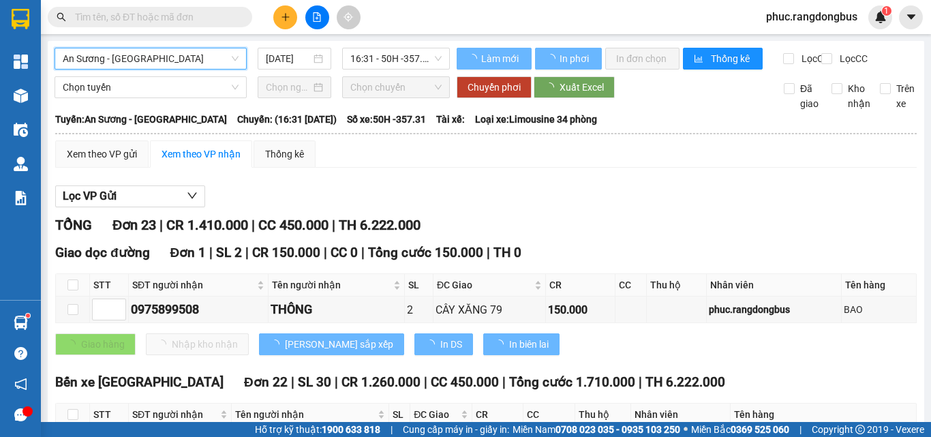
click at [305, 57] on input "[DATE]" at bounding box center [288, 58] width 45 height 15
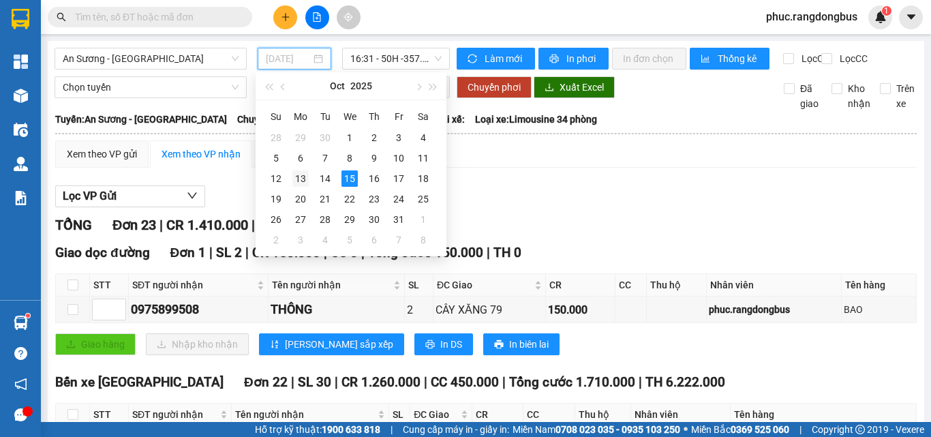
click at [300, 176] on div "13" at bounding box center [300, 178] width 16 height 16
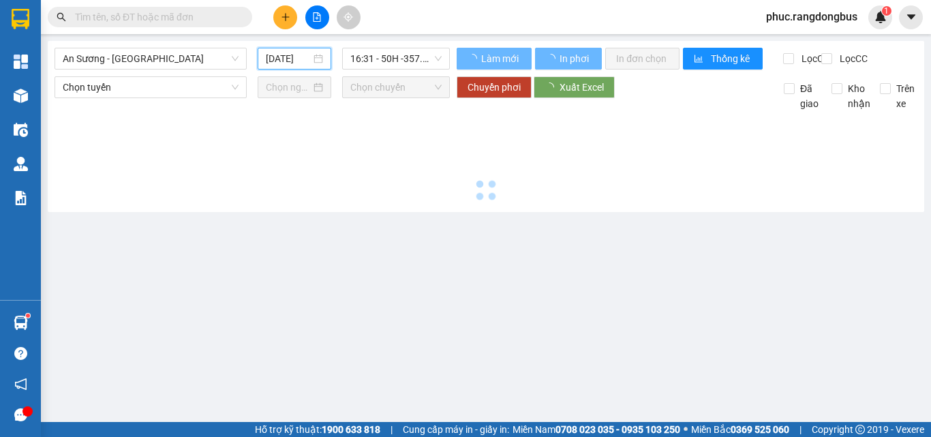
type input "13/10/2025"
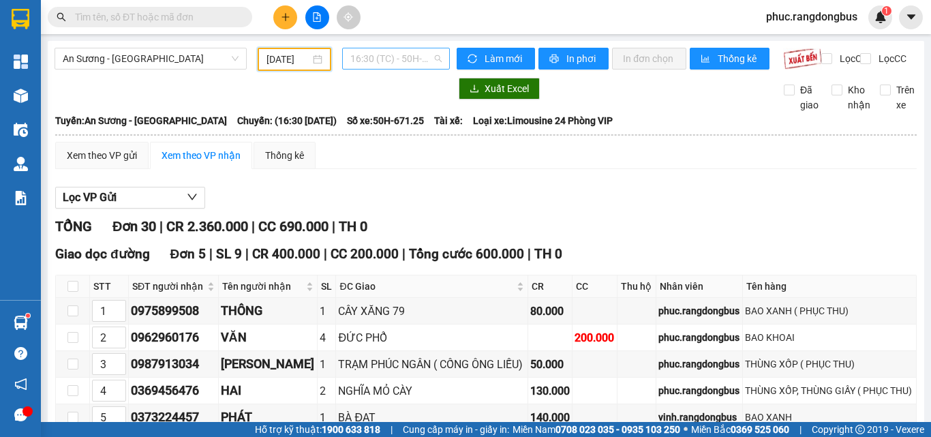
click at [411, 54] on span "16:30 (TC) - 50H-671.25" at bounding box center [395, 58] width 91 height 20
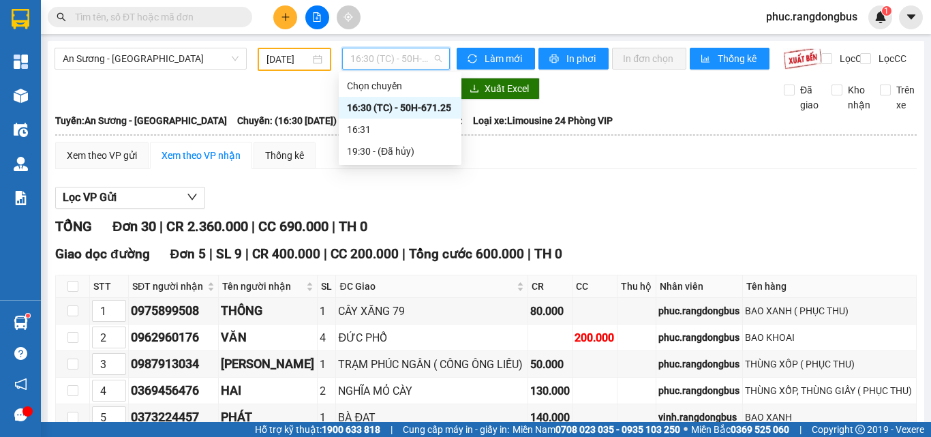
click at [411, 54] on span "16:30 (TC) - 50H-671.25" at bounding box center [395, 58] width 91 height 20
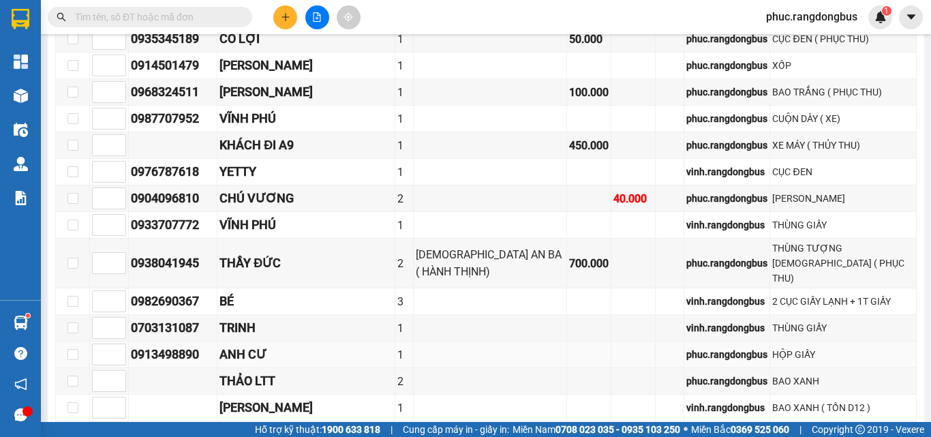
scroll to position [856, 0]
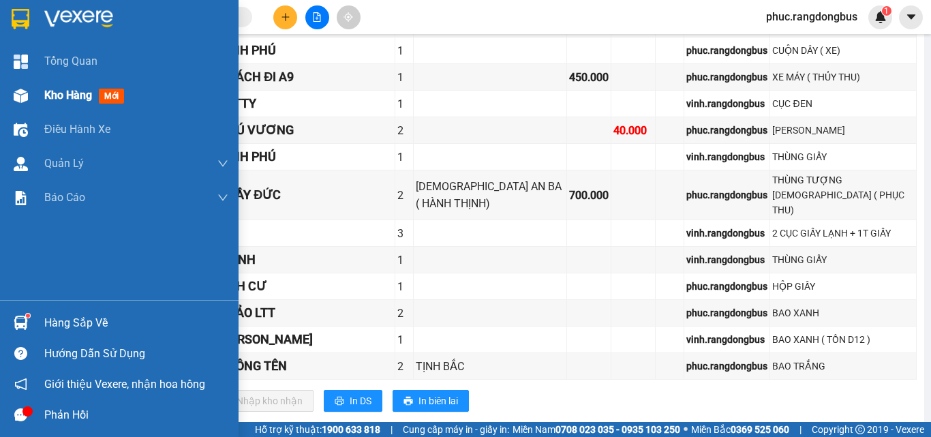
click at [81, 90] on span "Kho hàng" at bounding box center [68, 95] width 48 height 13
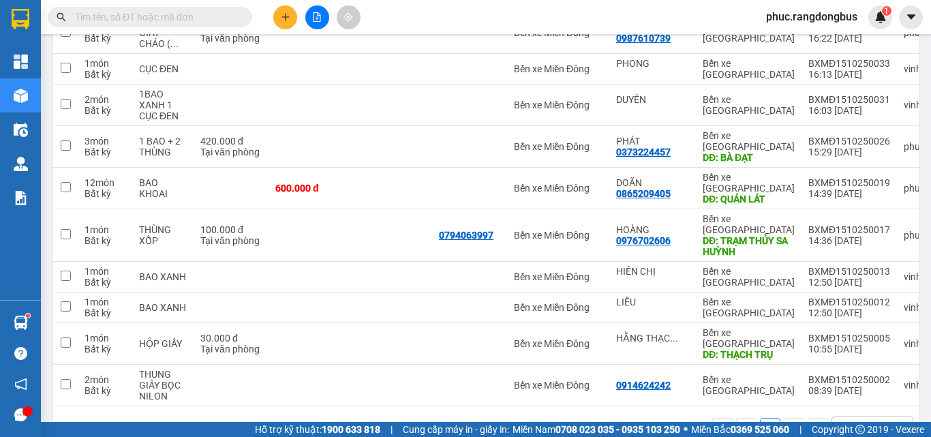
scroll to position [218, 0]
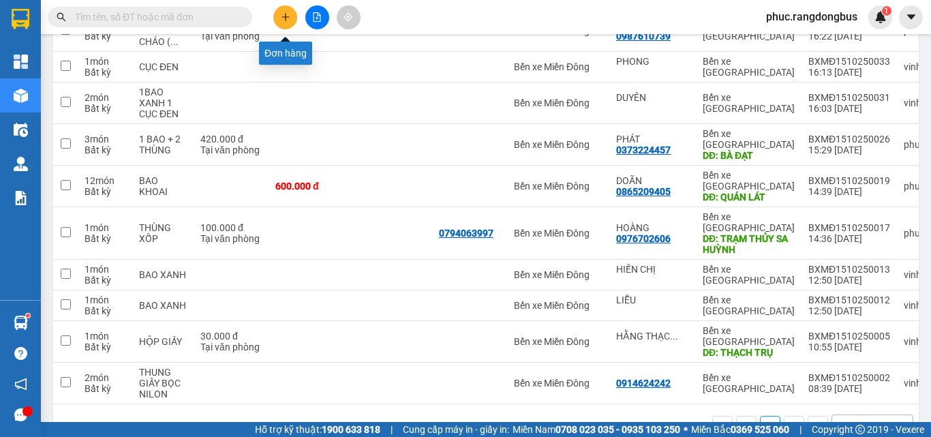
click at [292, 17] on button at bounding box center [285, 17] width 24 height 24
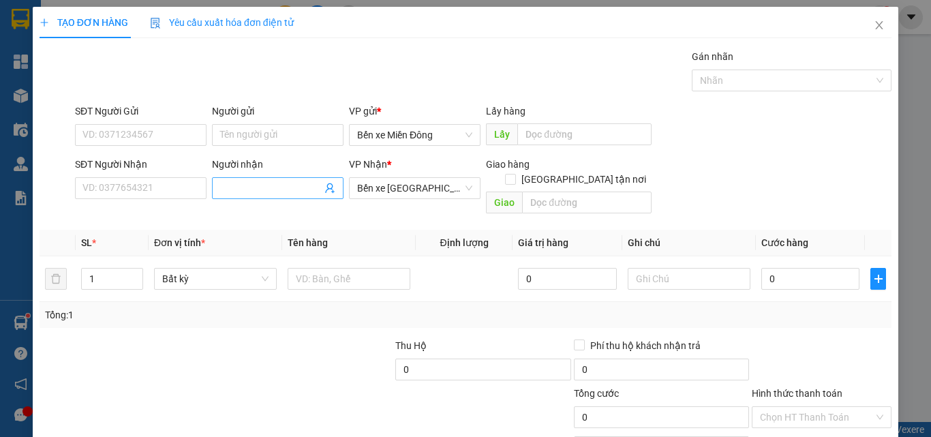
click at [272, 195] on input "Người nhận" at bounding box center [271, 188] width 102 height 15
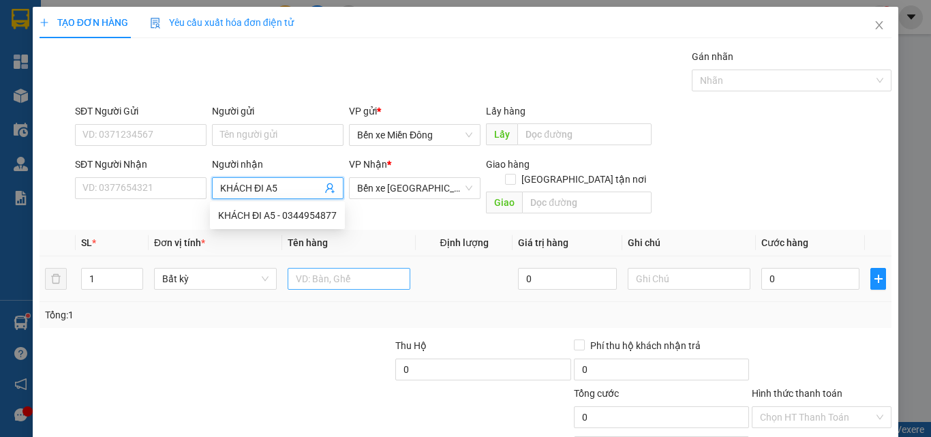
type input "KHÁCH ĐI A5"
click at [386, 268] on input "text" at bounding box center [349, 279] width 123 height 22
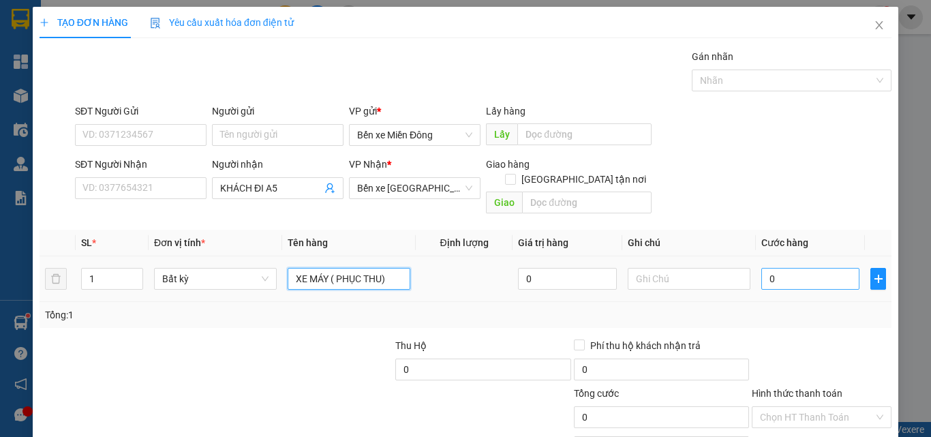
type input "XE MÁY ( PHỤC THU)"
click at [780, 268] on input "0" at bounding box center [810, 279] width 98 height 22
type input "5"
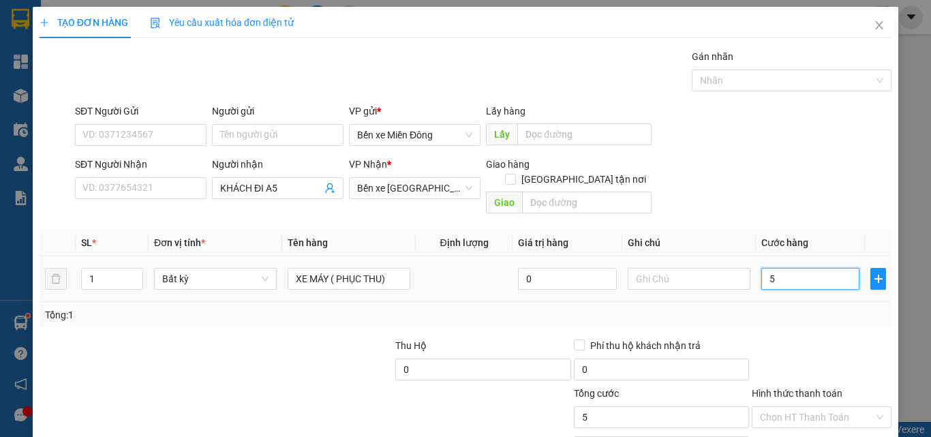
type input "50"
type input "500"
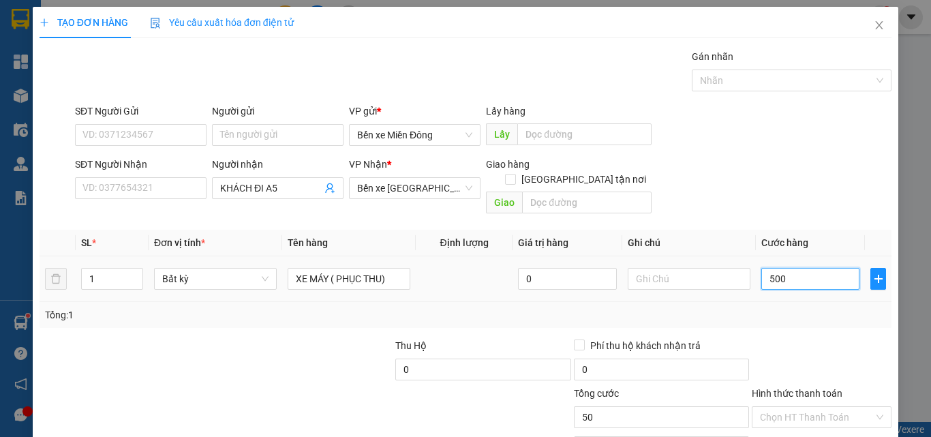
type input "500"
click at [793, 407] on input "Hình thức thanh toán" at bounding box center [817, 417] width 114 height 20
type input "500.000"
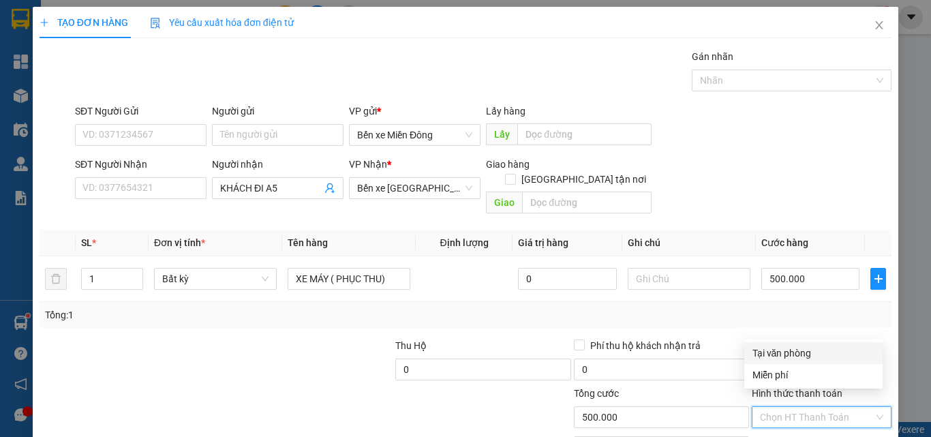
click at [791, 354] on div "Tại văn phòng" at bounding box center [813, 352] width 122 height 15
type input "0"
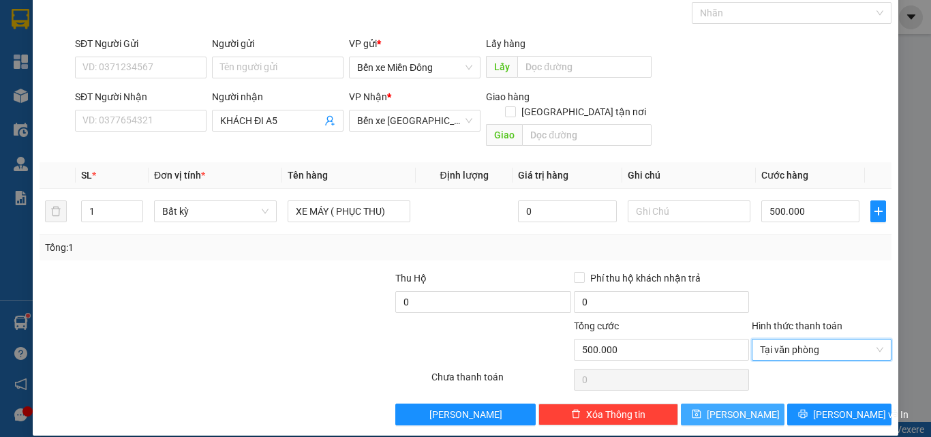
click at [701, 403] on button "[PERSON_NAME]" at bounding box center [733, 414] width 104 height 22
type input "0"
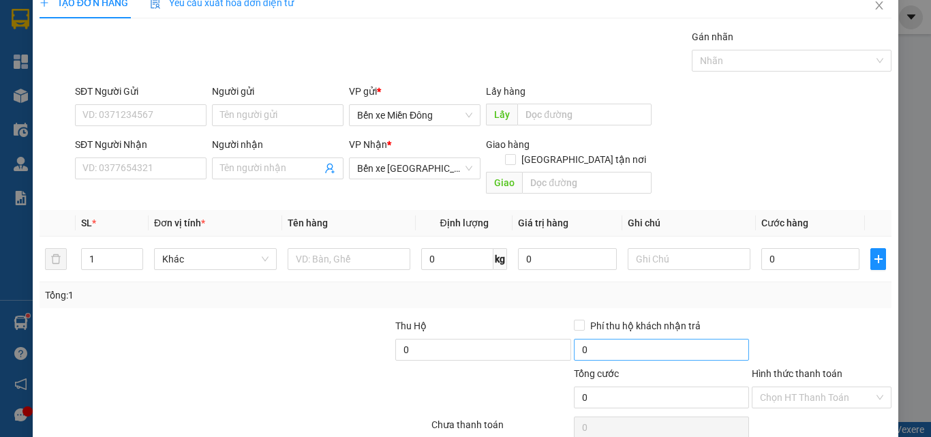
scroll to position [0, 0]
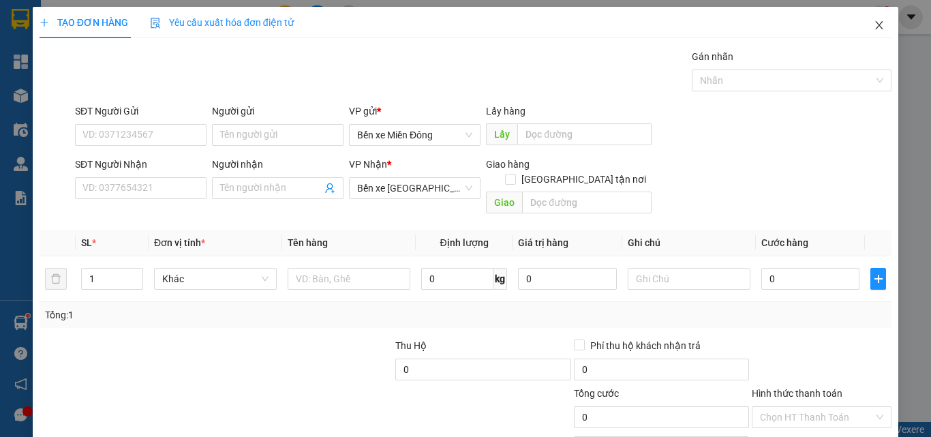
click at [874, 27] on icon "close" at bounding box center [879, 25] width 11 height 11
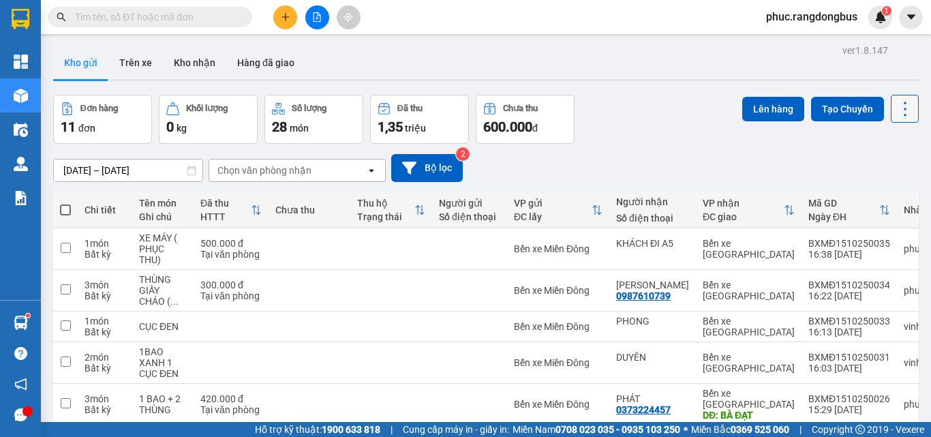
click at [895, 110] on icon at bounding box center [904, 108] width 19 height 19
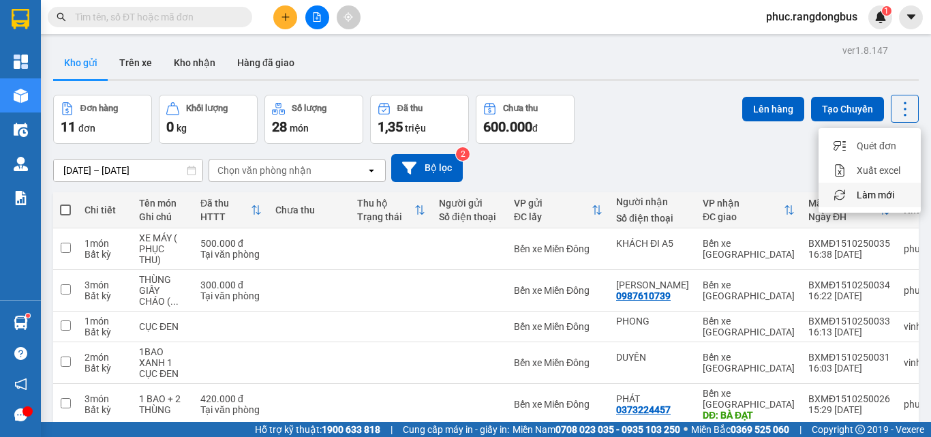
click at [873, 194] on span "Làm mới" at bounding box center [874, 195] width 37 height 14
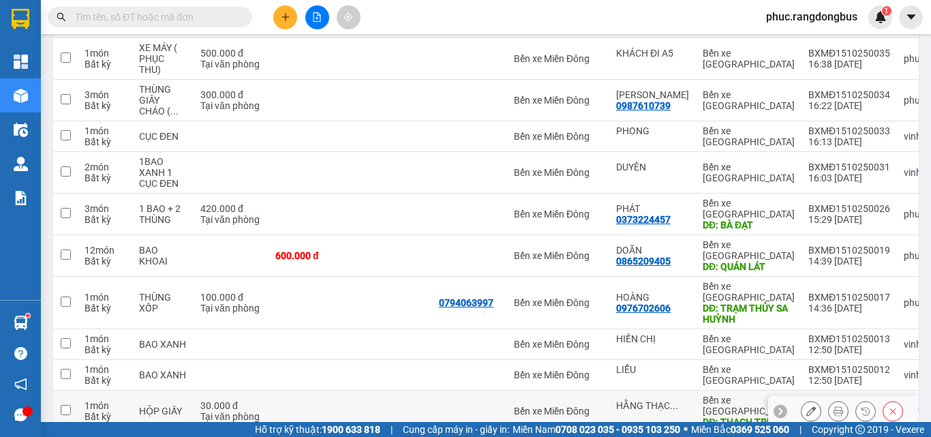
scroll to position [123, 0]
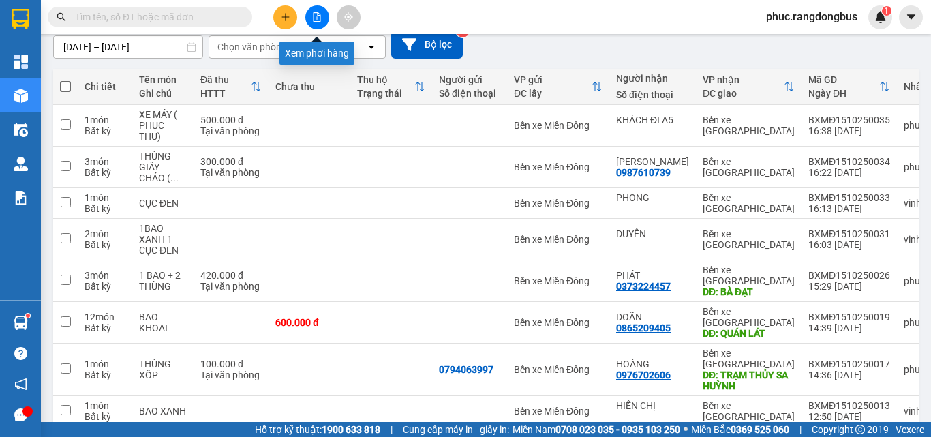
click at [311, 19] on button at bounding box center [317, 17] width 24 height 24
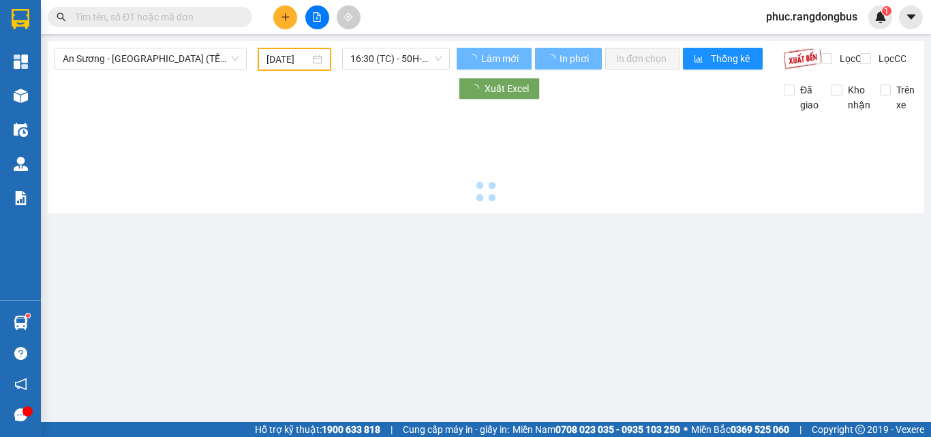
type input "[DATE]"
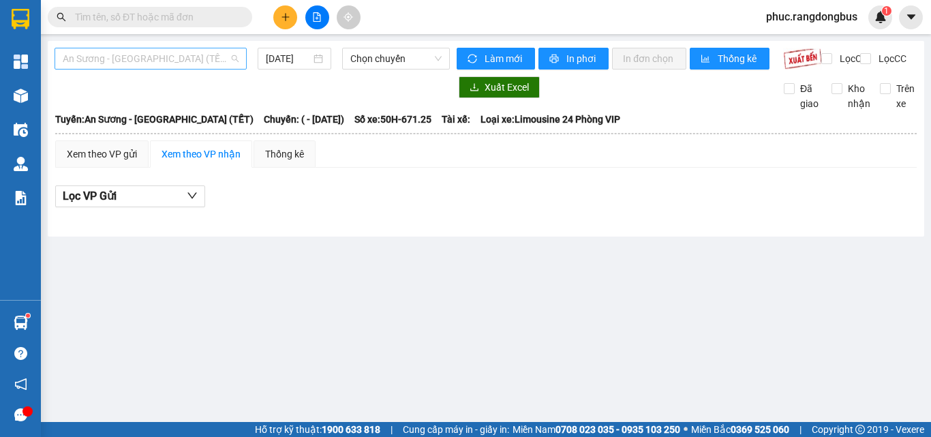
click at [134, 60] on span "An Sương - [GEOGRAPHIC_DATA] (TẾT)" at bounding box center [151, 58] width 176 height 20
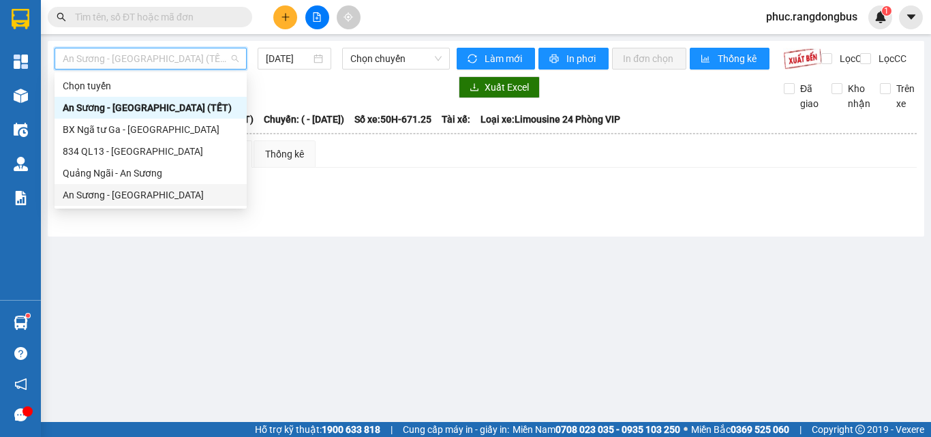
click at [153, 198] on div "An Sương - [GEOGRAPHIC_DATA]" at bounding box center [151, 194] width 176 height 15
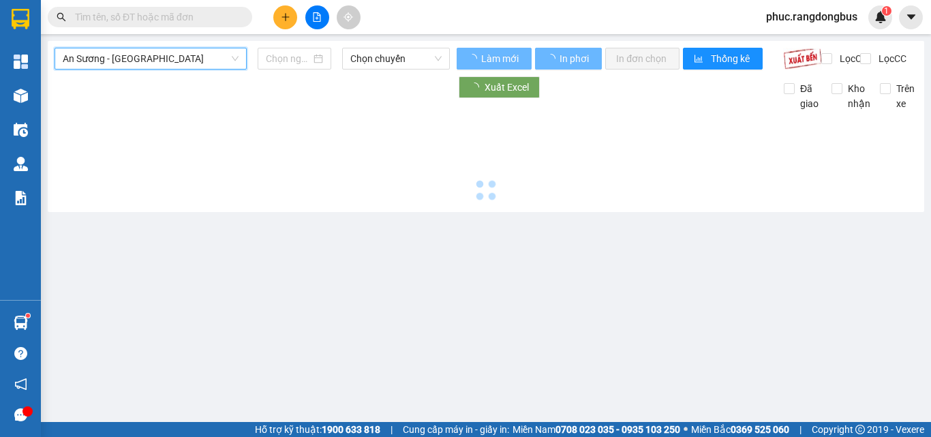
type input "[DATE]"
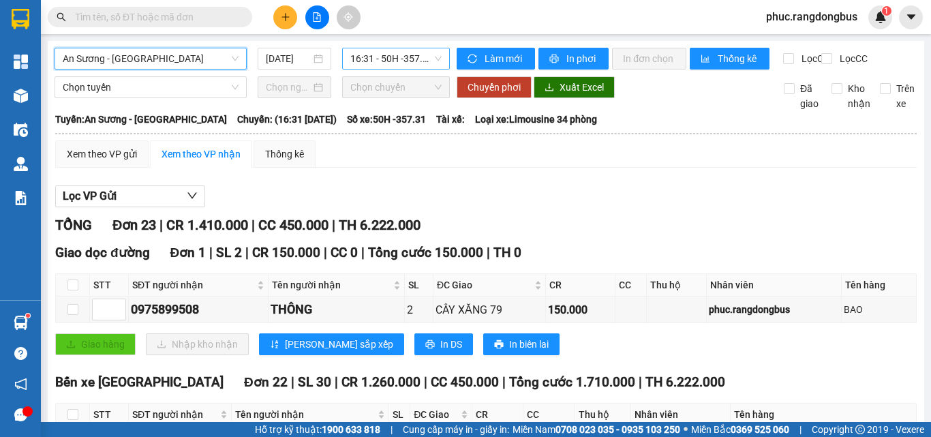
click at [363, 52] on span "16:31 - 50H -357.31" at bounding box center [395, 58] width 91 height 20
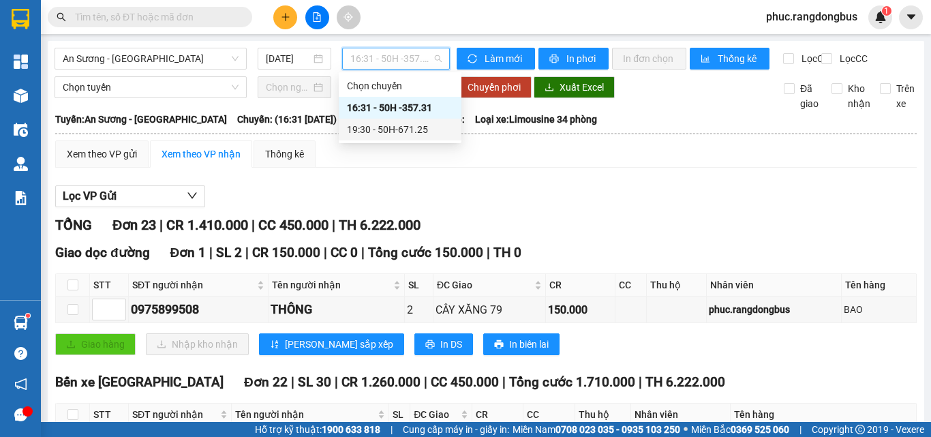
click at [398, 132] on div "19:30 - 50H-671.25" at bounding box center [400, 129] width 106 height 15
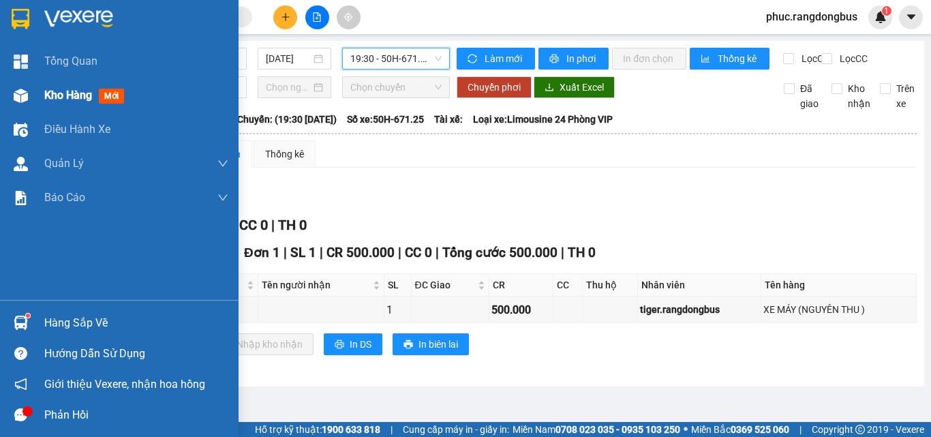
click at [63, 93] on span "Kho hàng" at bounding box center [68, 95] width 48 height 13
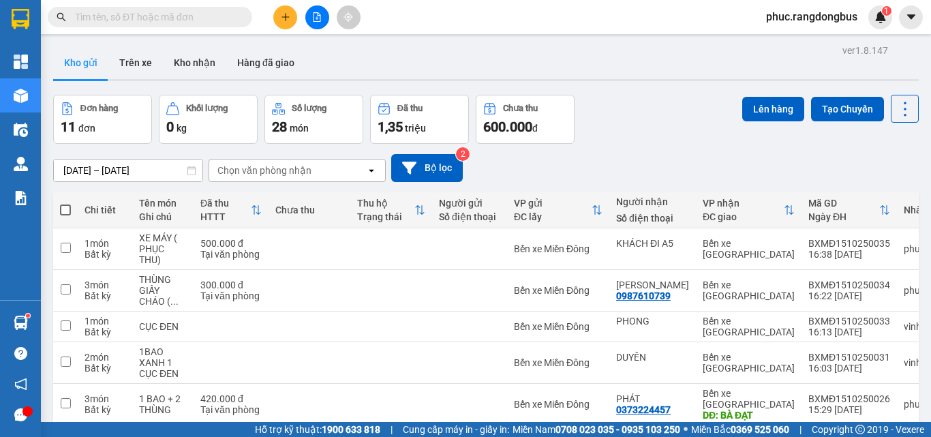
click at [67, 211] on span at bounding box center [65, 209] width 11 height 11
click at [65, 203] on input "checkbox" at bounding box center [65, 203] width 0 height 0
checkbox input "true"
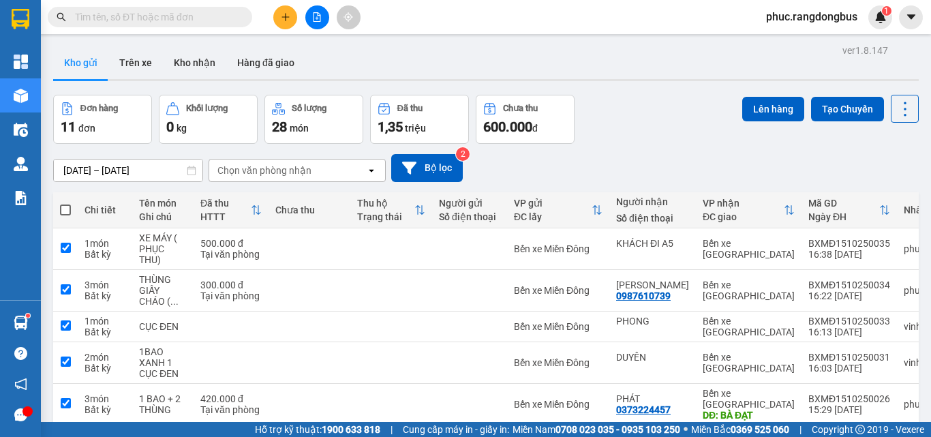
checkbox input "true"
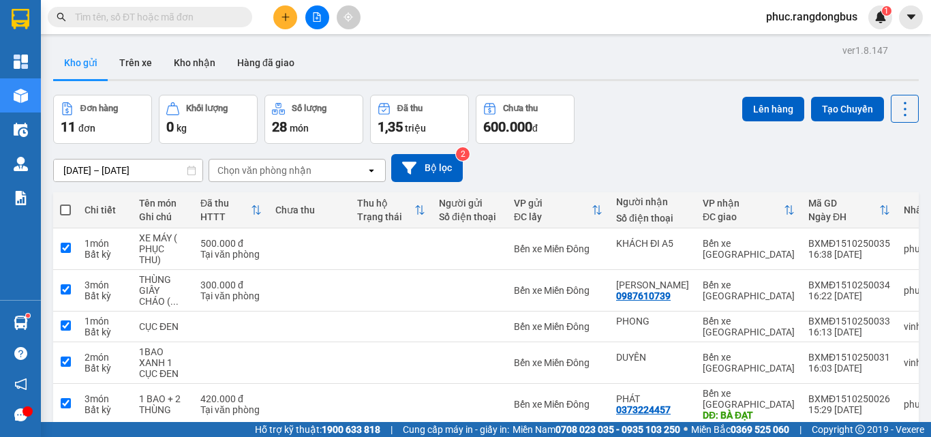
checkbox input "true"
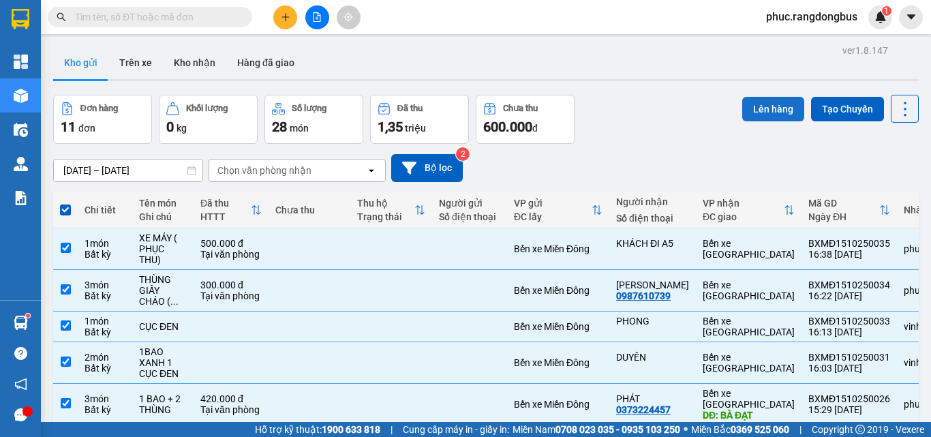
click at [747, 104] on button "Lên hàng" at bounding box center [773, 109] width 62 height 25
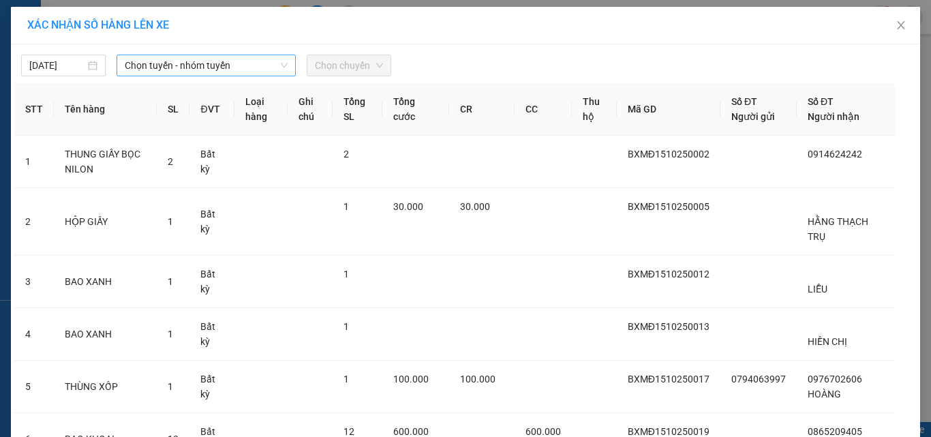
click at [163, 69] on span "Chọn tuyến - nhóm tuyến" at bounding box center [206, 65] width 163 height 20
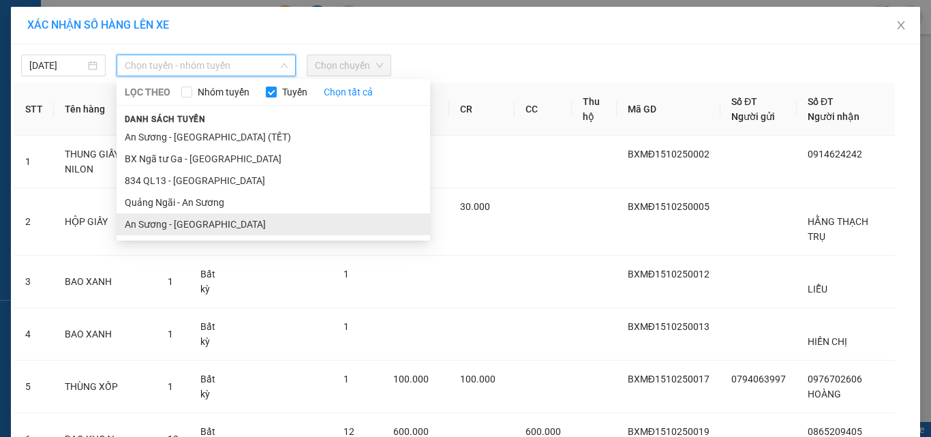
click at [176, 228] on li "An Sương - [GEOGRAPHIC_DATA]" at bounding box center [273, 224] width 313 height 22
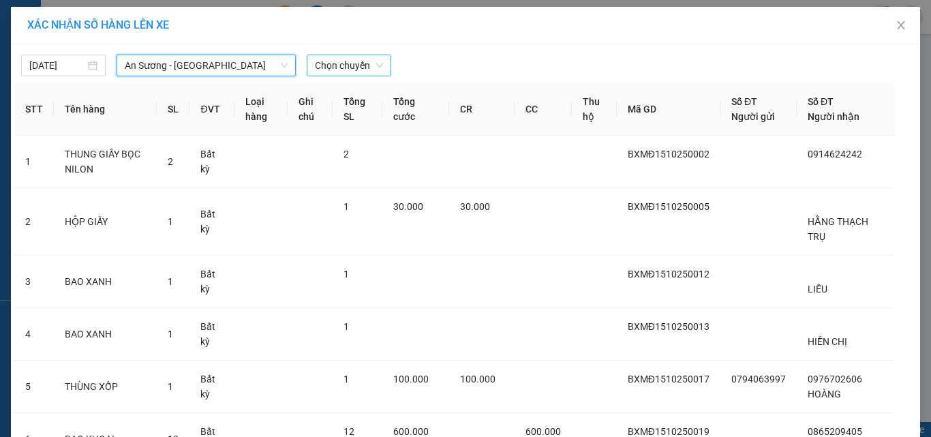
click at [340, 74] on span "Chọn chuyến" at bounding box center [349, 65] width 68 height 20
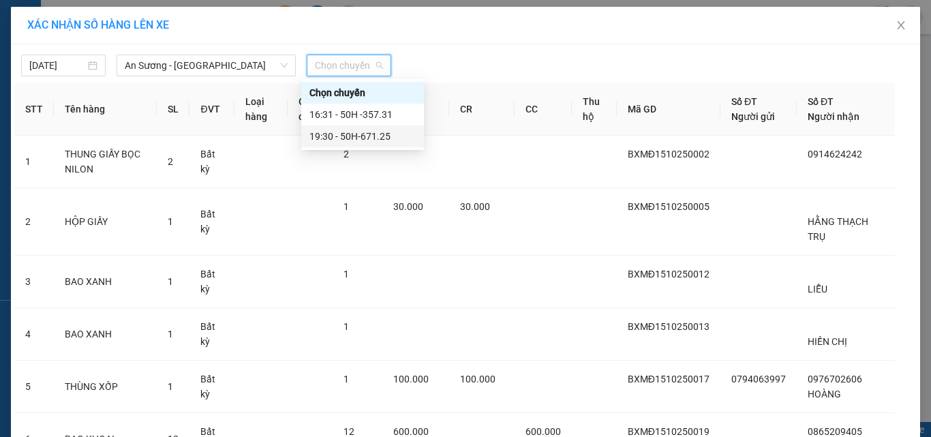
click at [378, 137] on div "19:30 - 50H-671.25" at bounding box center [362, 136] width 106 height 15
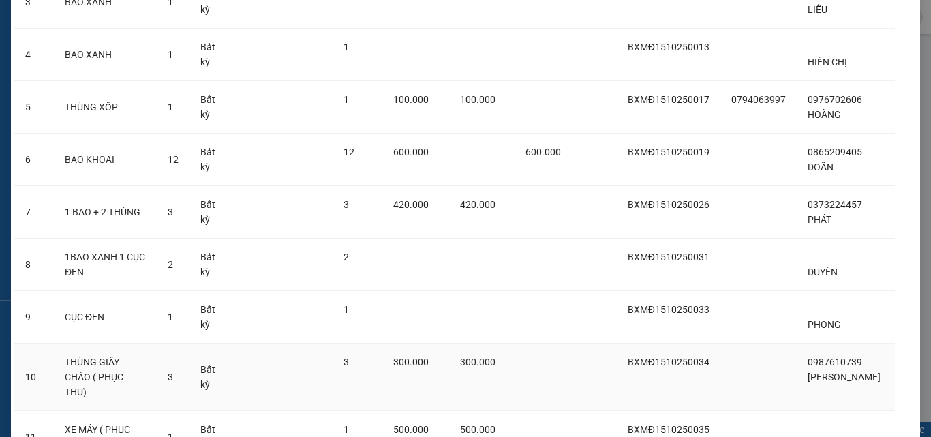
scroll to position [420, 0]
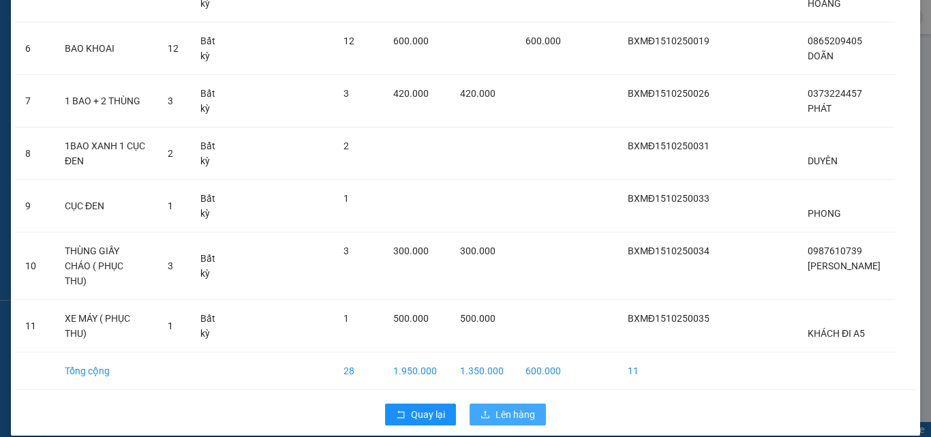
click at [521, 407] on span "Lên hàng" at bounding box center [515, 414] width 40 height 15
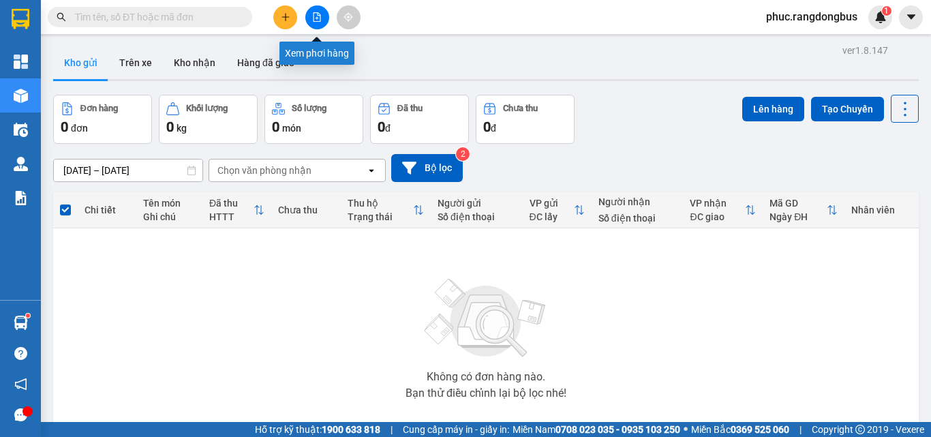
click at [313, 12] on icon "file-add" at bounding box center [316, 17] width 7 height 10
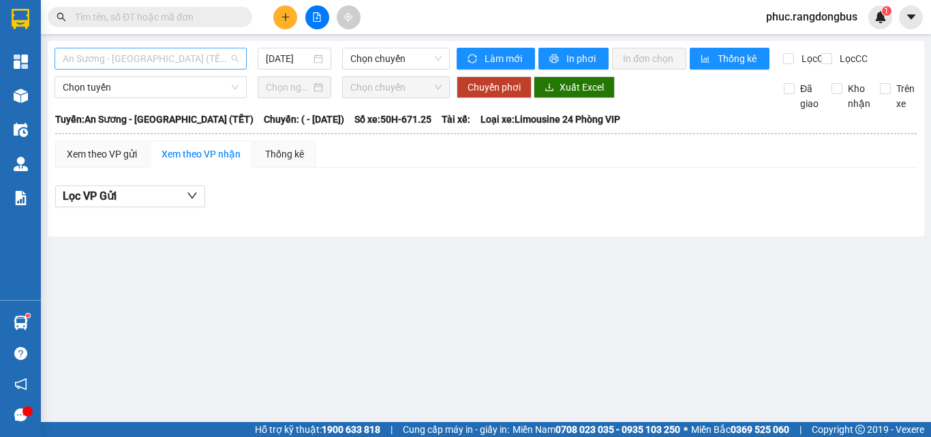
click at [185, 59] on span "An Sương - [GEOGRAPHIC_DATA] (TẾT)" at bounding box center [151, 58] width 176 height 20
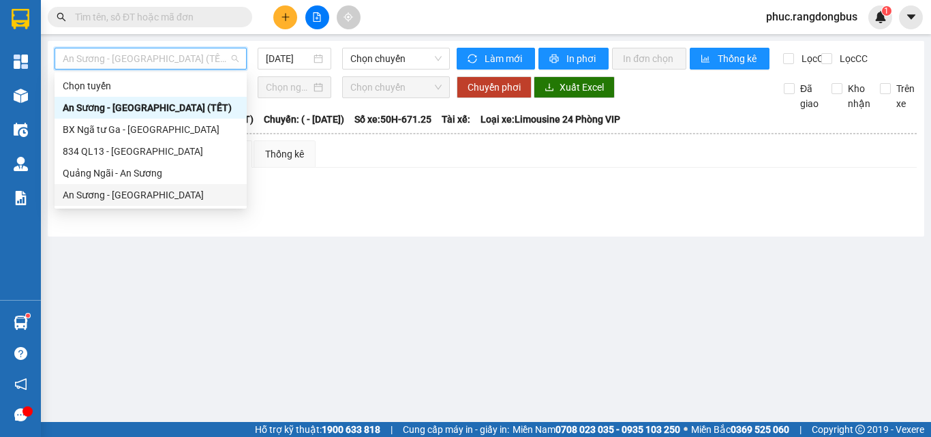
click at [194, 208] on body "Kết quả tìm kiếm ( 4 ) Bộ lọc Mã ĐH Trạng thái Món hàng Thu hộ Tổng cước Chưa c…" at bounding box center [465, 218] width 931 height 437
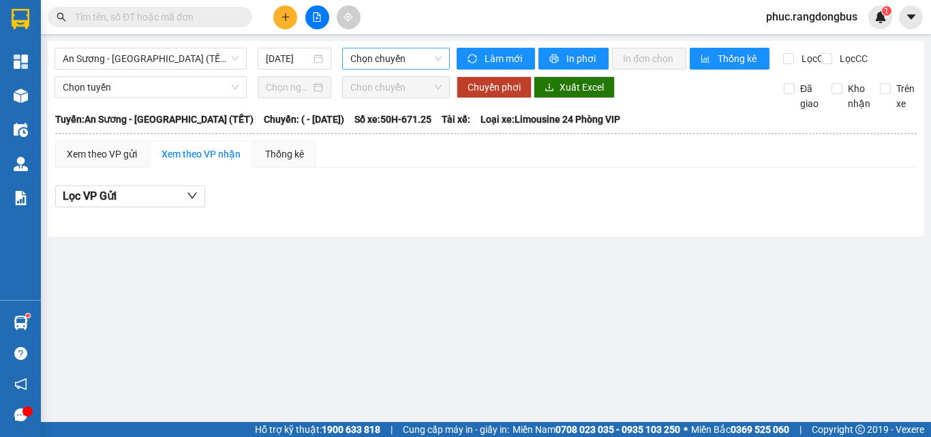
click at [411, 63] on span "Chọn chuyến" at bounding box center [395, 58] width 91 height 20
click at [156, 68] on span "An Sương - [GEOGRAPHIC_DATA] (TẾT)" at bounding box center [151, 58] width 176 height 20
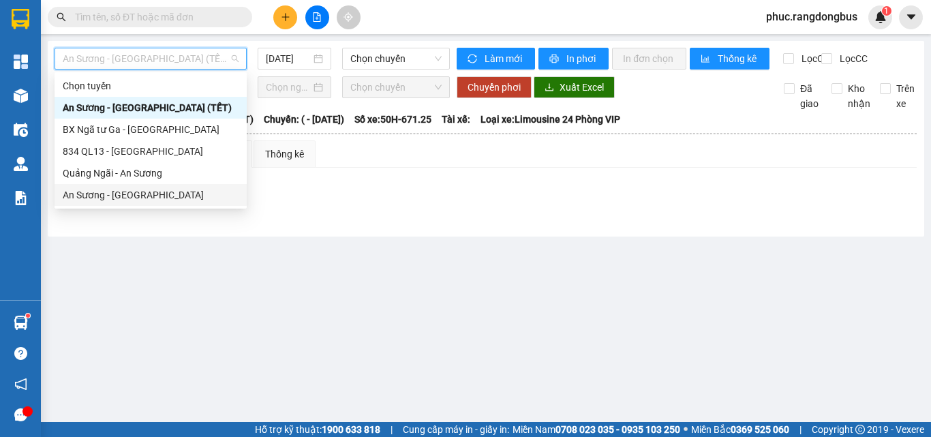
click at [188, 196] on div "An Sương - [GEOGRAPHIC_DATA]" at bounding box center [151, 194] width 176 height 15
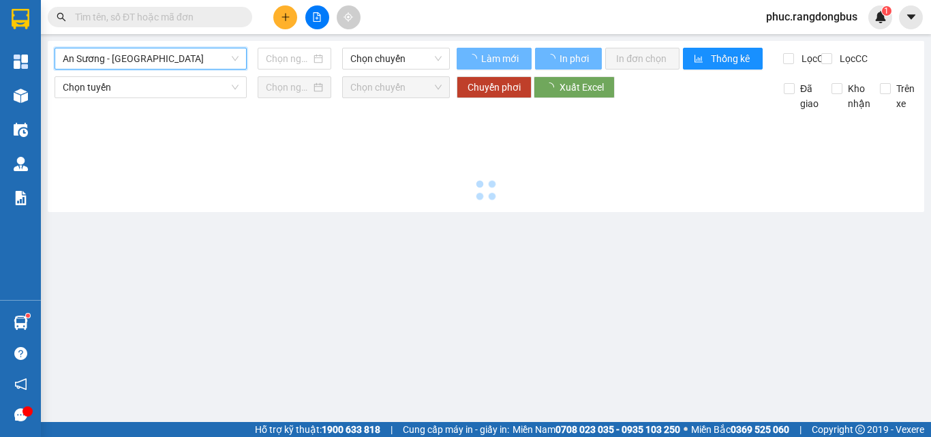
type input "[DATE]"
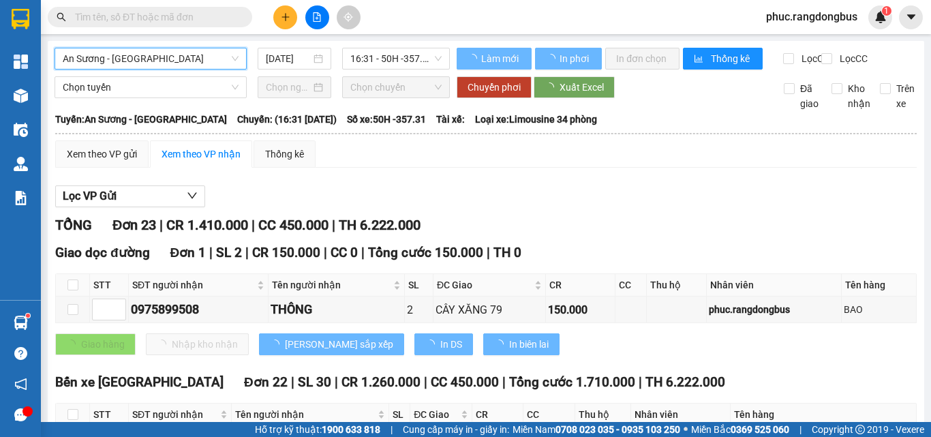
click at [408, 60] on span "16:31 - 50H -357.31" at bounding box center [395, 58] width 91 height 20
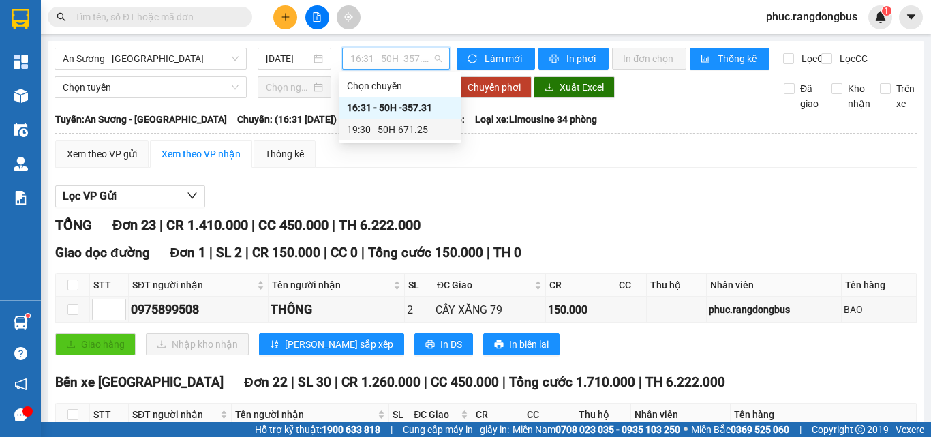
click at [412, 130] on div "19:30 - 50H-671.25" at bounding box center [400, 129] width 106 height 15
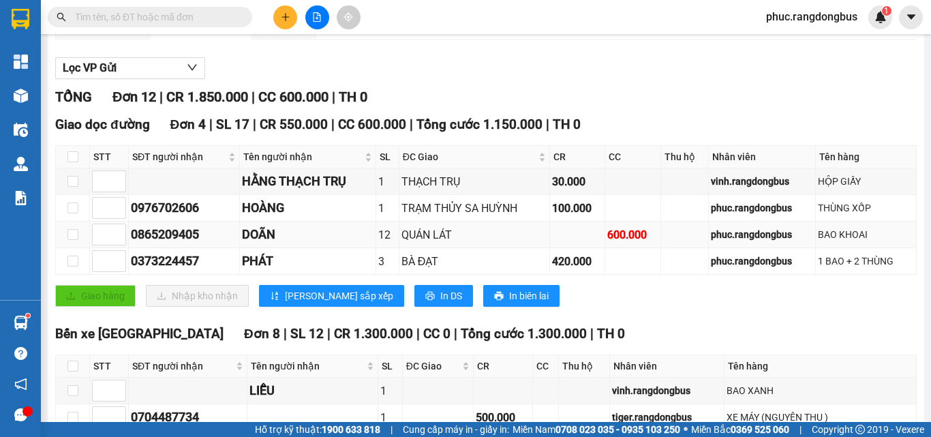
scroll to position [136, 0]
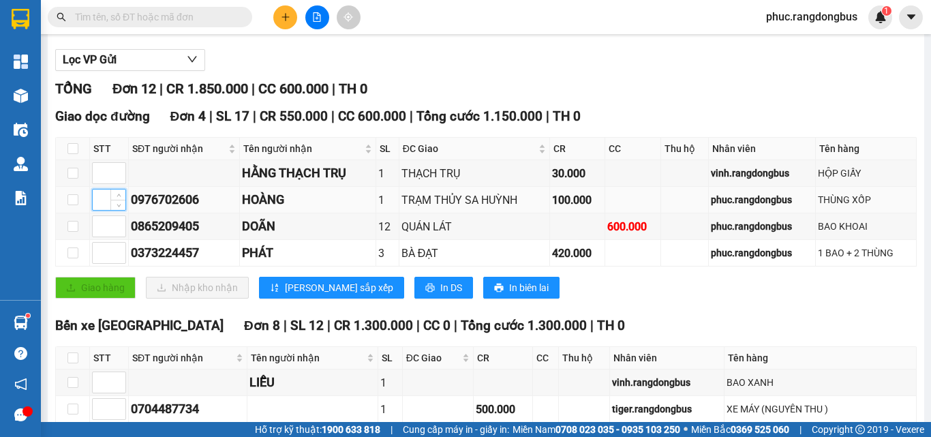
click at [107, 210] on input at bounding box center [109, 199] width 33 height 20
type input "1"
click at [99, 183] on input at bounding box center [109, 173] width 33 height 20
type input "2"
click at [102, 236] on input at bounding box center [109, 226] width 33 height 20
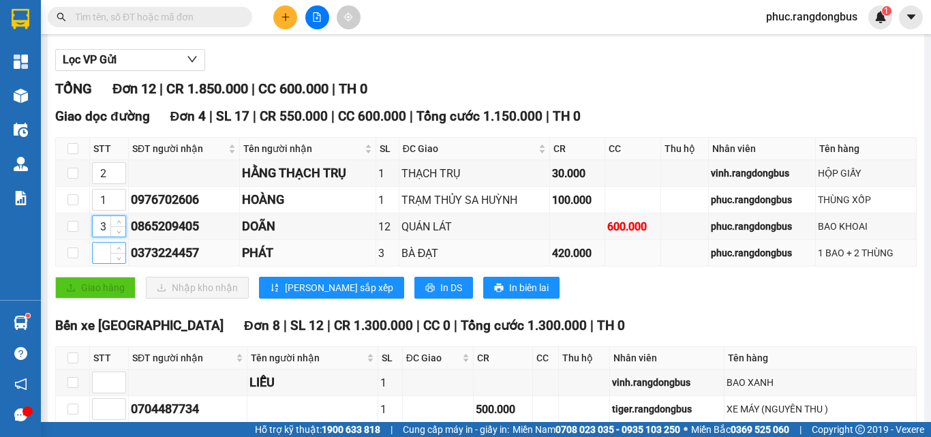
type input "3"
click at [102, 263] on input at bounding box center [109, 253] width 33 height 20
type input "4"
click at [271, 309] on div "Giao dọc đường Đơn 4 | SL 17 | CR 550.000 | CC 600.000 | Tổng cước 1.150.000 | …" at bounding box center [485, 207] width 861 height 202
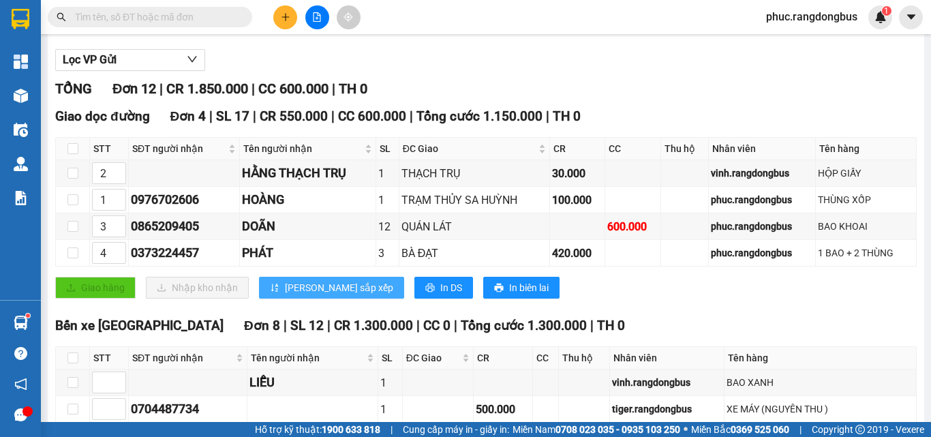
click at [289, 295] on span "[PERSON_NAME] sắp xếp" at bounding box center [339, 287] width 108 height 15
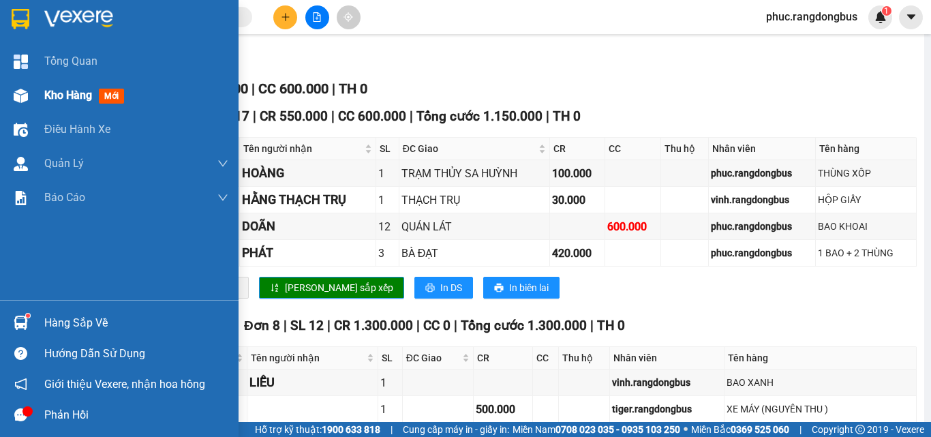
click at [97, 92] on div "Kho hàng mới" at bounding box center [86, 95] width 85 height 17
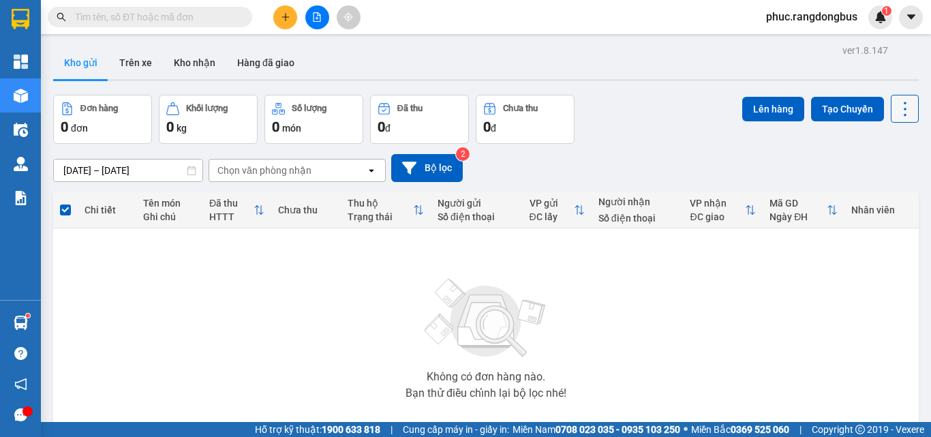
click at [903, 109] on icon at bounding box center [904, 109] width 3 height 14
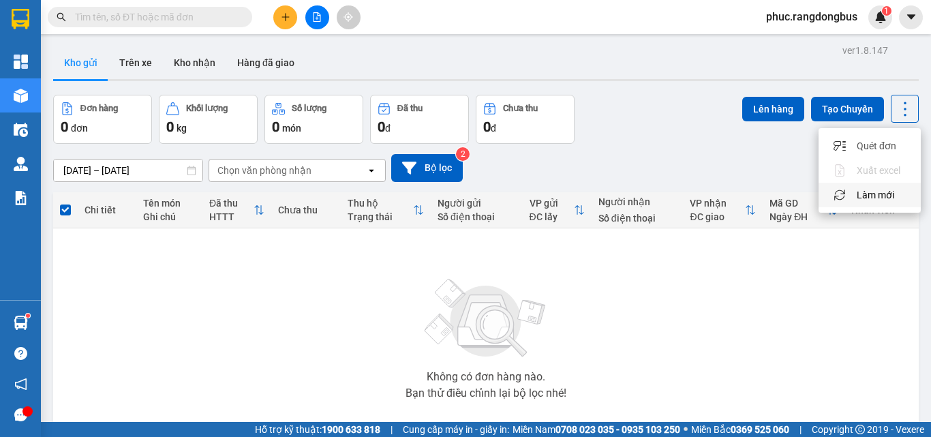
click at [868, 191] on span "Làm mới" at bounding box center [874, 195] width 37 height 14
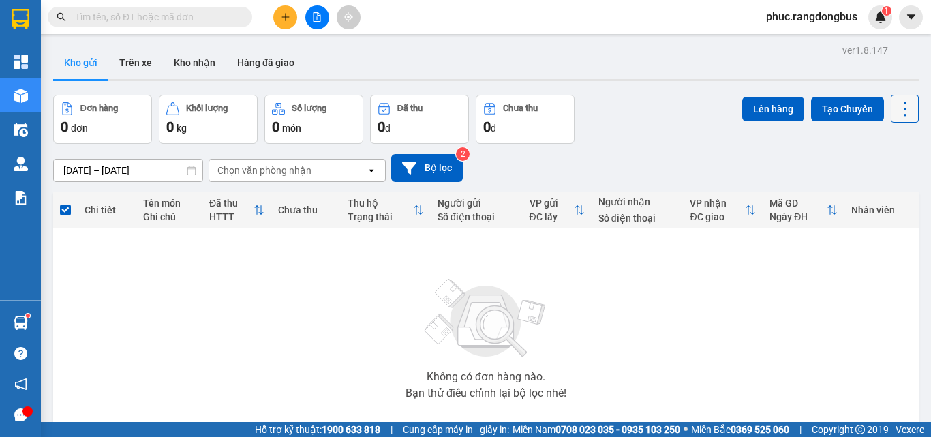
click at [895, 107] on icon at bounding box center [904, 108] width 19 height 19
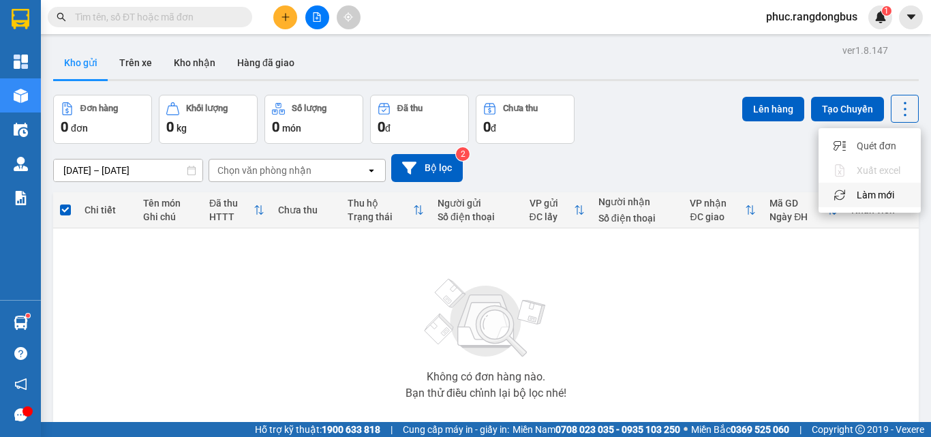
click at [889, 200] on span "Làm mới" at bounding box center [874, 195] width 37 height 14
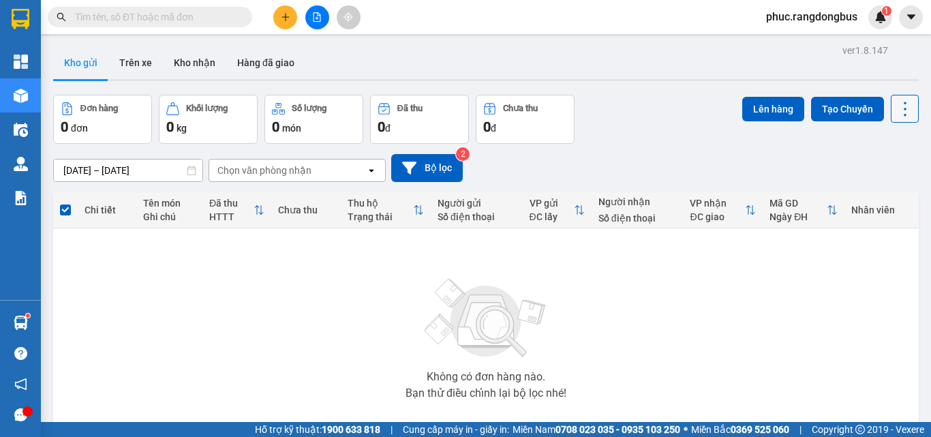
click at [895, 99] on icon at bounding box center [904, 108] width 19 height 19
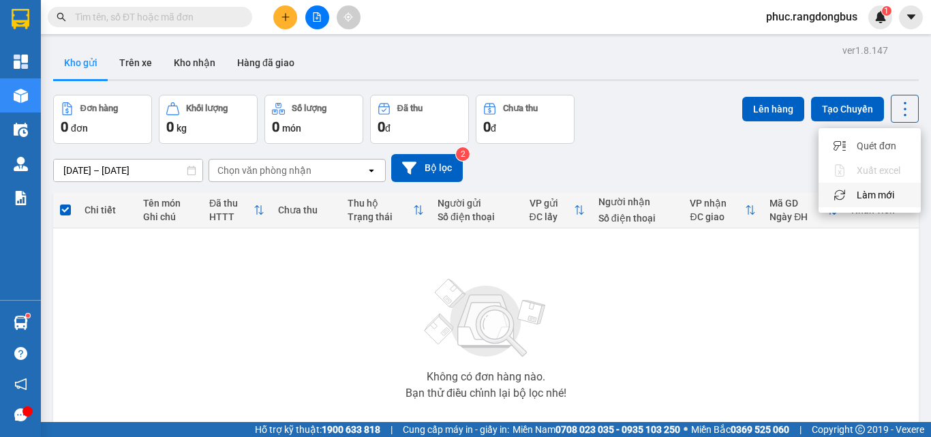
click at [888, 200] on span "Làm mới" at bounding box center [874, 195] width 37 height 14
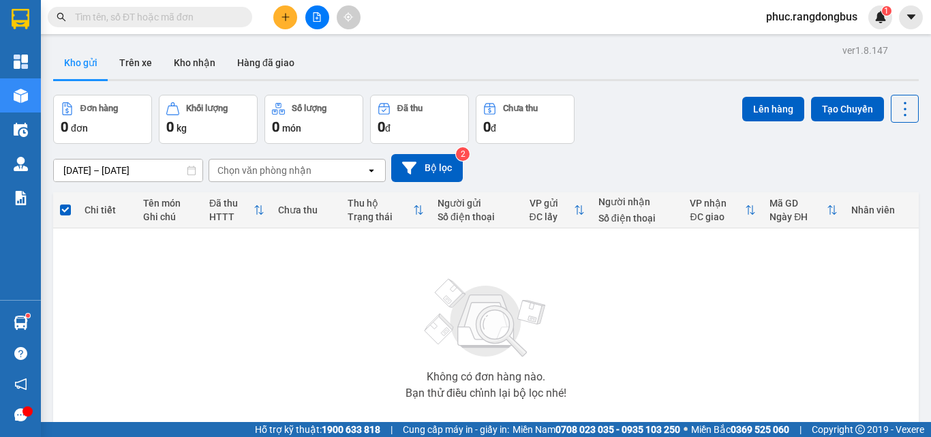
click at [313, 11] on button at bounding box center [317, 17] width 24 height 24
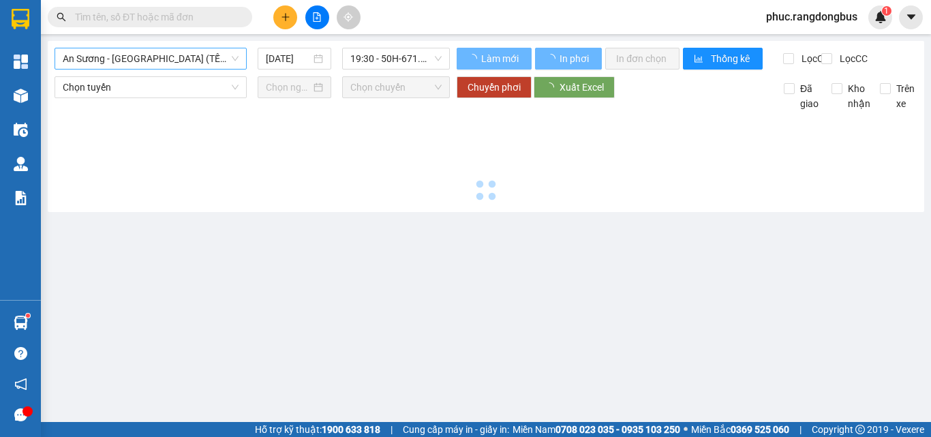
click at [164, 57] on span "An Sương - [GEOGRAPHIC_DATA] (TẾT)" at bounding box center [151, 58] width 176 height 20
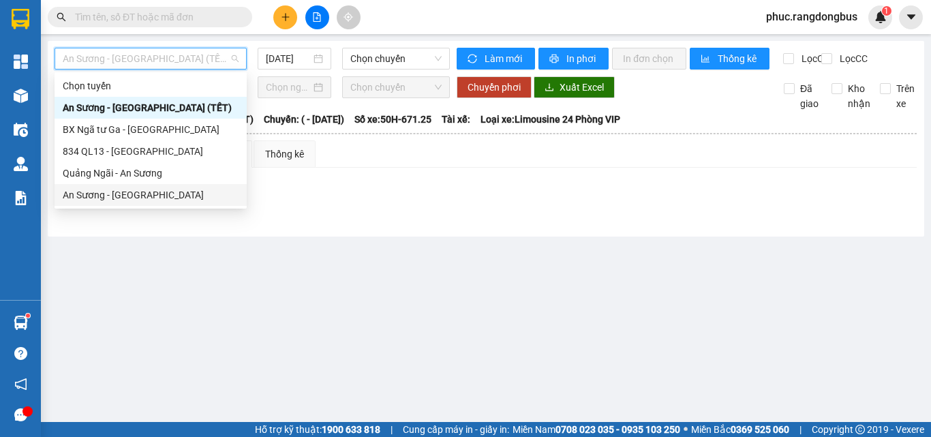
click at [171, 202] on div "An Sương - [GEOGRAPHIC_DATA]" at bounding box center [151, 194] width 176 height 15
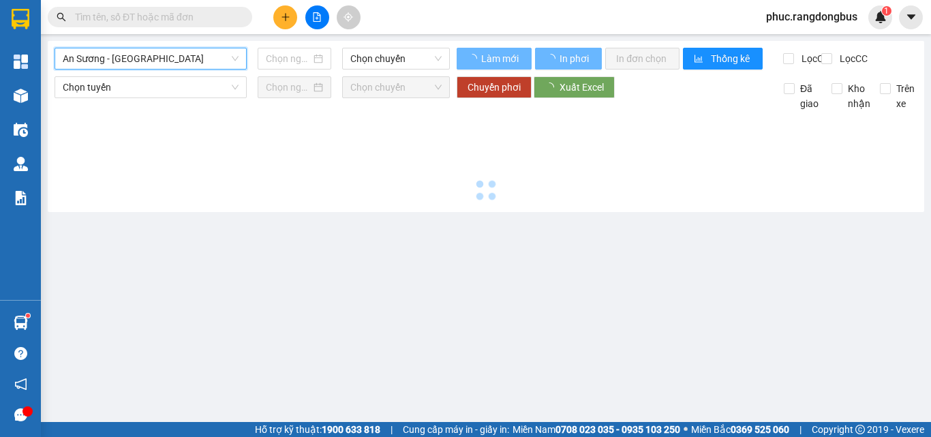
type input "[DATE]"
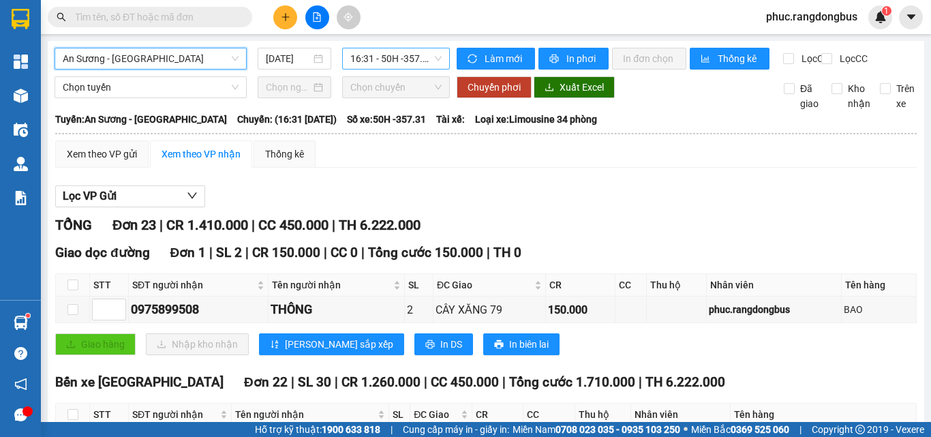
click at [400, 53] on span "16:31 - 50H -357.31" at bounding box center [395, 58] width 91 height 20
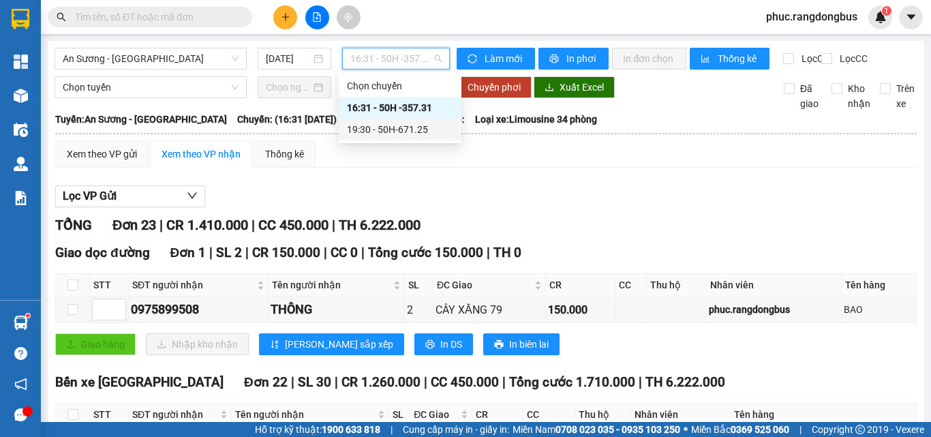
click at [432, 132] on div "19:30 - 50H-671.25" at bounding box center [400, 129] width 106 height 15
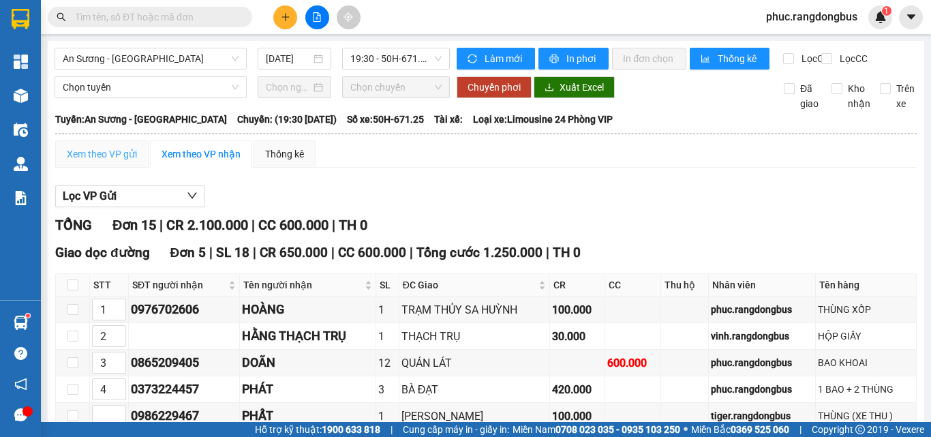
click at [103, 154] on div "Xem theo VP gửi" at bounding box center [101, 153] width 93 height 27
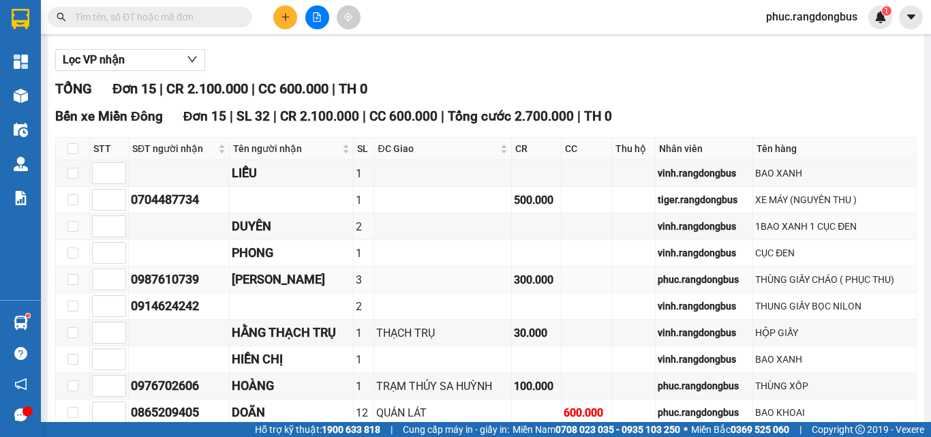
scroll to position [273, 0]
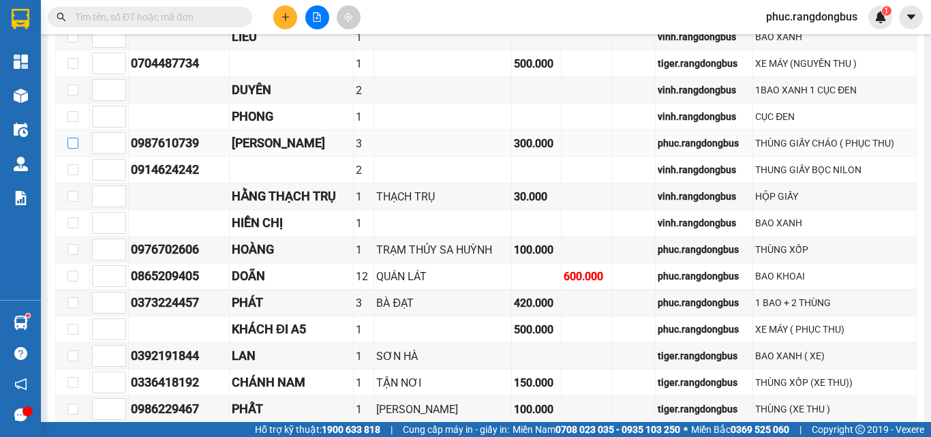
click at [75, 149] on input "checkbox" at bounding box center [72, 143] width 11 height 11
checkbox input "true"
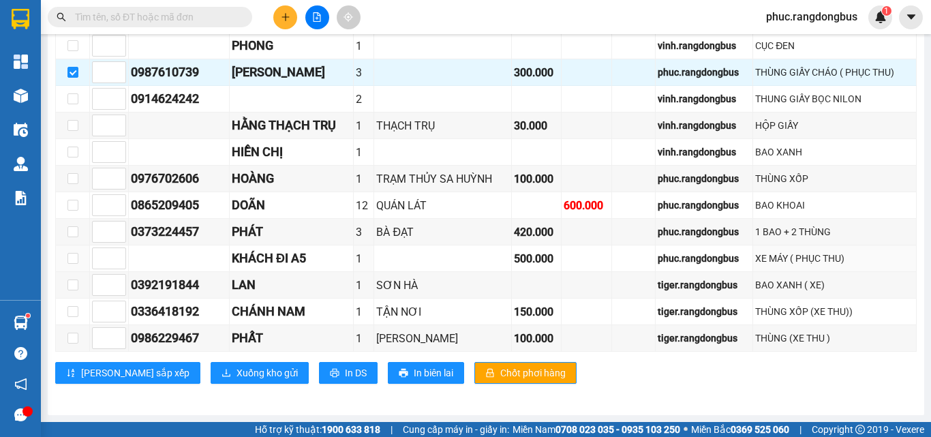
scroll to position [355, 0]
click at [241, 377] on button "Xuống kho gửi" at bounding box center [260, 373] width 98 height 22
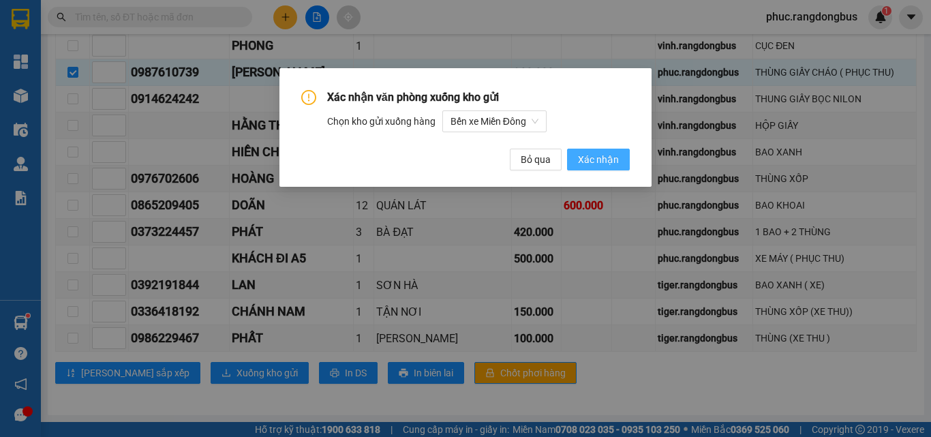
click at [597, 155] on span "Xác nhận" at bounding box center [598, 159] width 41 height 15
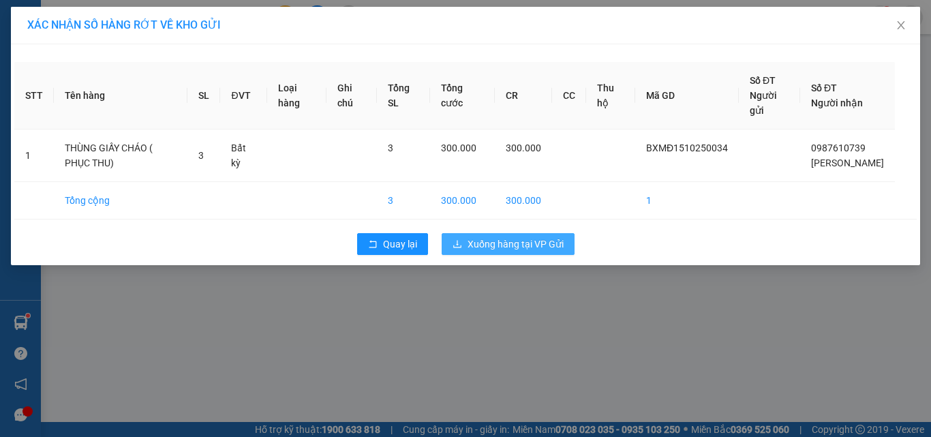
click at [536, 254] on button "Xuống hàng tại VP Gửi" at bounding box center [508, 244] width 133 height 22
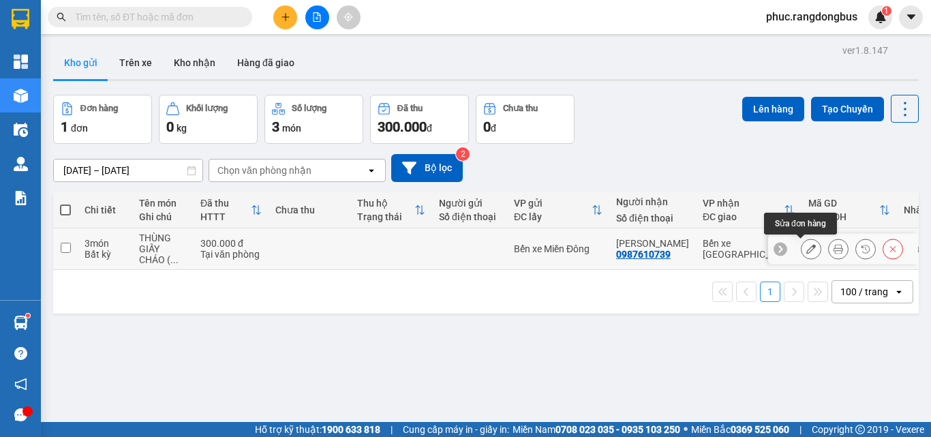
click at [806, 250] on icon at bounding box center [811, 249] width 10 height 10
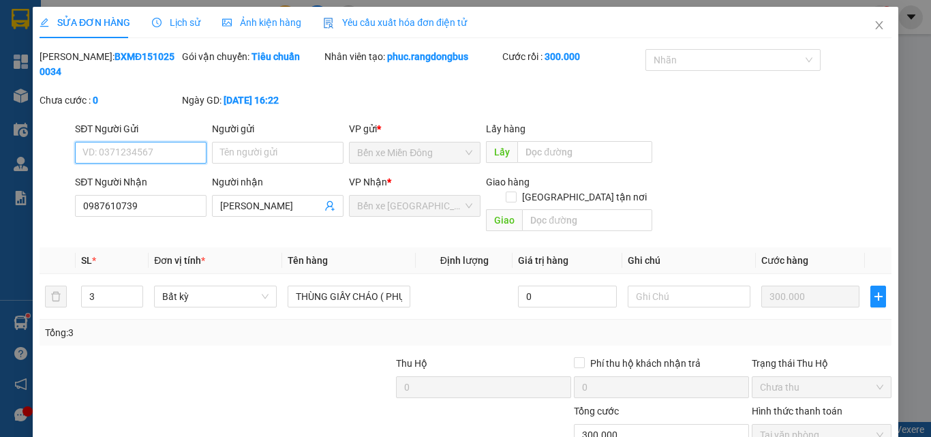
type input "0987610739"
type input "GIA RIN"
type input "0"
type input "300.000"
click at [571, 209] on input "text" at bounding box center [586, 220] width 129 height 22
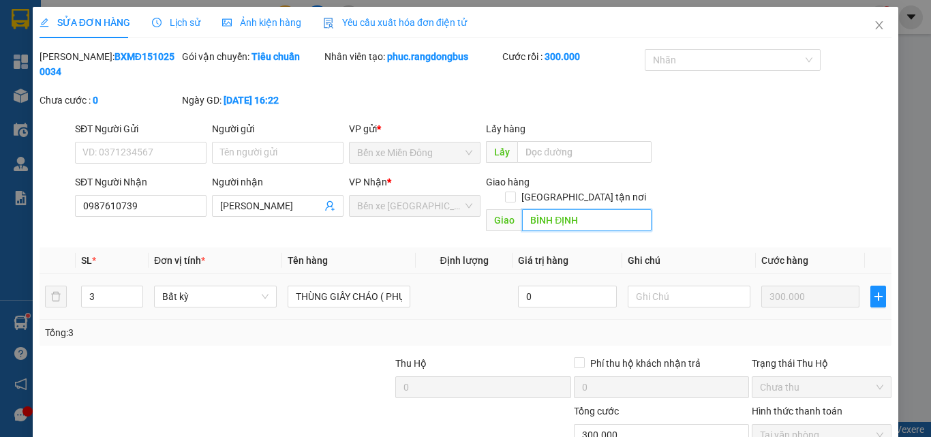
scroll to position [70, 0]
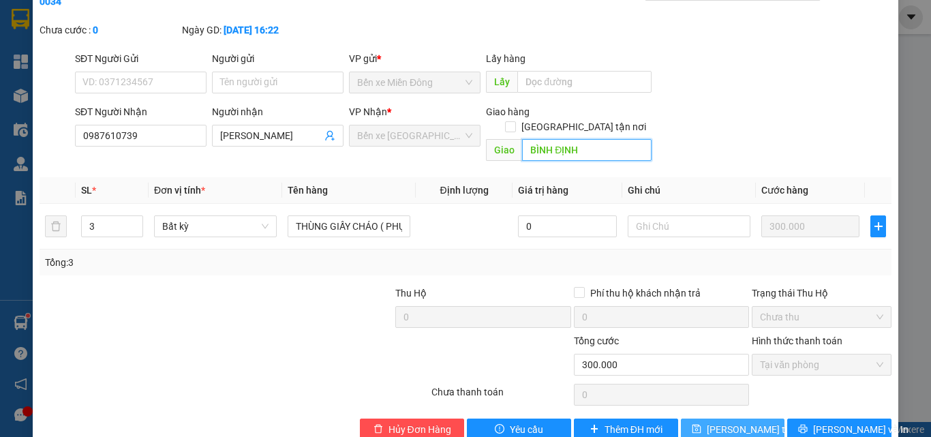
type input "BÌNH ĐỊNH"
click at [729, 422] on span "[PERSON_NAME] thay đổi" at bounding box center [761, 429] width 109 height 15
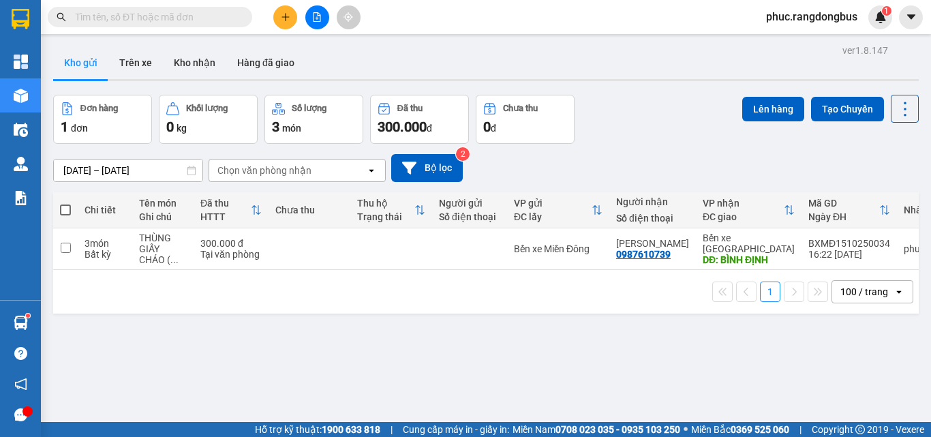
click at [66, 204] on span at bounding box center [65, 209] width 11 height 11
click at [65, 203] on input "checkbox" at bounding box center [65, 203] width 0 height 0
checkbox input "true"
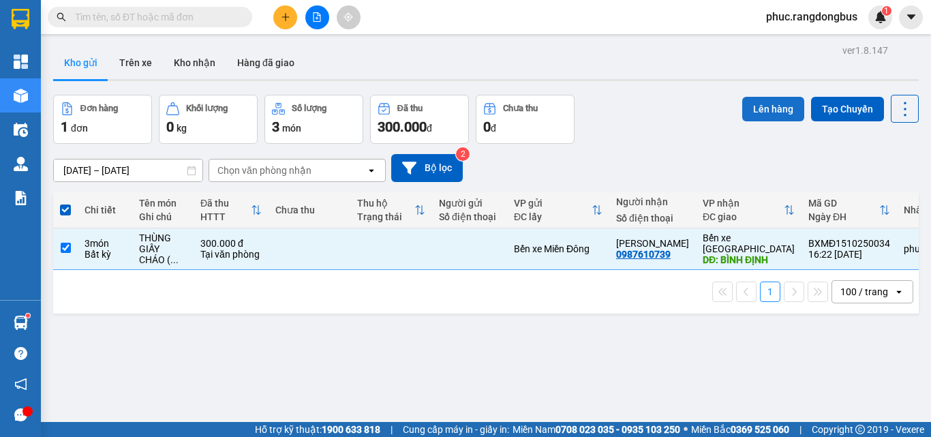
click at [768, 106] on button "Lên hàng" at bounding box center [773, 109] width 62 height 25
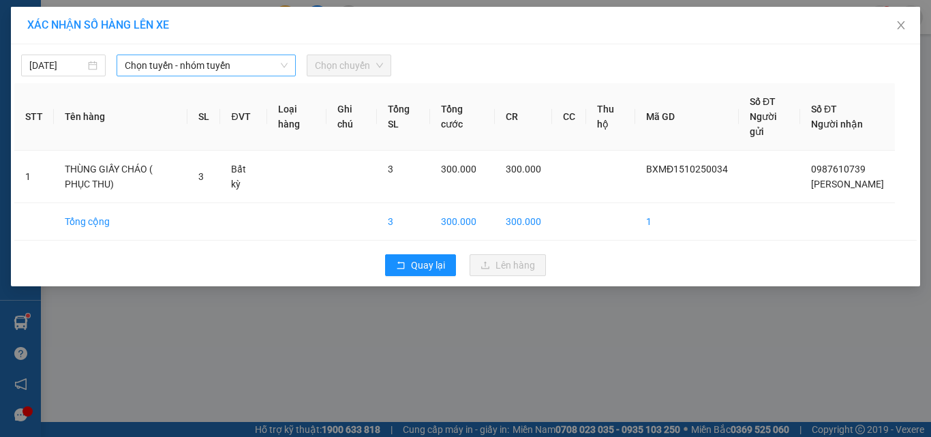
click at [249, 67] on span "Chọn tuyến - nhóm tuyến" at bounding box center [206, 65] width 163 height 20
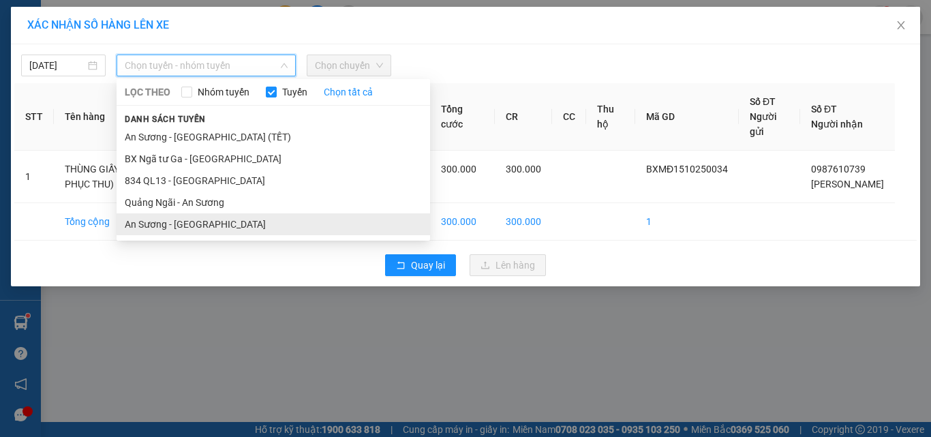
click at [249, 228] on li "An Sương - [GEOGRAPHIC_DATA]" at bounding box center [273, 224] width 313 height 22
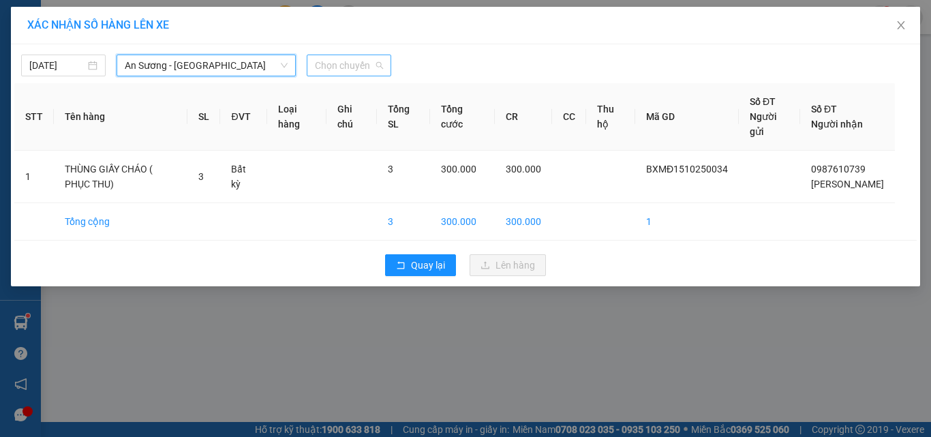
click at [326, 61] on span "Chọn chuyến" at bounding box center [349, 65] width 68 height 20
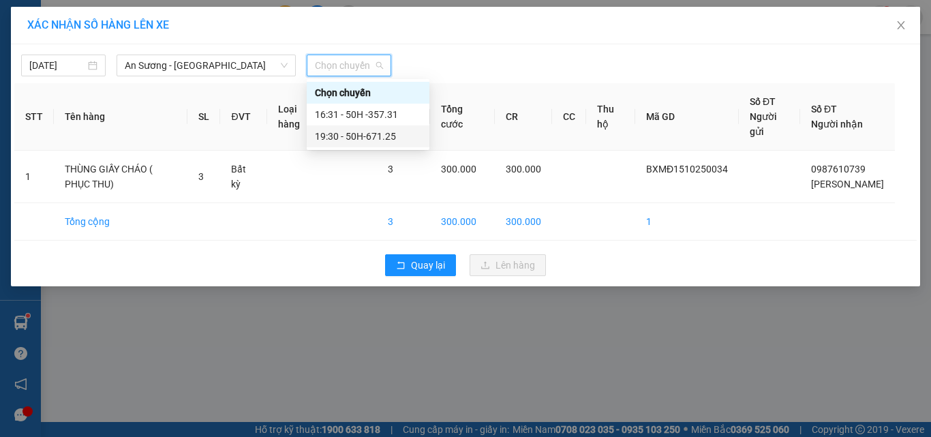
click at [410, 140] on div "19:30 - 50H-671.25" at bounding box center [368, 136] width 106 height 15
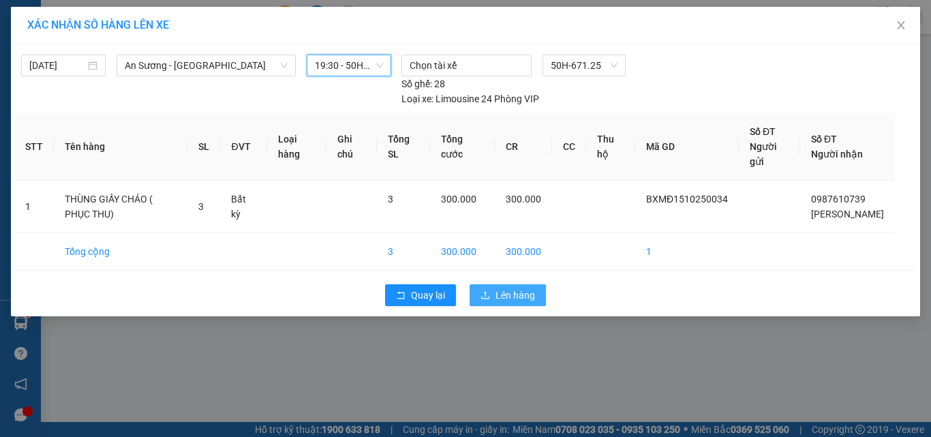
click at [528, 297] on span "Lên hàng" at bounding box center [515, 295] width 40 height 15
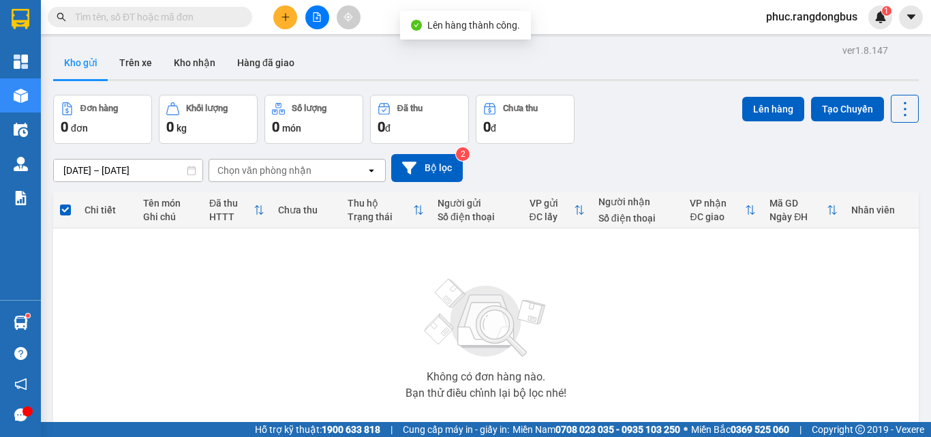
click at [321, 22] on button at bounding box center [317, 17] width 24 height 24
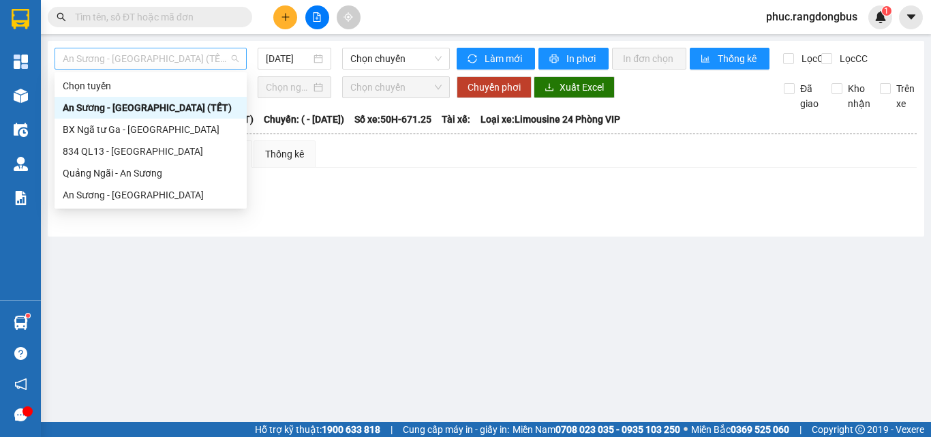
click at [168, 55] on span "An Sương - [GEOGRAPHIC_DATA] (TẾT)" at bounding box center [151, 58] width 176 height 20
click at [196, 206] on body "Kết quả tìm kiếm ( 4 ) Bộ lọc Mã ĐH Trạng thái Món hàng Thu hộ Tổng cước Chưa c…" at bounding box center [465, 218] width 931 height 437
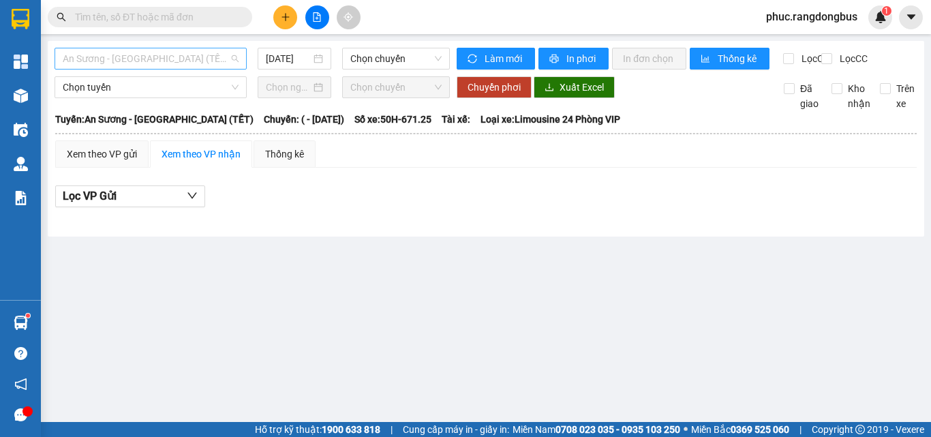
click at [196, 65] on span "An Sương - [GEOGRAPHIC_DATA] (TẾT)" at bounding box center [151, 58] width 176 height 20
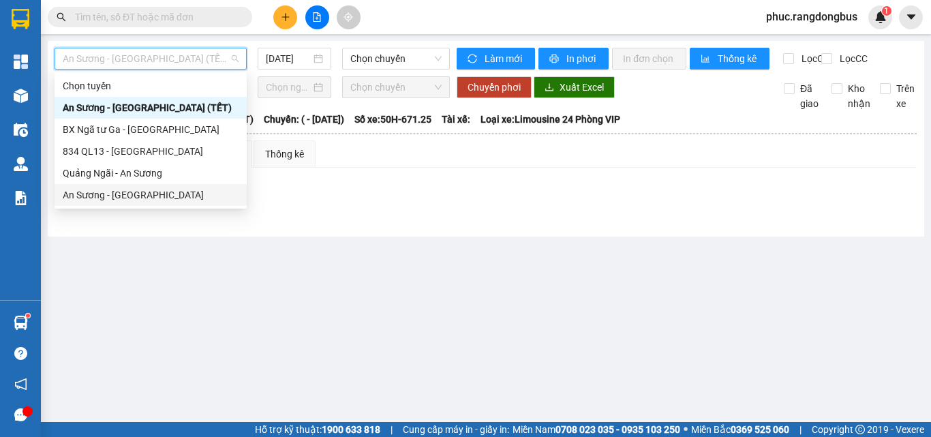
click at [174, 198] on div "An Sương - [GEOGRAPHIC_DATA]" at bounding box center [151, 194] width 176 height 15
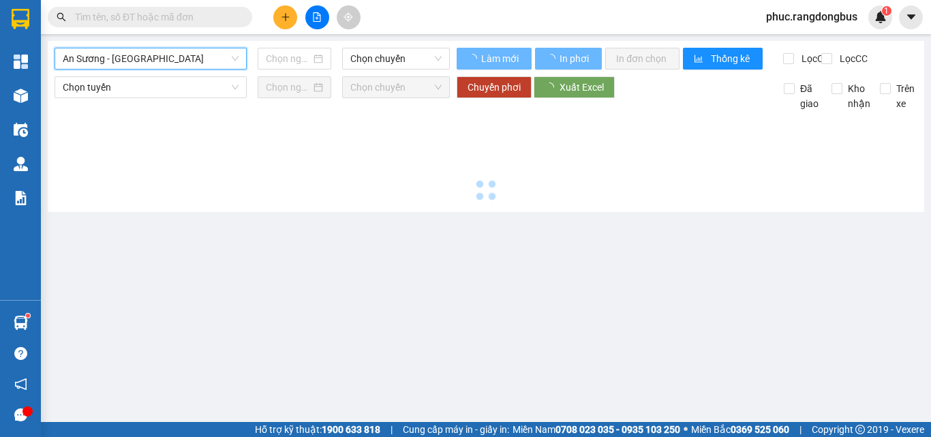
type input "[DATE]"
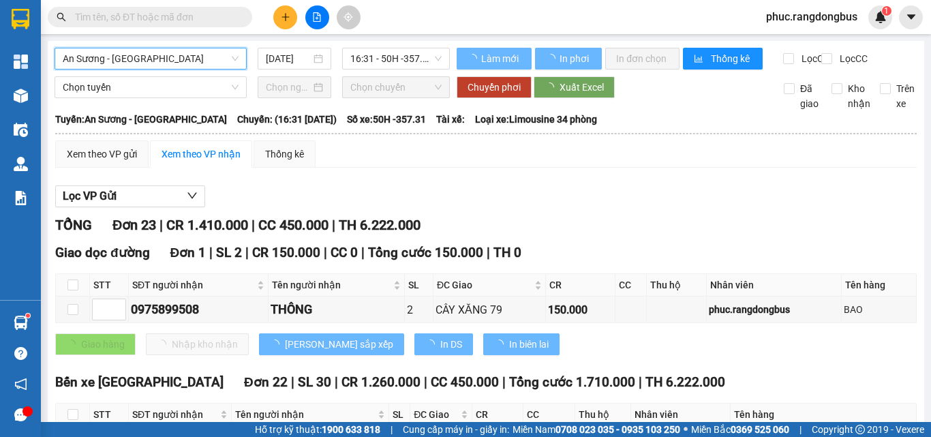
click at [413, 54] on span "16:31 - 50H -357.31" at bounding box center [395, 58] width 91 height 20
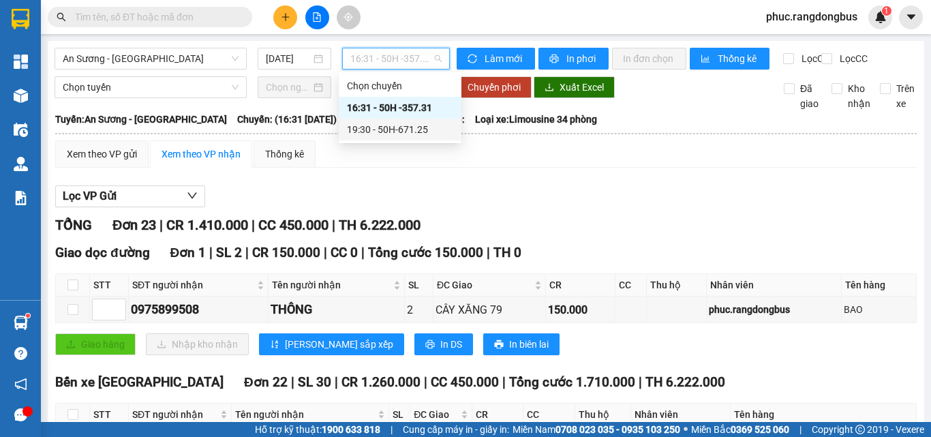
click at [402, 133] on div "19:30 - 50H-671.25" at bounding box center [400, 129] width 106 height 15
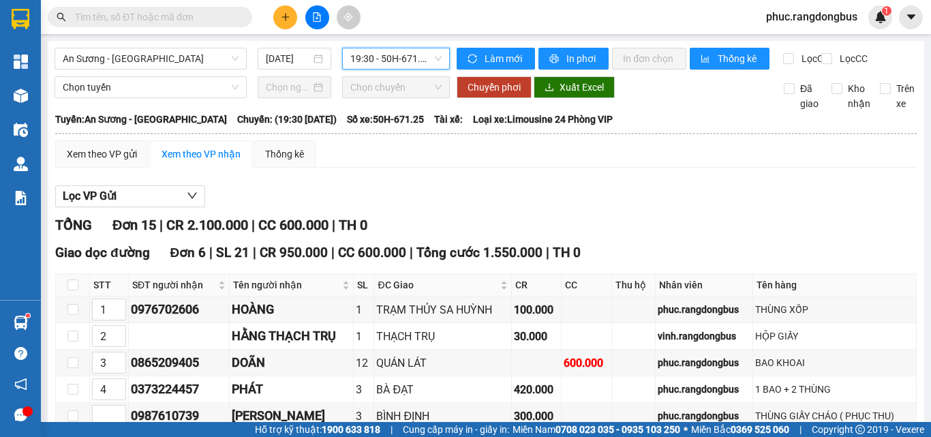
scroll to position [204, 0]
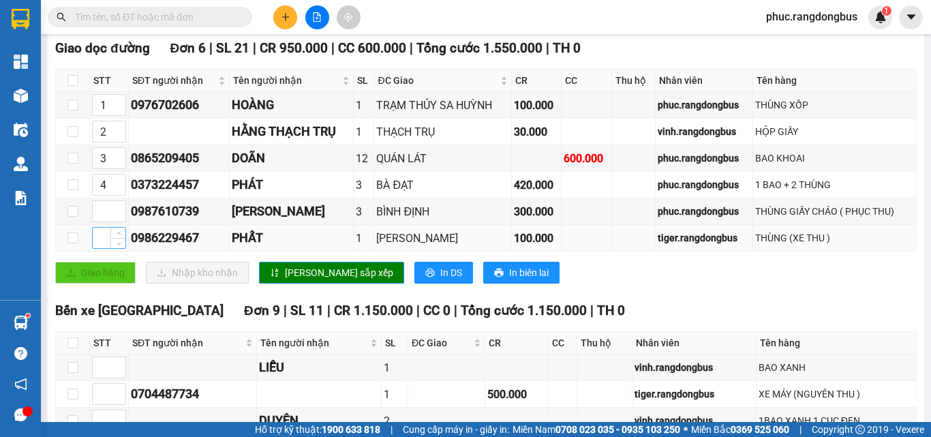
click at [104, 248] on input at bounding box center [109, 238] width 33 height 20
type input "1"
click at [98, 221] on input at bounding box center [109, 211] width 33 height 20
type input "2"
click at [122, 106] on span "up" at bounding box center [118, 101] width 8 height 8
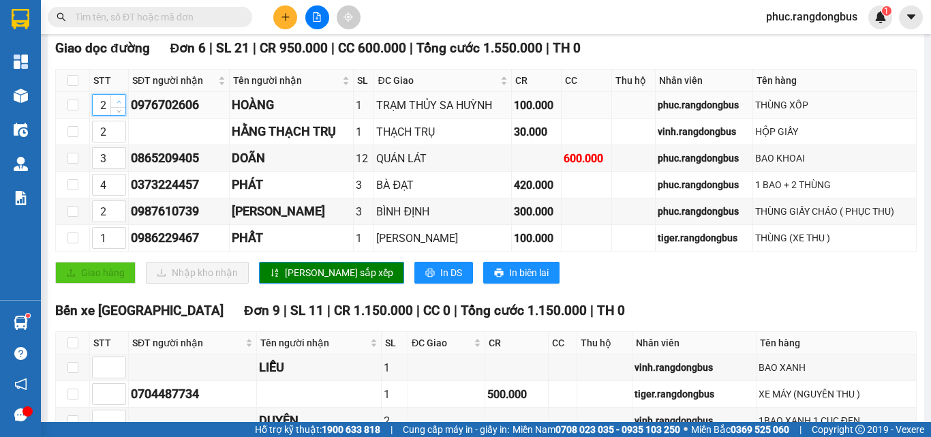
type input "3"
click at [122, 106] on span "up" at bounding box center [118, 101] width 8 height 8
click at [118, 133] on span "Increase Value" at bounding box center [117, 127] width 15 height 12
type input "4"
click at [118, 133] on span "Increase Value" at bounding box center [117, 127] width 15 height 12
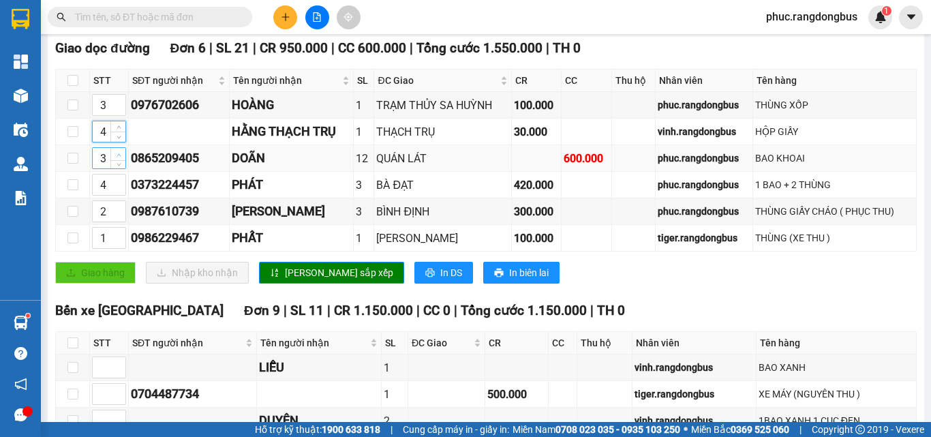
click at [123, 160] on span "Increase Value" at bounding box center [117, 154] width 15 height 12
type input "5"
click at [123, 160] on span "Increase Value" at bounding box center [117, 154] width 15 height 12
click at [119, 184] on icon "up" at bounding box center [119, 181] width 5 height 5
type input "6"
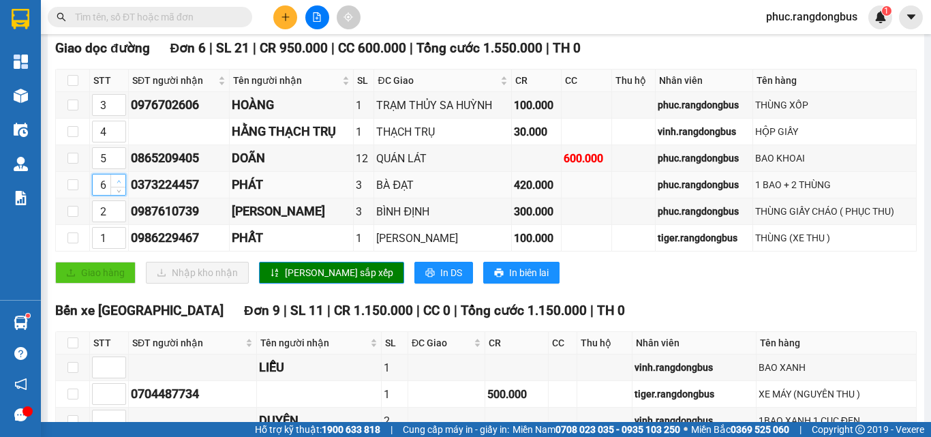
click at [119, 184] on icon "up" at bounding box center [119, 181] width 5 height 5
click at [292, 273] on div "Giao dọc đường Đơn 6 | SL 21 | CR 950.000 | CC 600.000 | Tổng cước 1.550.000 | …" at bounding box center [485, 166] width 861 height 256
click at [292, 280] on span "[PERSON_NAME] sắp xếp" at bounding box center [339, 272] width 108 height 15
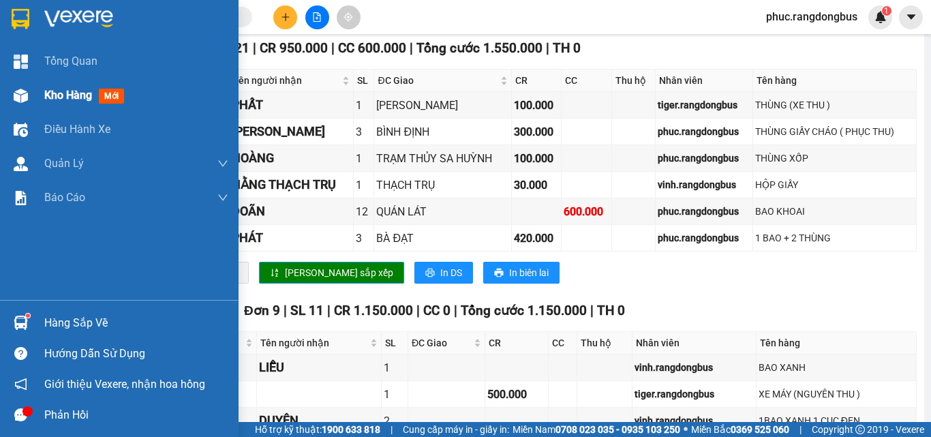
click at [67, 102] on div "Kho hàng mới" at bounding box center [86, 95] width 85 height 17
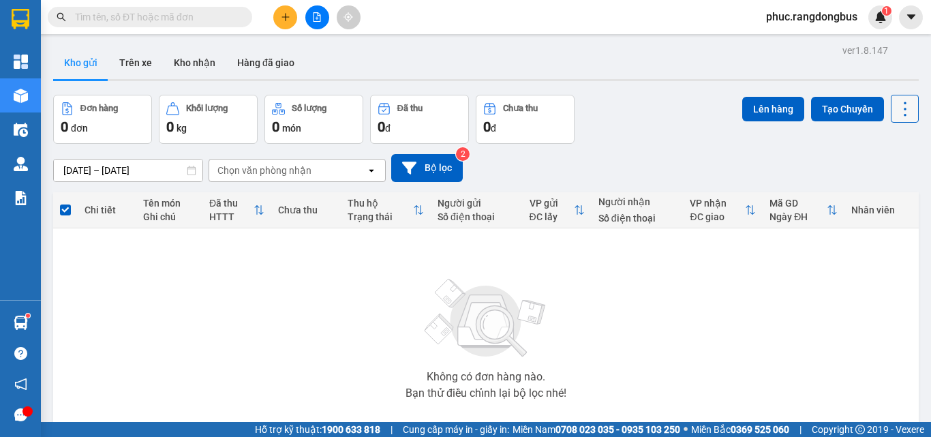
drag, startPoint x: 896, startPoint y: 102, endPoint x: 889, endPoint y: 112, distance: 11.7
click at [896, 102] on icon at bounding box center [904, 108] width 19 height 19
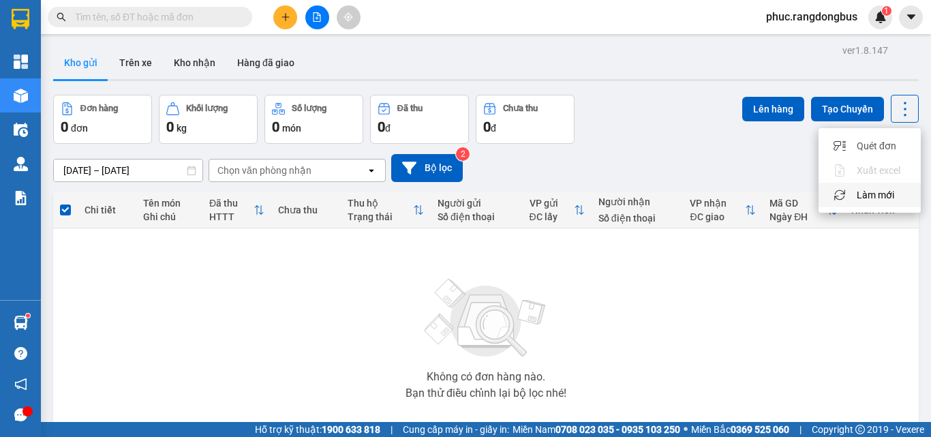
click at [876, 202] on li "Làm mới" at bounding box center [869, 195] width 102 height 25
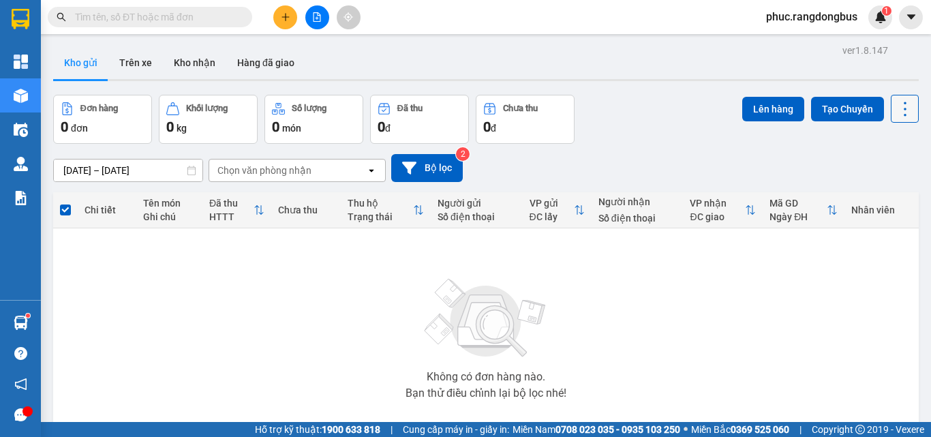
drag, startPoint x: 897, startPoint y: 101, endPoint x: 893, endPoint y: 110, distance: 10.1
click at [896, 100] on icon at bounding box center [904, 108] width 19 height 19
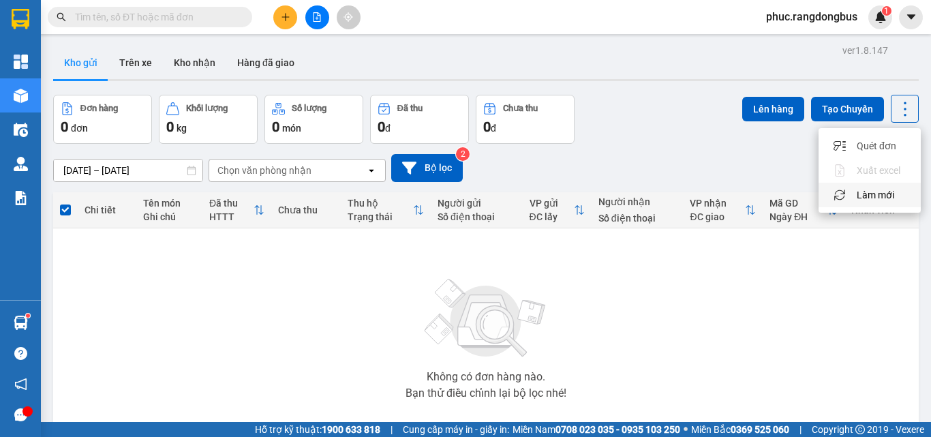
click at [884, 198] on span "Làm mới" at bounding box center [874, 195] width 37 height 14
